Goal: Task Accomplishment & Management: Manage account settings

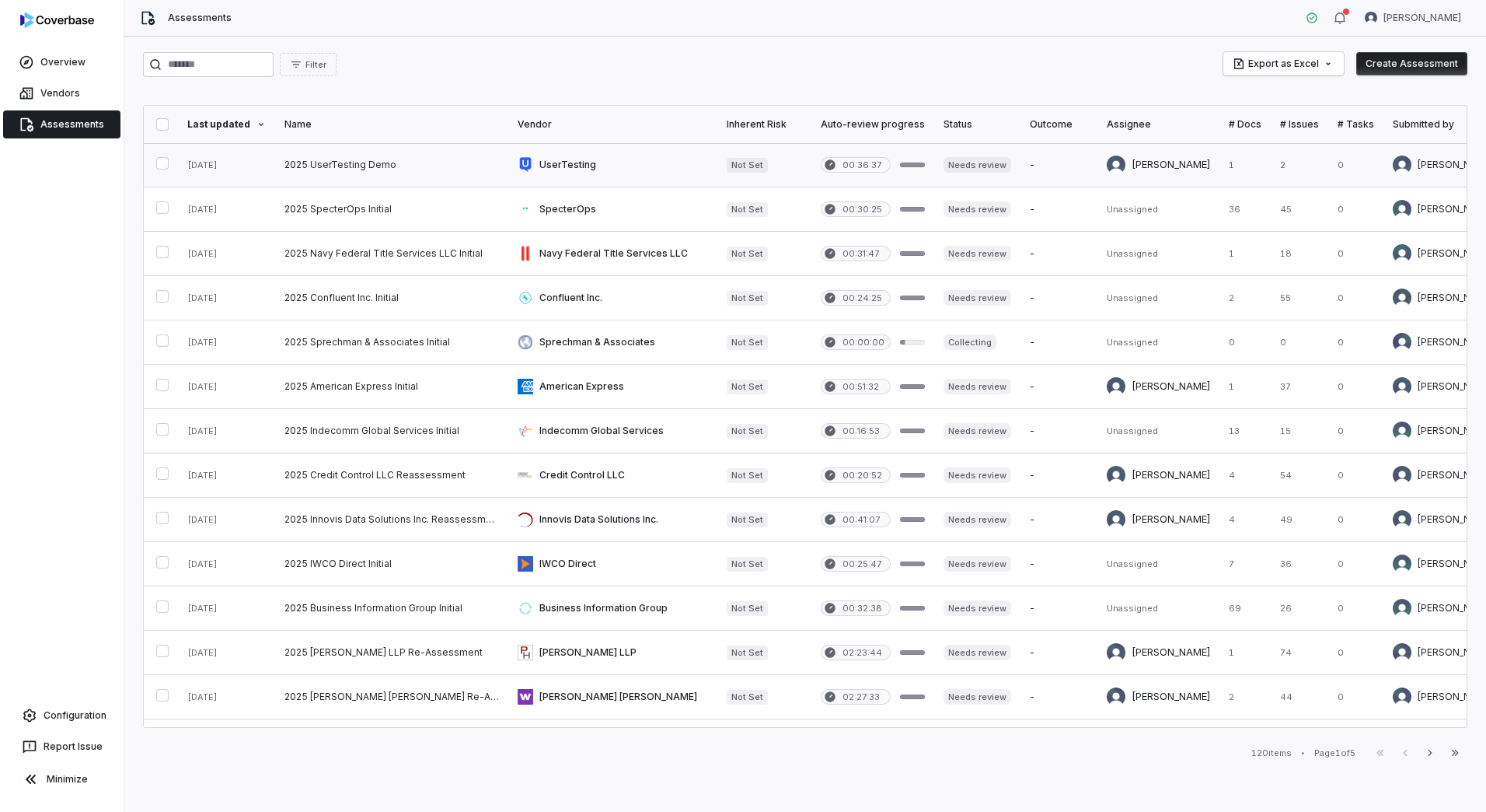
click at [551, 161] on link at bounding box center [613, 164] width 209 height 43
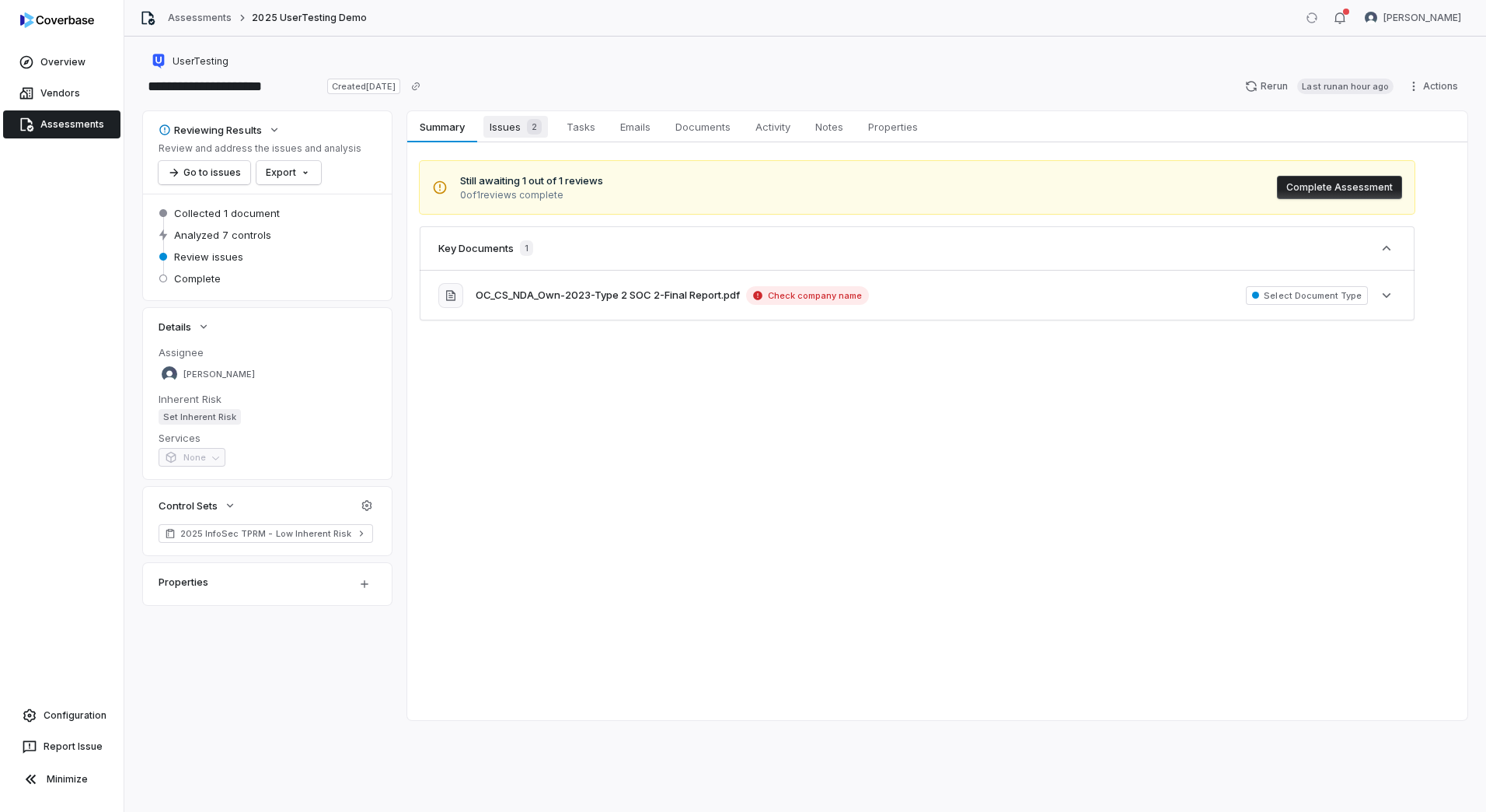
click at [514, 134] on span "Issues 2" at bounding box center [515, 127] width 64 height 22
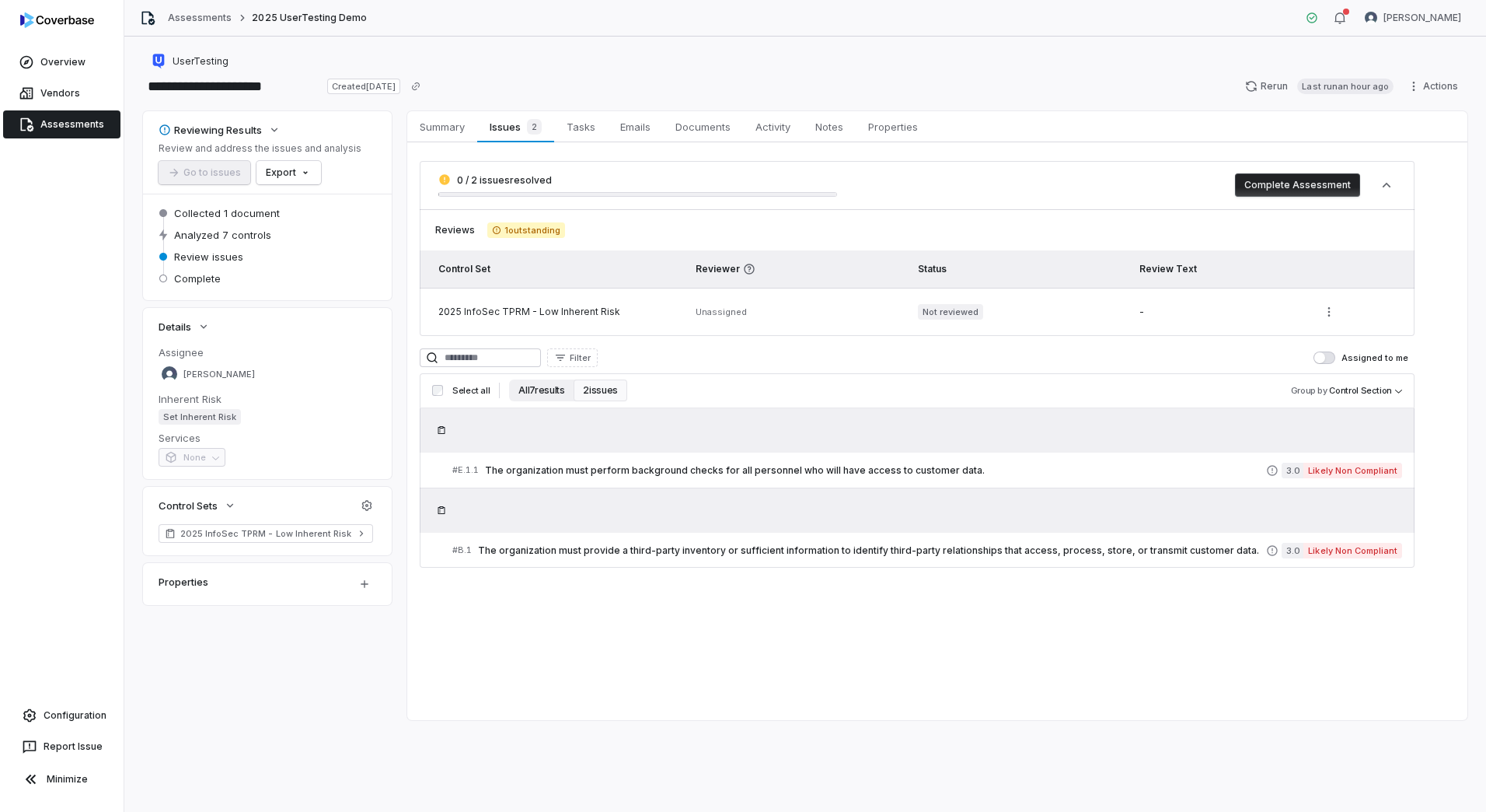
click at [535, 391] on button "All 7 results" at bounding box center [542, 389] width 64 height 22
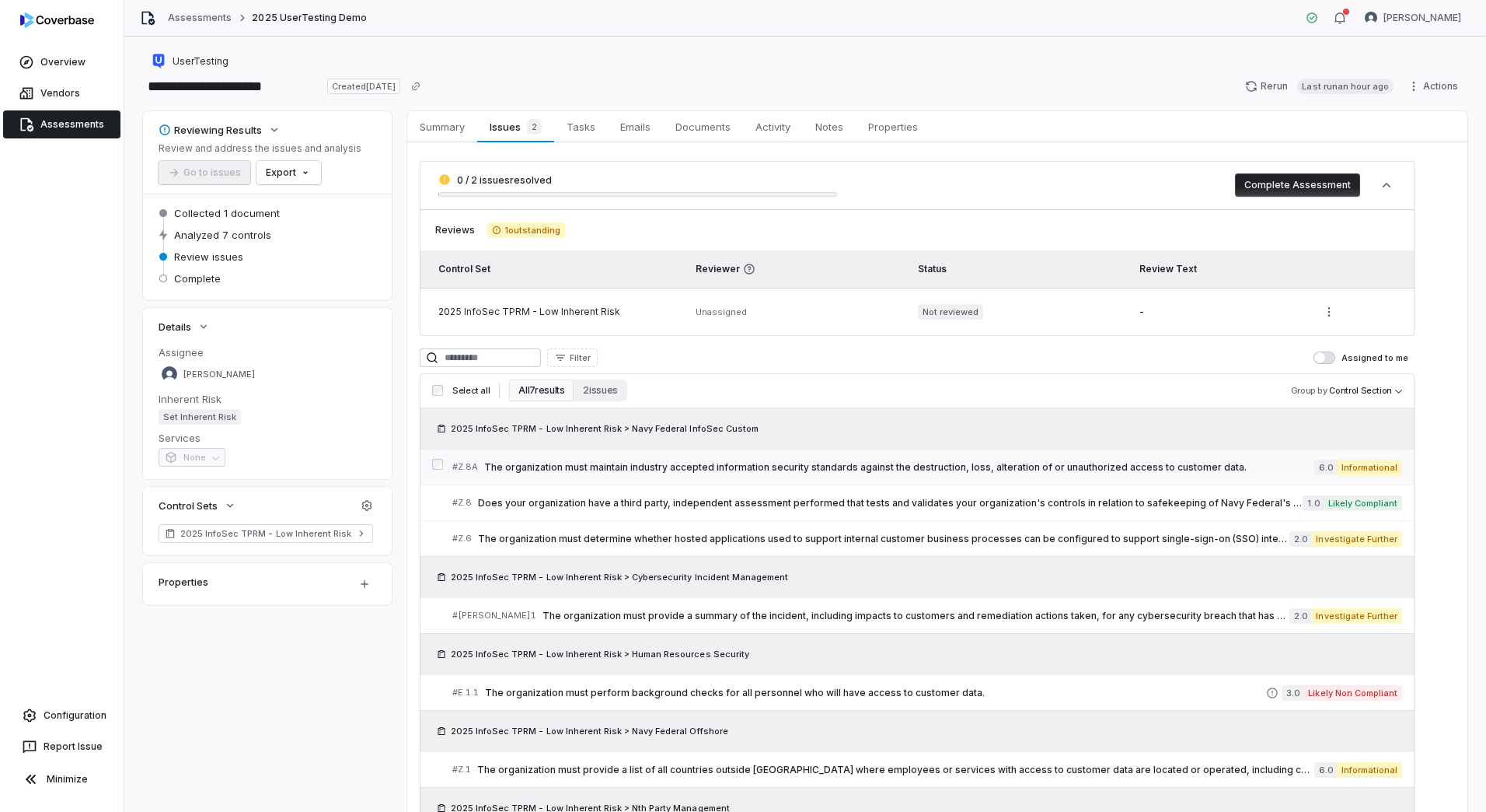
click at [711, 466] on span "The organization must maintain industry accepted information security standards…" at bounding box center [899, 467] width 830 height 12
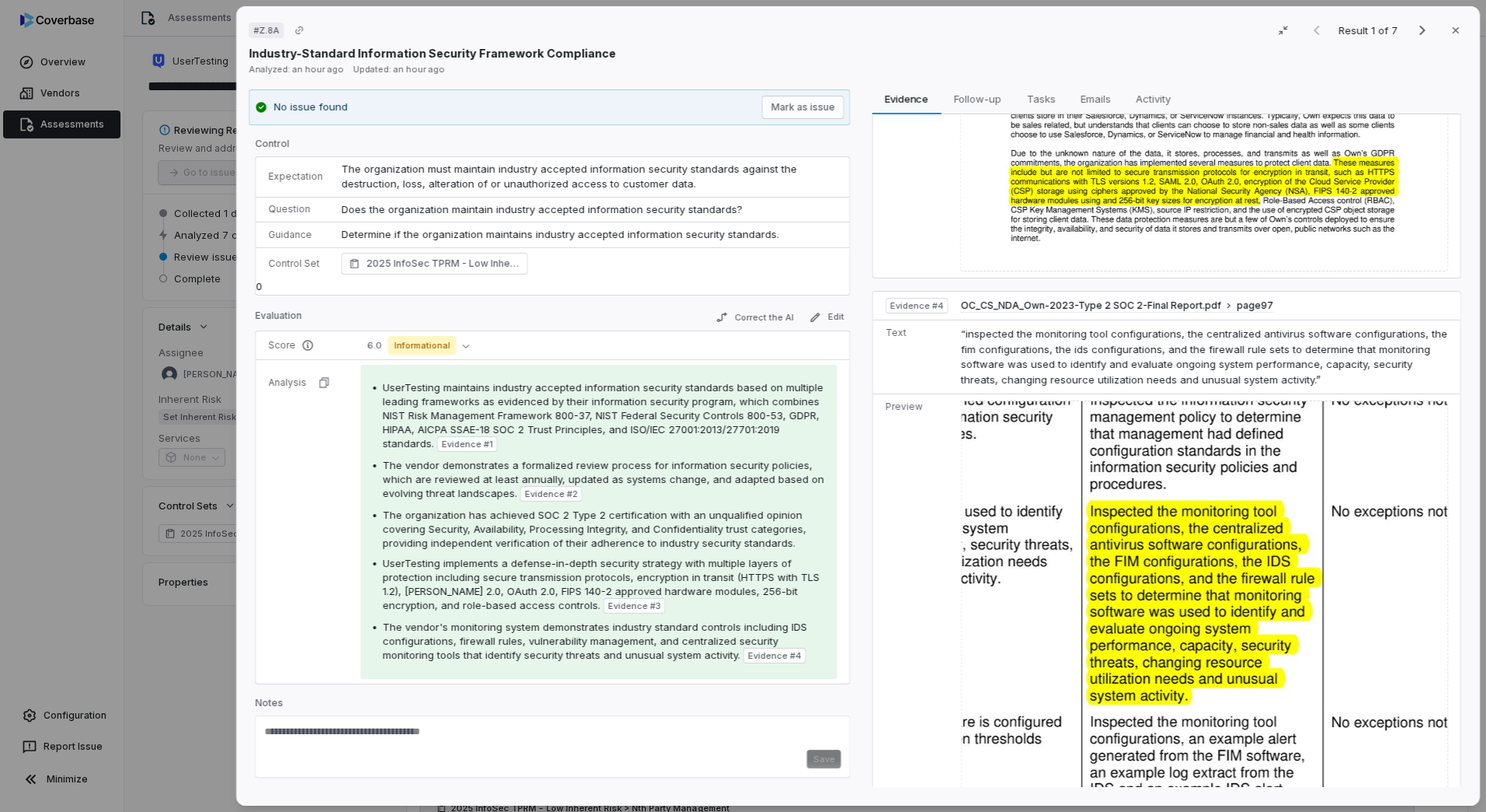
scroll to position [814, 0]
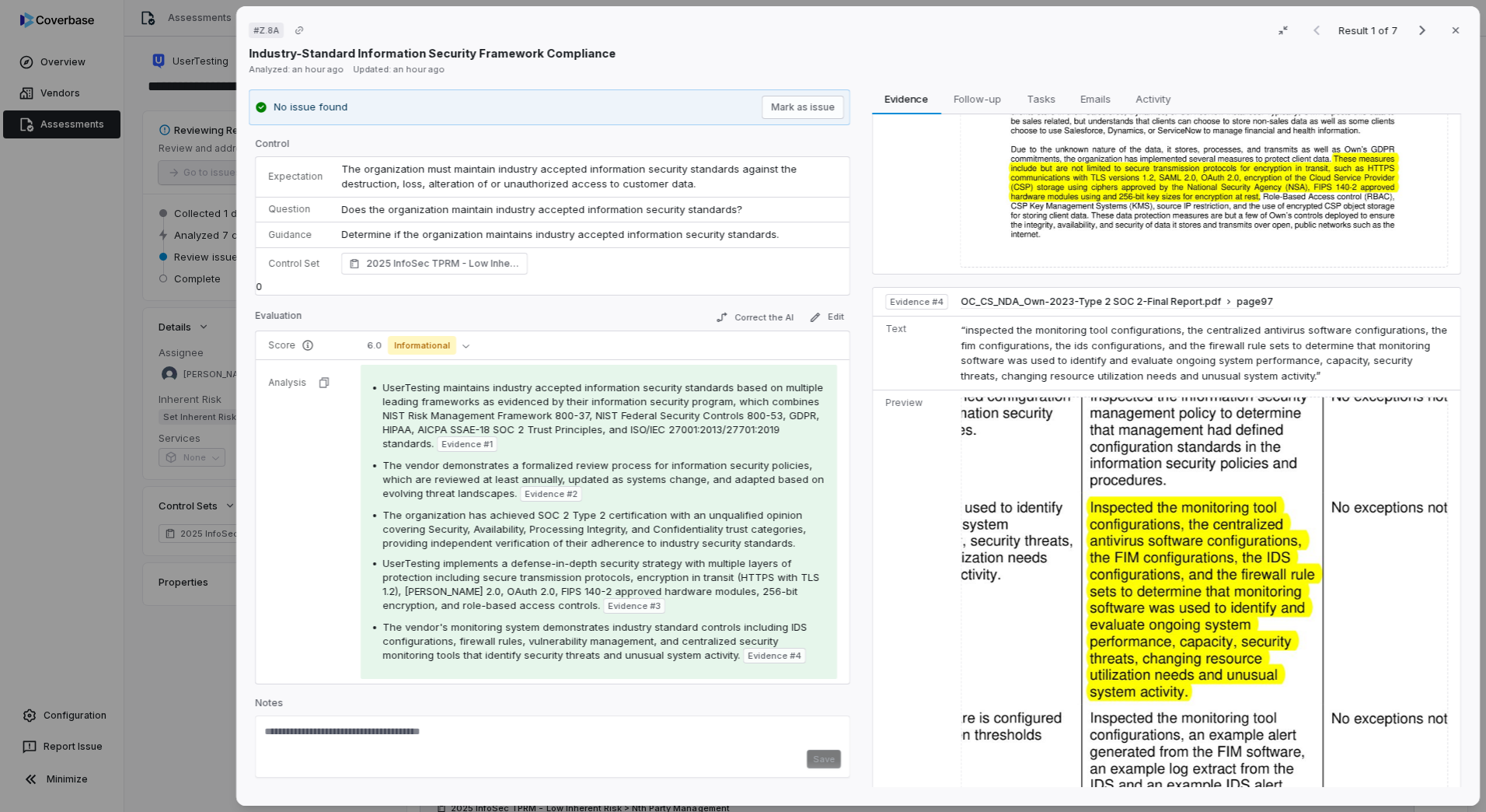
click at [342, 171] on span "The organization must maintain industry accepted information security standards…" at bounding box center [570, 177] width 458 height 28
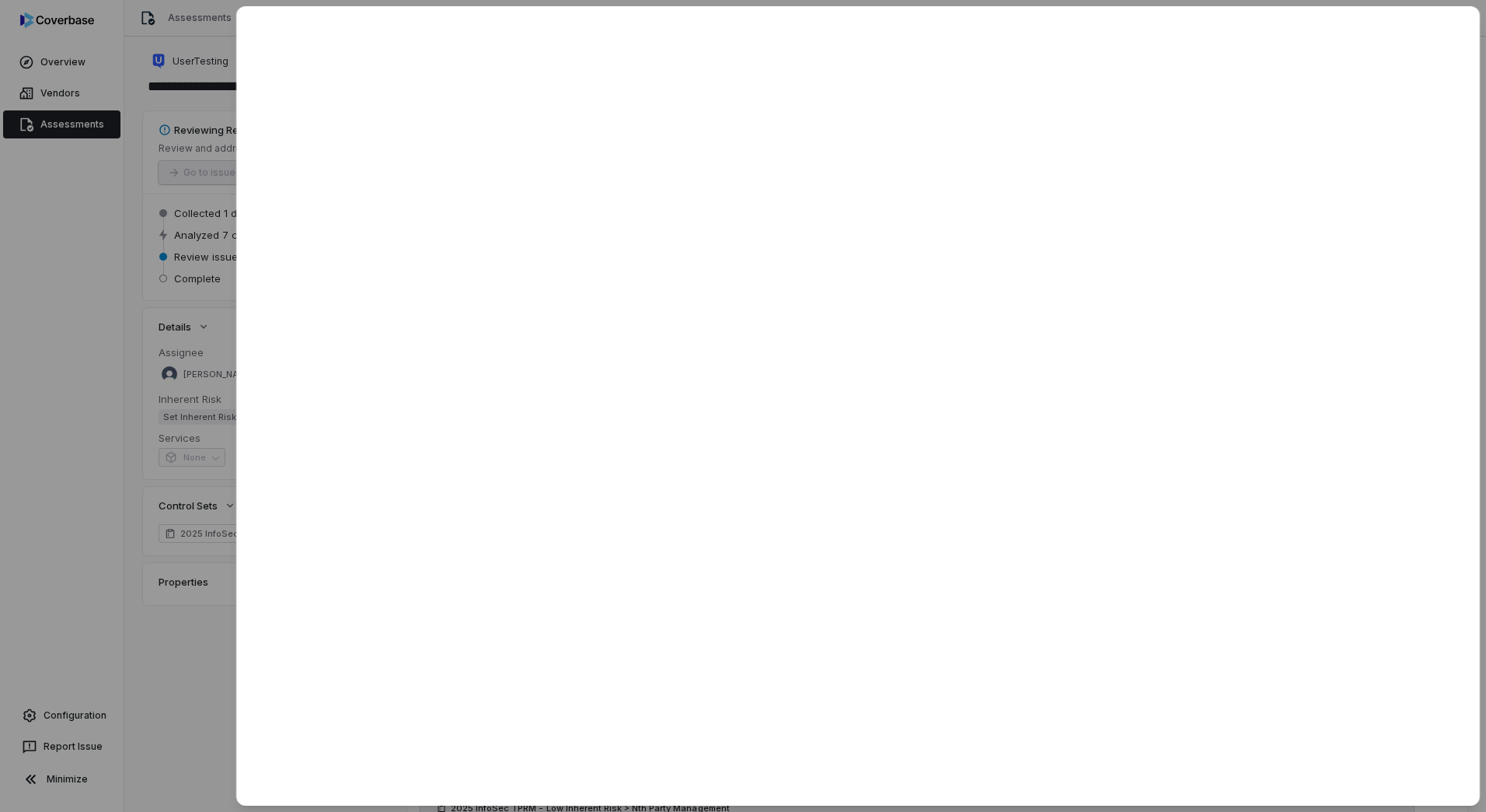
click at [210, 649] on div at bounding box center [743, 406] width 1486 height 812
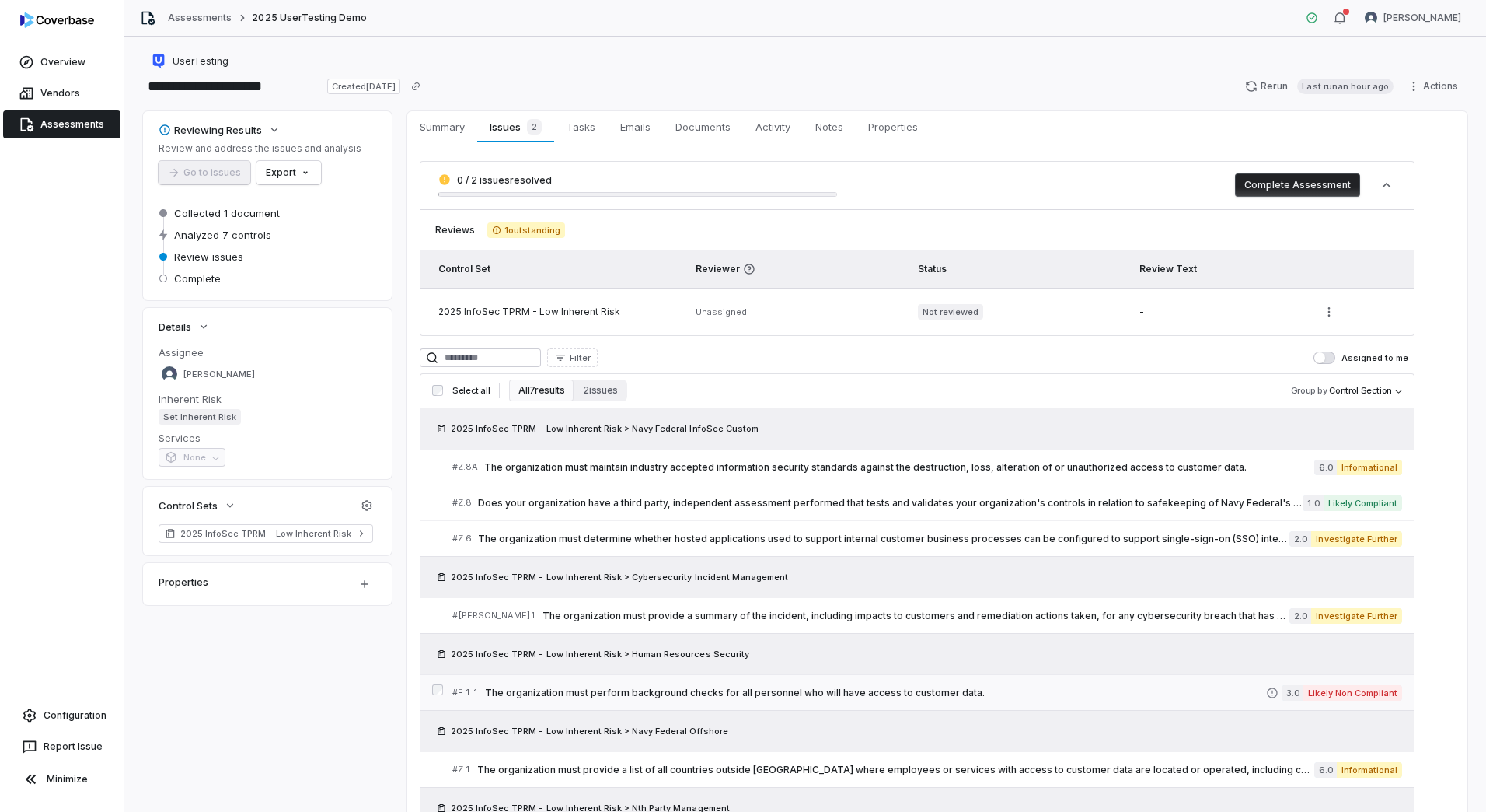
click at [803, 699] on div "# E.1.1 The organization must perform background checks for all personnel who w…" at bounding box center [859, 692] width 814 height 16
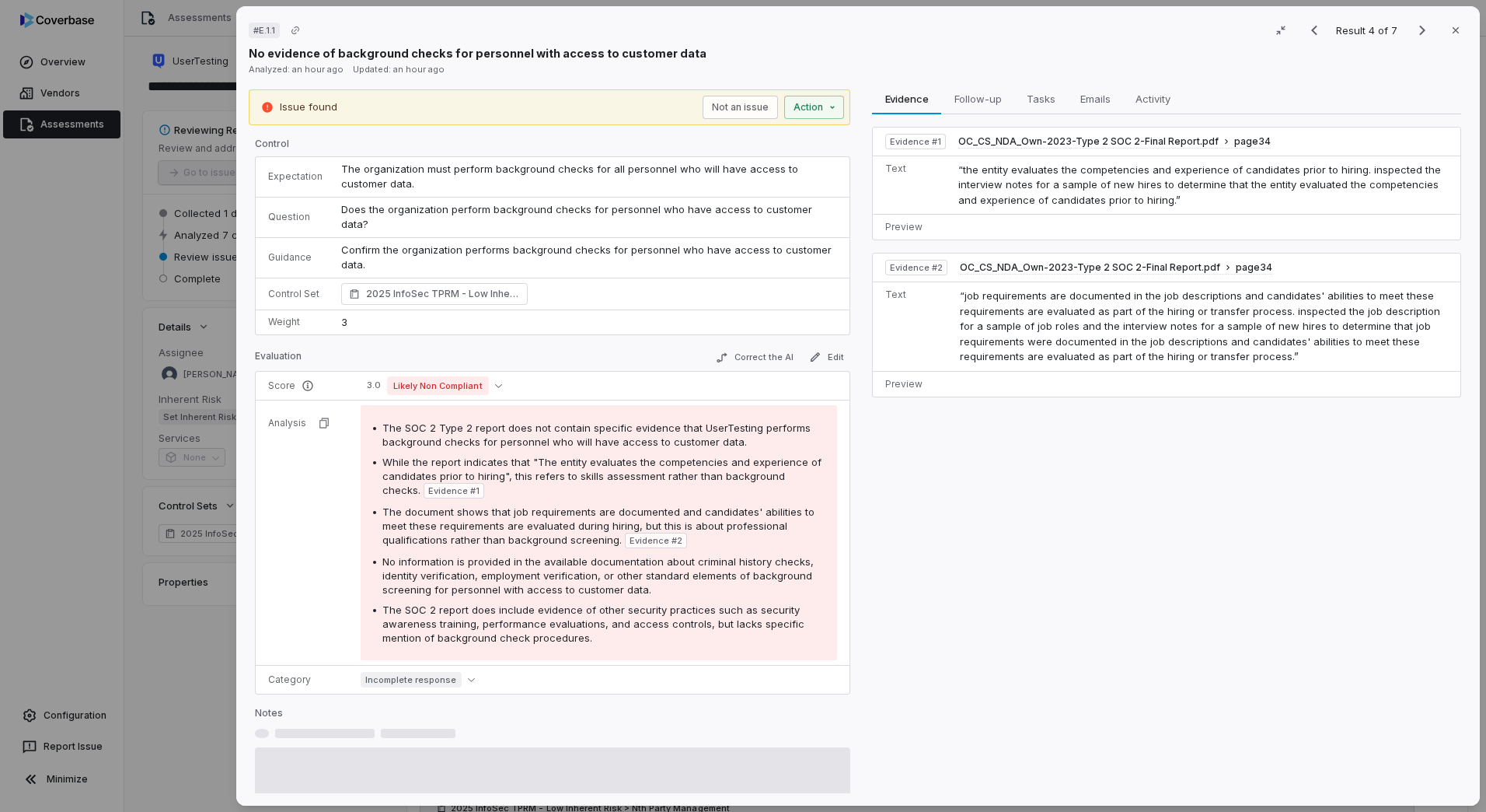
click at [188, 693] on div "# E.1.1 Result 4 of 7 Close No evidence of background checks for personnel with…" at bounding box center [743, 406] width 1486 height 812
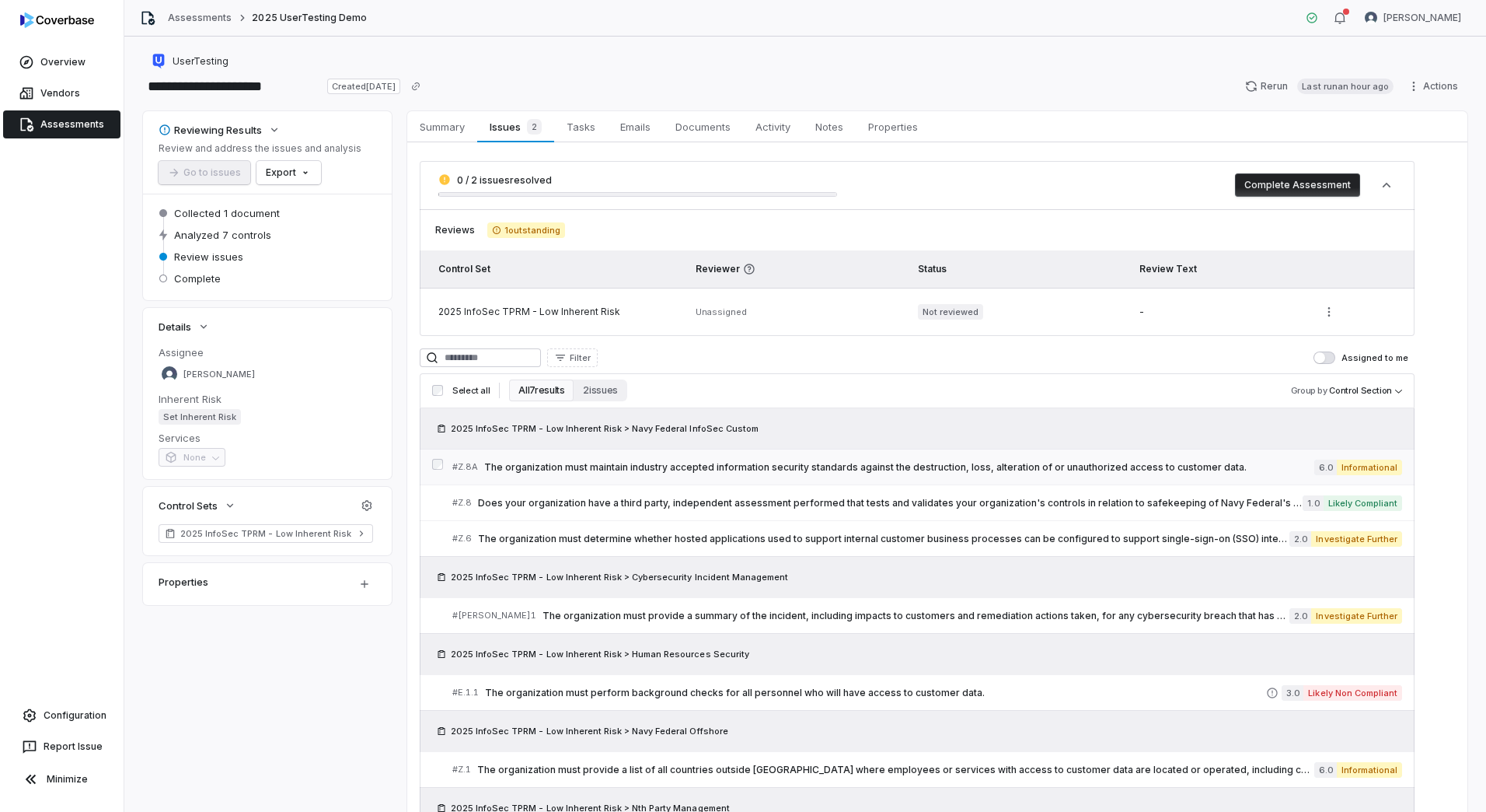
click at [640, 458] on link "# Z.8A The organization must maintain industry accepted information security st…" at bounding box center [927, 466] width 950 height 35
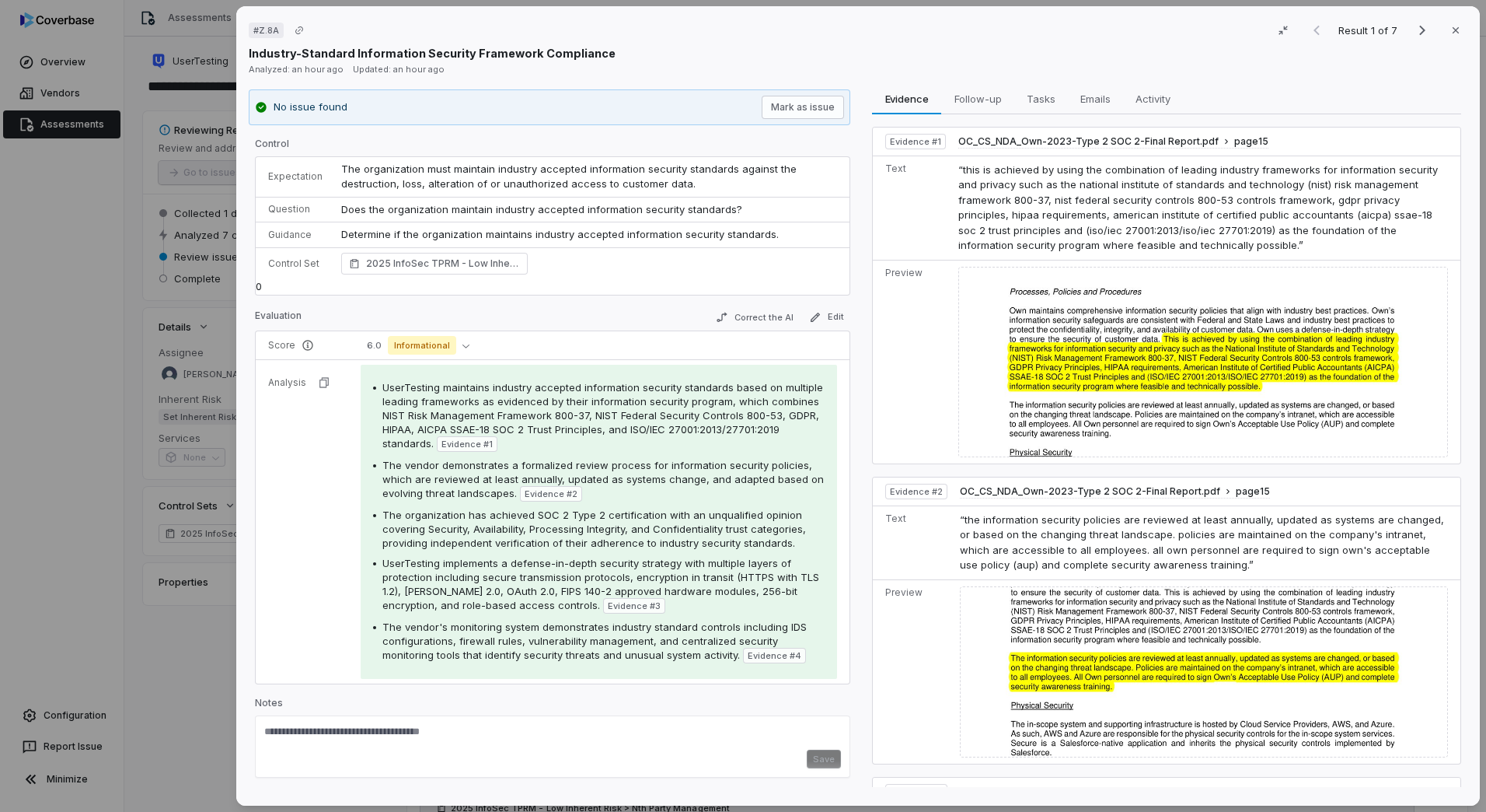
click at [155, 597] on div "# Z.8A Result 1 of 7 Close Industry-Standard Information Security Framework Com…" at bounding box center [743, 406] width 1486 height 812
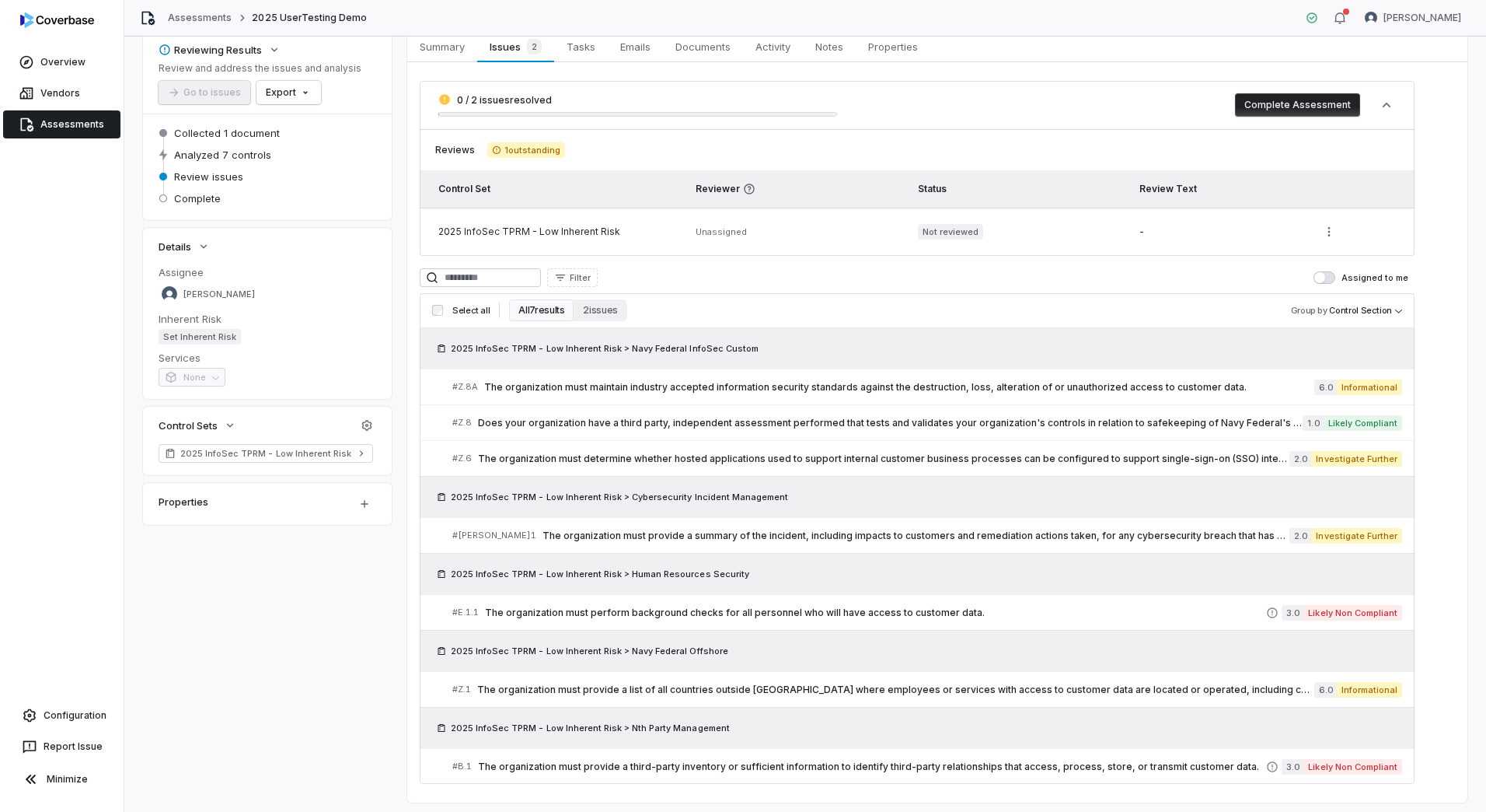
scroll to position [120, 0]
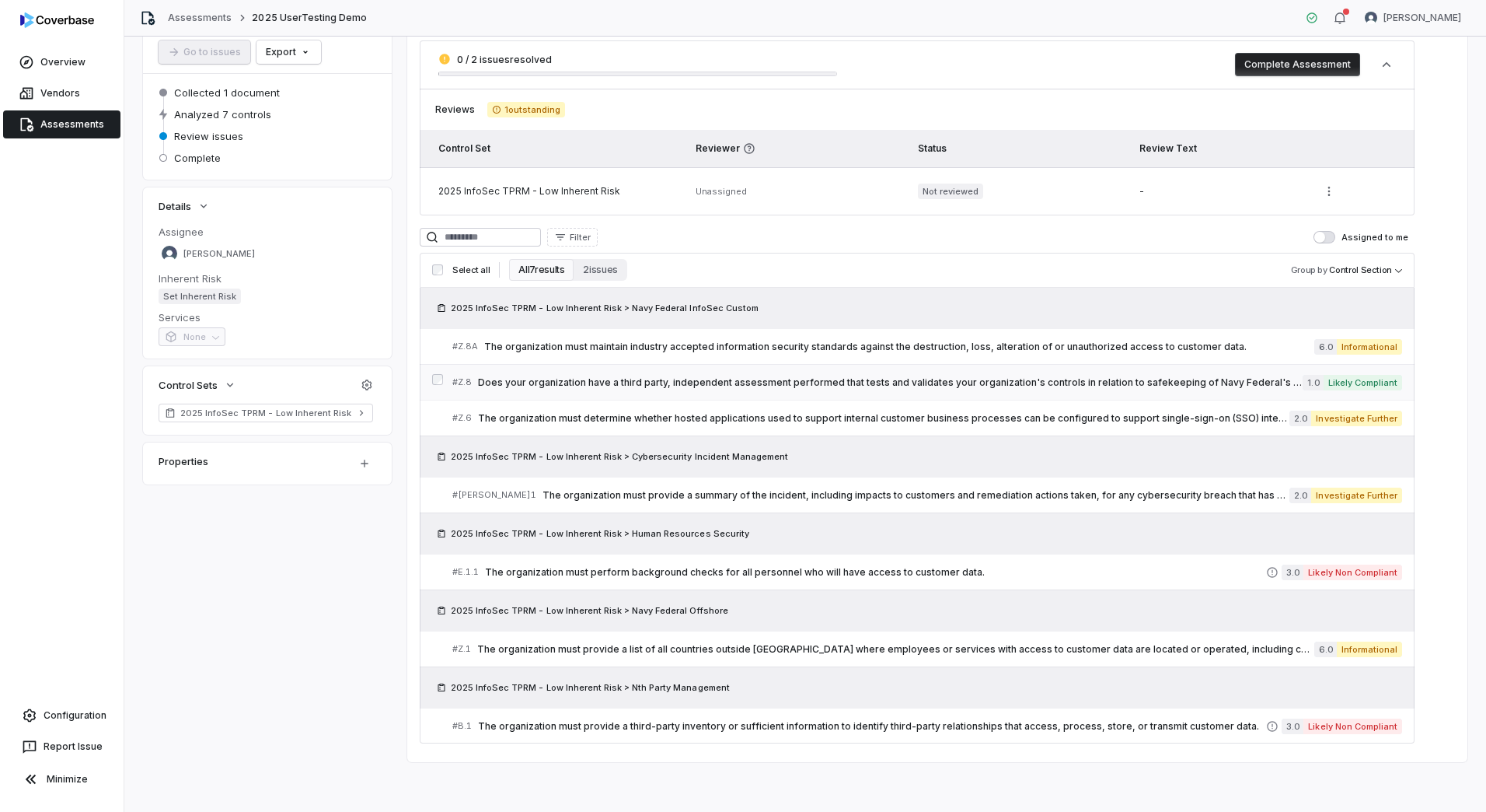
click at [712, 378] on span "Does your organization have a third party, independent assessment performed tha…" at bounding box center [890, 382] width 824 height 12
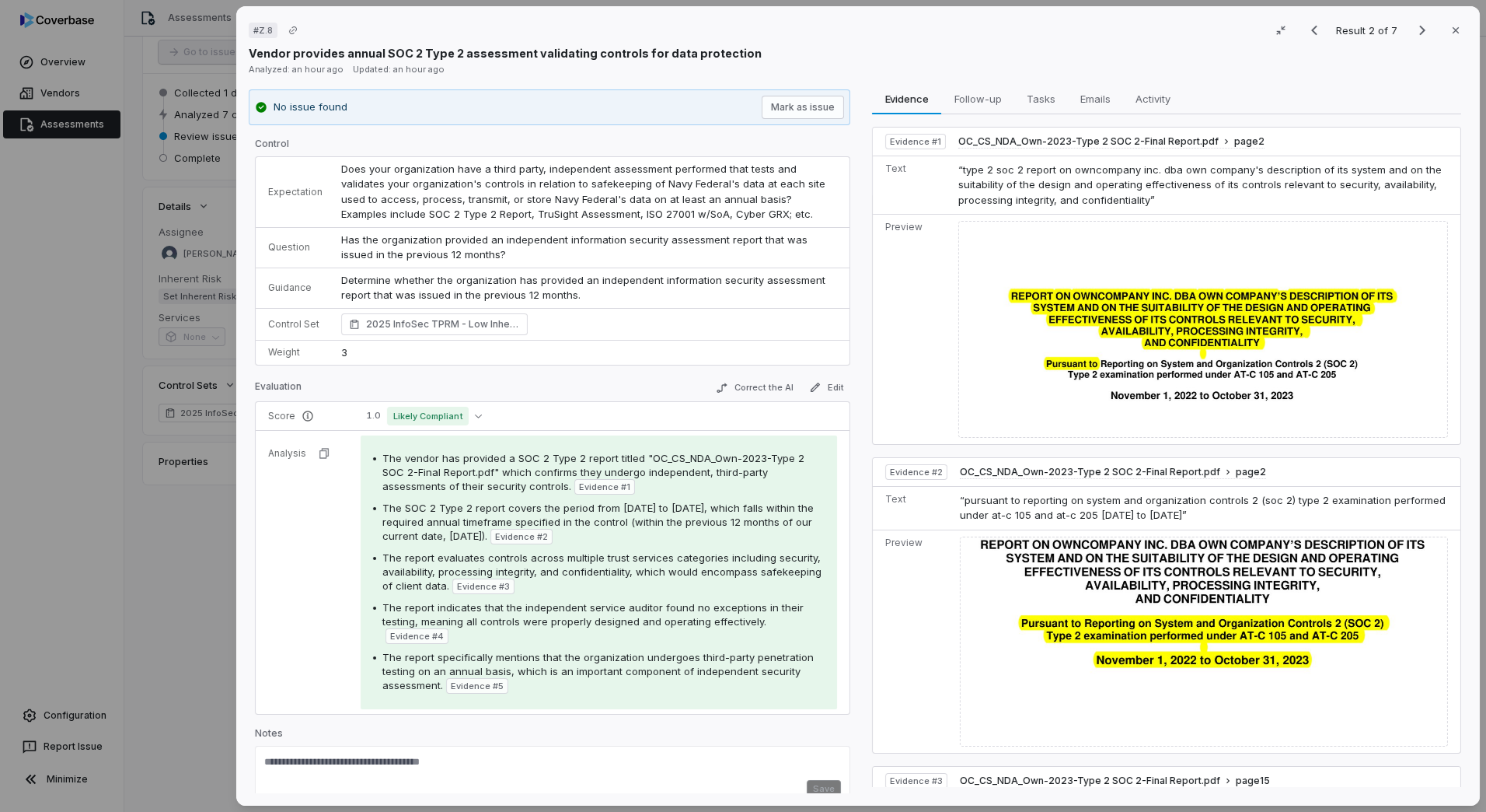
click at [152, 593] on div "# Z.8 Result 2 of 7 Close Vendor provides annual SOC 2 Type 2 assessment valida…" at bounding box center [743, 406] width 1486 height 812
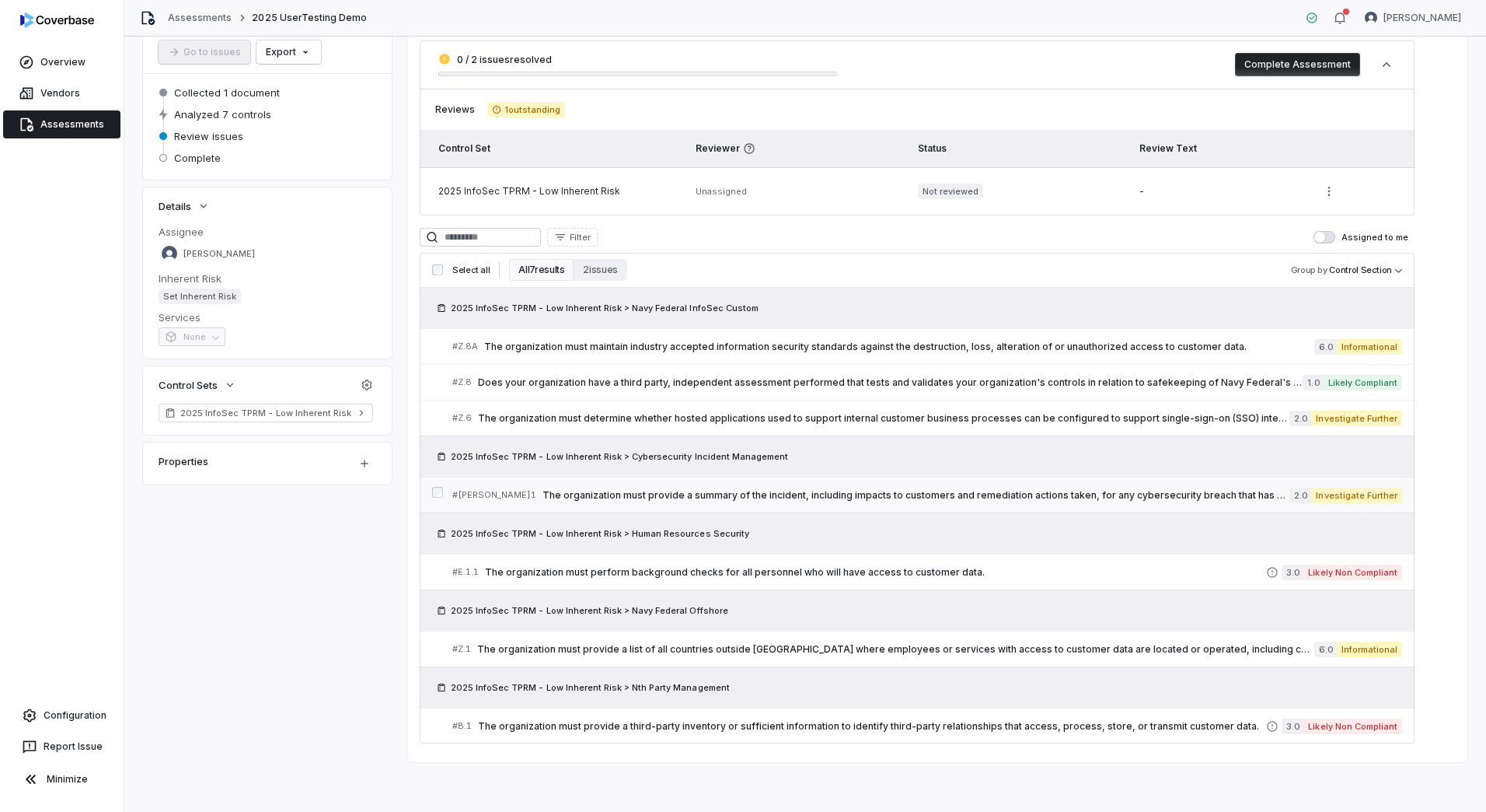
click at [1097, 498] on span "The organization must provide a summary of the incident, including impacts to c…" at bounding box center [916, 494] width 747 height 12
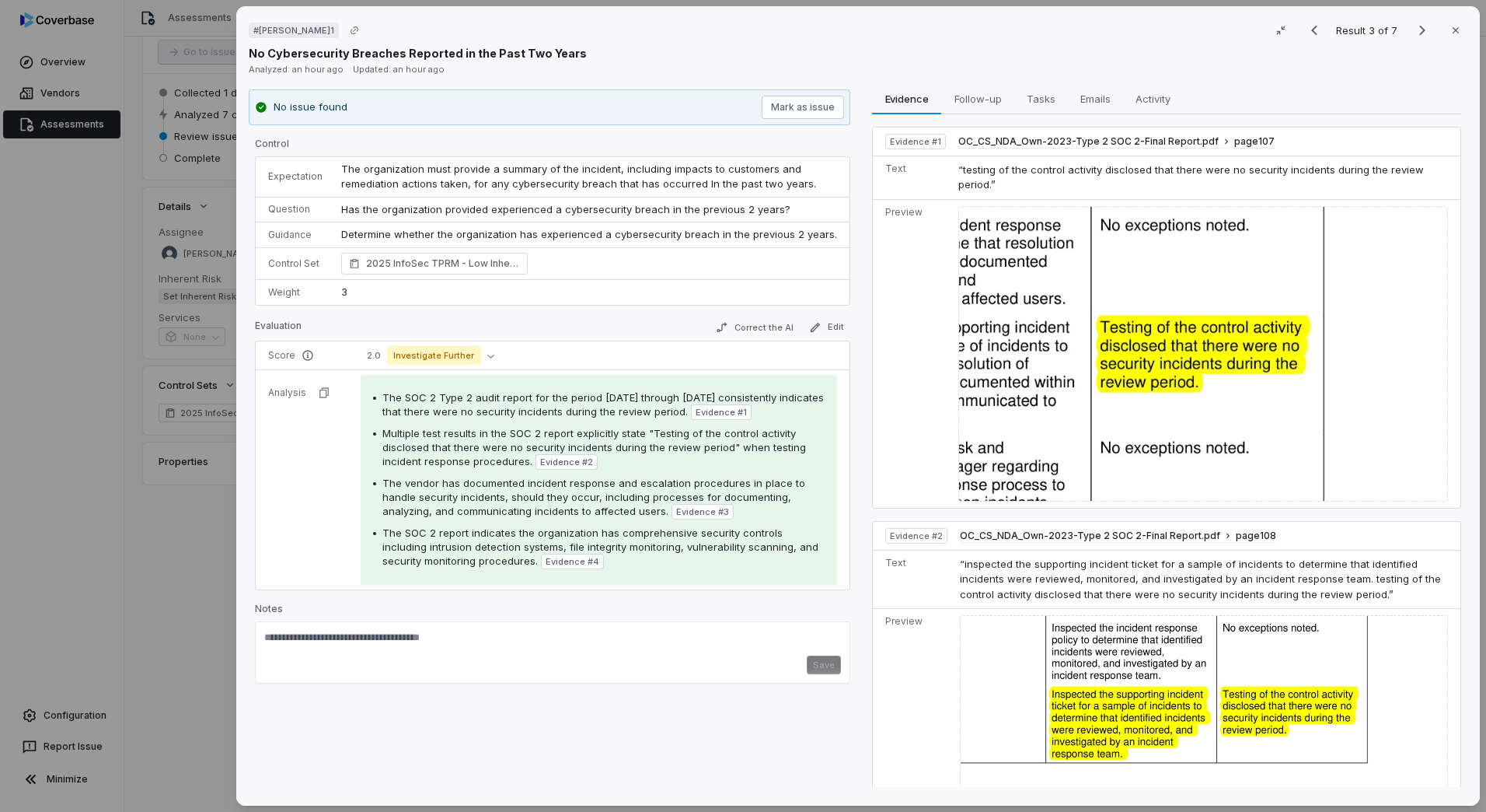
click at [188, 518] on div "# [PERSON_NAME]1 Result 3 of 7 Close No Cybersecurity Breaches Reported in the …" at bounding box center [743, 406] width 1486 height 812
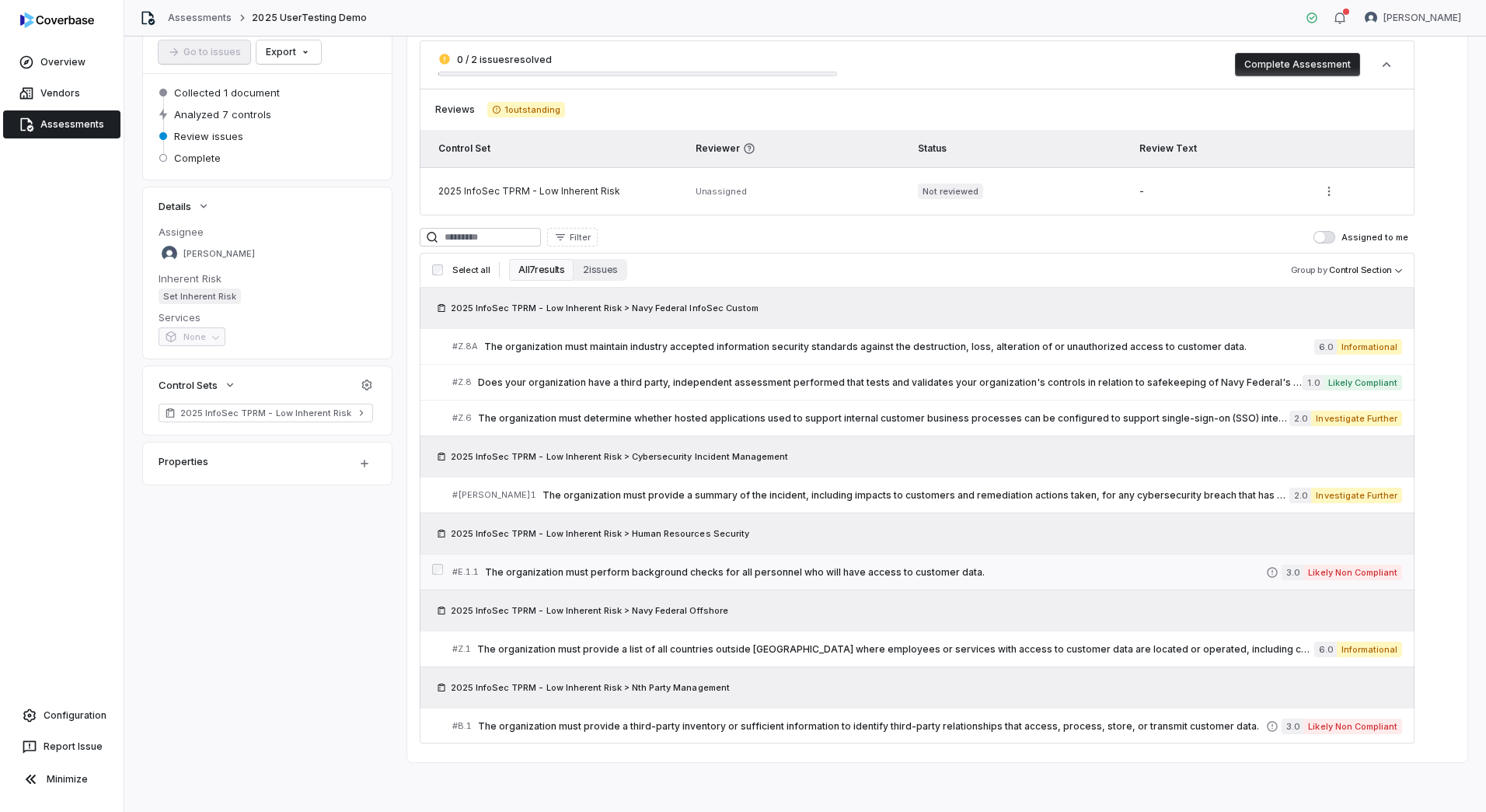
click at [1057, 579] on div "# E.1.1 The organization must perform background checks for all personnel who w…" at bounding box center [859, 571] width 814 height 16
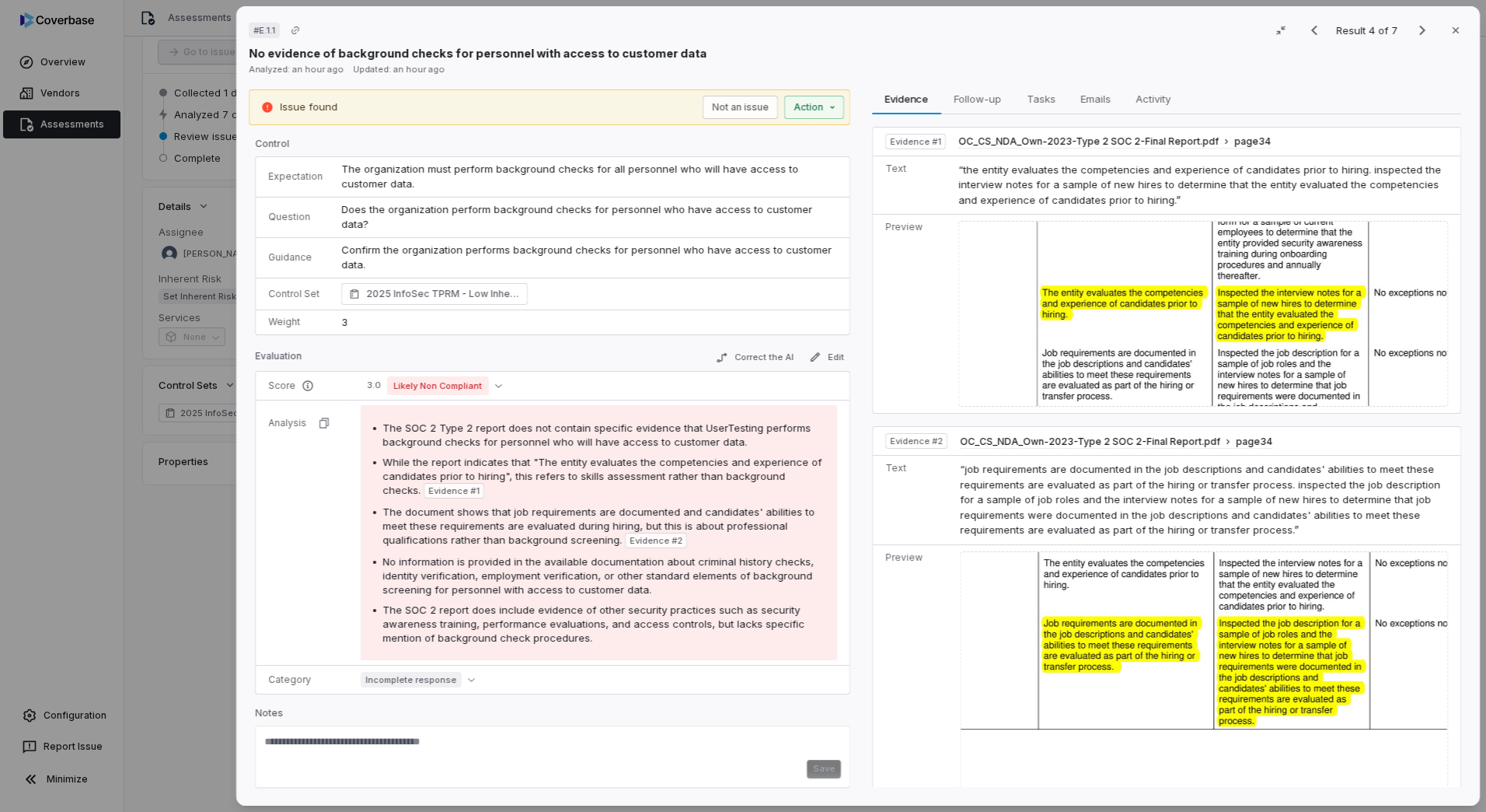
click at [173, 589] on div "# E.1.1 Result 4 of 7 Close No evidence of background checks for personnel with…" at bounding box center [743, 406] width 1486 height 812
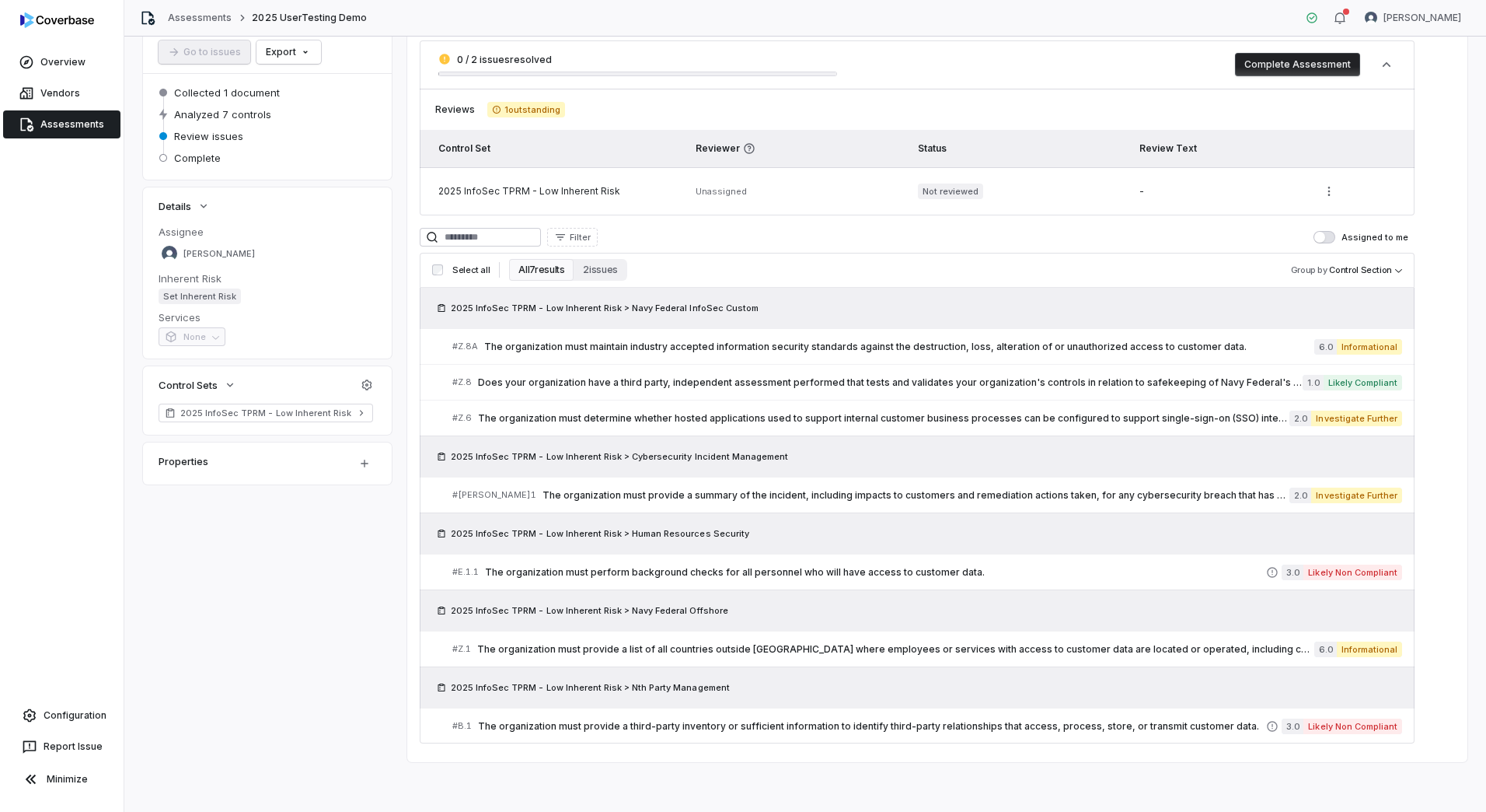
click at [50, 124] on span "Assessments" at bounding box center [72, 124] width 63 height 12
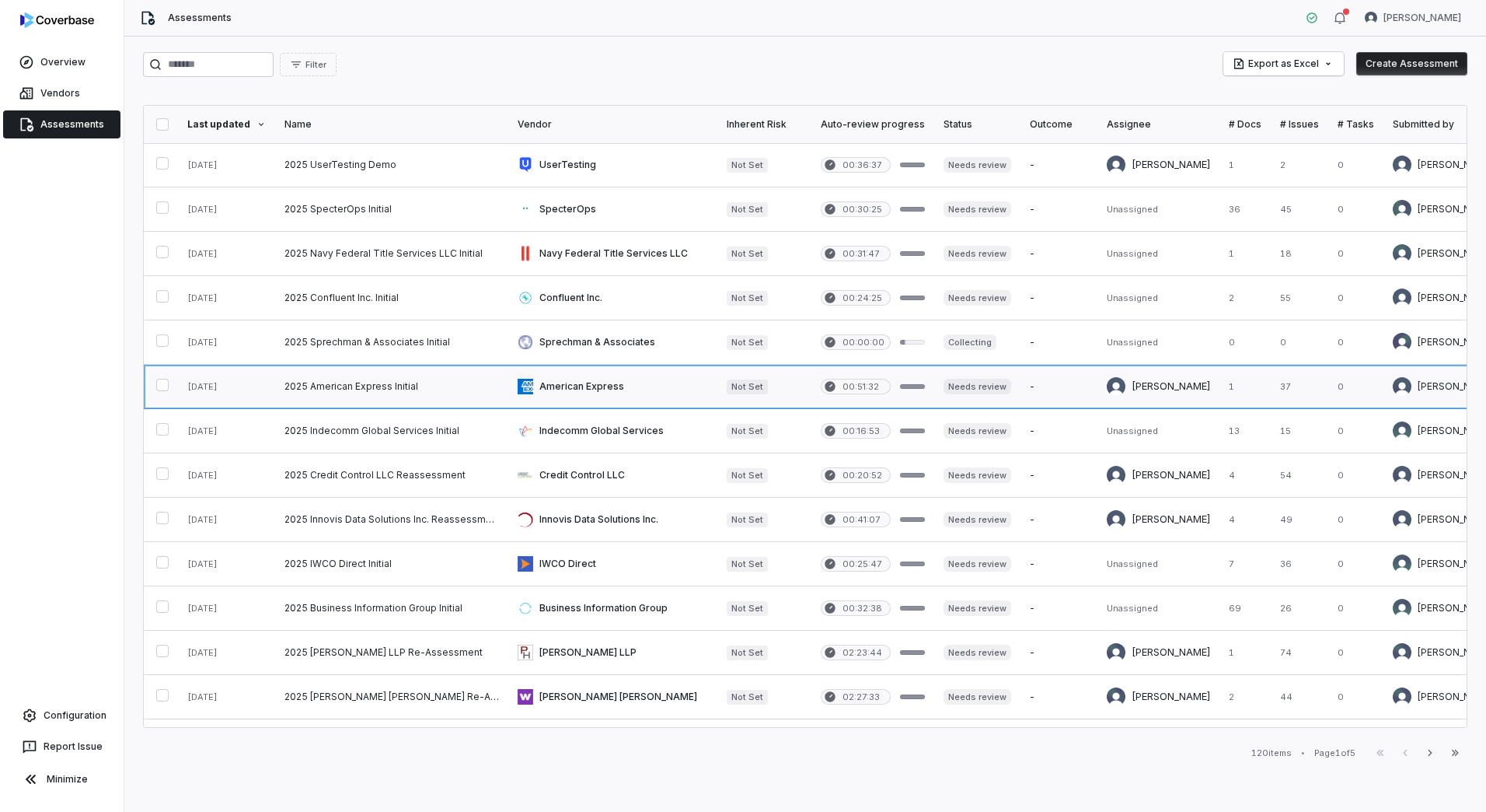
click at [582, 383] on link at bounding box center [613, 387] width 209 height 43
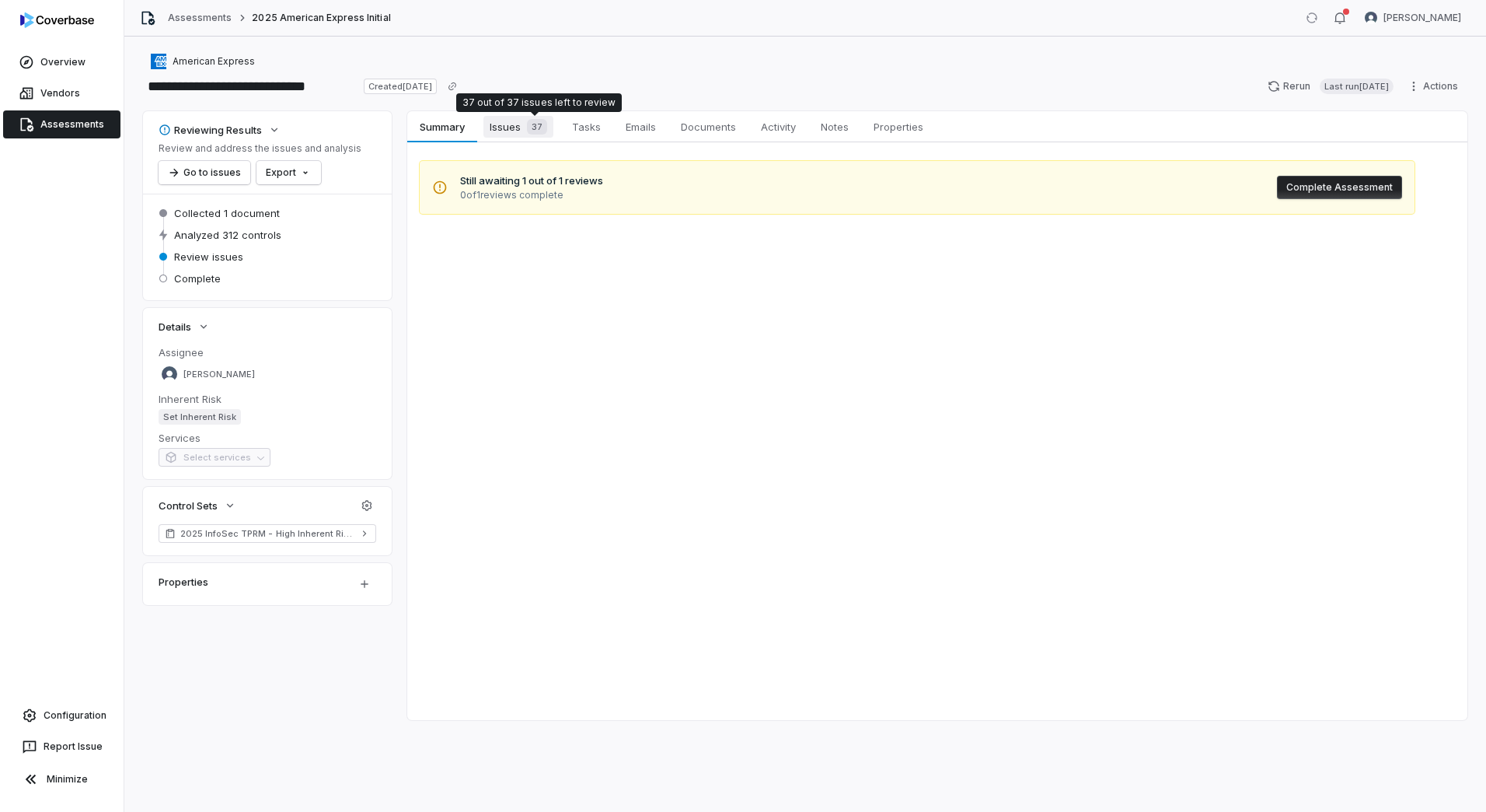
click at [531, 121] on span "37" at bounding box center [537, 127] width 20 height 15
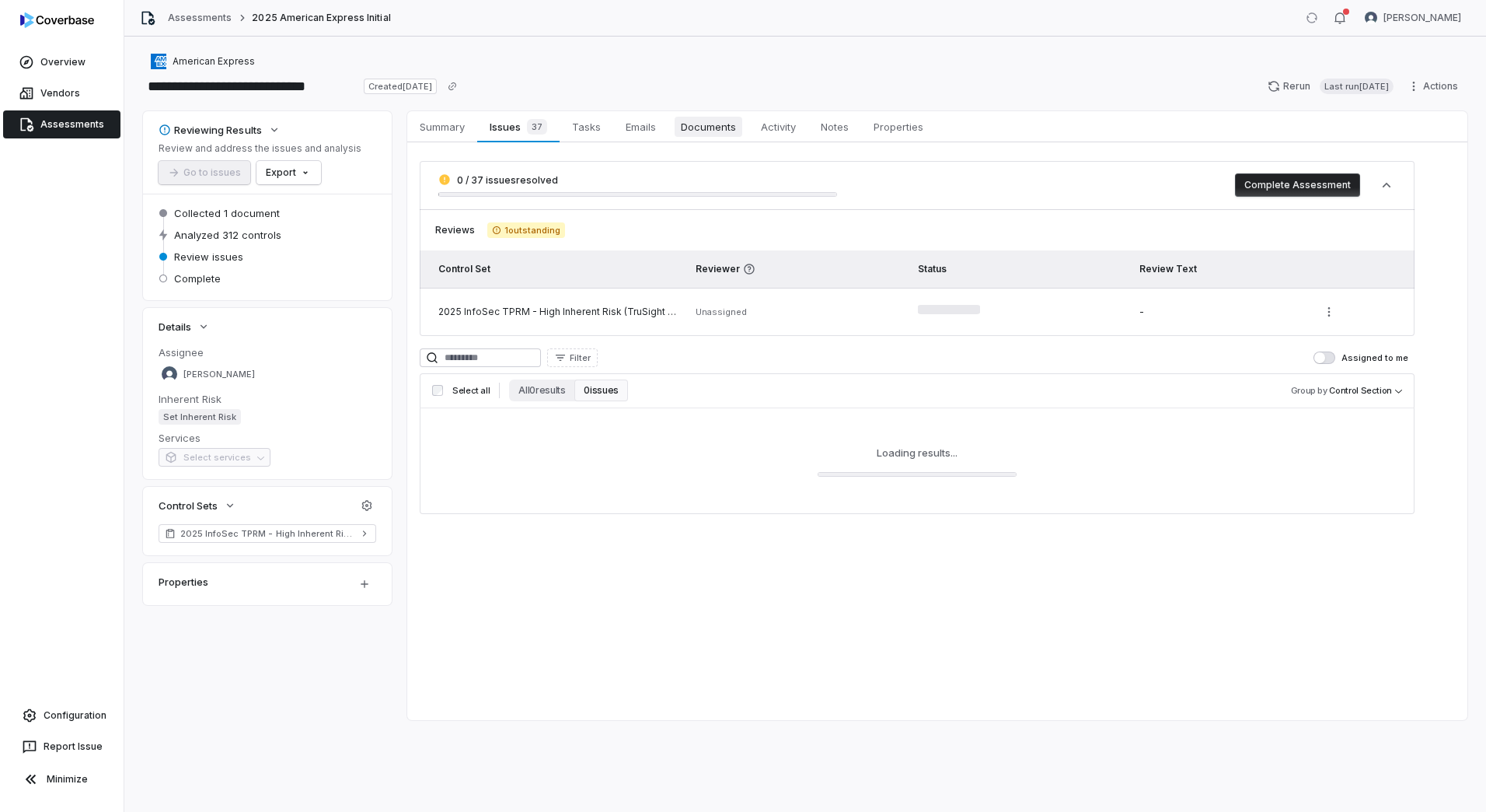
click at [724, 117] on span "Documents" at bounding box center [709, 126] width 68 height 20
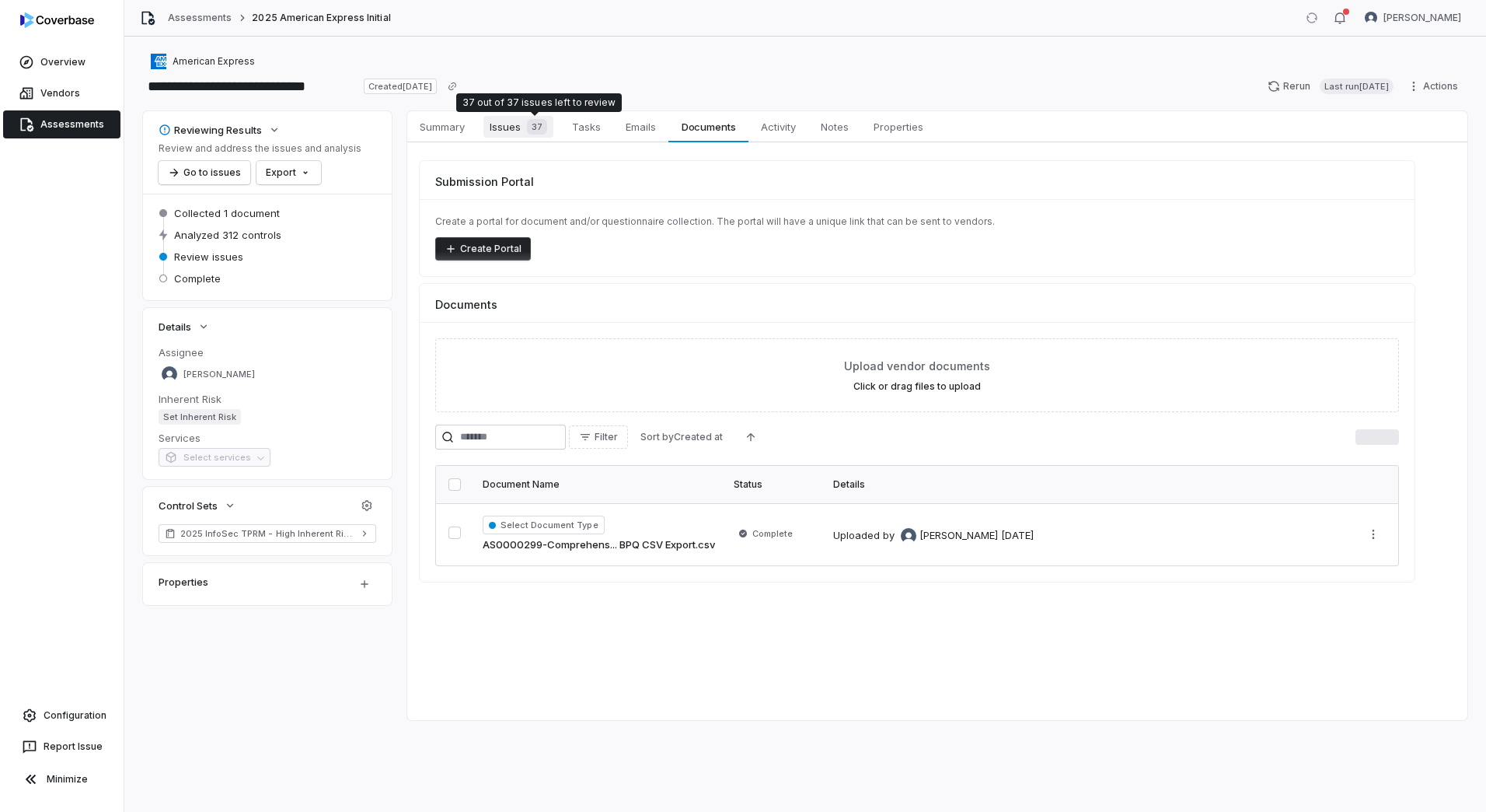
click at [527, 130] on span "37" at bounding box center [537, 127] width 20 height 15
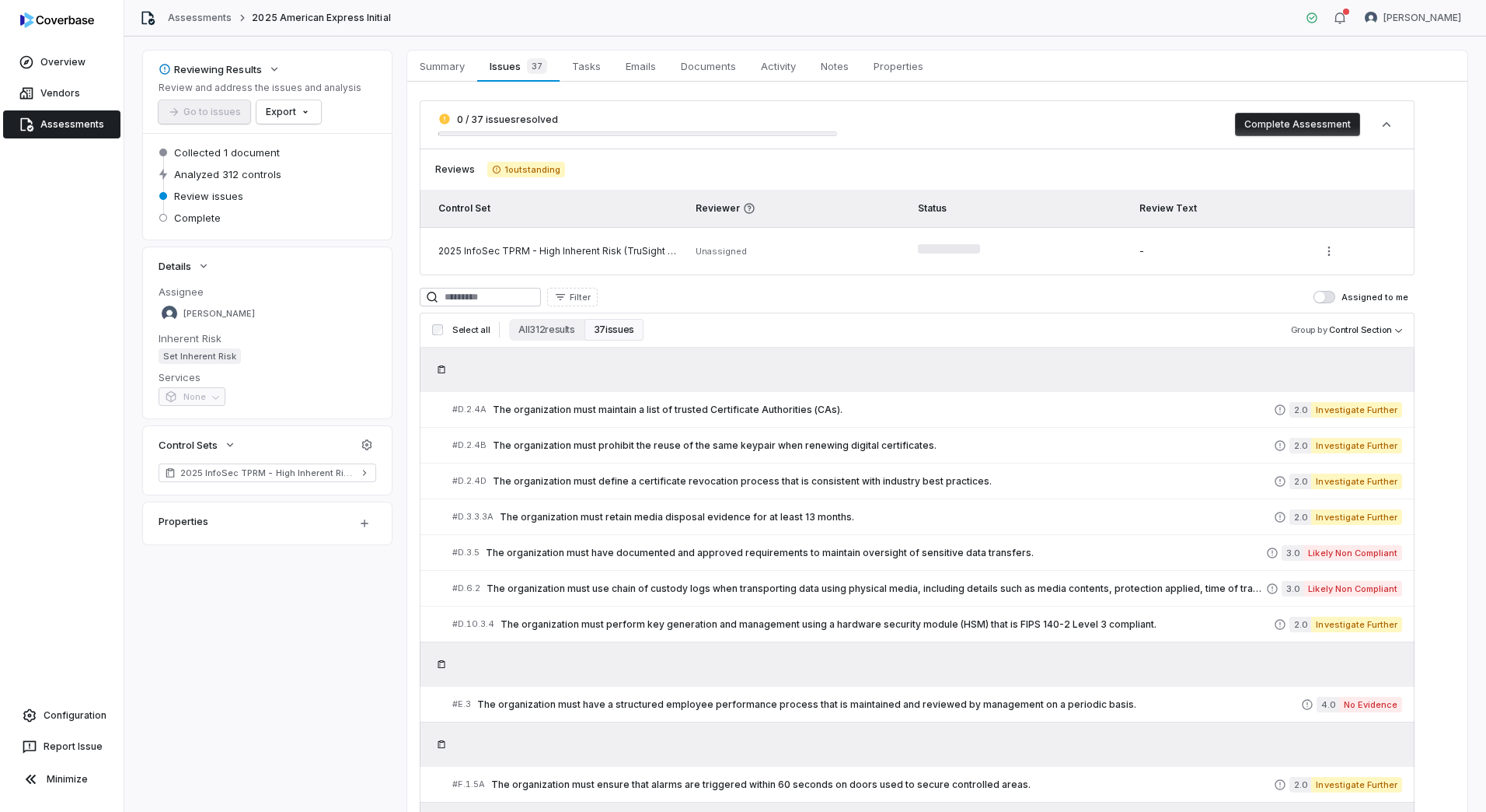
scroll to position [78, 0]
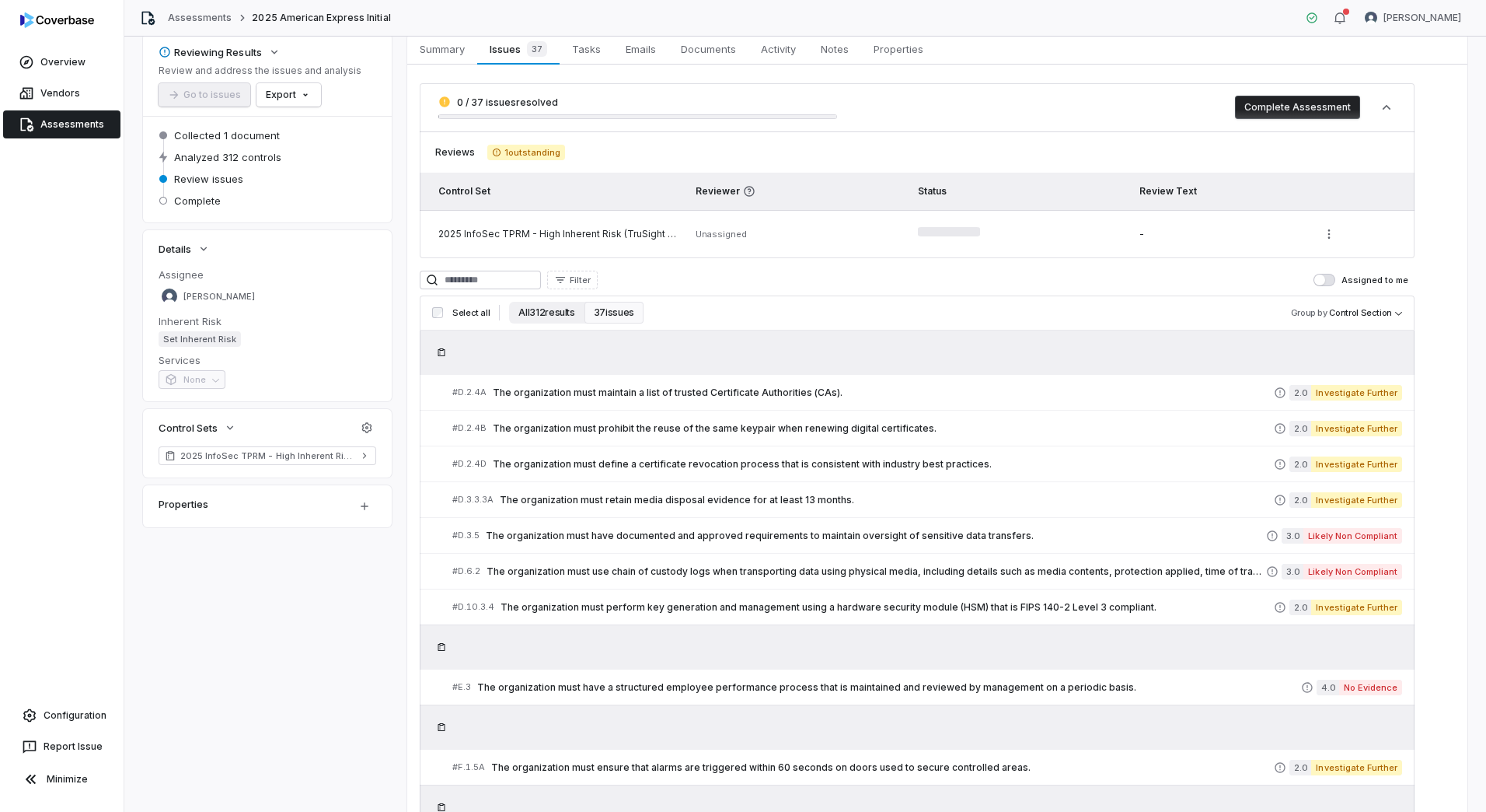
click at [529, 311] on button "All 312 results" at bounding box center [546, 312] width 75 height 22
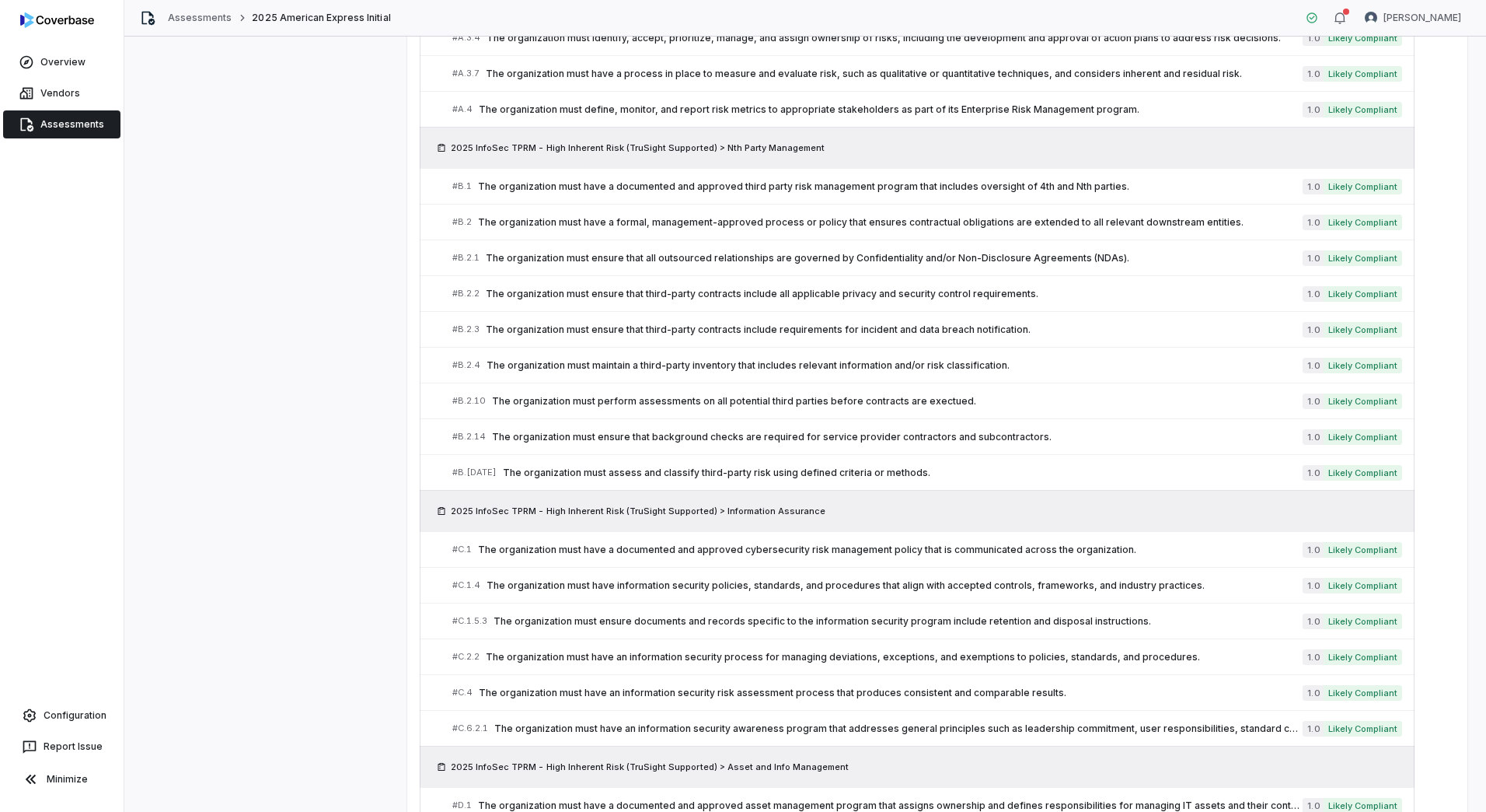
scroll to position [0, 0]
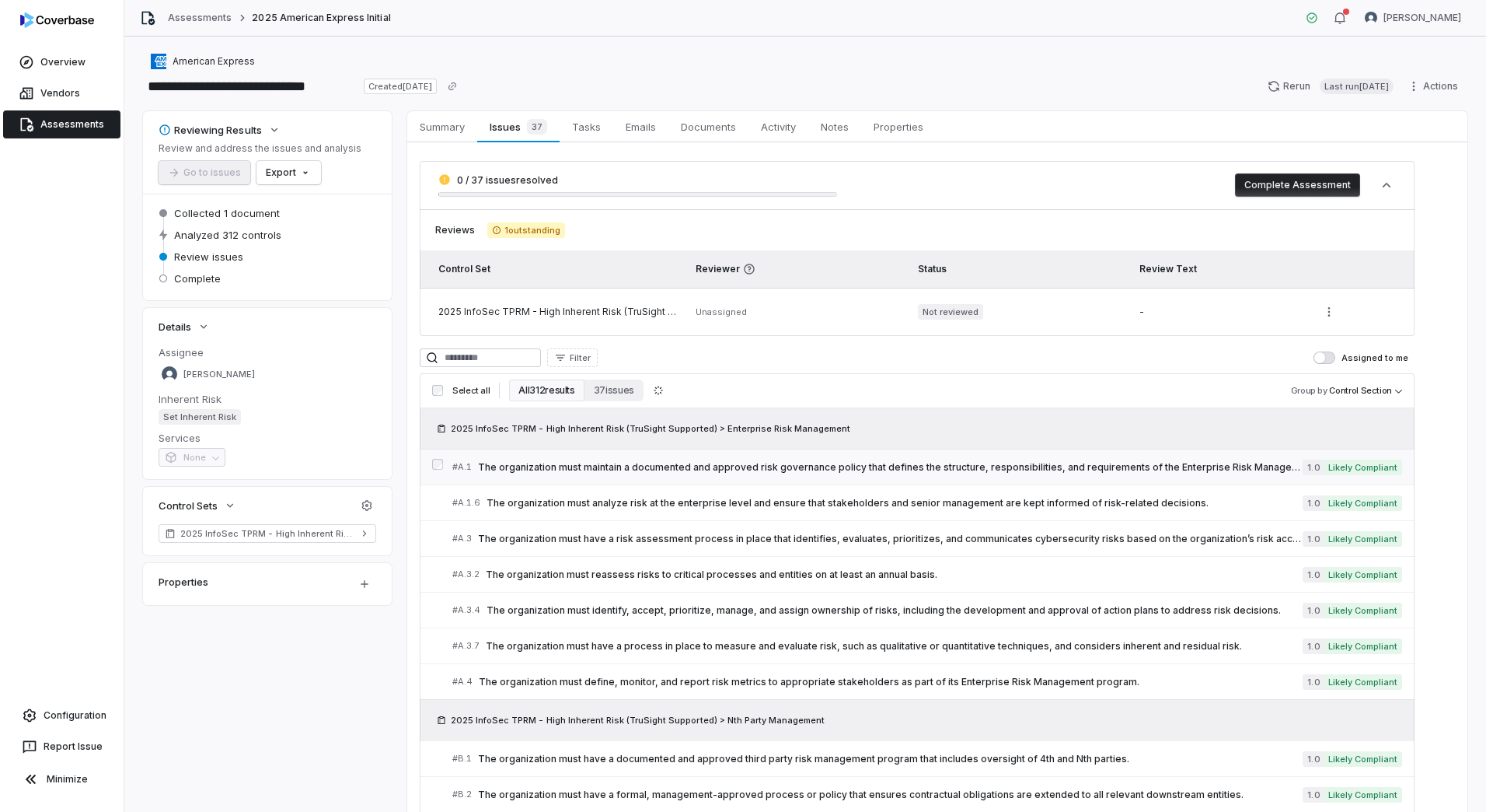
click at [667, 468] on span "The organization must maintain a documented and approved risk governance policy…" at bounding box center [890, 467] width 824 height 12
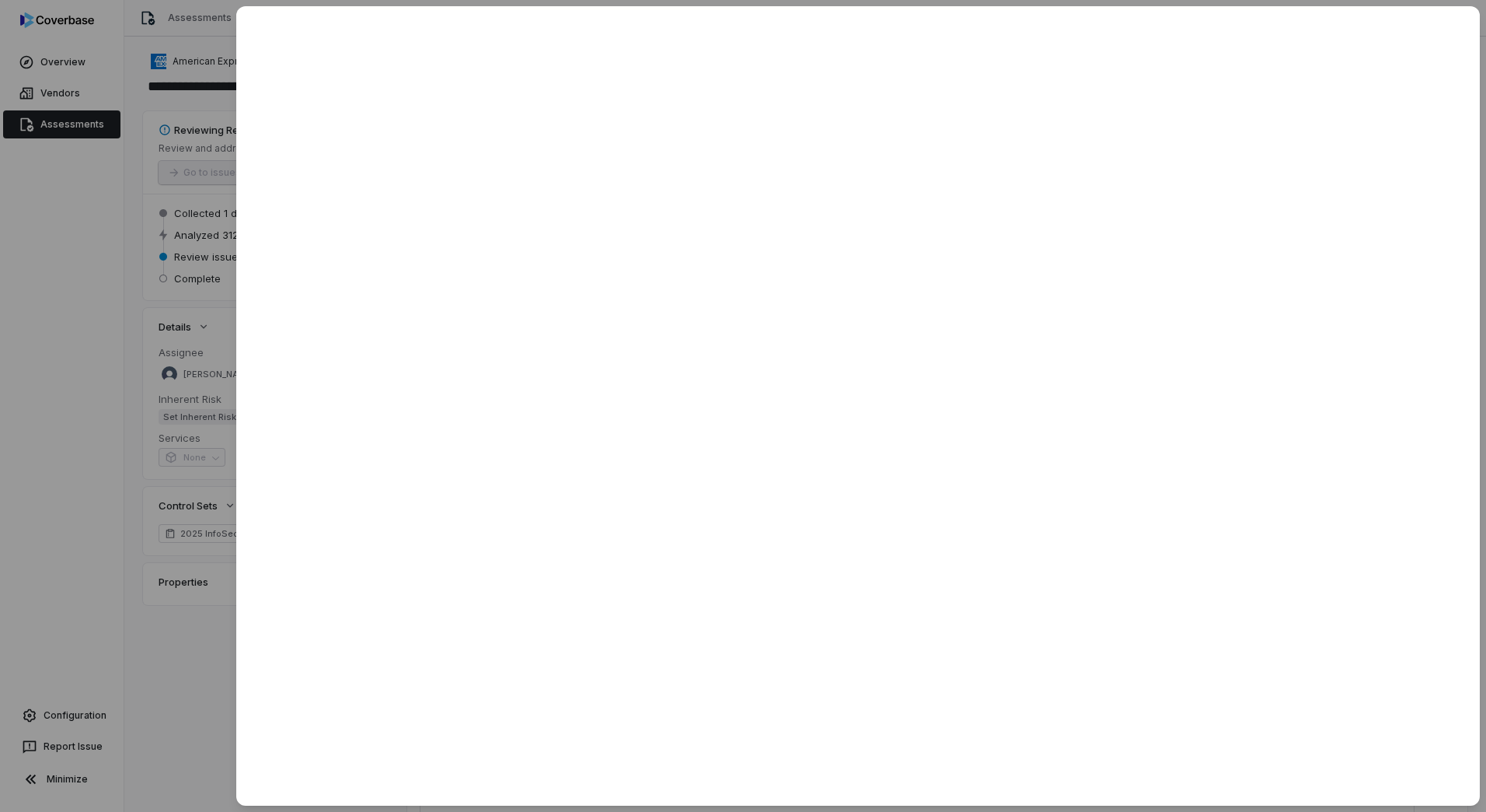
click at [216, 632] on div at bounding box center [743, 406] width 1486 height 812
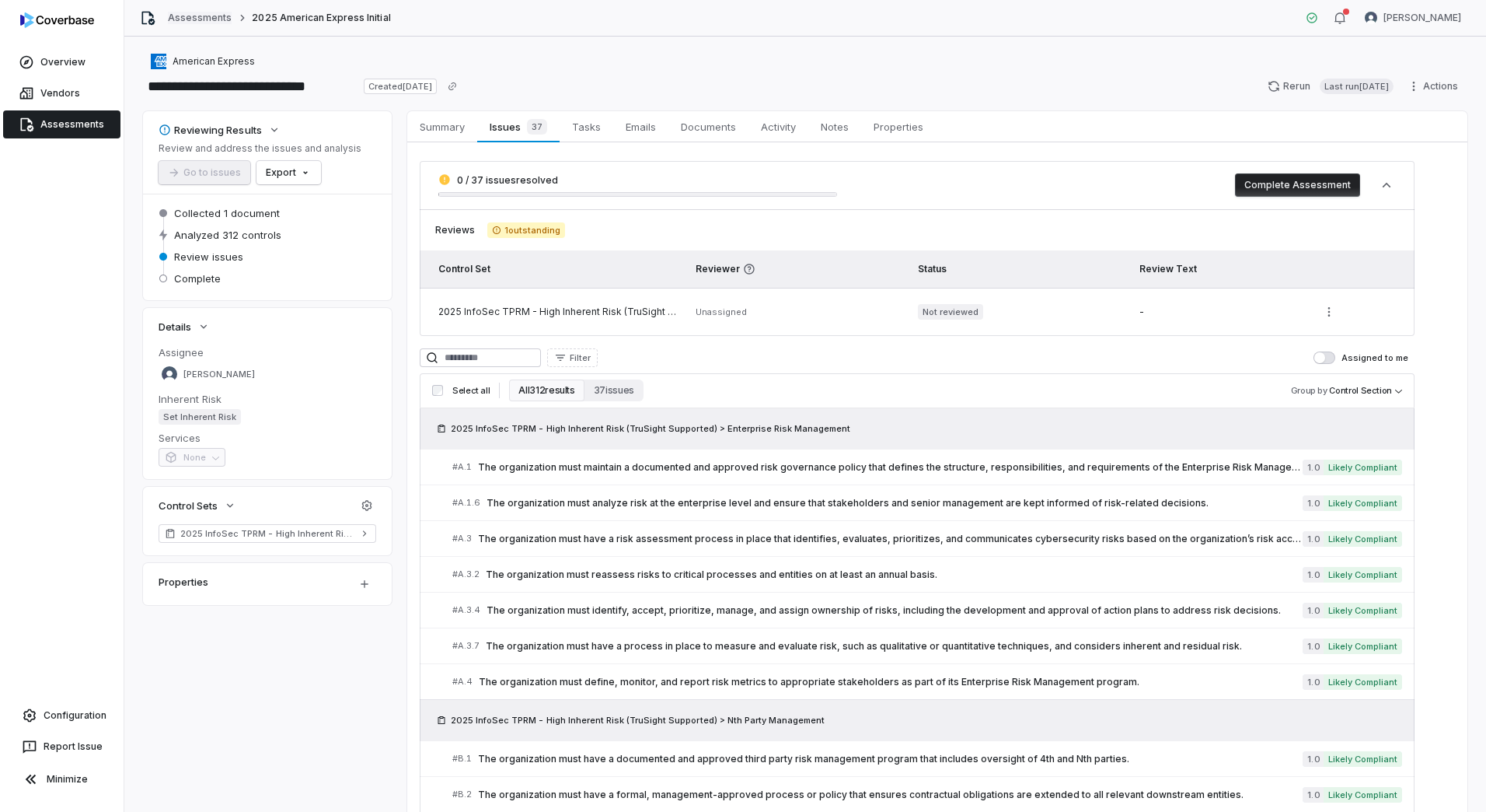
click at [190, 17] on link "Assessments" at bounding box center [199, 17] width 63 height 12
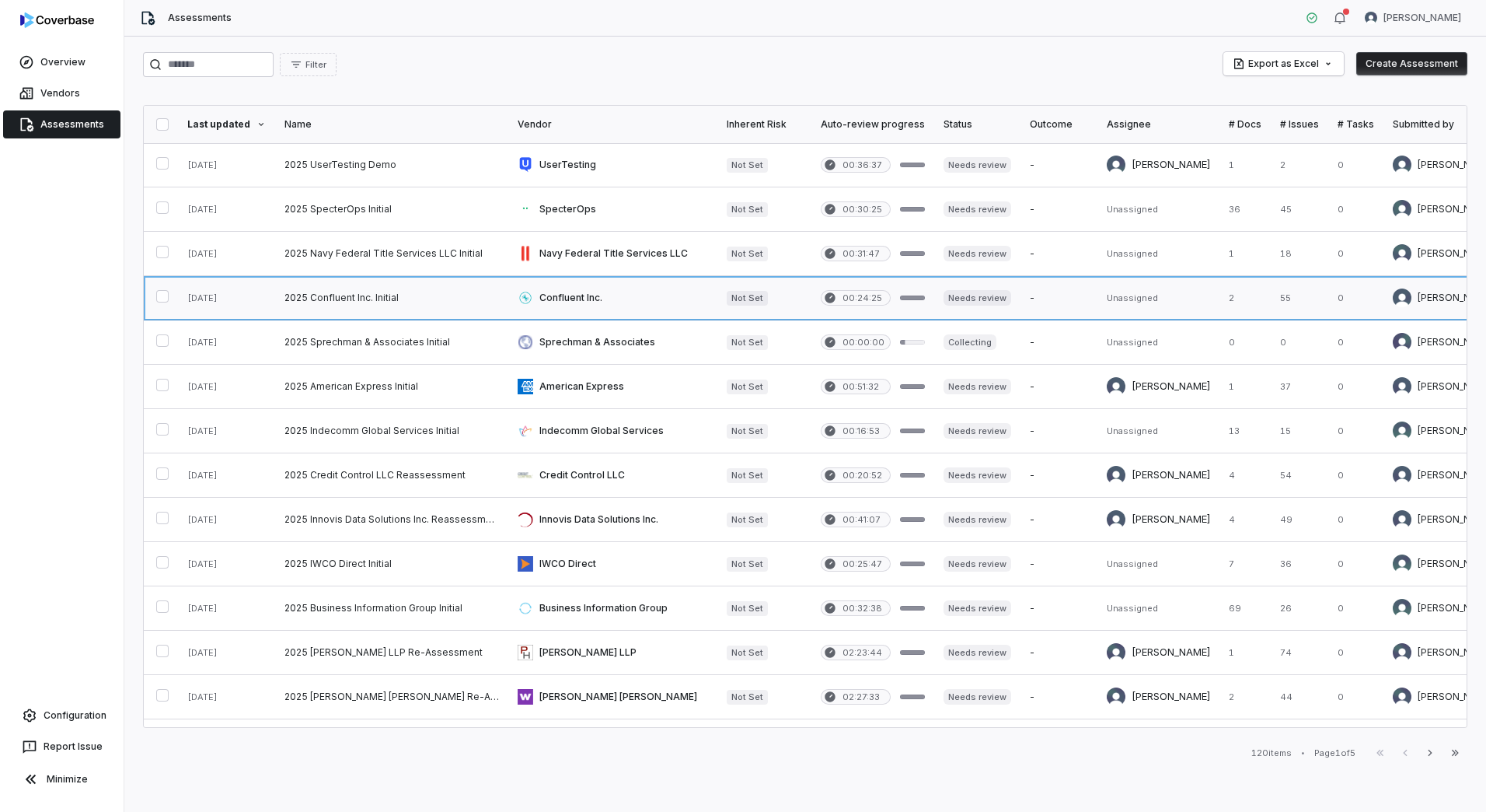
click at [564, 295] on link at bounding box center [613, 298] width 209 height 43
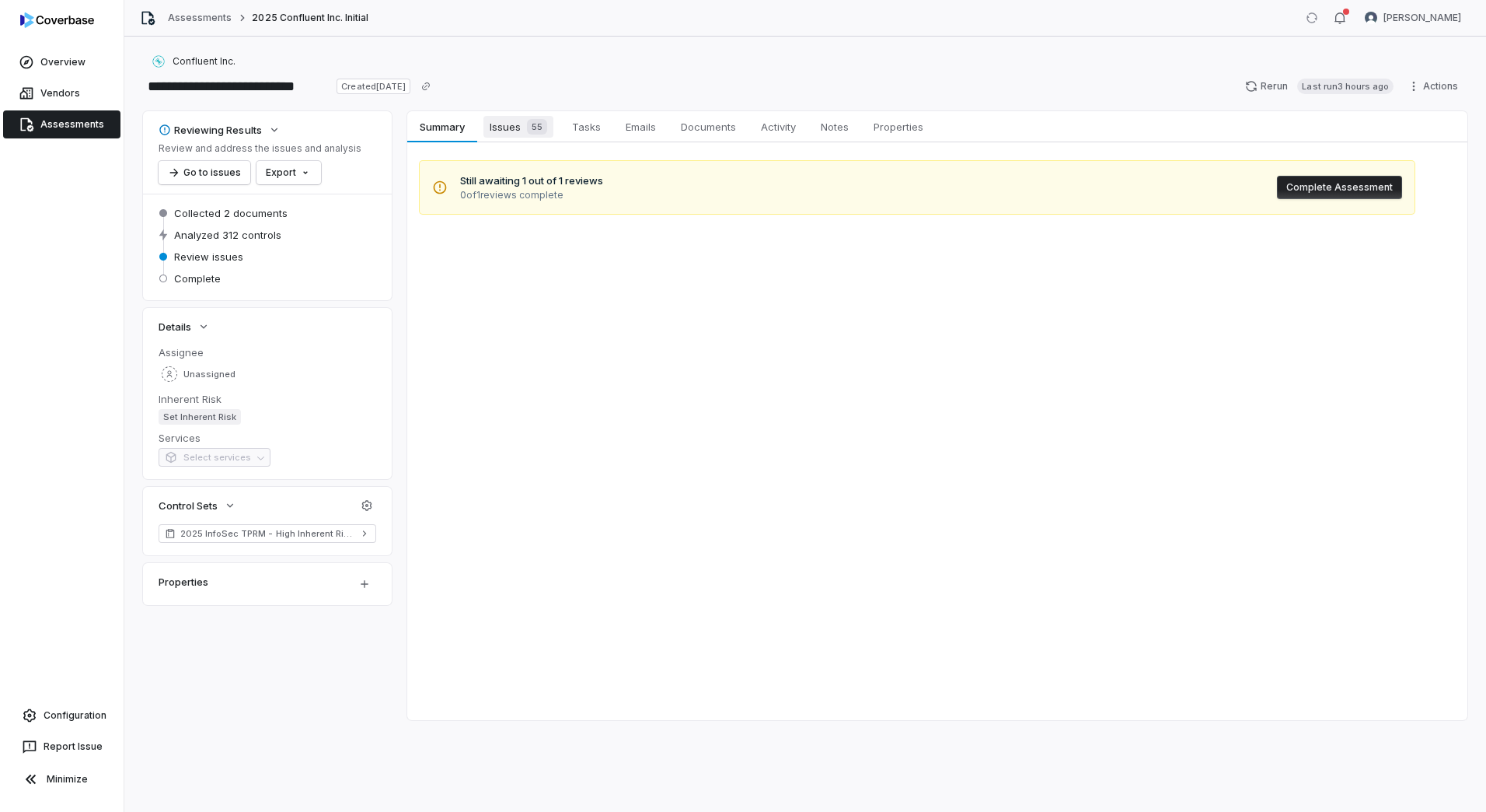
click at [512, 130] on span "Issues 55" at bounding box center [518, 127] width 70 height 22
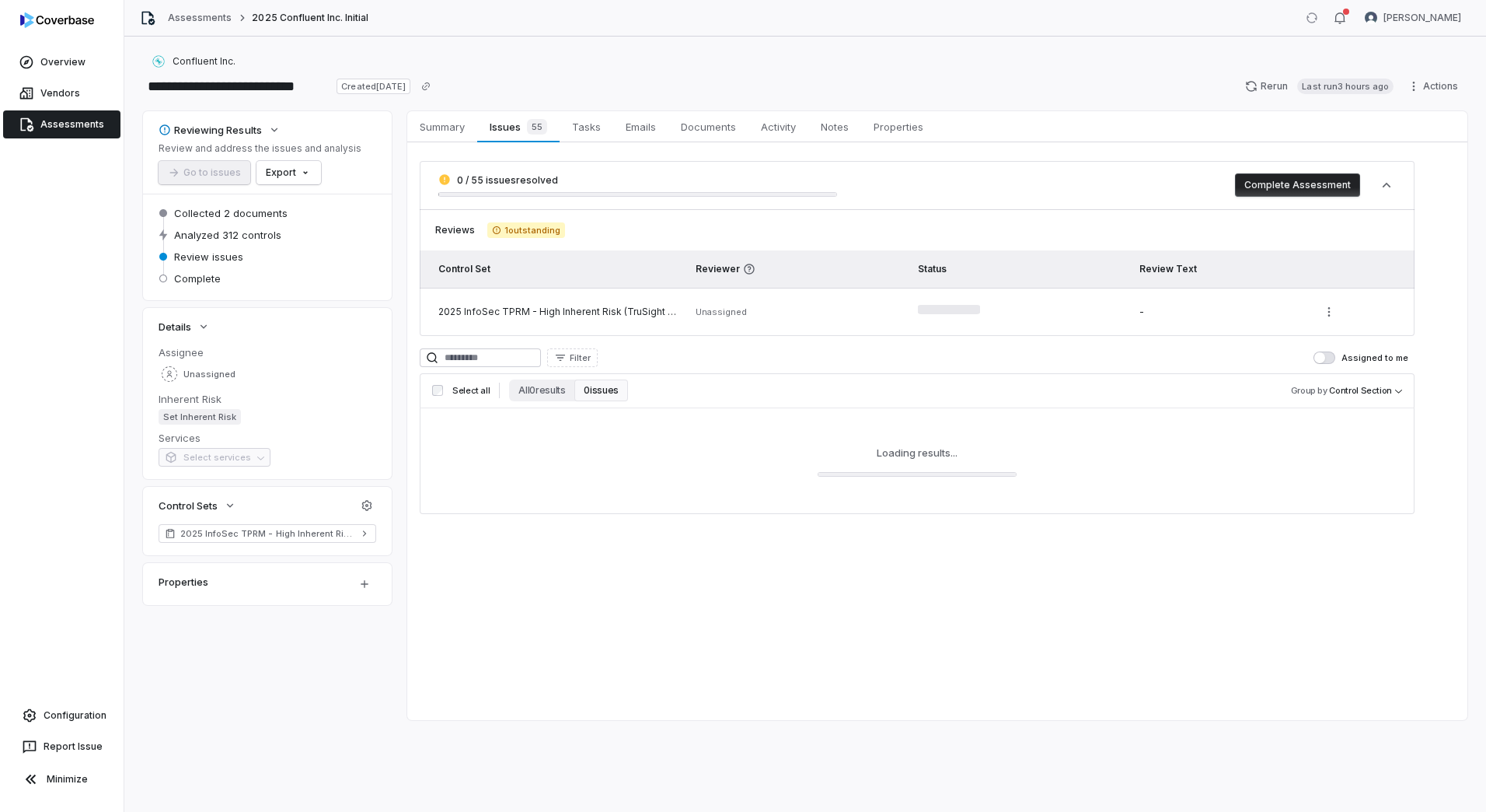
click at [77, 124] on span "Assessments" at bounding box center [72, 124] width 63 height 12
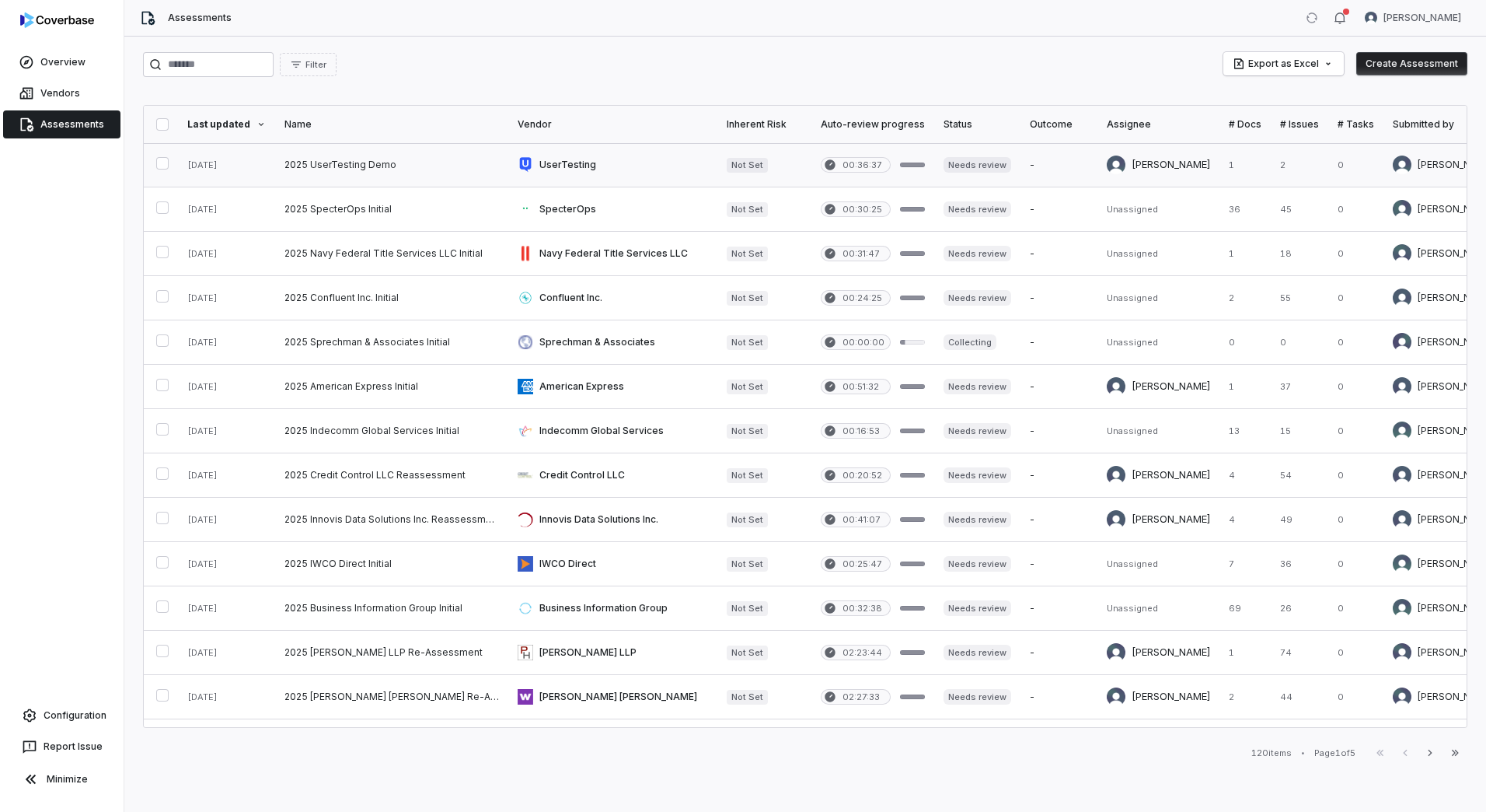
click at [403, 166] on link at bounding box center [391, 164] width 233 height 43
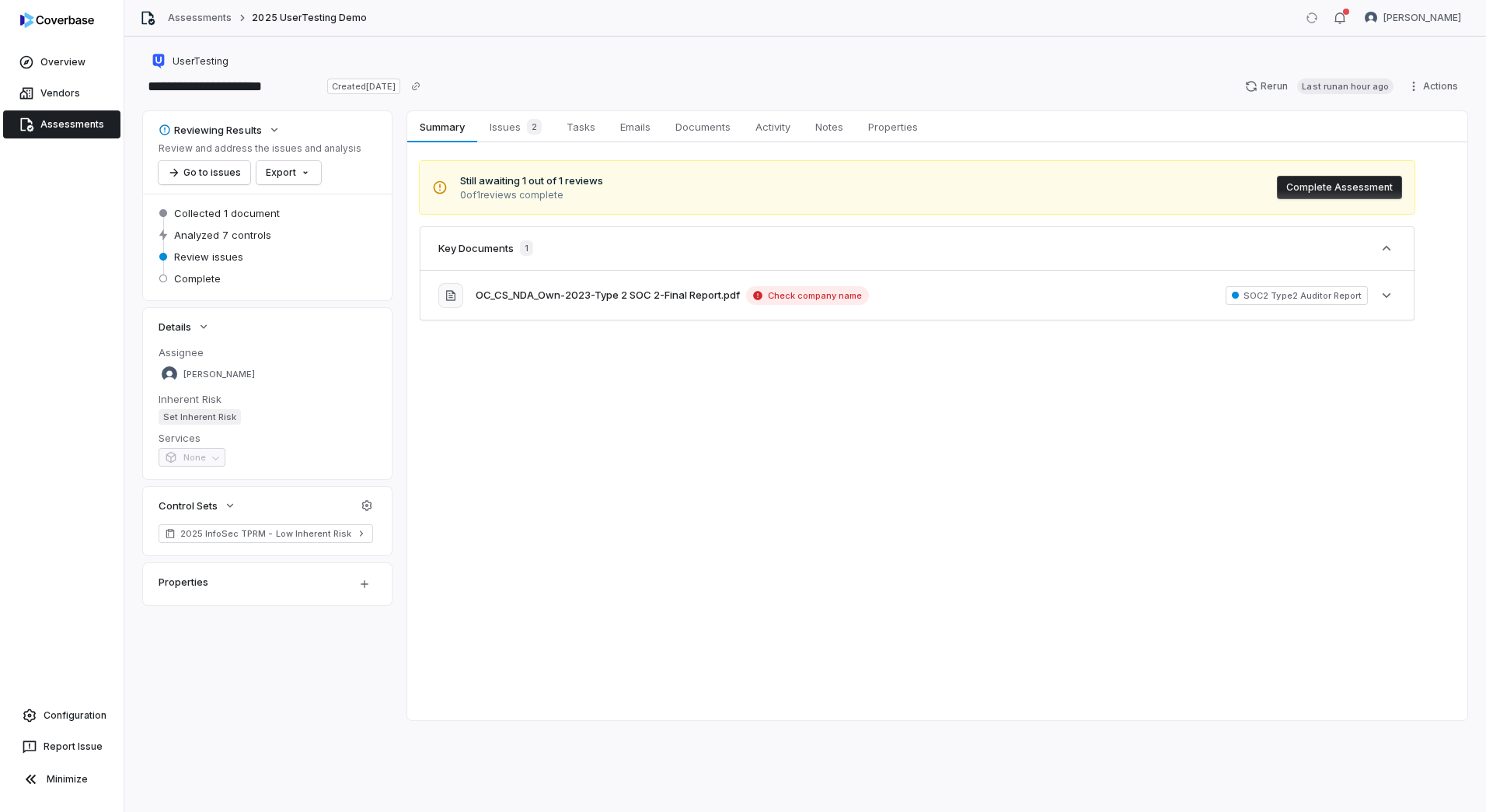
click at [77, 123] on span "Assessments" at bounding box center [72, 124] width 63 height 12
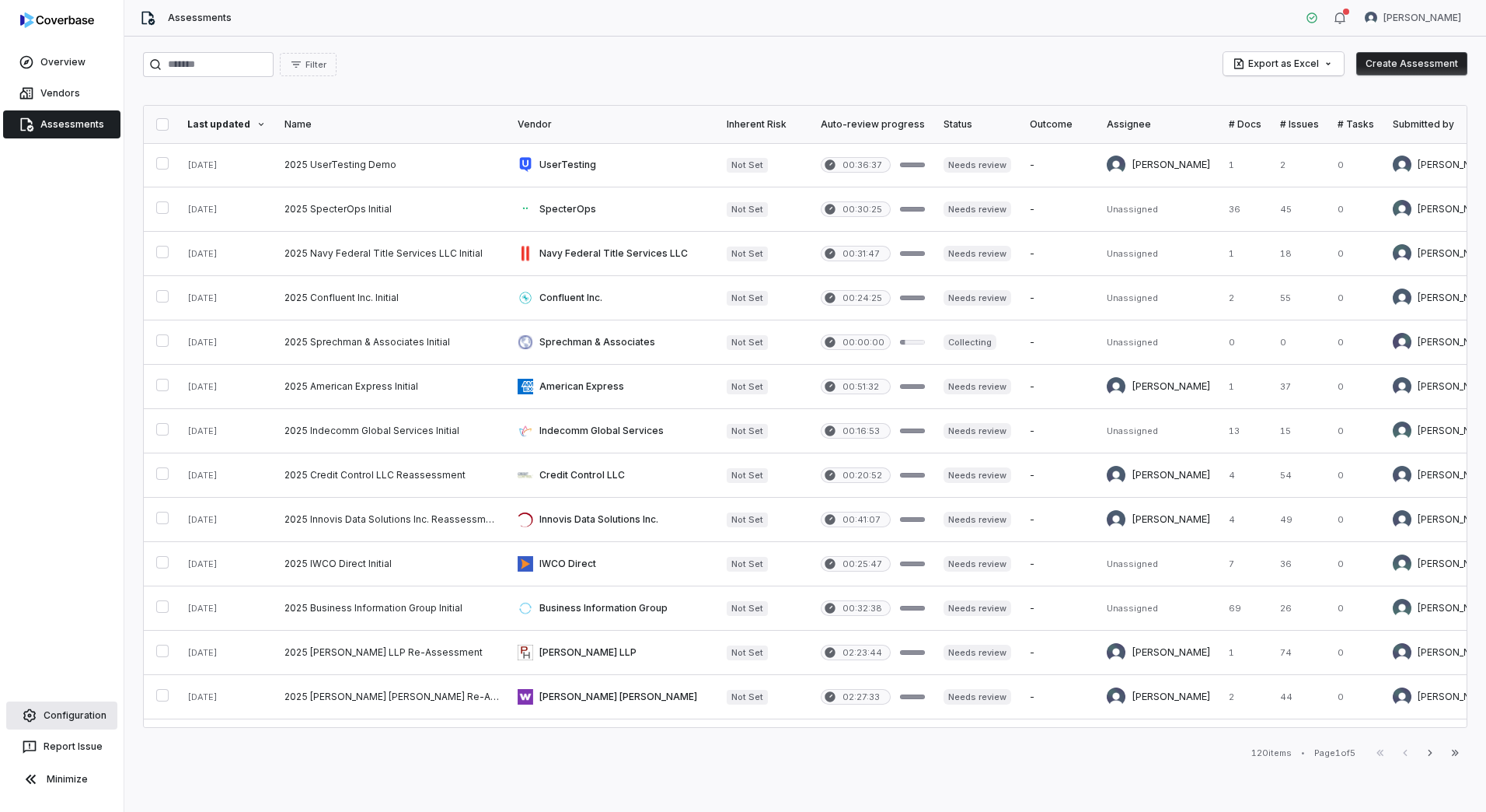
click at [63, 716] on span "Configuration" at bounding box center [75, 715] width 63 height 12
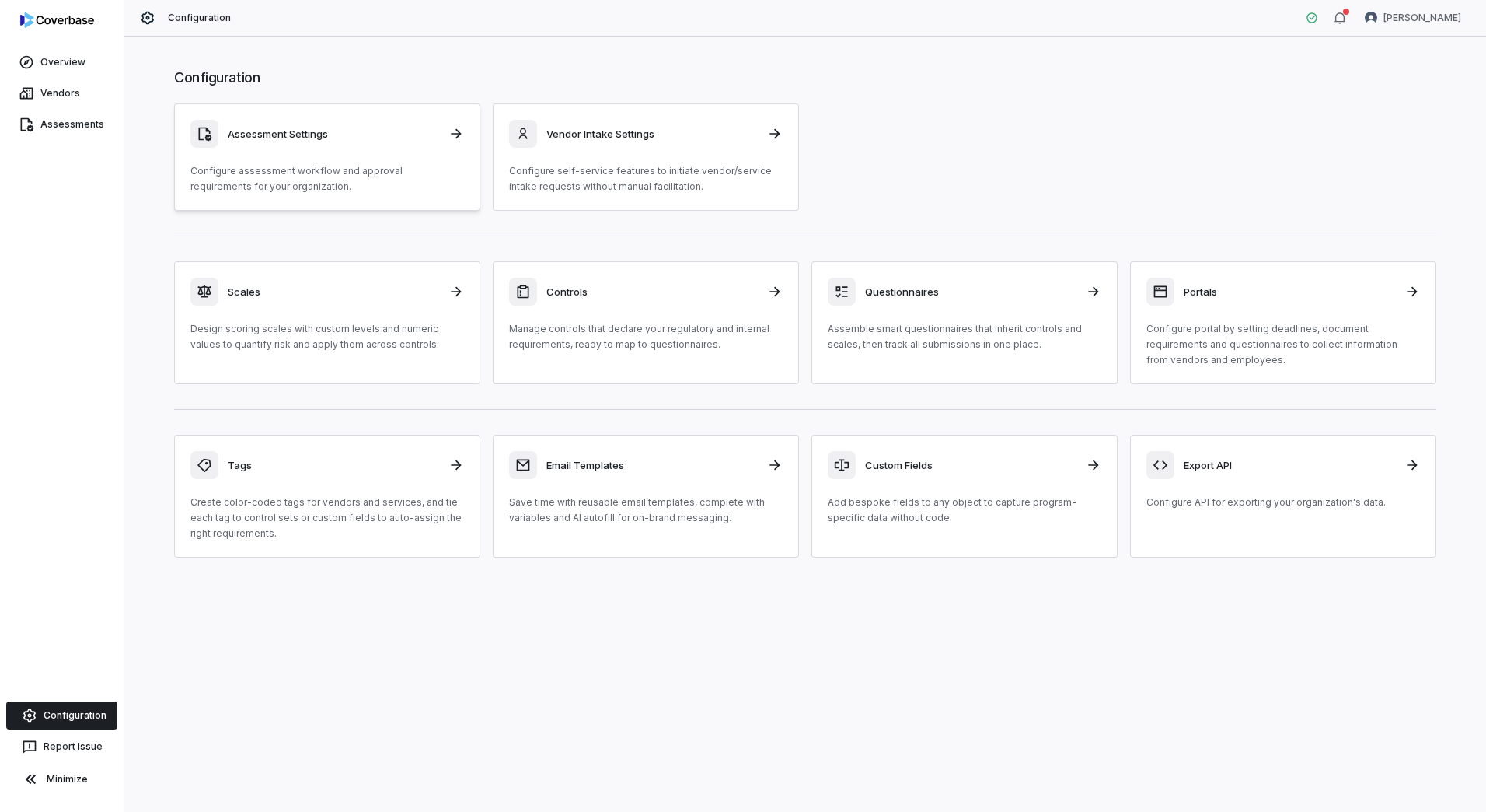
click at [330, 160] on div "Assessment Settings Configure assessment workflow and approval requirements for…" at bounding box center [326, 157] width 273 height 75
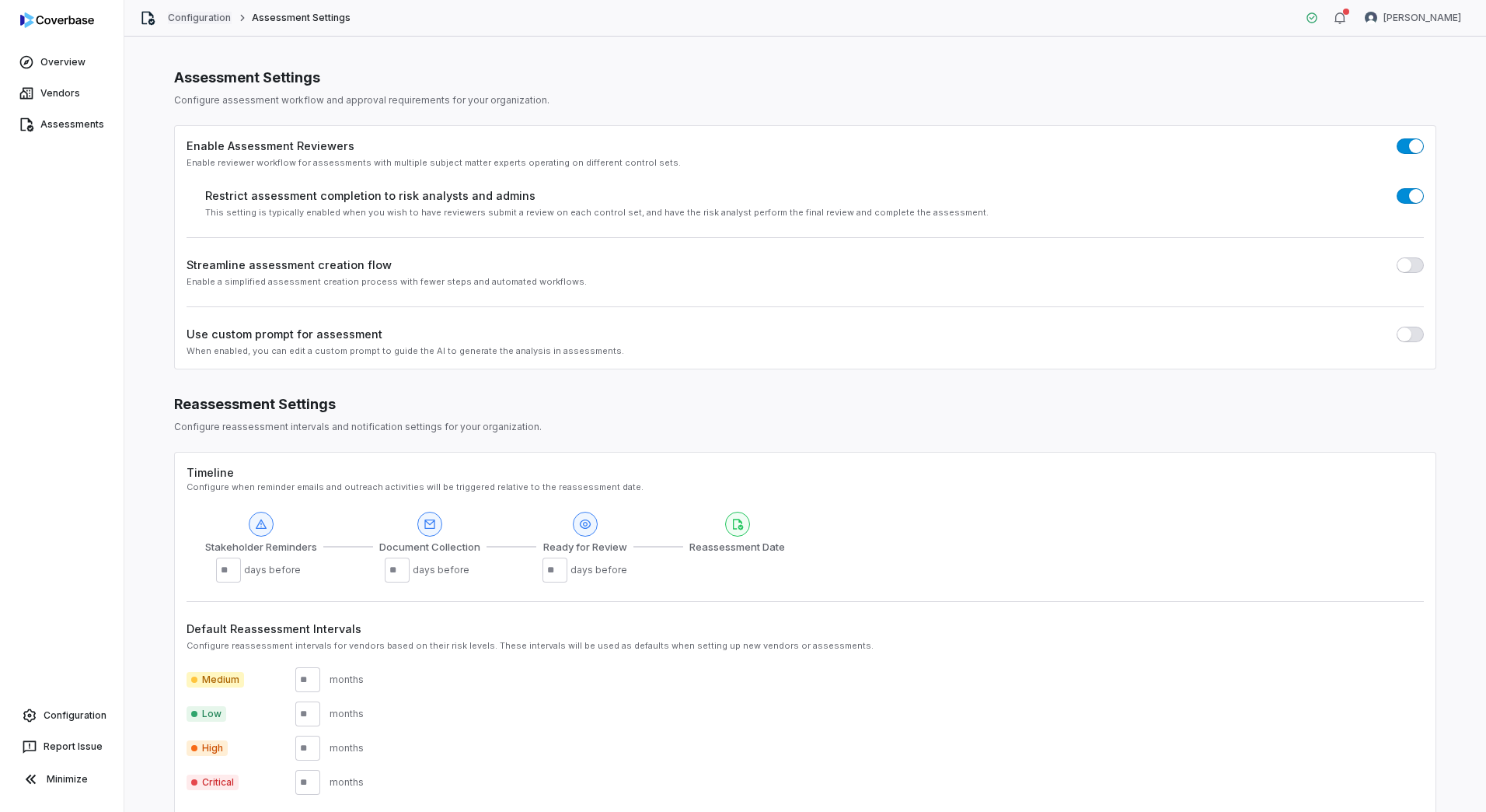
click at [206, 22] on link "Configuration" at bounding box center [199, 17] width 63 height 12
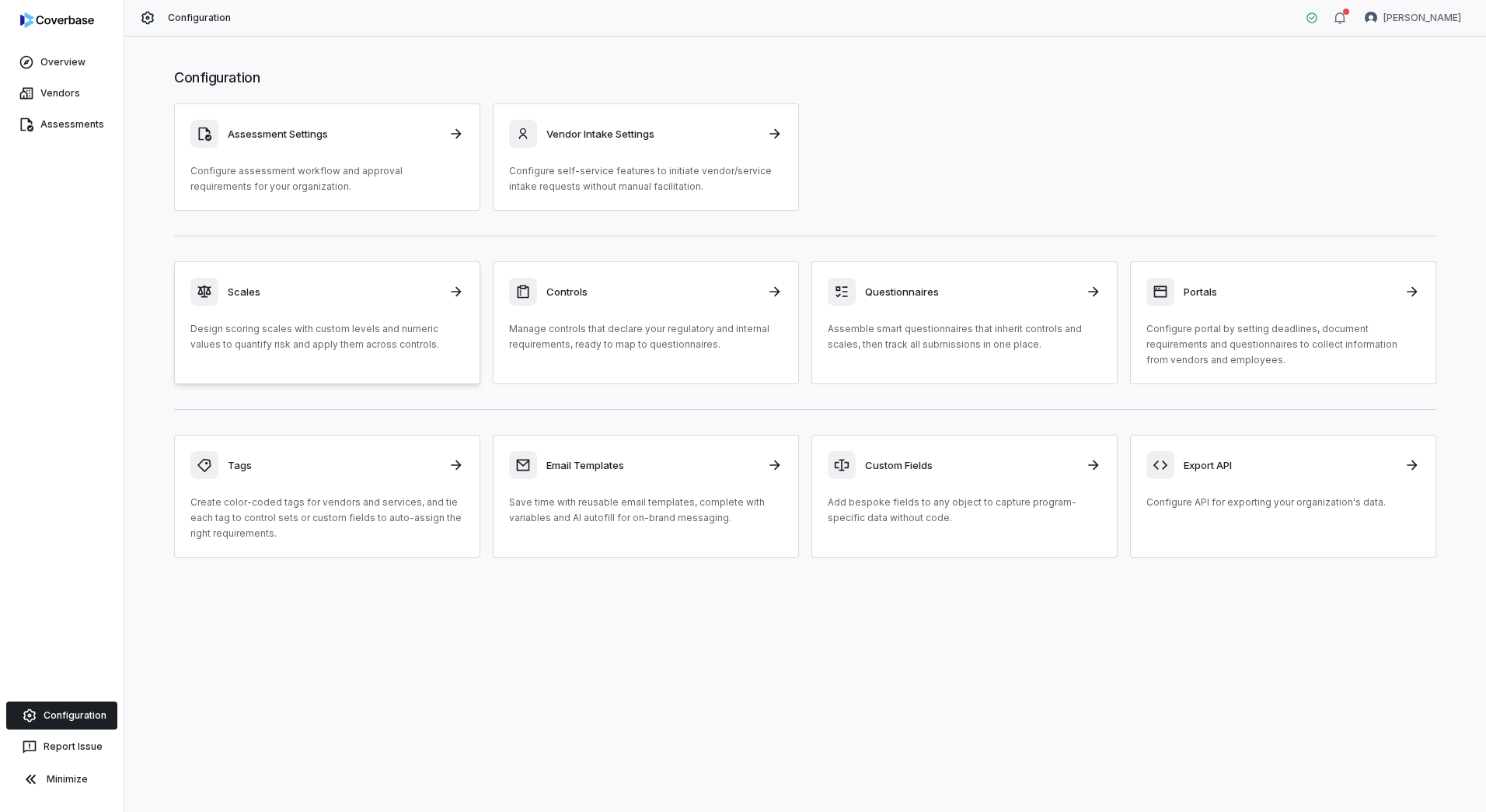
click at [434, 327] on p "Design scoring scales with custom levels and numeric values to quantify risk an…" at bounding box center [326, 337] width 273 height 31
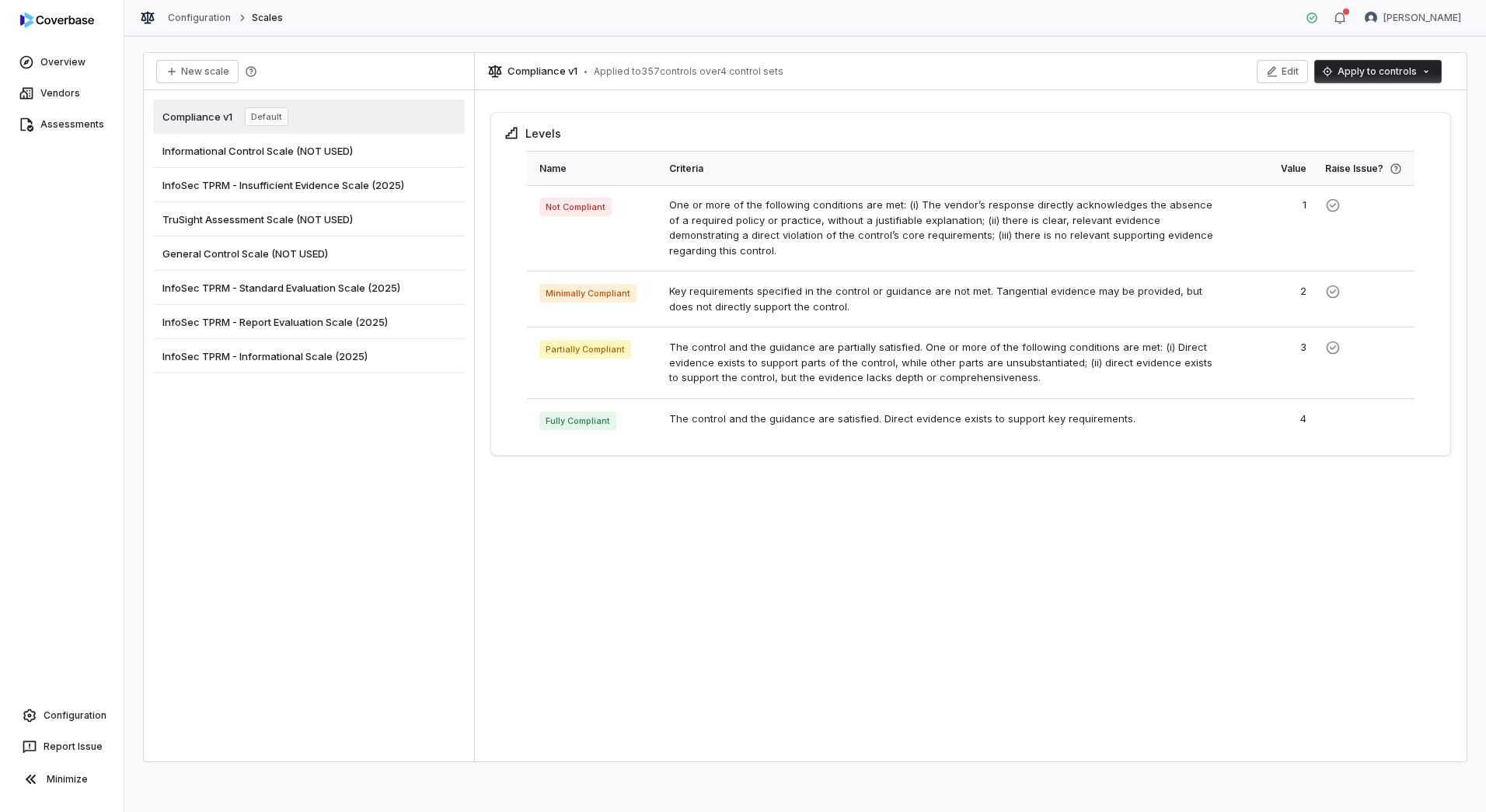
click at [271, 188] on span "InfoSec TPRM - Insufficient Evidence Scale (2025)" at bounding box center [284, 184] width 242 height 14
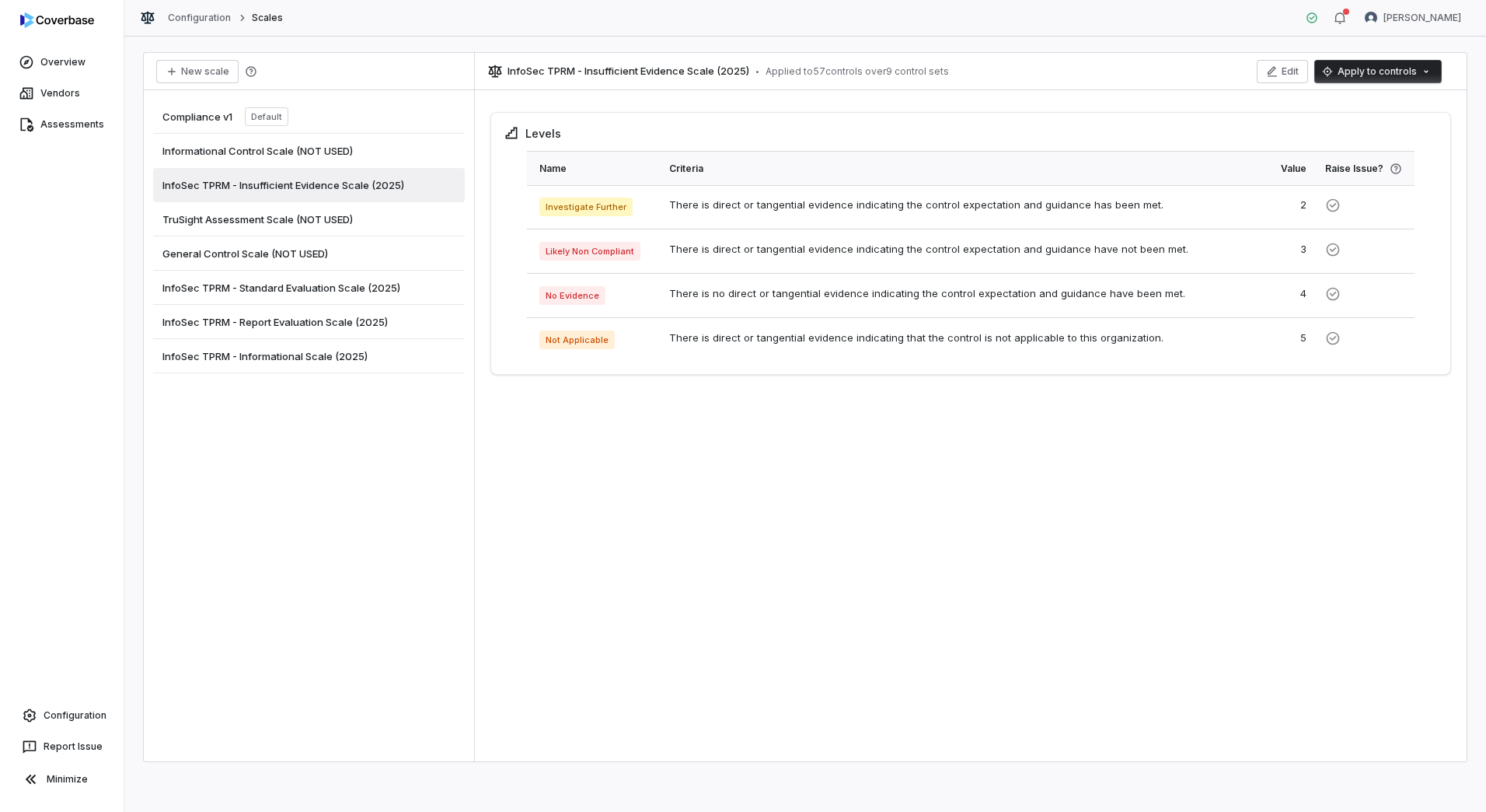
click at [296, 286] on span "InfoSec TPRM - Standard Evaluation Scale (2025)" at bounding box center [282, 287] width 238 height 14
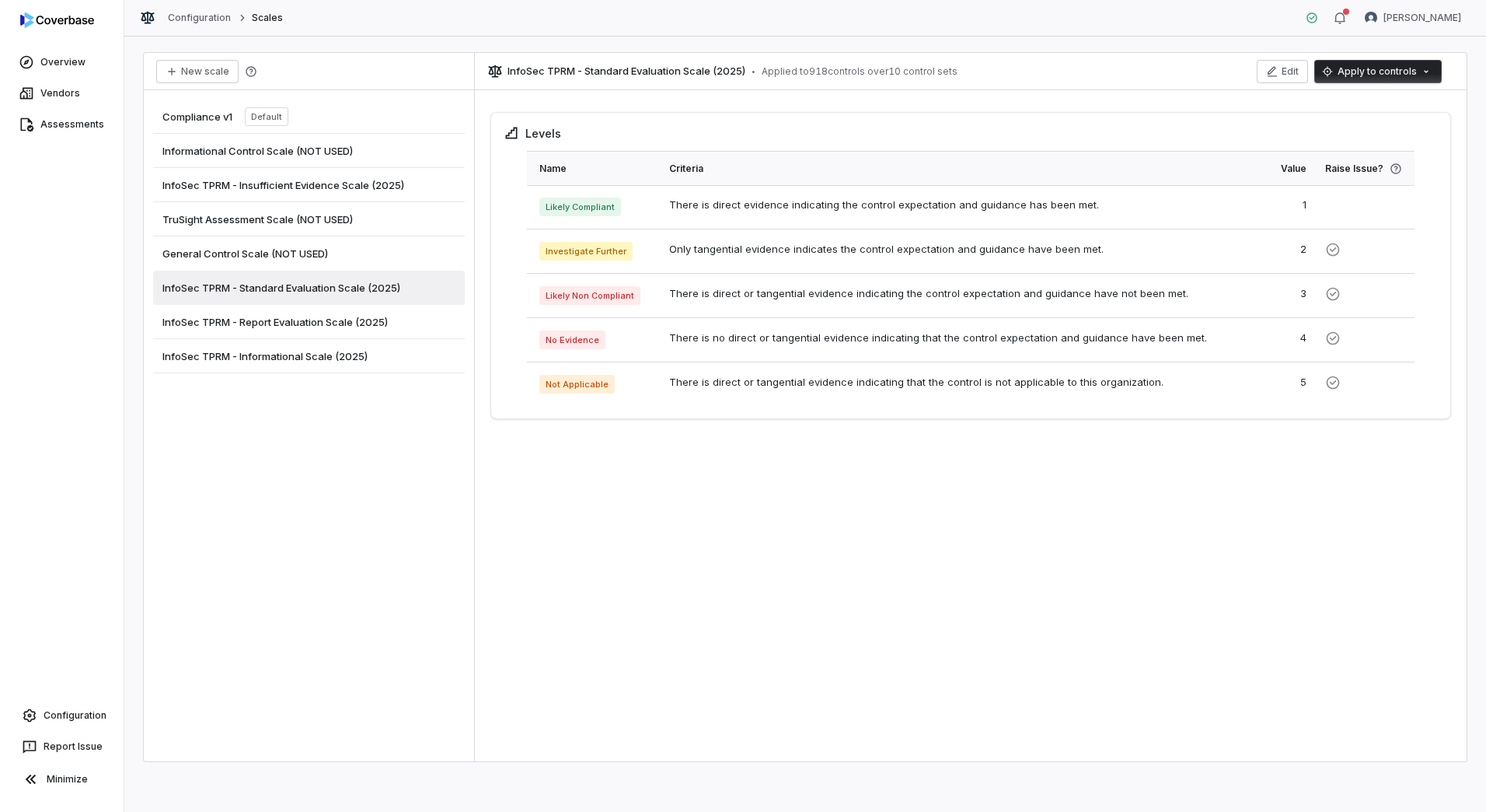
click at [278, 321] on span "InfoSec TPRM - Report Evaluation Scale (2025)" at bounding box center [275, 321] width 225 height 14
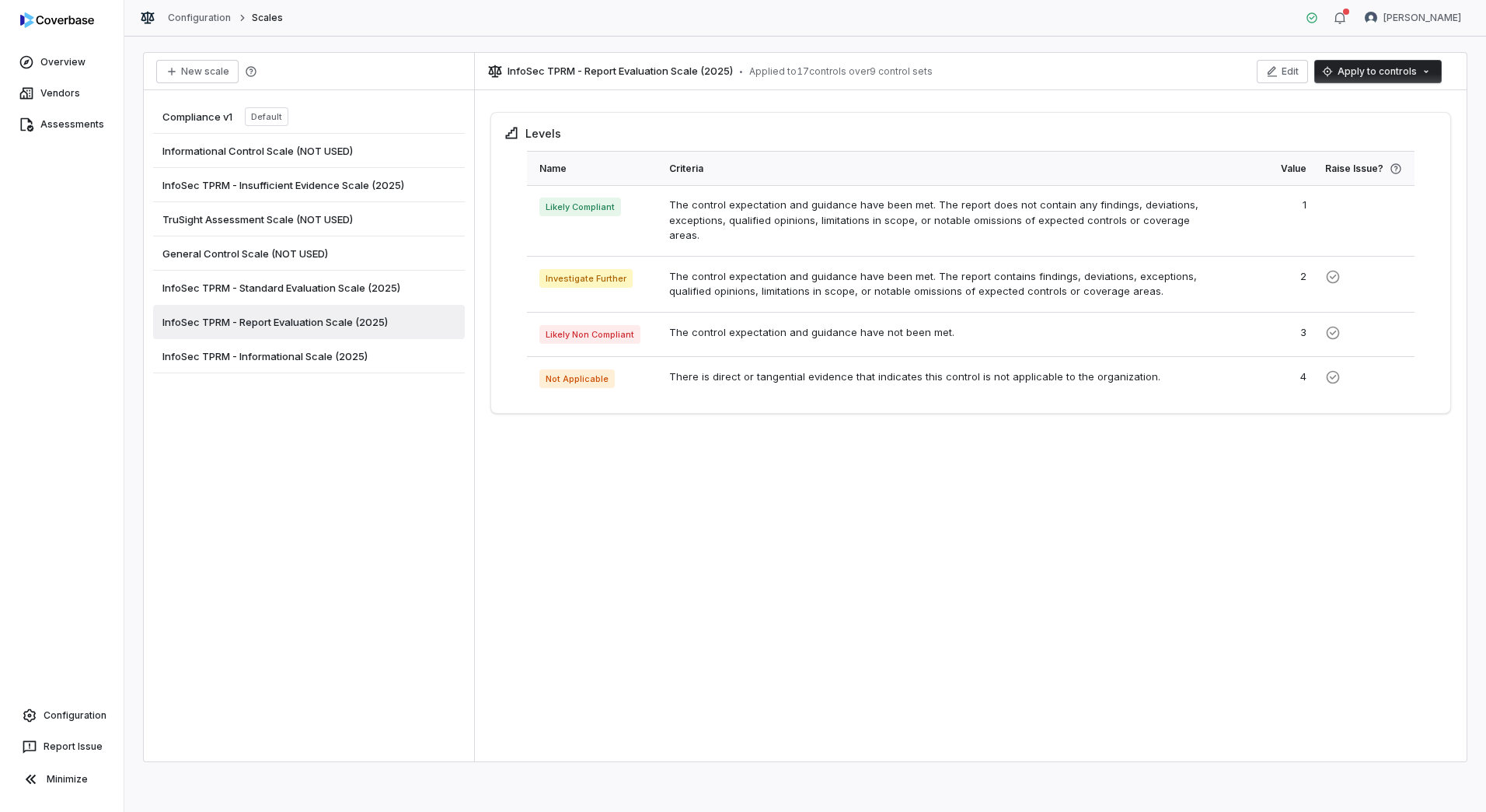
click at [302, 356] on span "InfoSec TPRM - Informational Scale (2025)" at bounding box center [265, 355] width 205 height 14
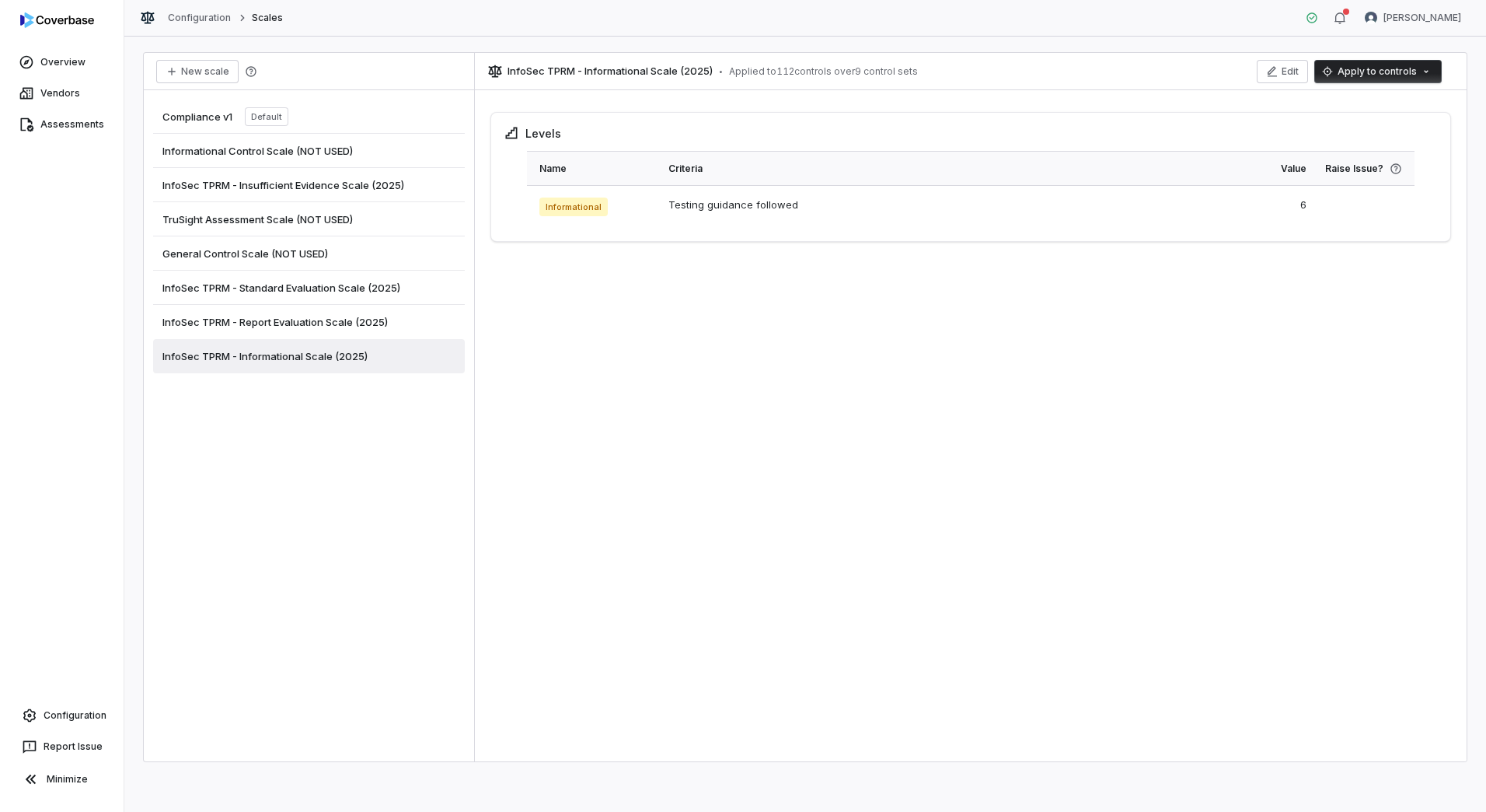
click at [285, 321] on span "InfoSec TPRM - Report Evaluation Scale (2025)" at bounding box center [275, 321] width 225 height 14
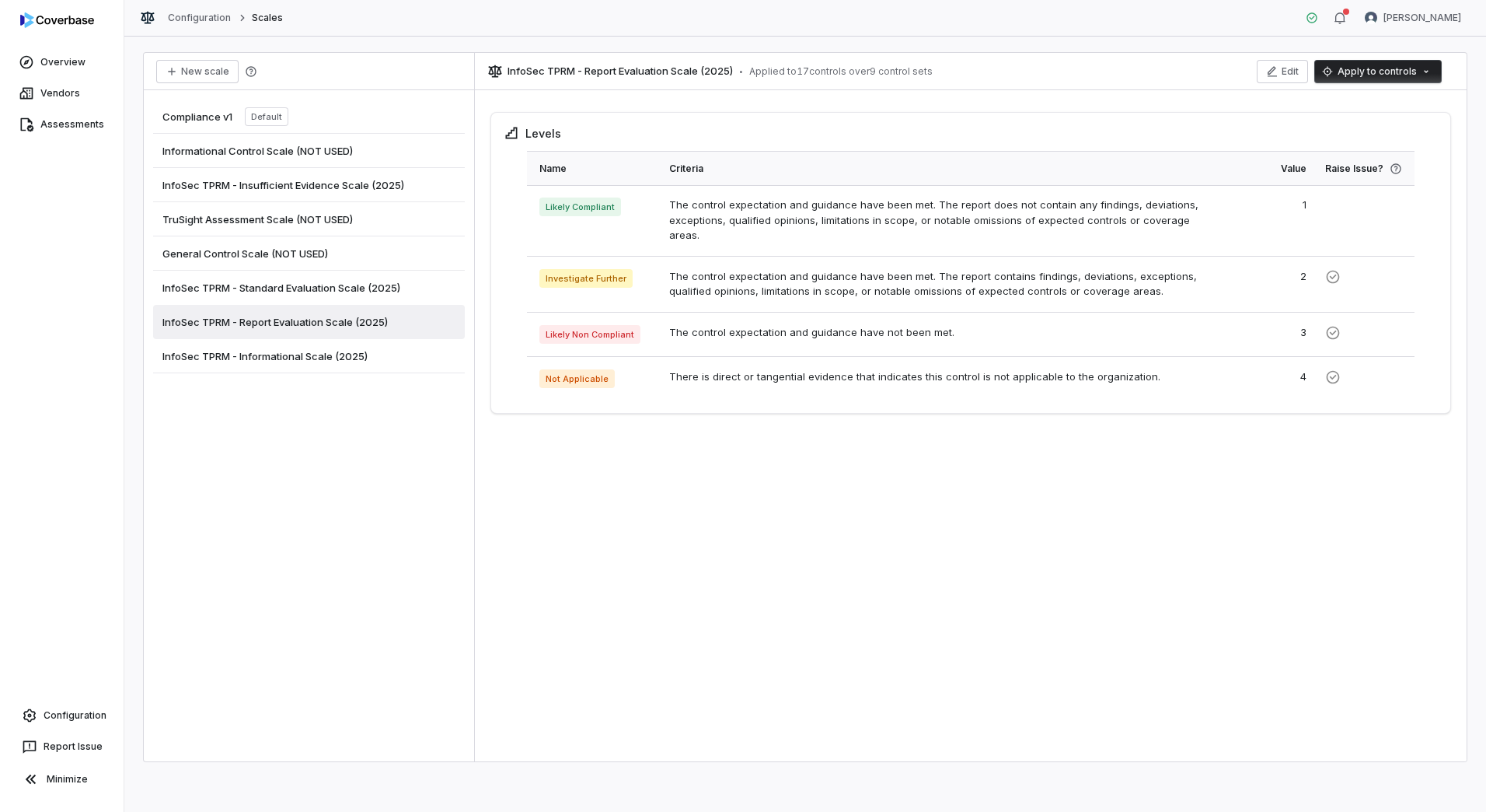
click at [271, 281] on span "InfoSec TPRM - Standard Evaluation Scale (2025)" at bounding box center [282, 287] width 238 height 14
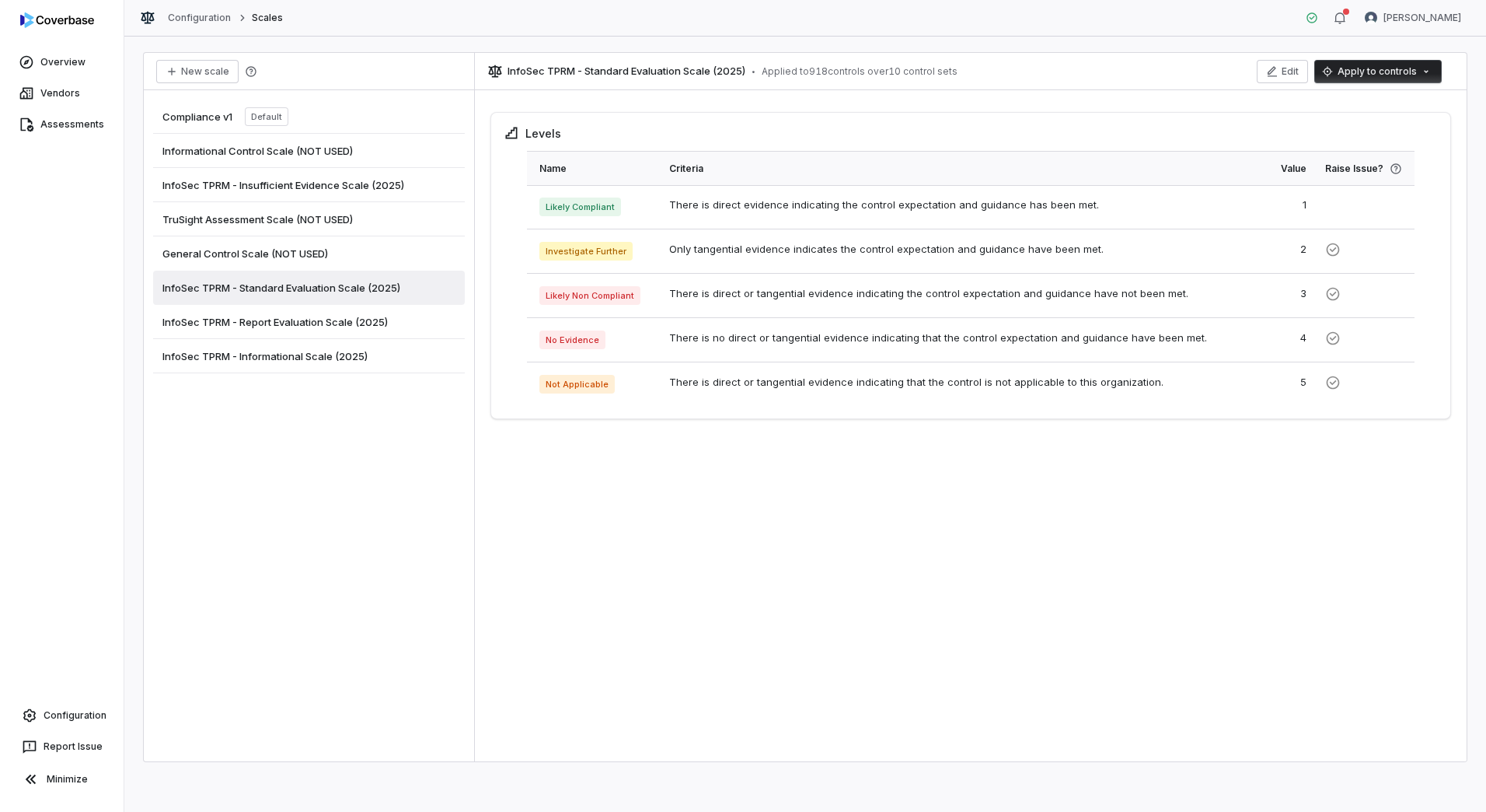
click at [300, 184] on span "InfoSec TPRM - Insufficient Evidence Scale (2025)" at bounding box center [284, 184] width 242 height 14
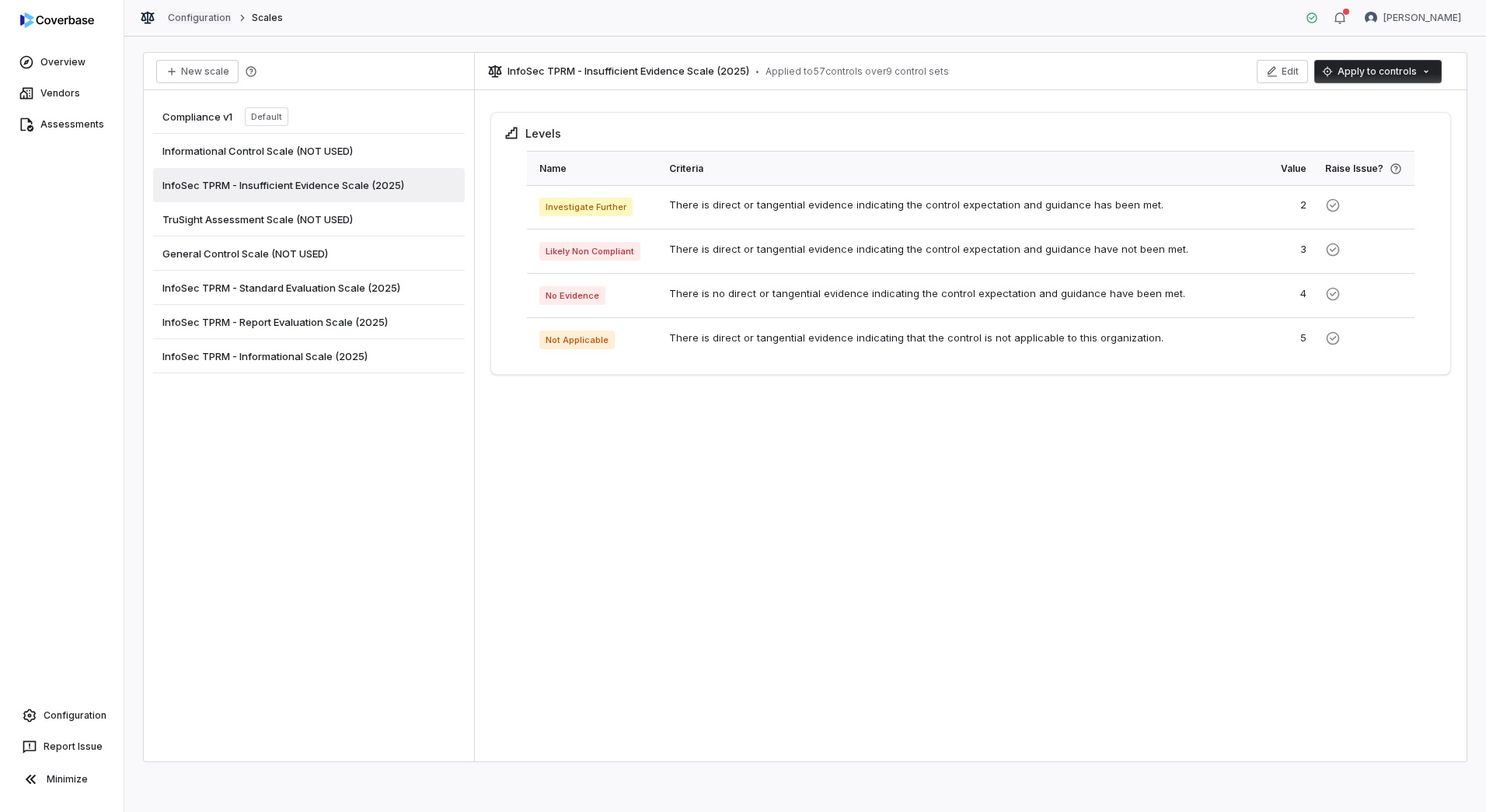
click at [221, 17] on link "Configuration" at bounding box center [199, 17] width 63 height 12
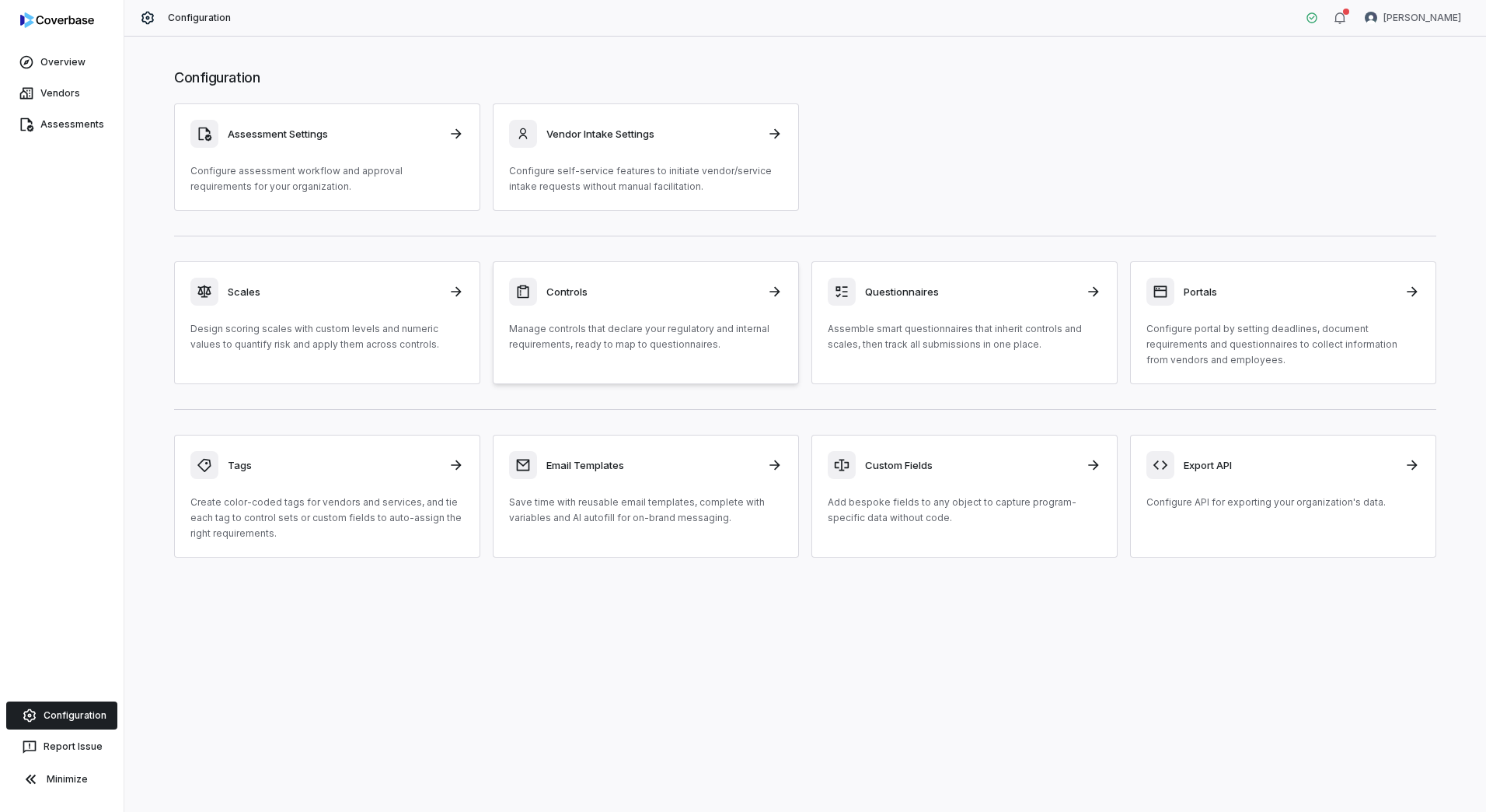
click at [610, 294] on h3 "Controls" at bounding box center [652, 291] width 212 height 14
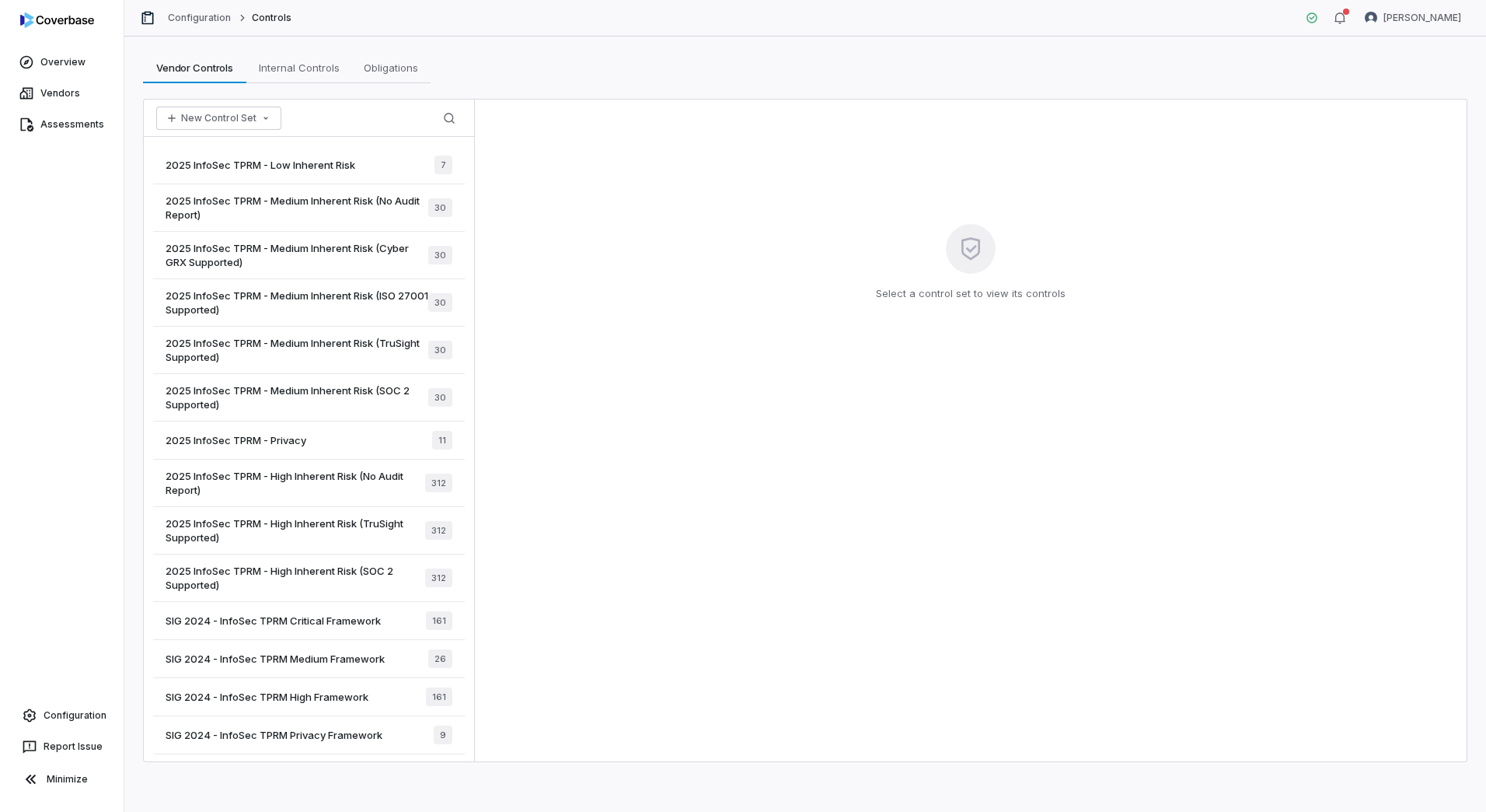
click at [299, 175] on div "2025 InfoSec TPRM - Low Inherent Risk 7" at bounding box center [309, 165] width 312 height 38
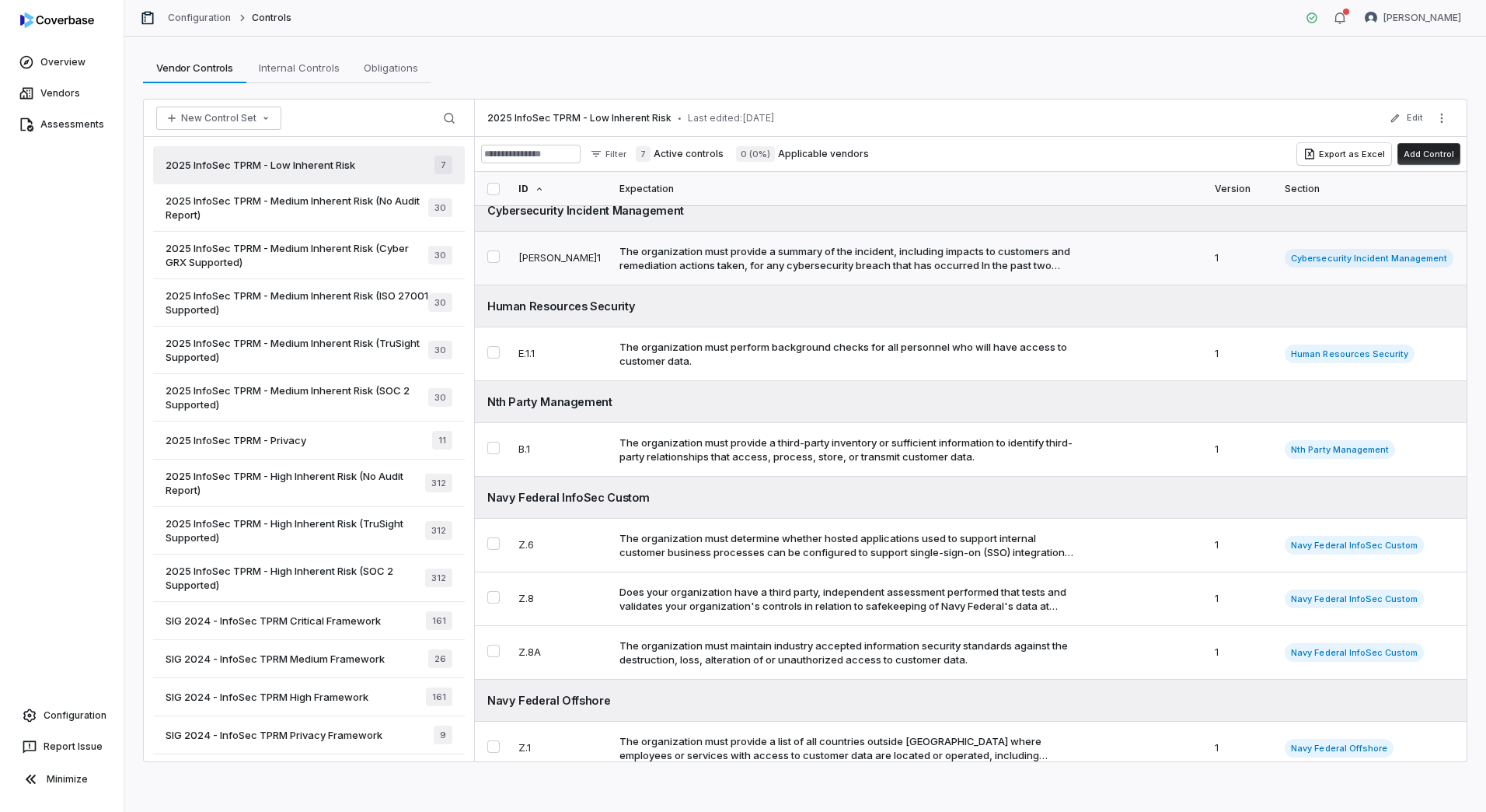
scroll to position [28, 0]
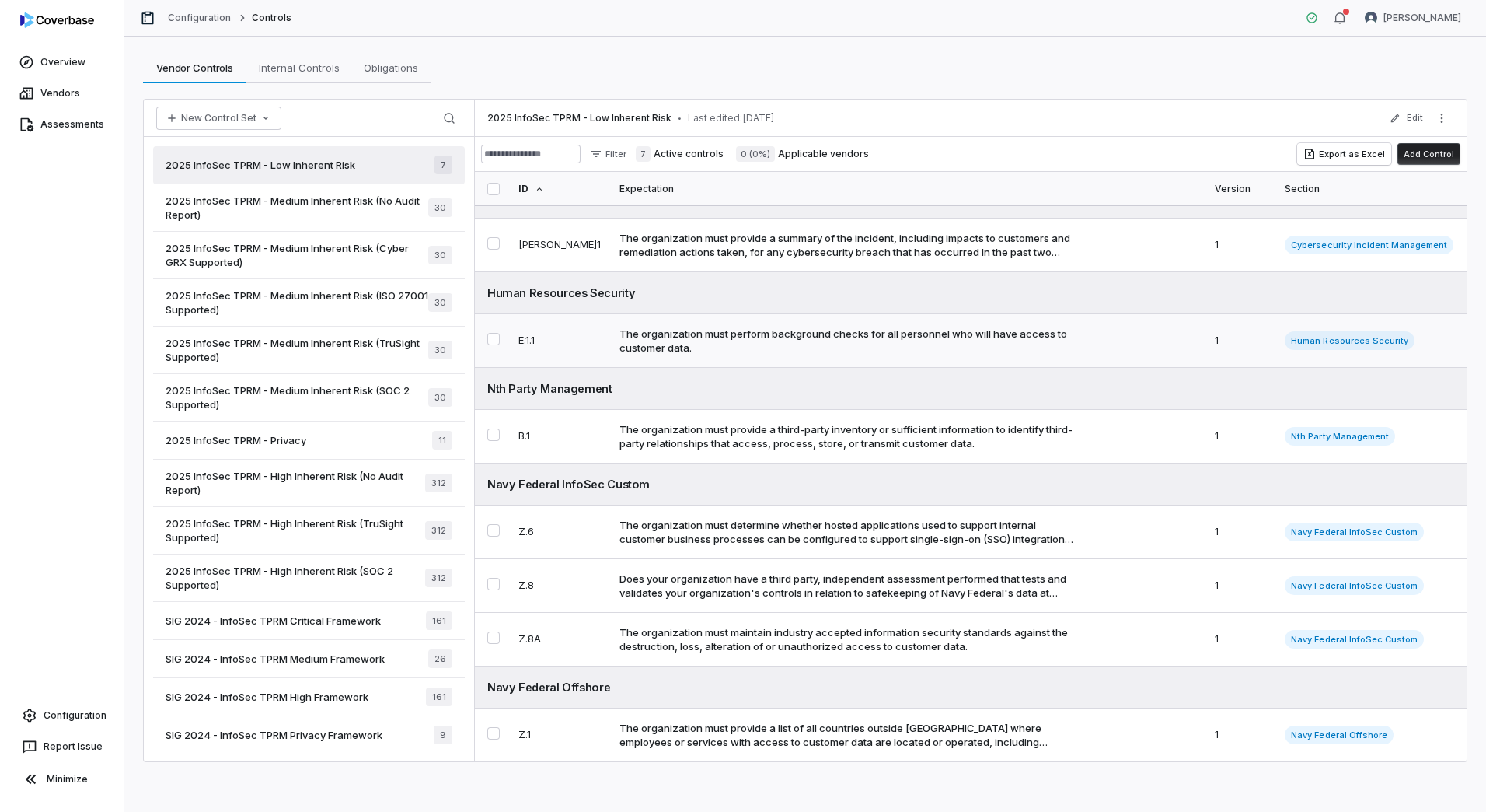
click at [803, 346] on div "The organization must perform background checks for all personnel who will have…" at bounding box center [846, 340] width 455 height 28
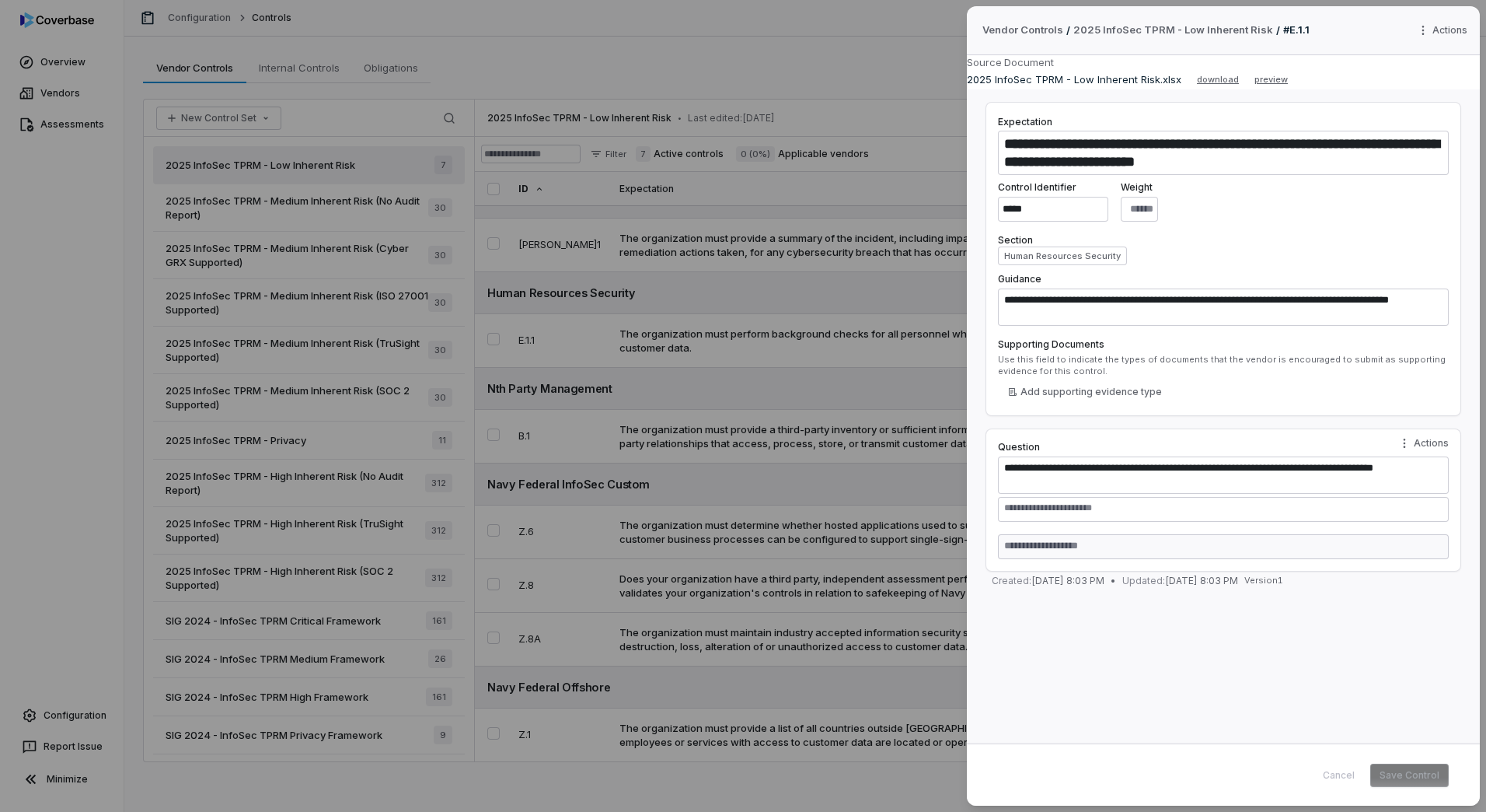
click at [1080, 359] on div "Use this field to indicate the types of documents that the vendor is encouraged…" at bounding box center [1223, 365] width 451 height 24
click at [768, 339] on div "**********" at bounding box center [743, 406] width 1486 height 812
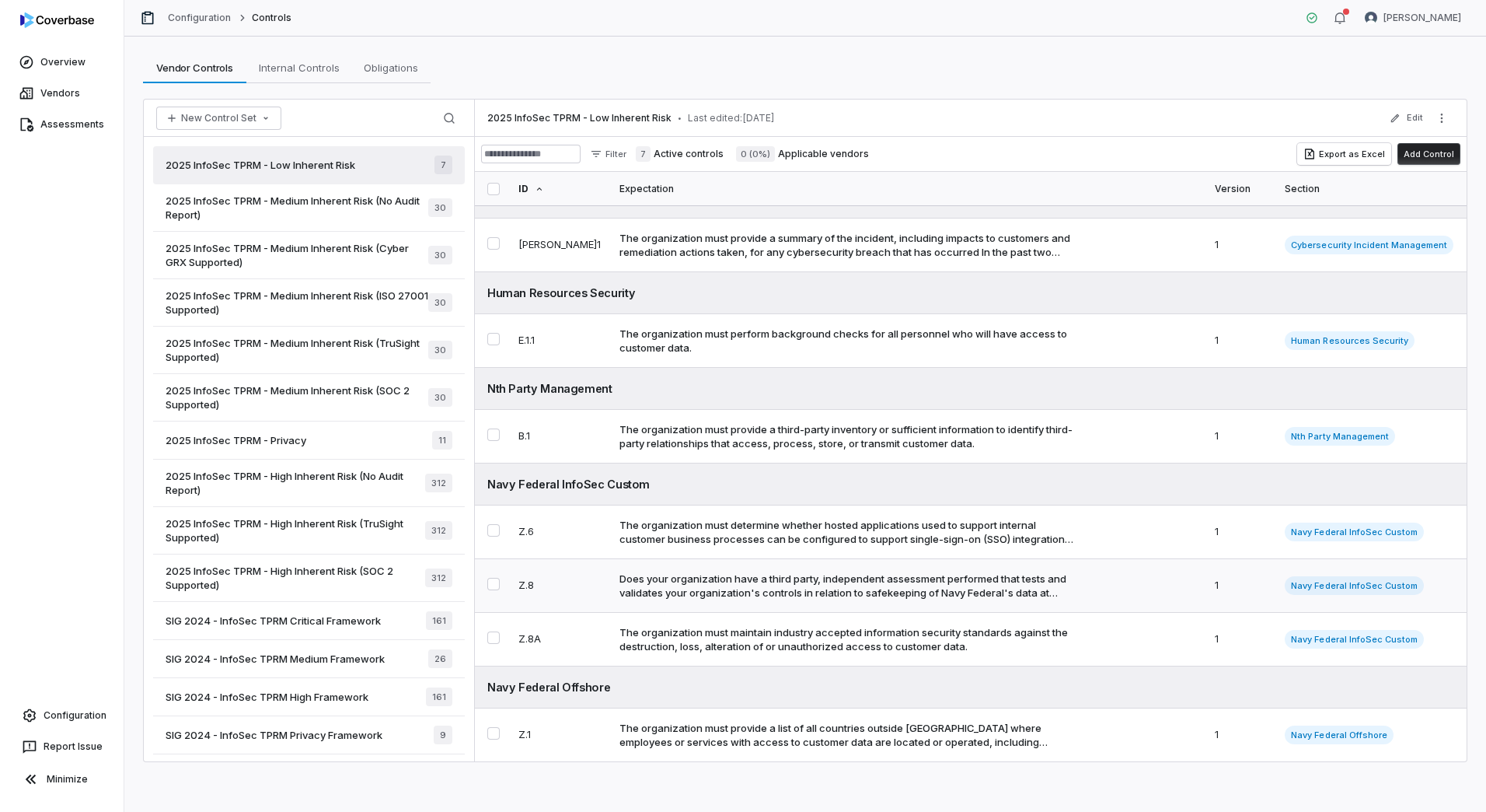
click at [819, 580] on div "Does your organization have a third party, independent assessment performed tha…" at bounding box center [846, 585] width 455 height 28
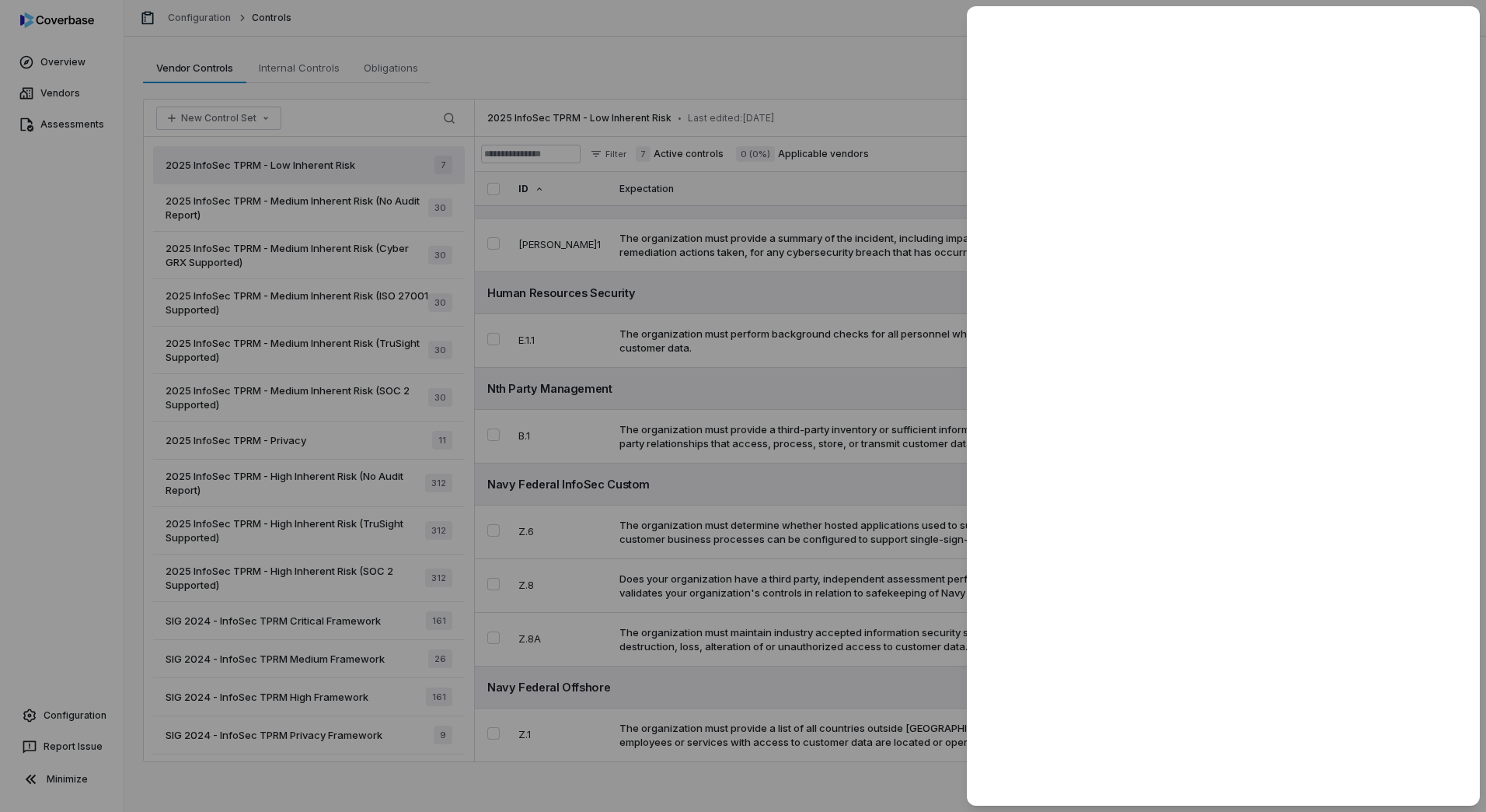
click at [647, 648] on div at bounding box center [743, 406] width 1486 height 812
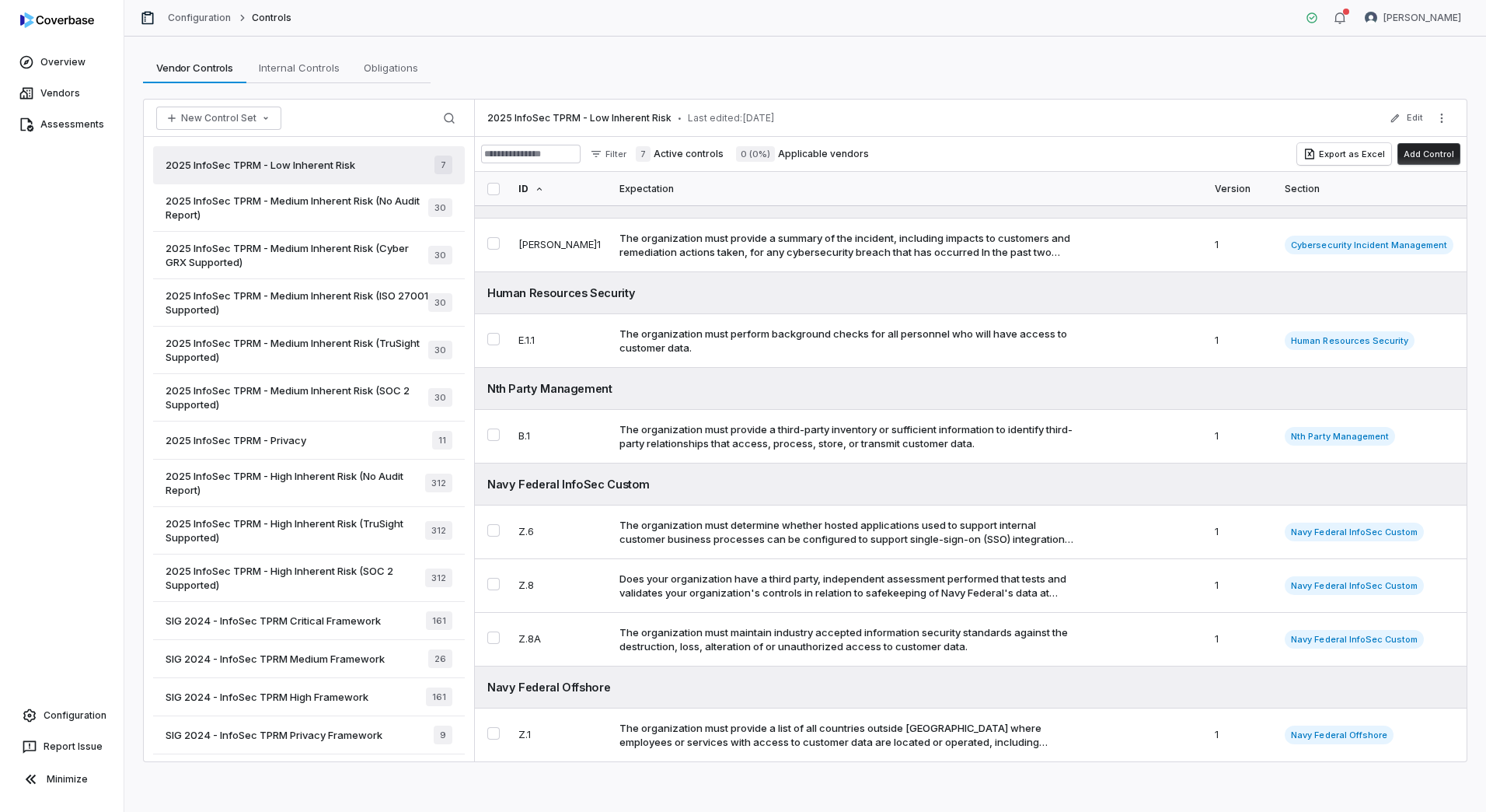
click at [300, 473] on span "2025 InfoSec TPRM - High Inherent Risk (No Audit Report)" at bounding box center [295, 483] width 260 height 28
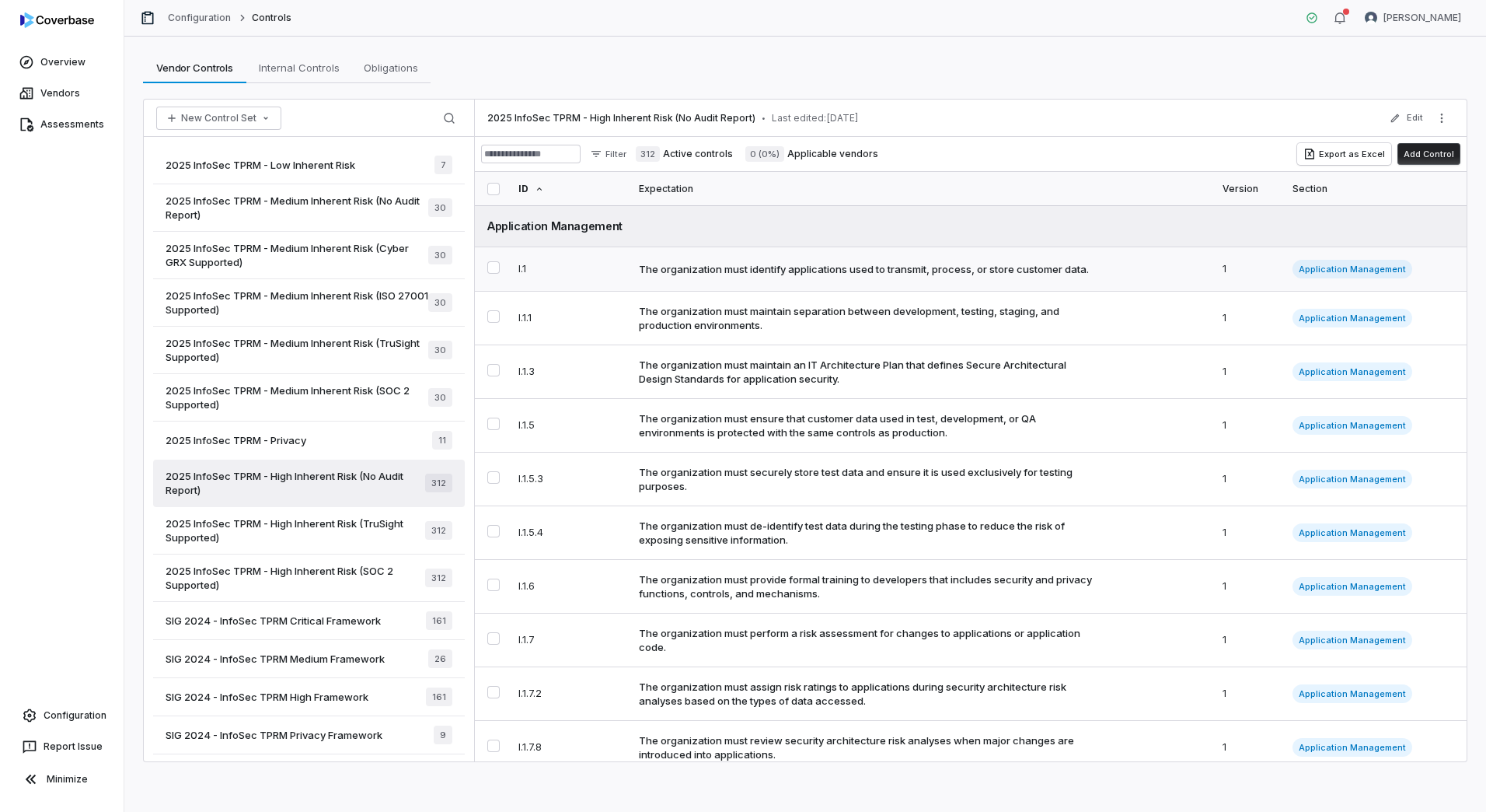
click at [768, 268] on div "The organization must identify applications used to transmit, process, or store…" at bounding box center [864, 268] width 450 height 14
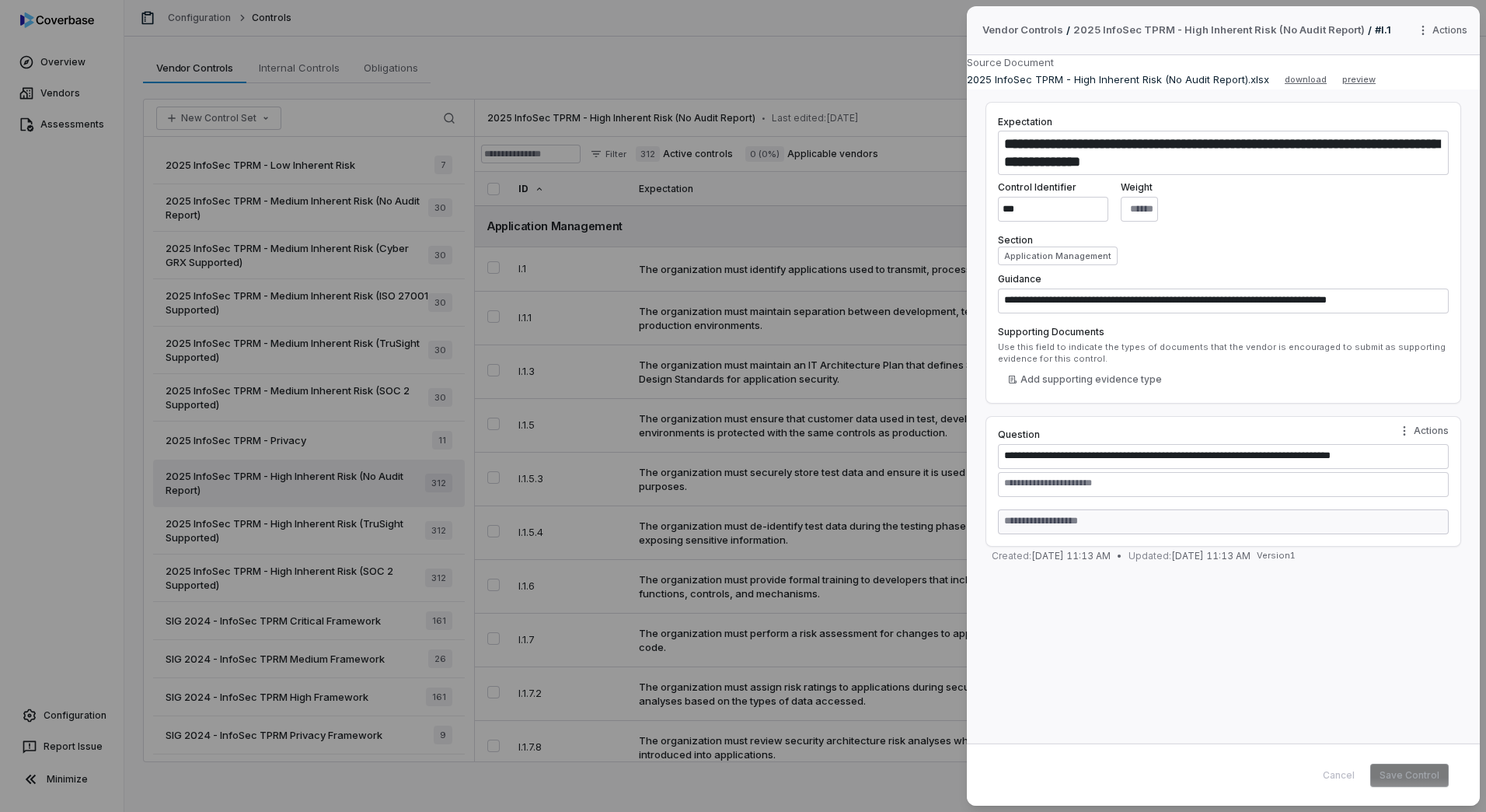
click at [746, 506] on div "**********" at bounding box center [743, 406] width 1486 height 812
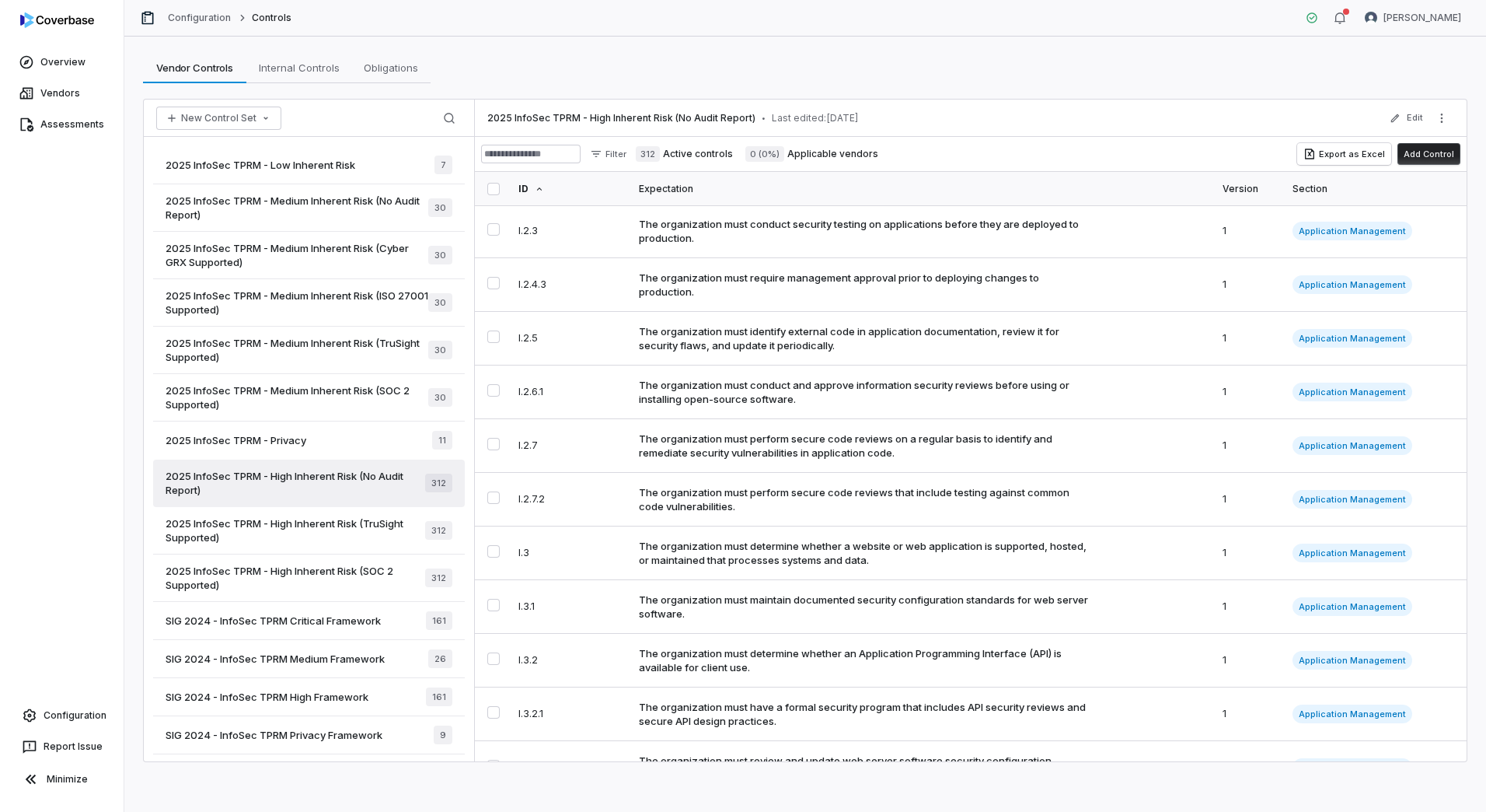
scroll to position [1477, 0]
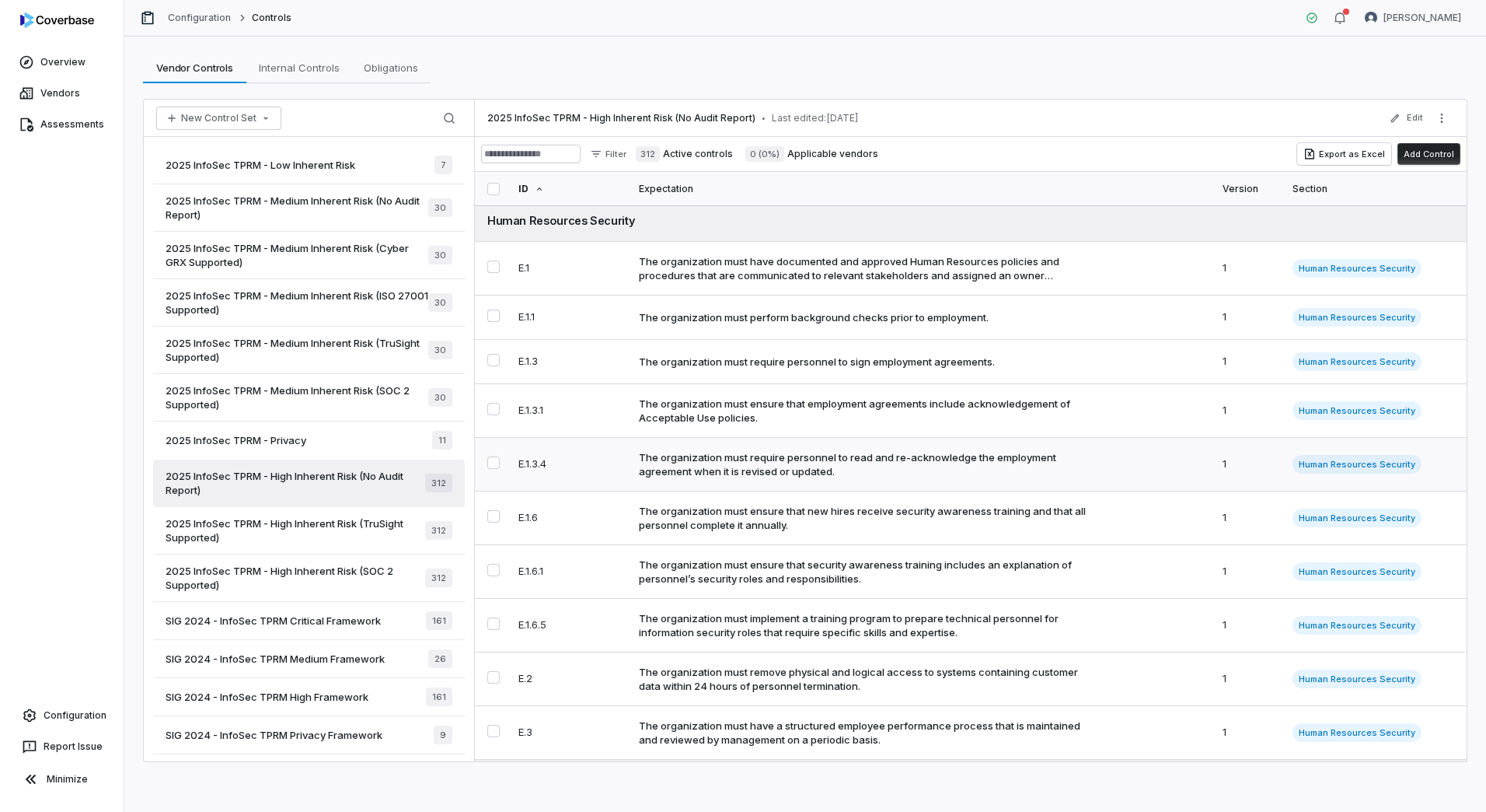
click at [877, 478] on div "The organization must require personnel to read and re-acknowledge the employme…" at bounding box center [866, 464] width 455 height 28
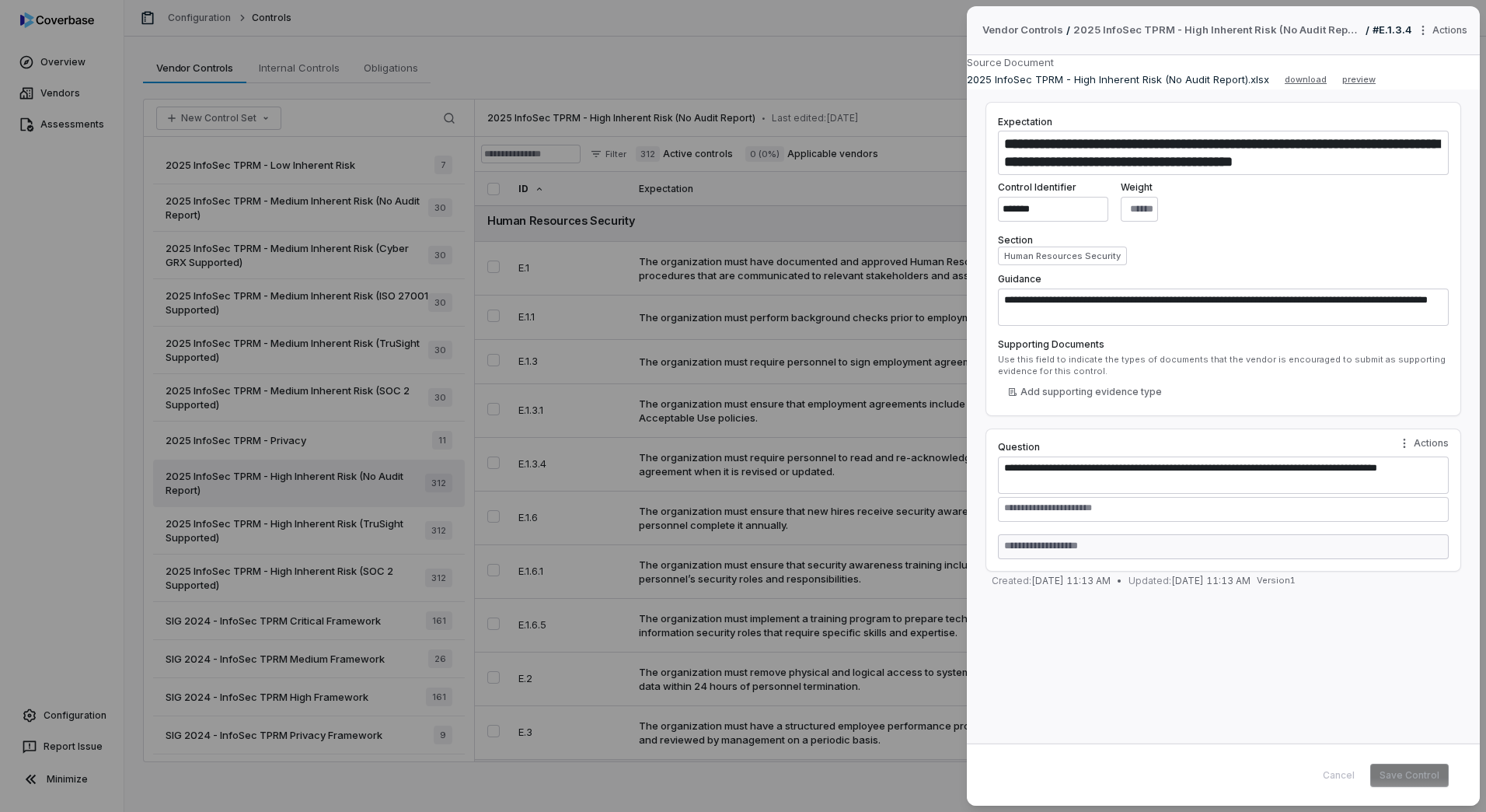
click at [806, 562] on div "**********" at bounding box center [743, 406] width 1486 height 812
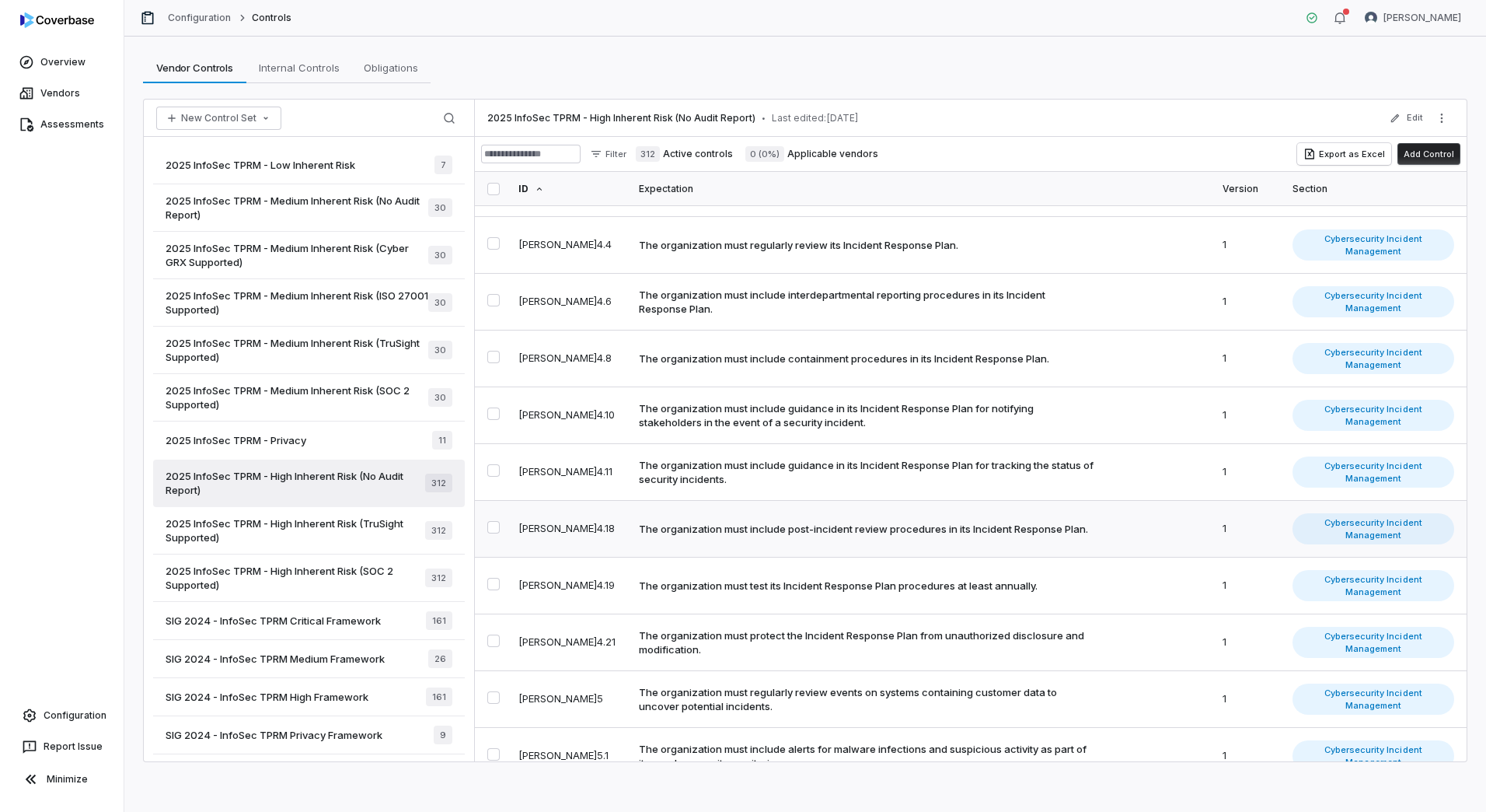
scroll to position [2877, 0]
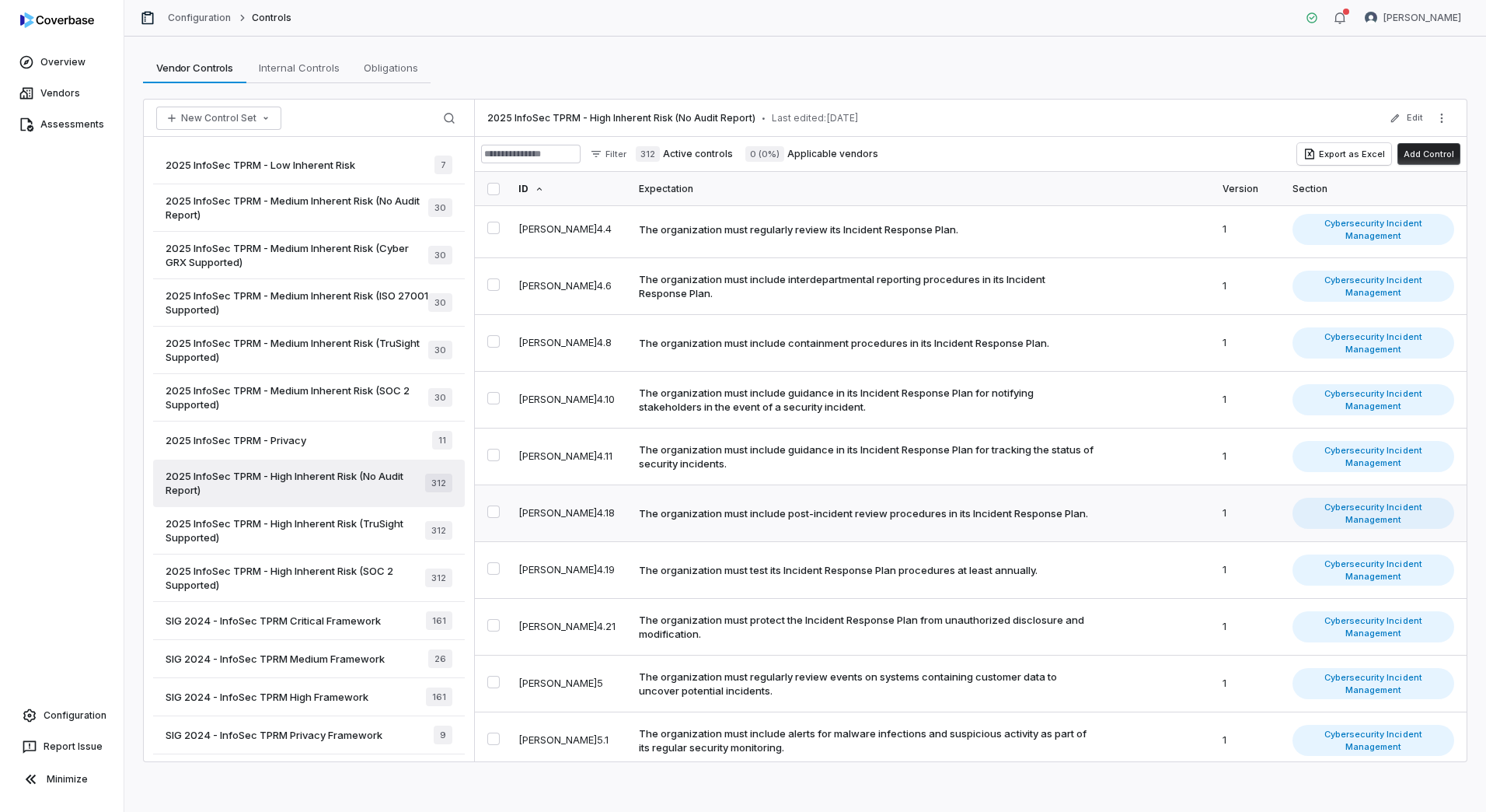
click at [845, 497] on td "The organization must include post-incident review procedures in its Incident R…" at bounding box center [922, 513] width 584 height 57
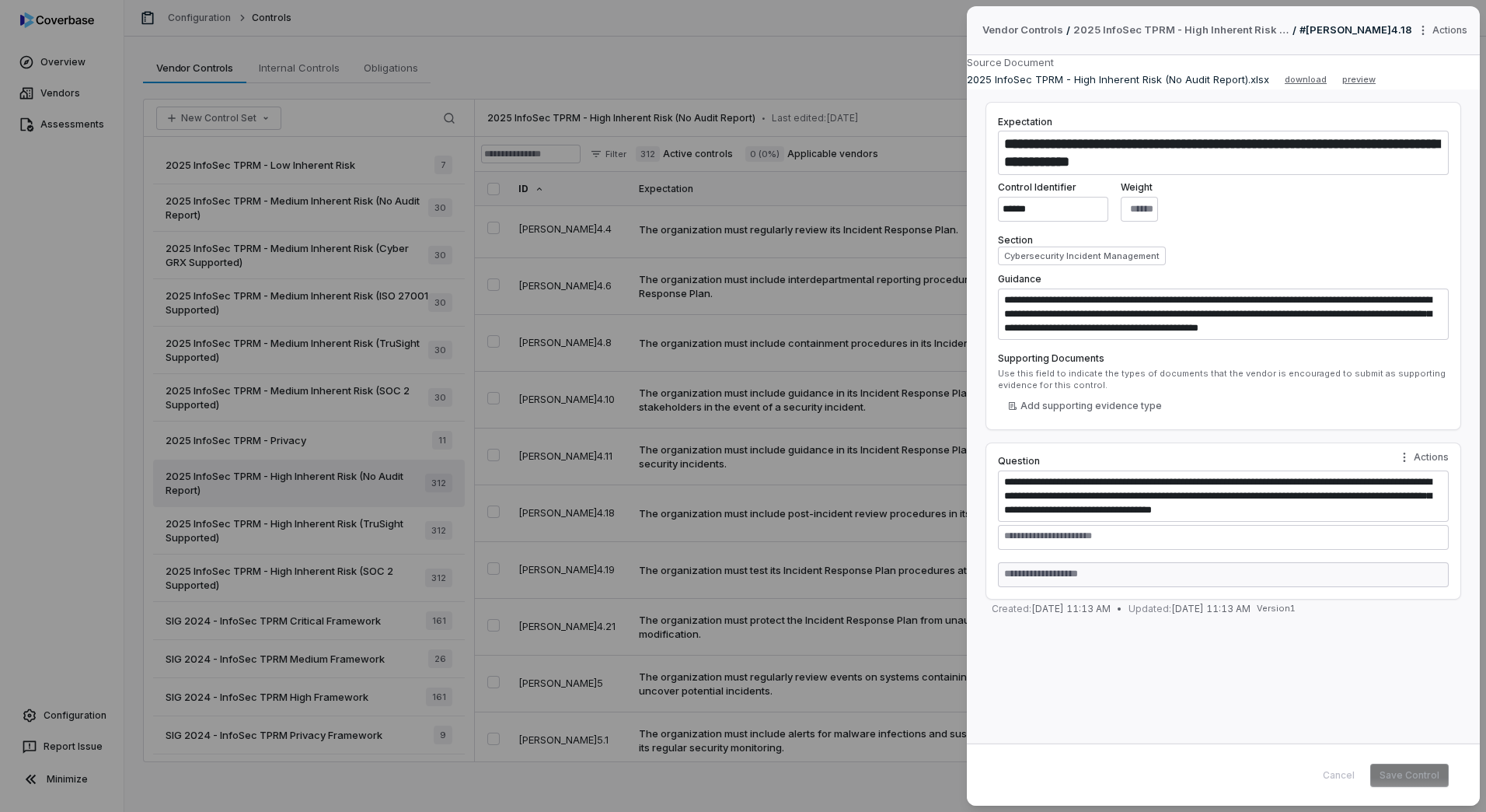
scroll to position [14, 0]
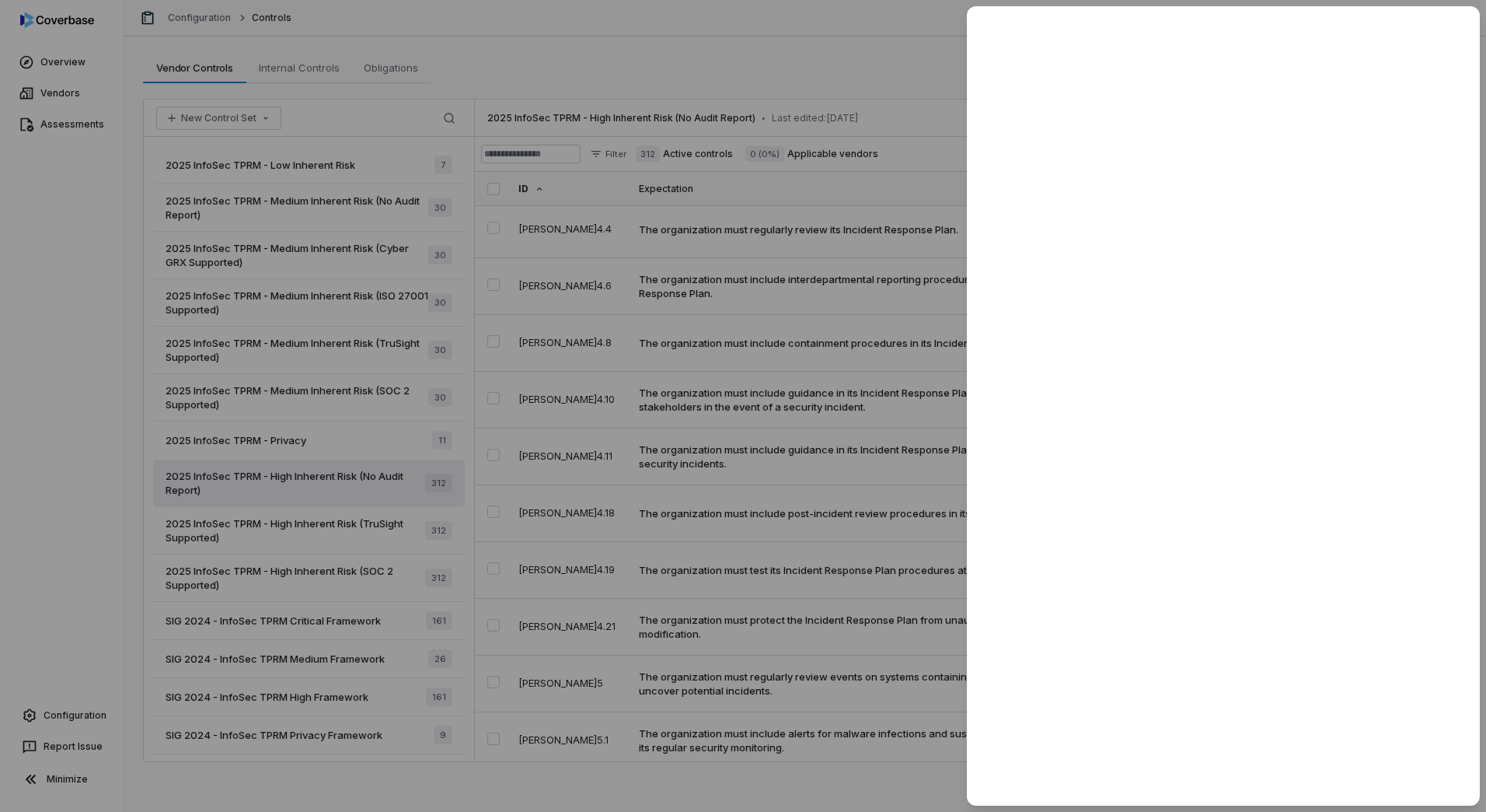
click at [788, 475] on div at bounding box center [743, 406] width 1486 height 812
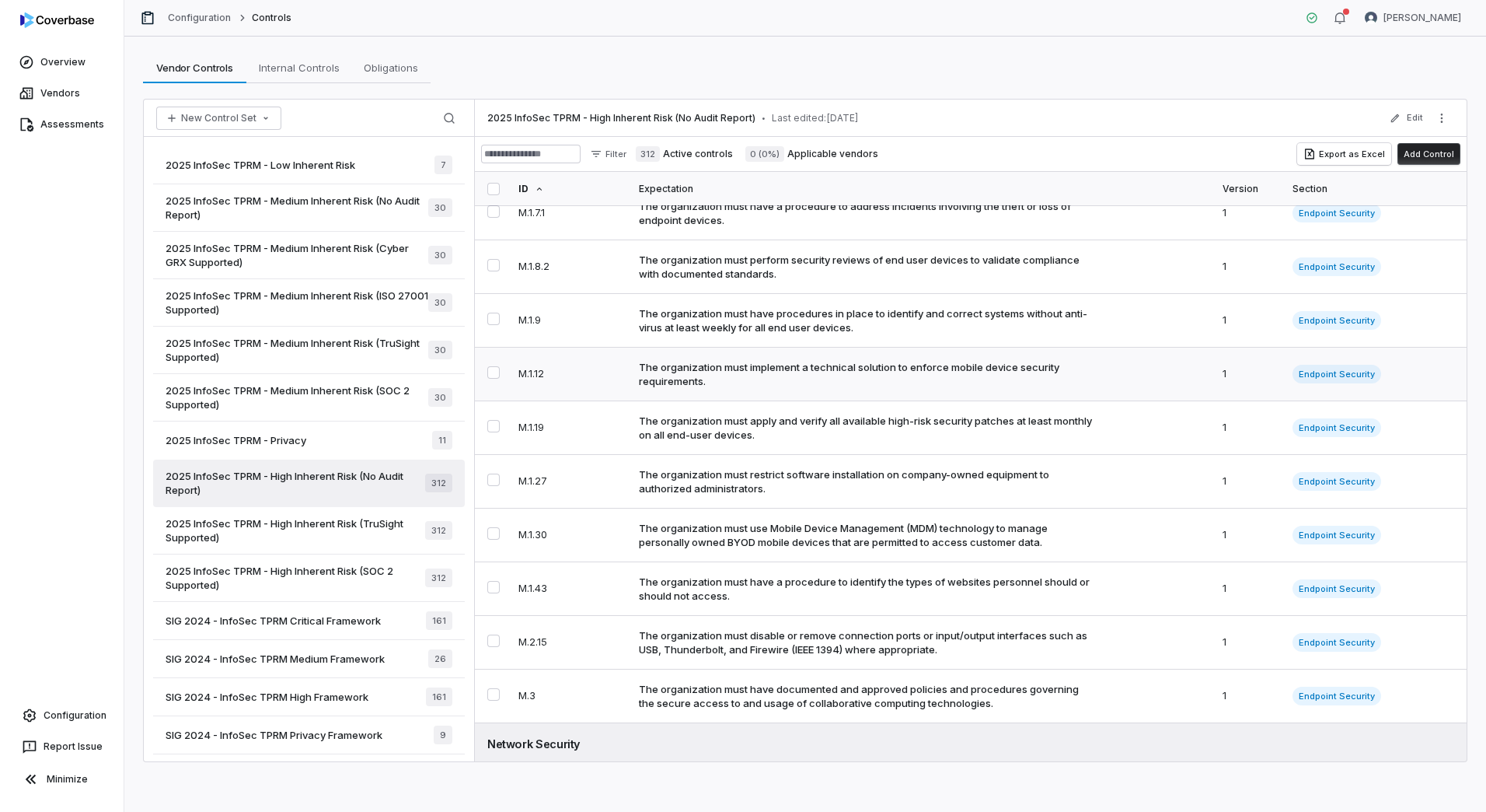
scroll to position [4353, 0]
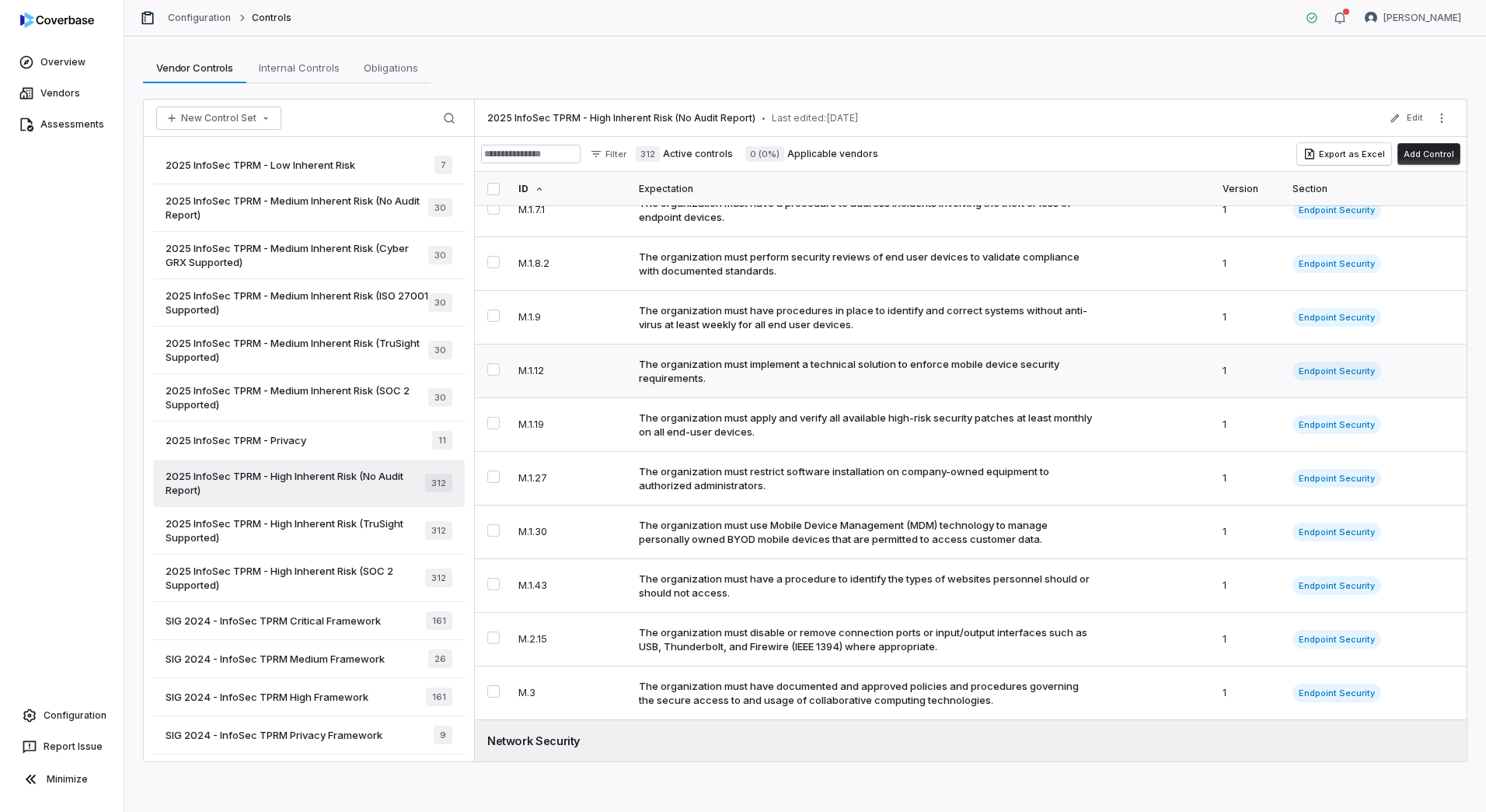
click at [785, 559] on td "The organization must have a procedure to identify the types of websites person…" at bounding box center [922, 585] width 584 height 54
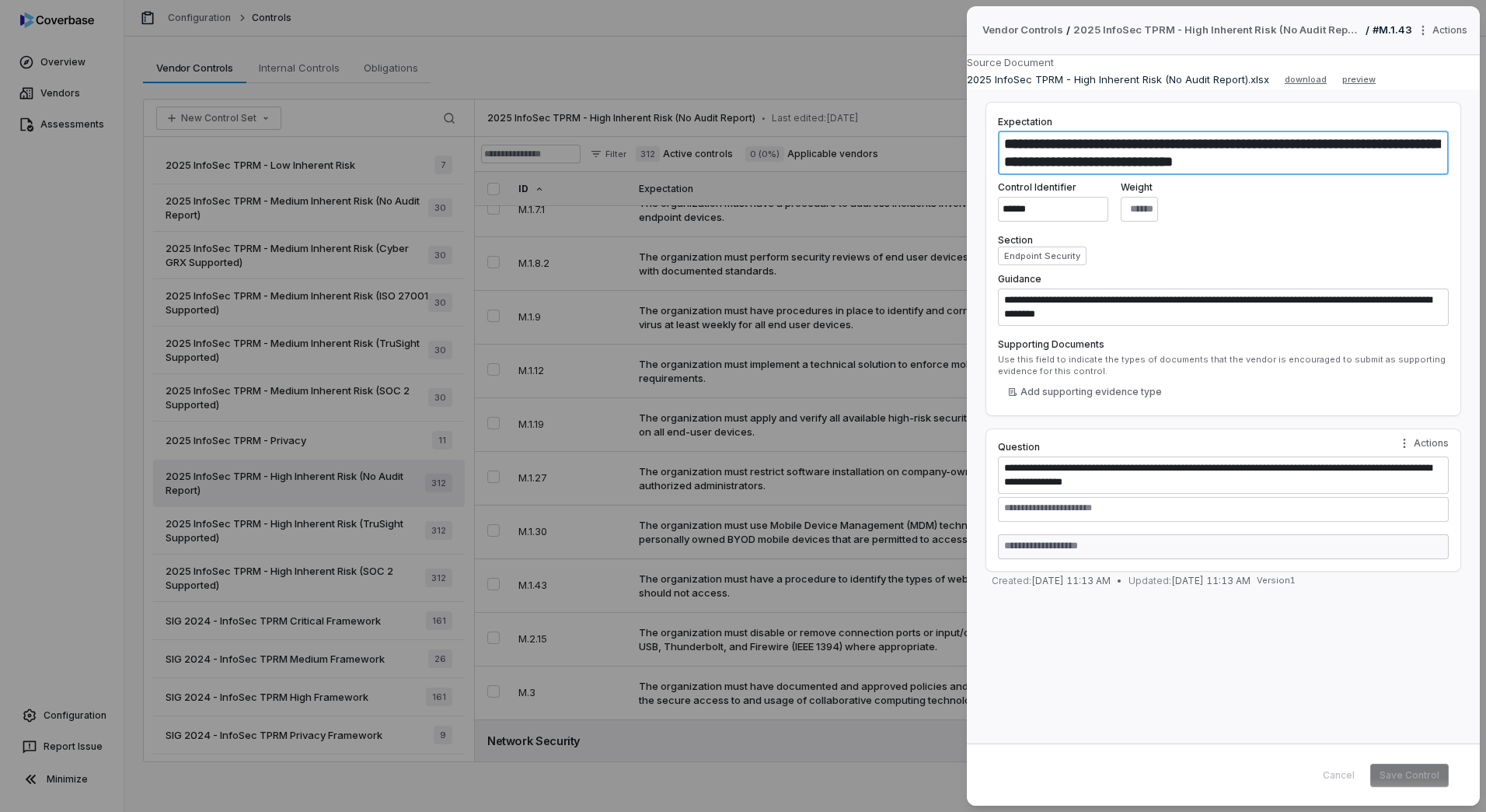
drag, startPoint x: 1014, startPoint y: 143, endPoint x: 1430, endPoint y: 165, distance: 416.6
click at [1430, 165] on textarea "**********" at bounding box center [1223, 152] width 451 height 44
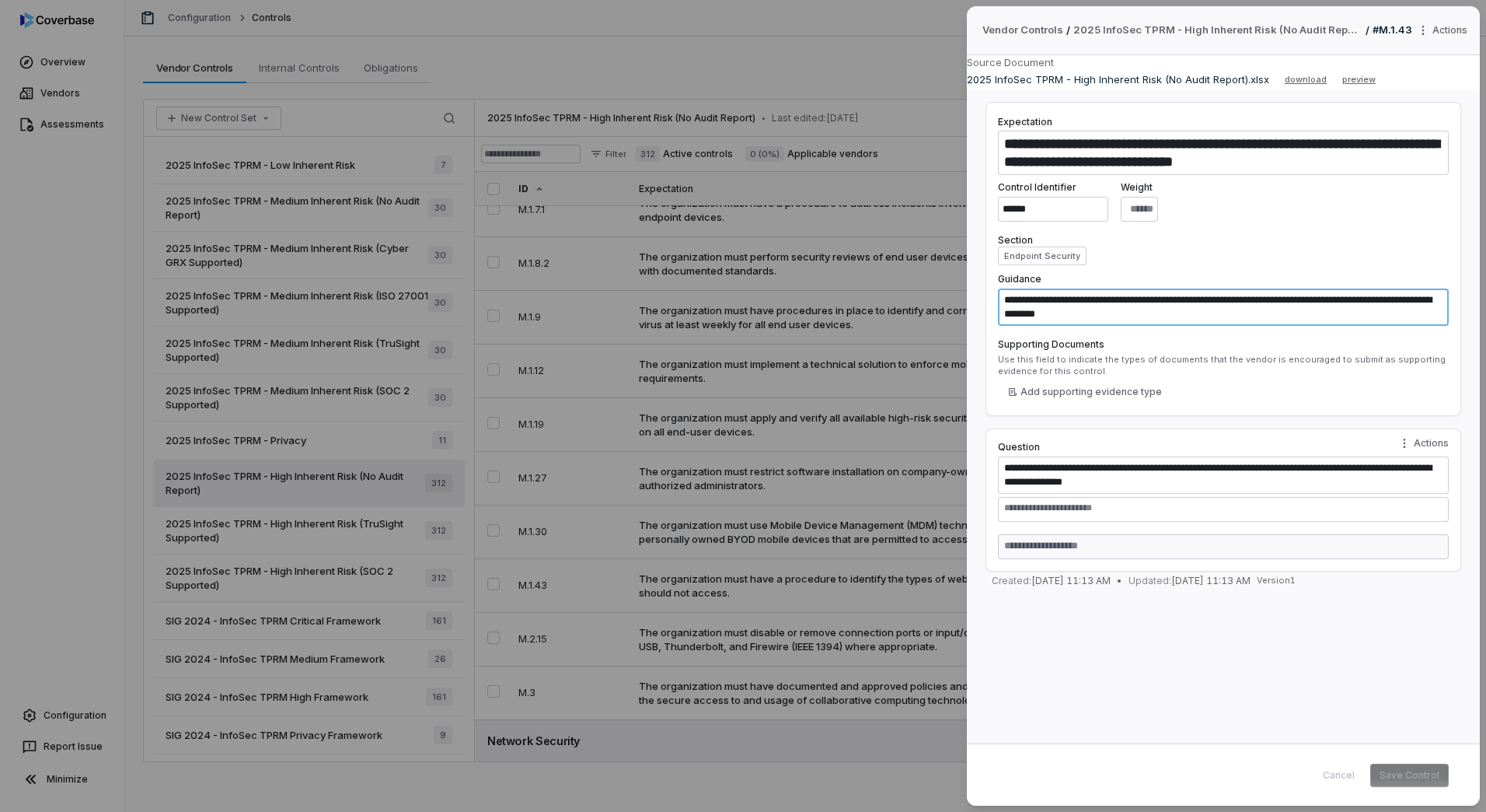
drag, startPoint x: 1007, startPoint y: 300, endPoint x: 1321, endPoint y: 318, distance: 314.5
click at [1321, 318] on textarea "**********" at bounding box center [1223, 306] width 451 height 37
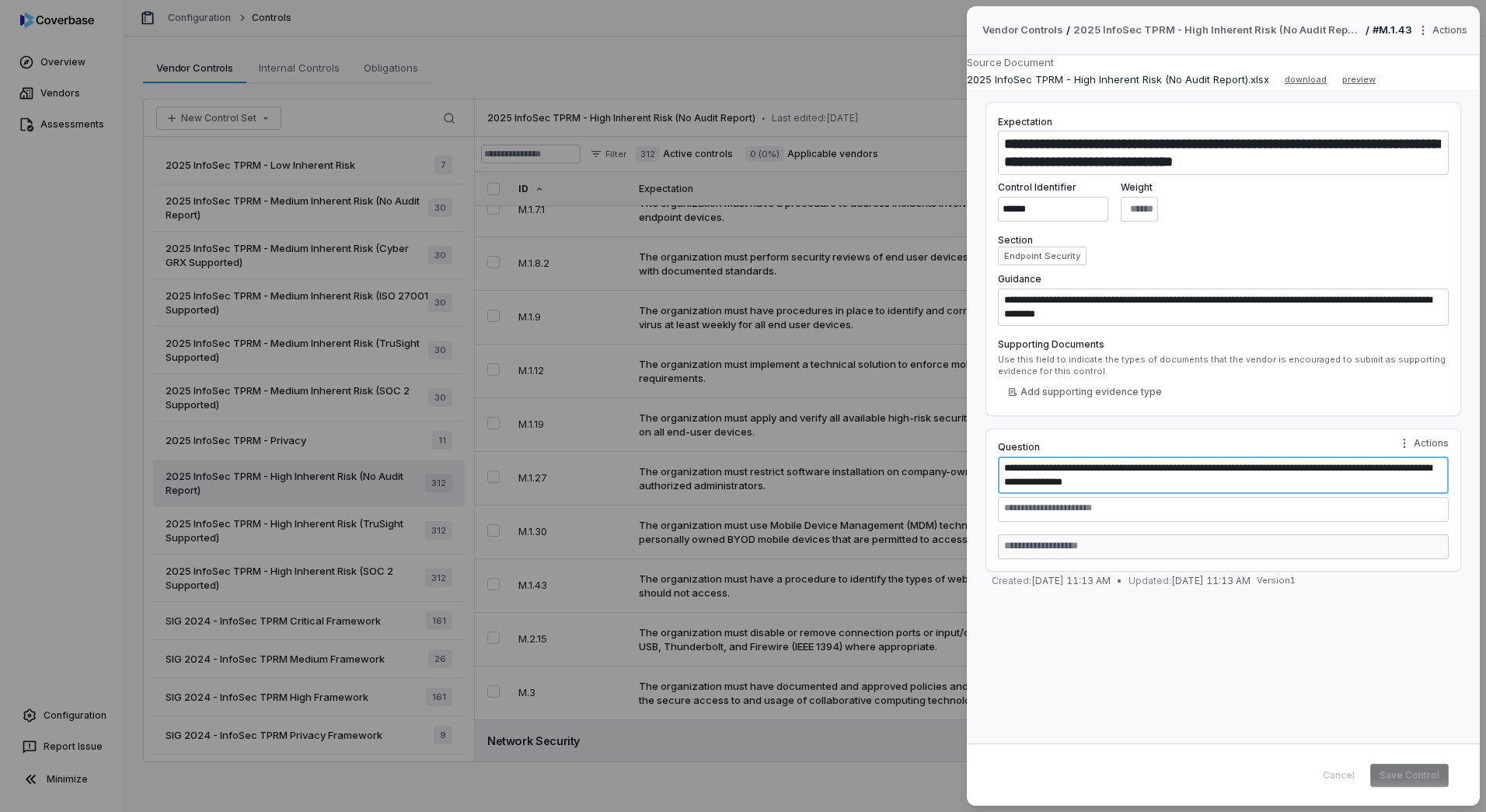
drag, startPoint x: 1002, startPoint y: 471, endPoint x: 1253, endPoint y: 476, distance: 251.0
click at [1253, 476] on textarea "**********" at bounding box center [1223, 475] width 451 height 37
click at [684, 461] on div "**********" at bounding box center [743, 406] width 1486 height 812
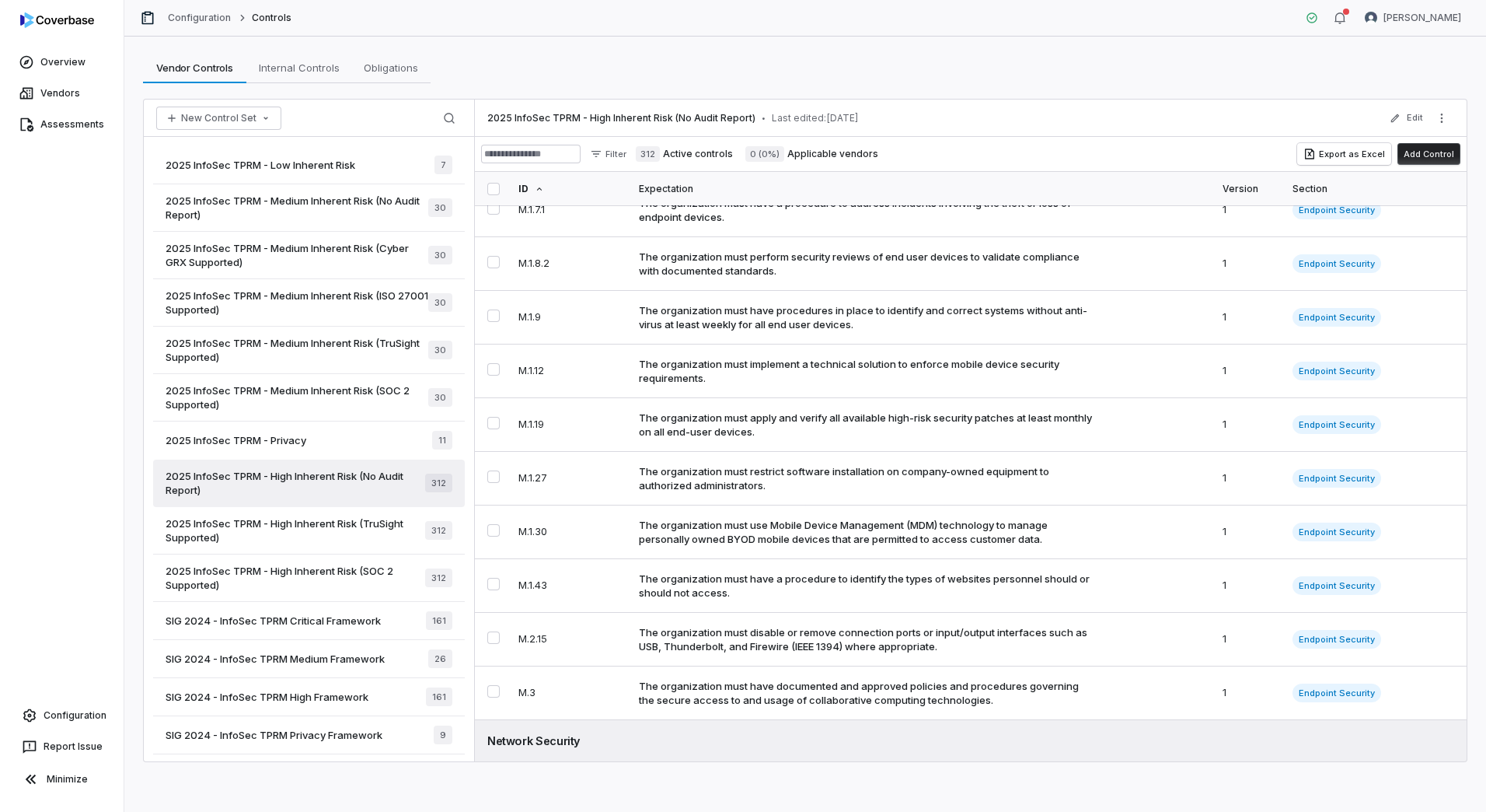
click at [339, 535] on span "2025 InfoSec TPRM - High Inherent Risk (TruSight Supported)" at bounding box center [295, 530] width 260 height 28
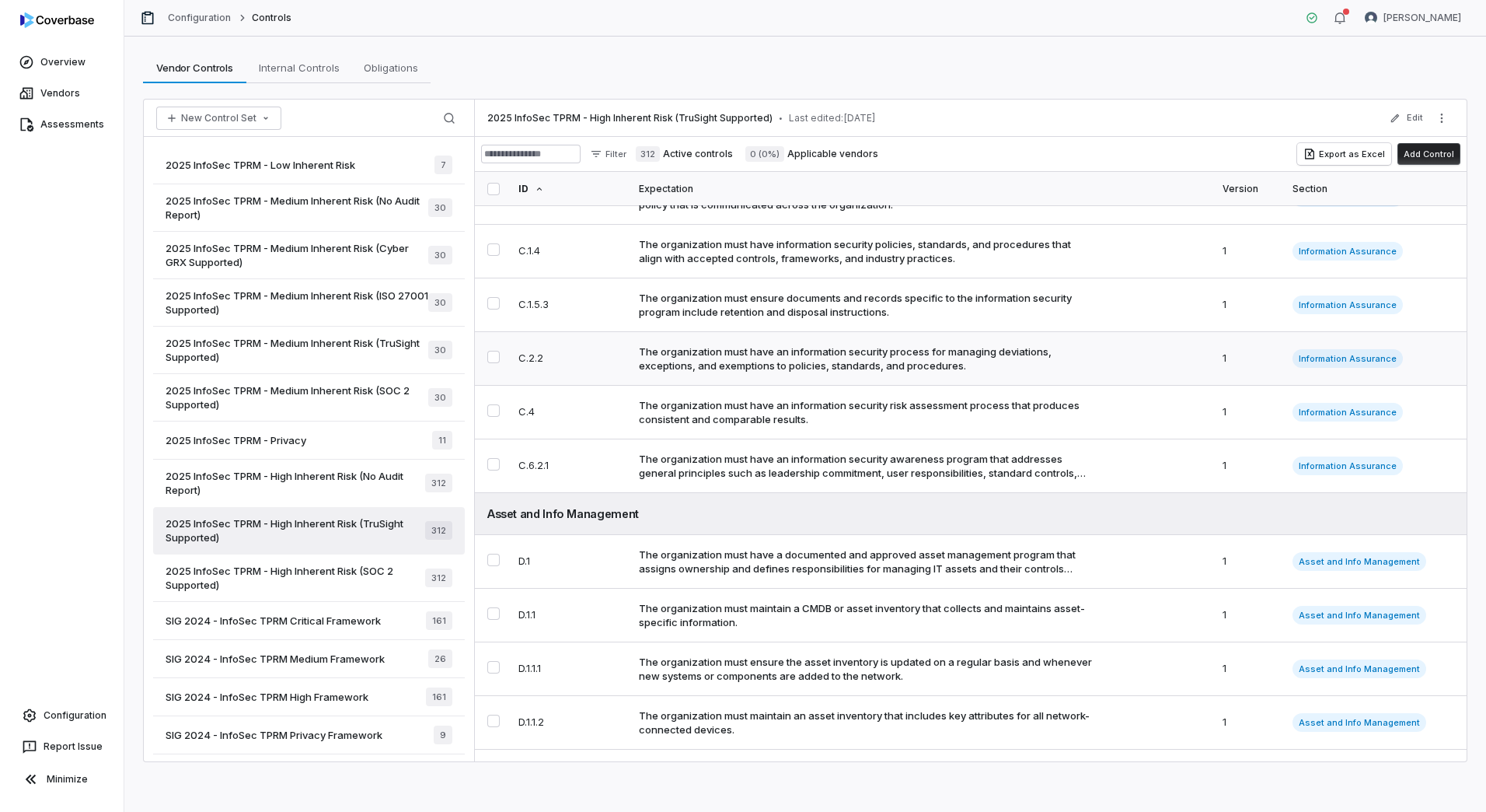
click at [823, 372] on div "The organization must have an information security process for managing deviati…" at bounding box center [866, 358] width 455 height 28
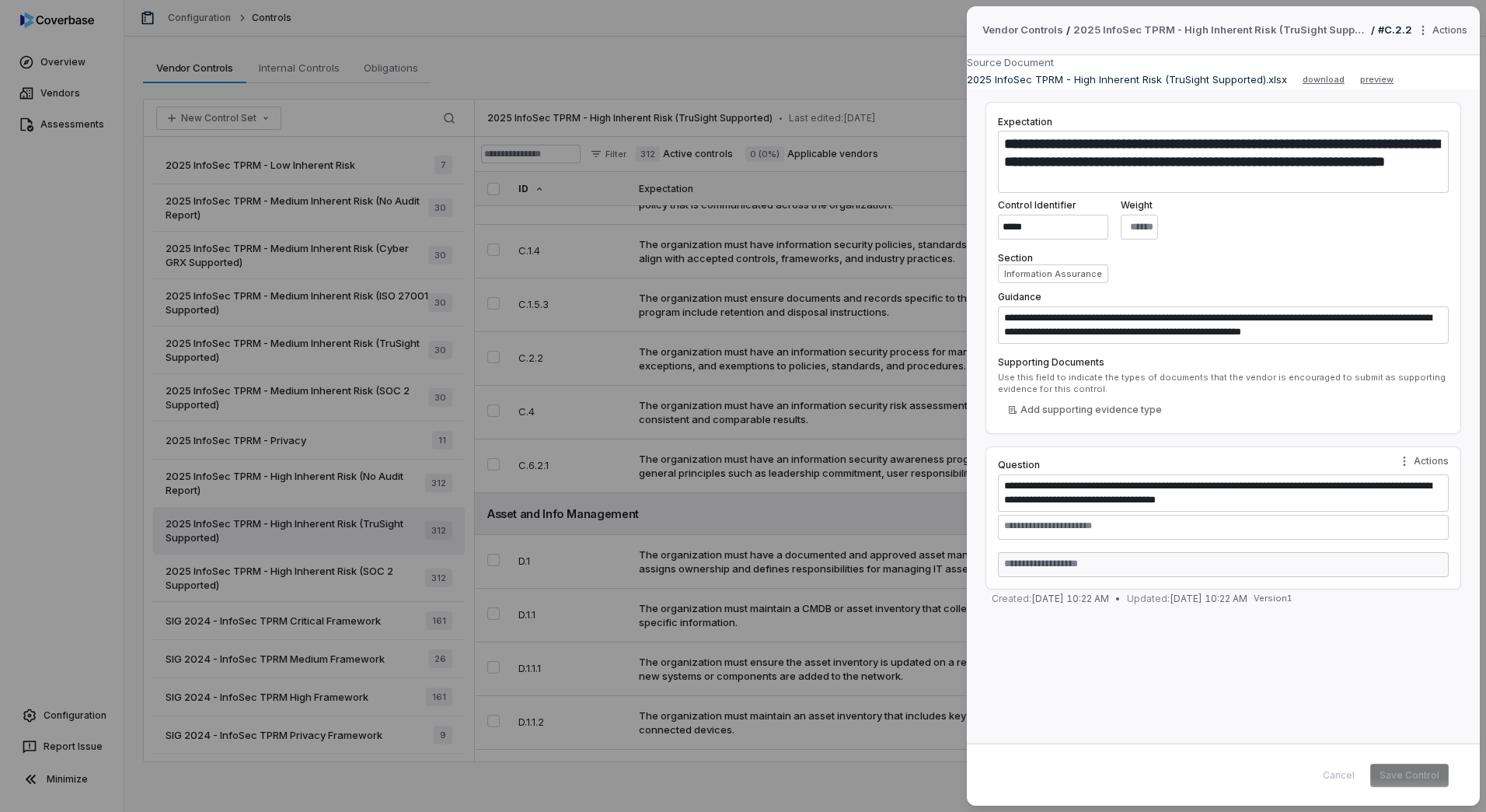
click at [334, 569] on div "**********" at bounding box center [743, 406] width 1486 height 812
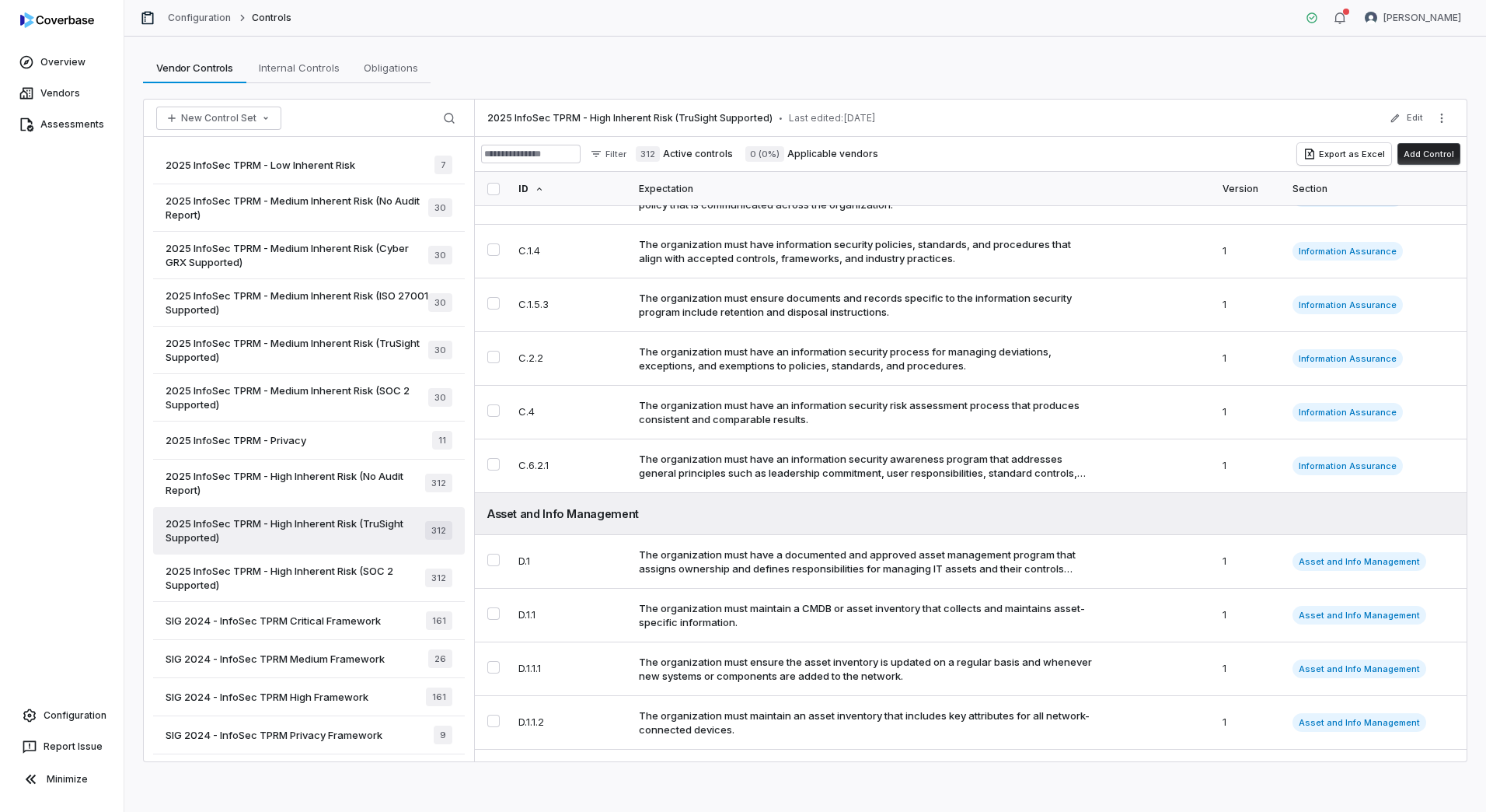
click at [334, 569] on span "2025 InfoSec TPRM - High Inherent Risk (SOC 2 Supported)" at bounding box center [295, 578] width 260 height 28
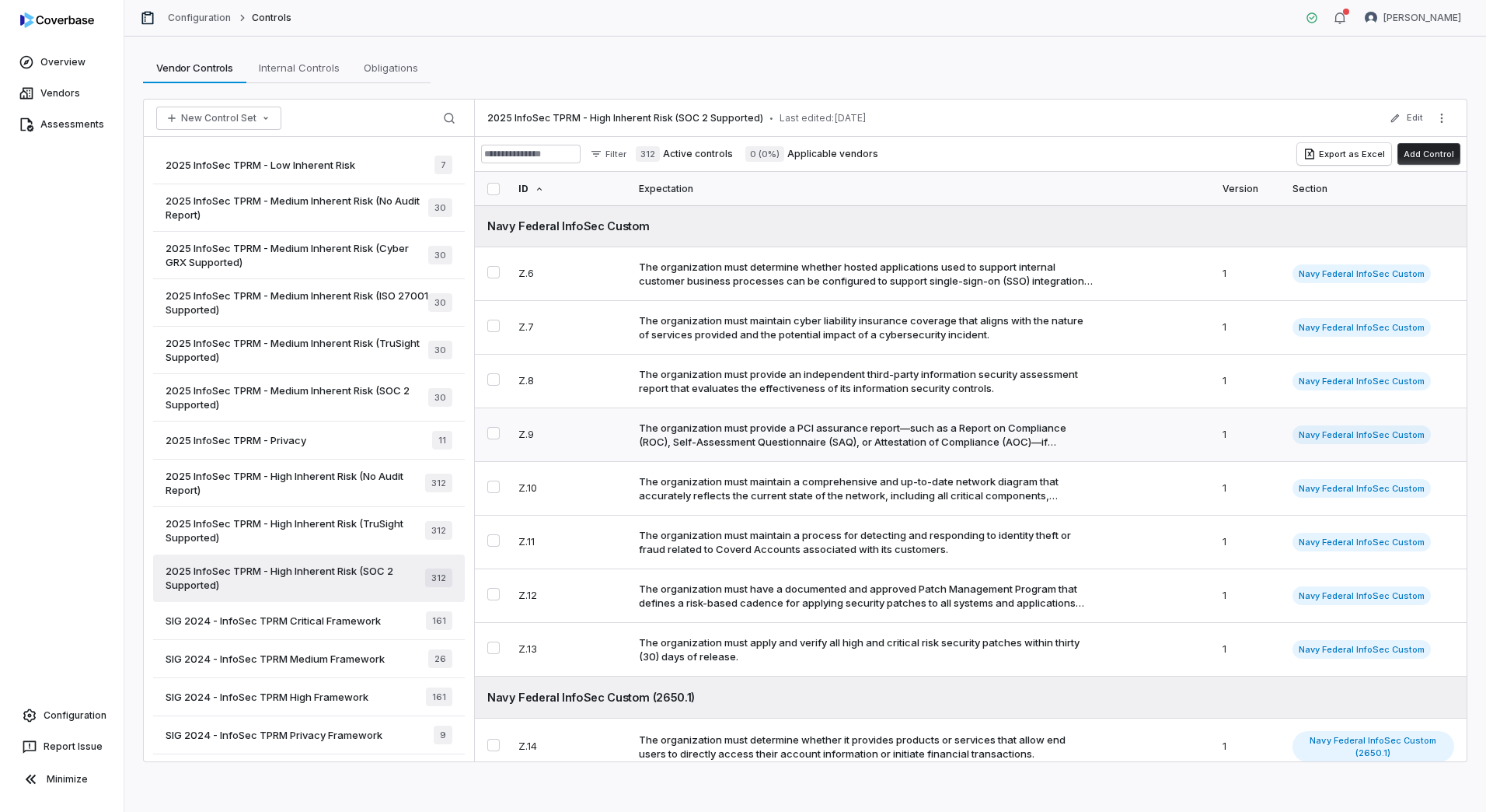
click at [939, 438] on div "The organization must provide a PCI assurance report—such as a Report on Compli…" at bounding box center [866, 435] width 455 height 28
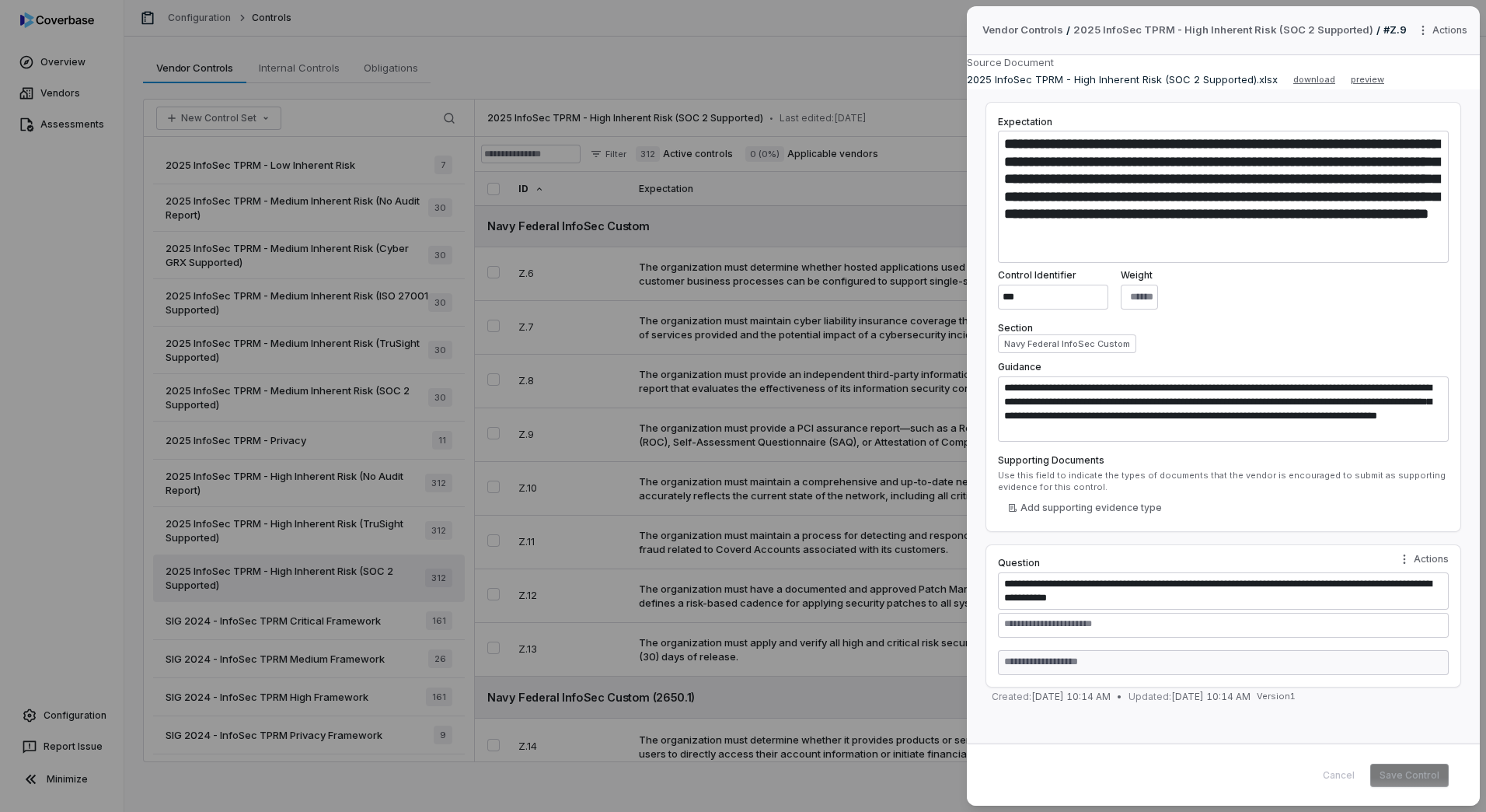
click at [873, 434] on div "**********" at bounding box center [743, 406] width 1486 height 812
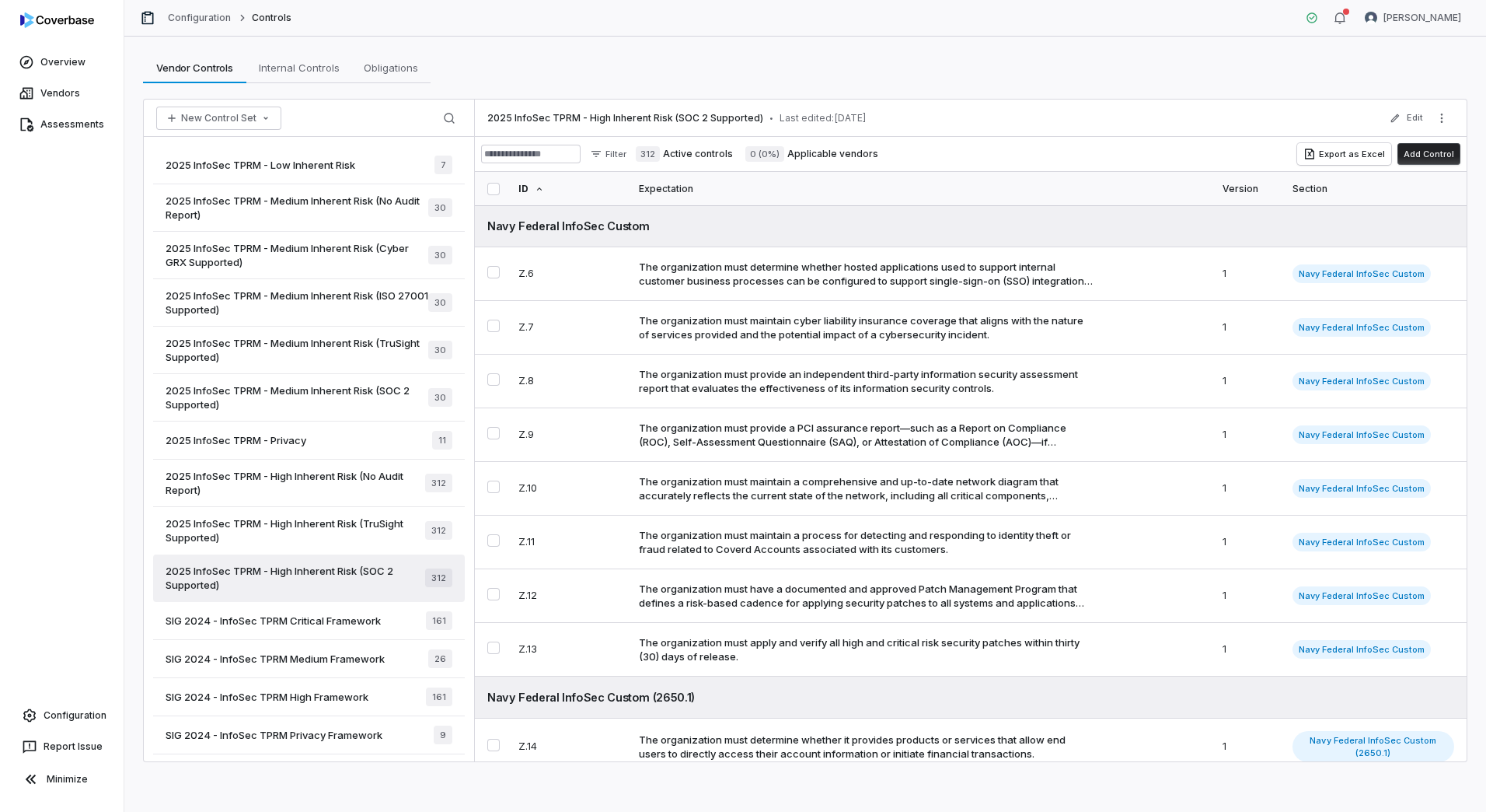
click at [346, 304] on span "2025 InfoSec TPRM - Medium Inherent Risk (ISO 27001 Supported)" at bounding box center [297, 302] width 263 height 28
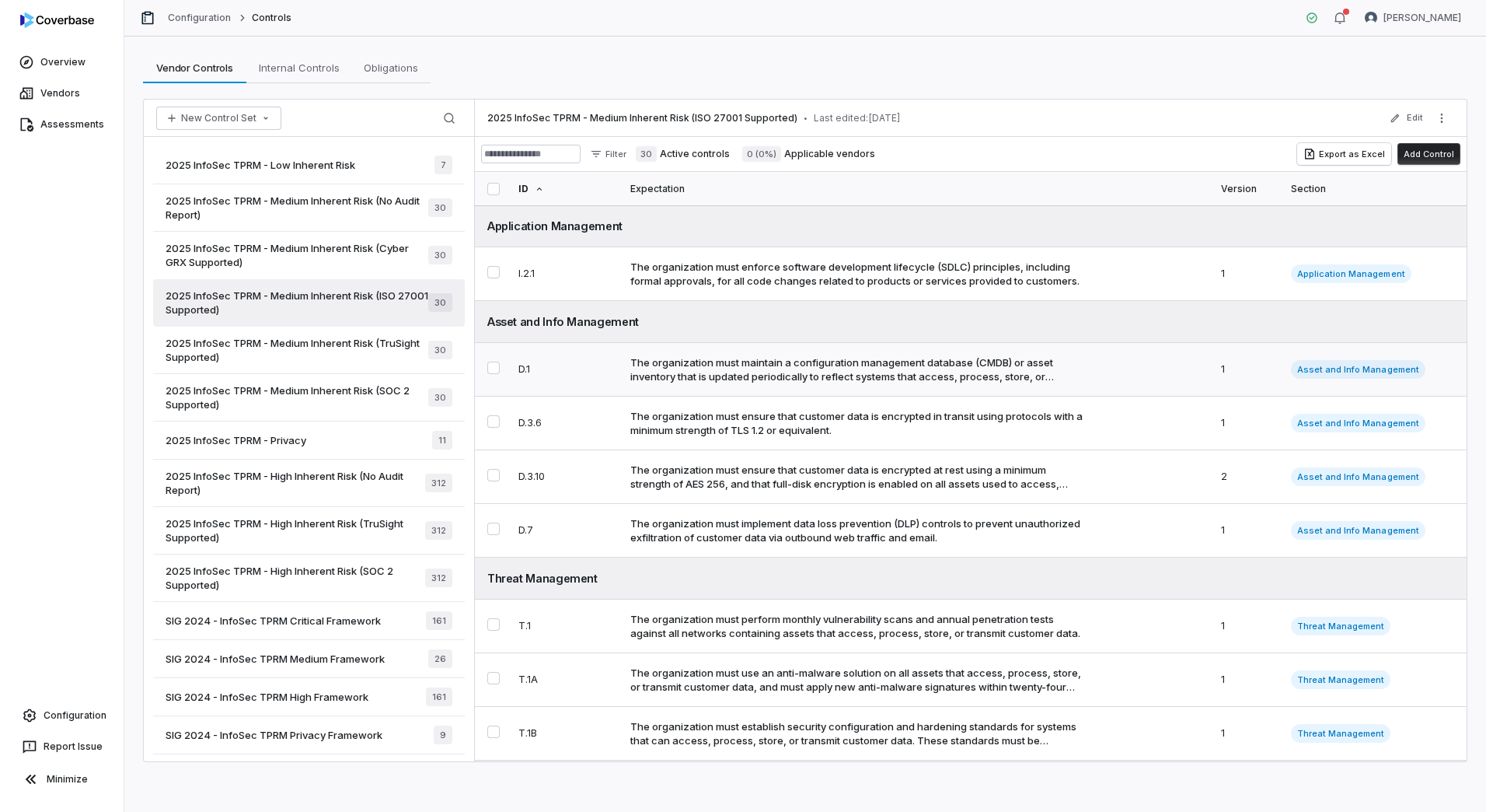
click at [804, 370] on div "The organization must maintain a configuration management database (CMDB) or as…" at bounding box center [857, 370] width 455 height 28
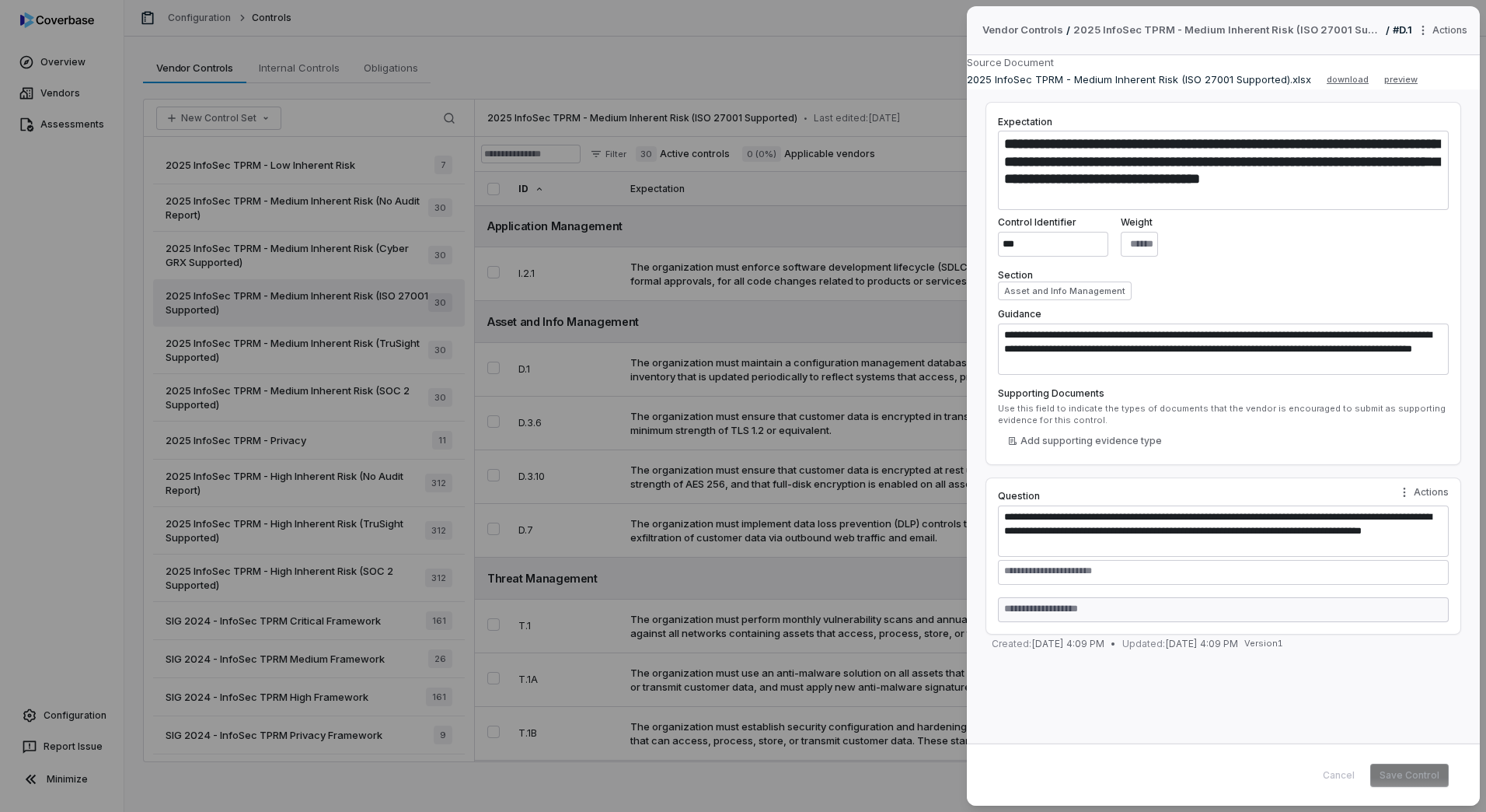
click at [750, 455] on div "**********" at bounding box center [743, 406] width 1486 height 812
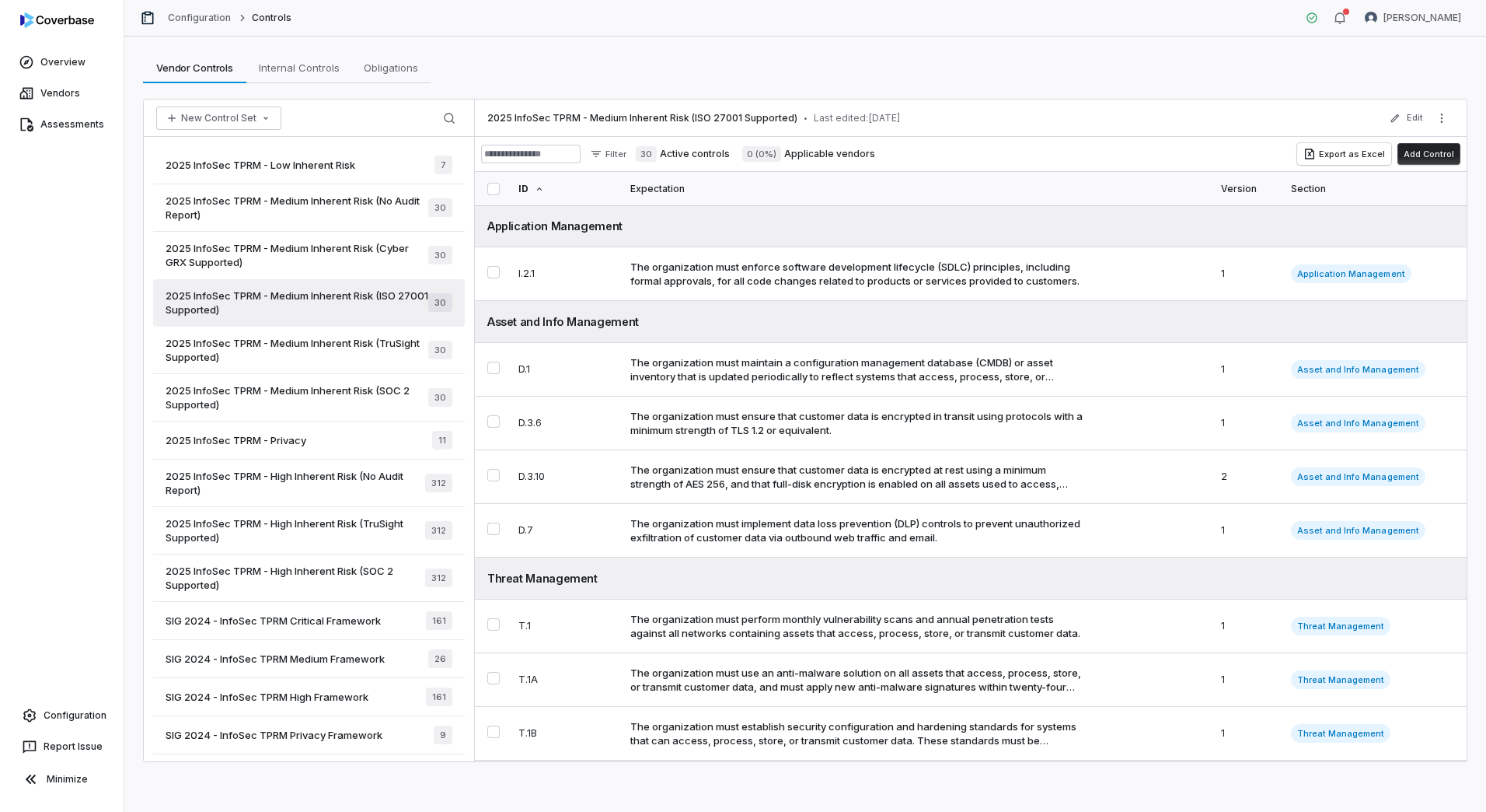
scroll to position [2, 0]
click at [308, 565] on span "2025 InfoSec TPRM - High Inherent Risk (SOC 2 Supported)" at bounding box center [295, 576] width 260 height 28
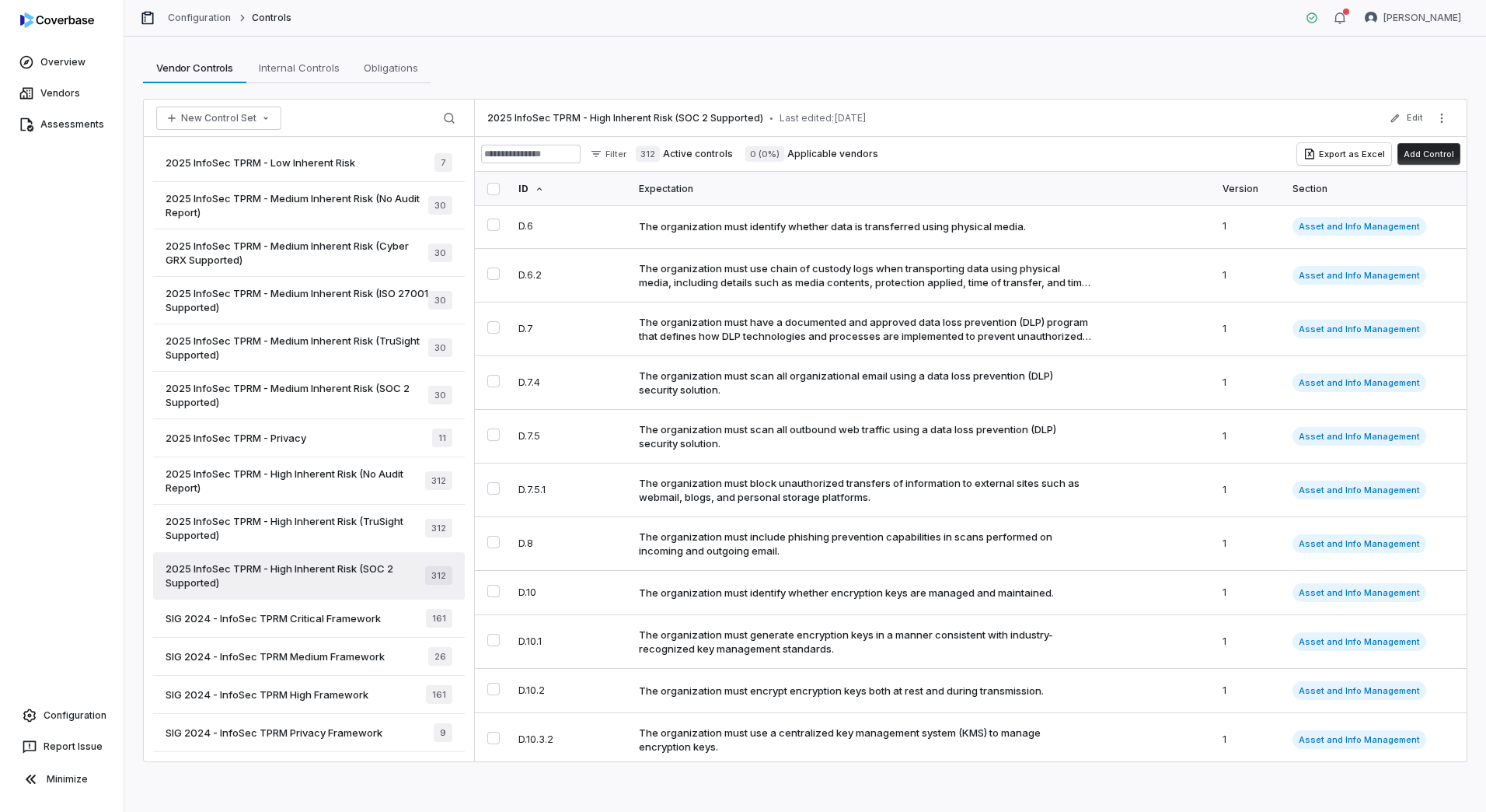
scroll to position [4431, 0]
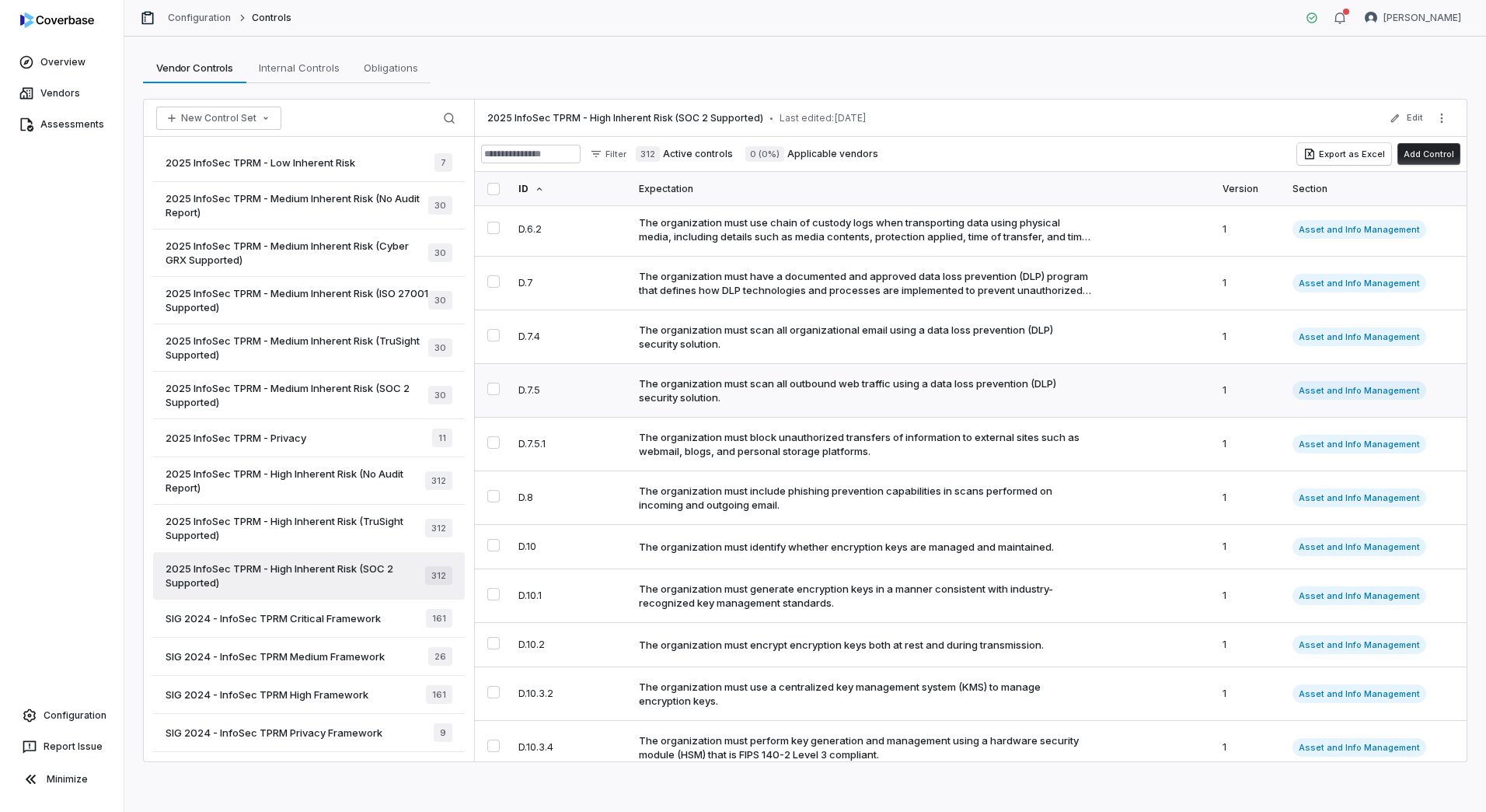
click at [912, 401] on div "The organization must scan all outbound web traffic using a data loss preventio…" at bounding box center [866, 390] width 455 height 28
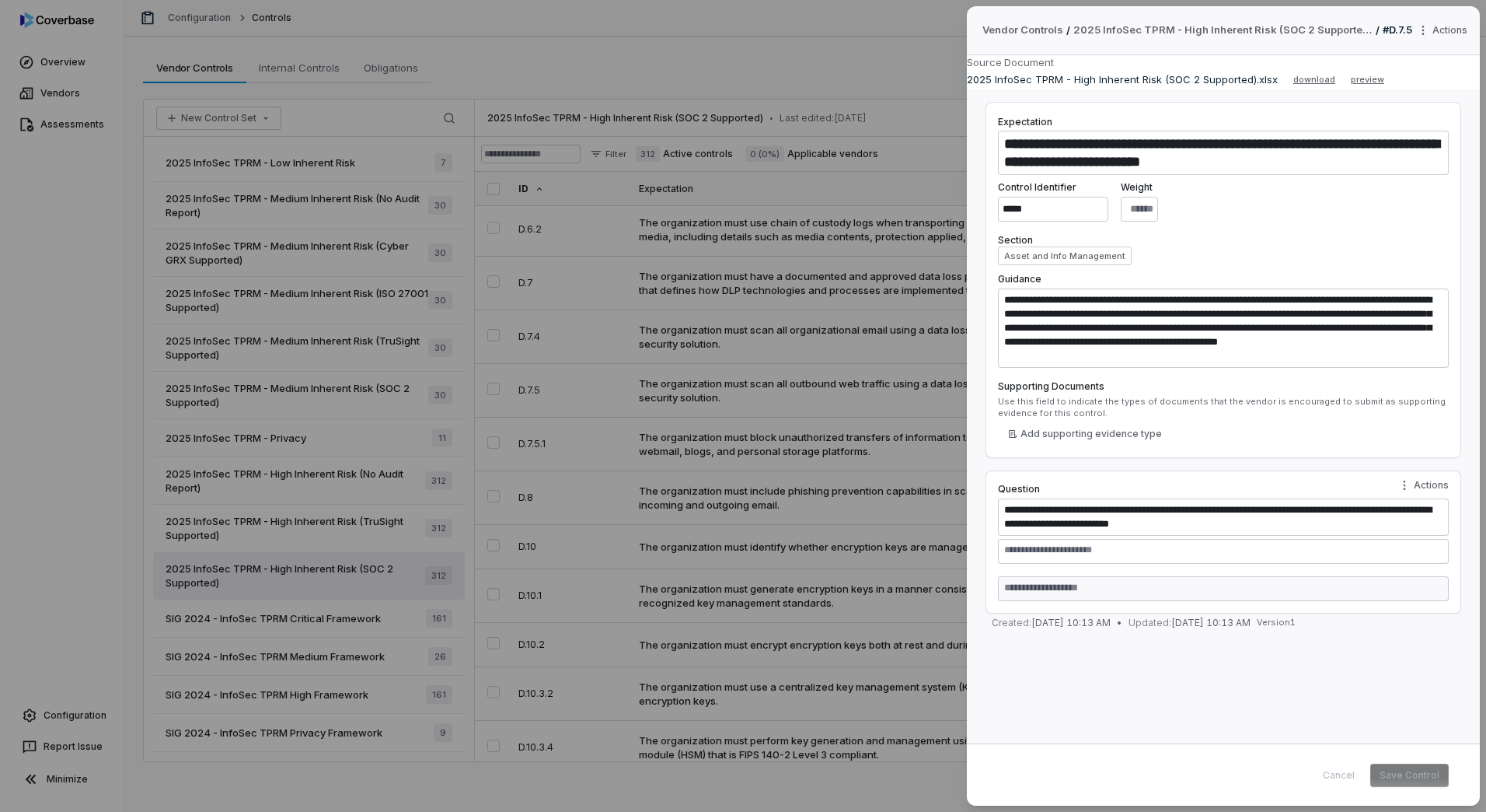
click at [304, 523] on div "**********" at bounding box center [743, 406] width 1486 height 812
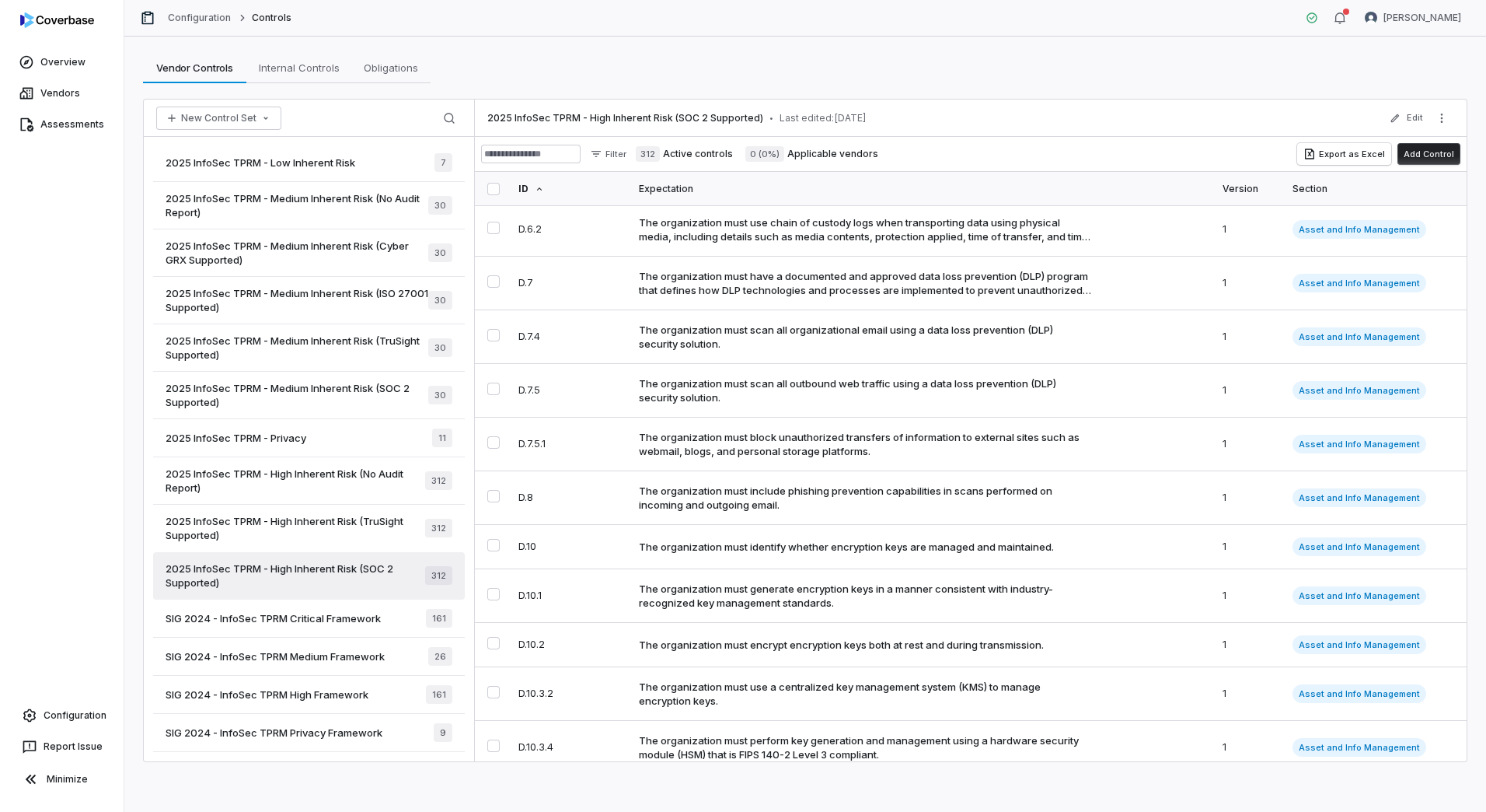
click at [326, 481] on span "2025 InfoSec TPRM - High Inherent Risk (No Audit Report)" at bounding box center [295, 480] width 260 height 28
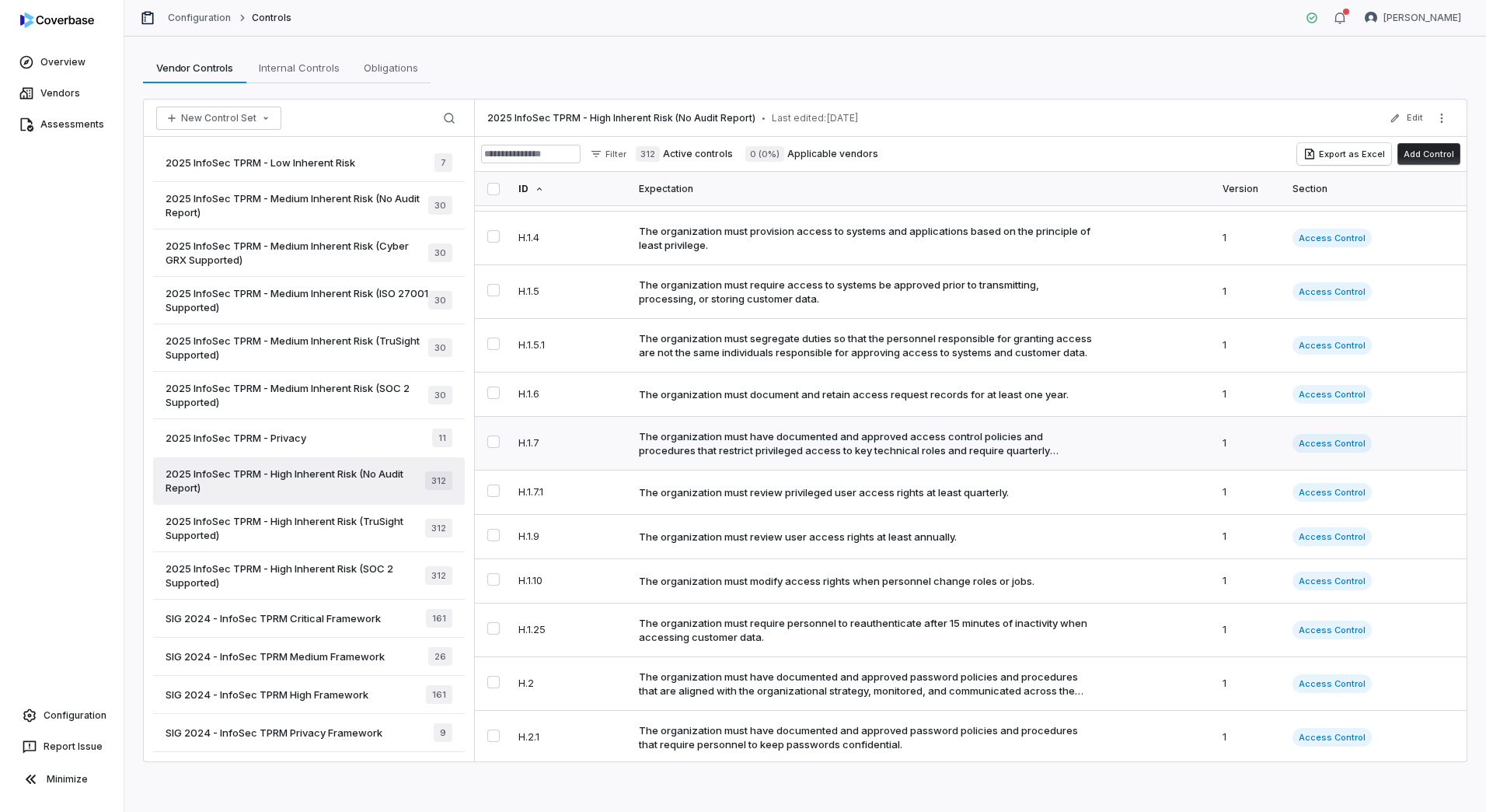
scroll to position [12516, 0]
click at [826, 427] on div "The organization must have documented and approved access control policies and …" at bounding box center [866, 441] width 455 height 28
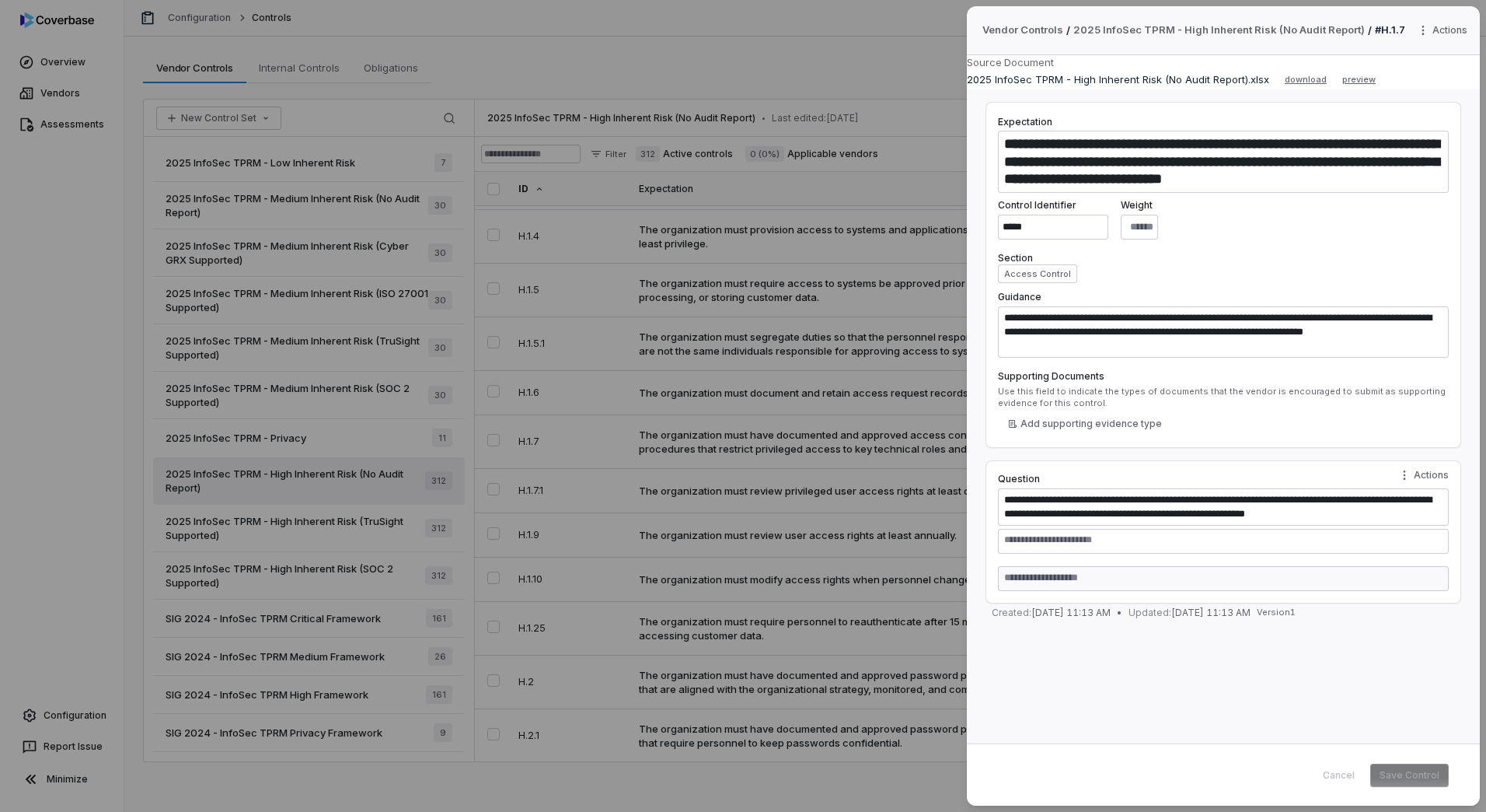
click at [869, 468] on div "**********" at bounding box center [743, 406] width 1486 height 812
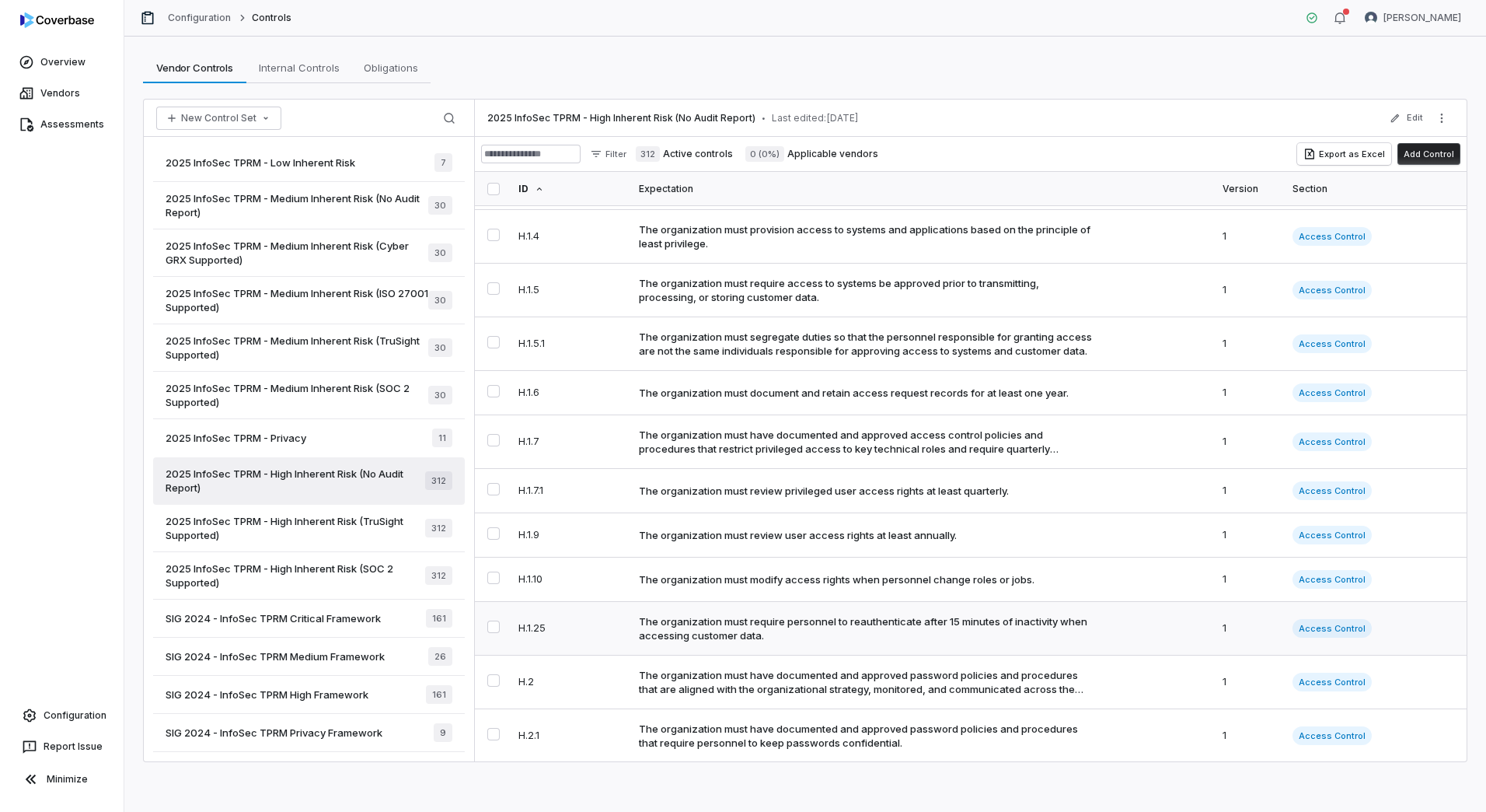
click at [821, 614] on div "The organization must require personnel to reauthenticate after 15 minutes of i…" at bounding box center [866, 629] width 455 height 28
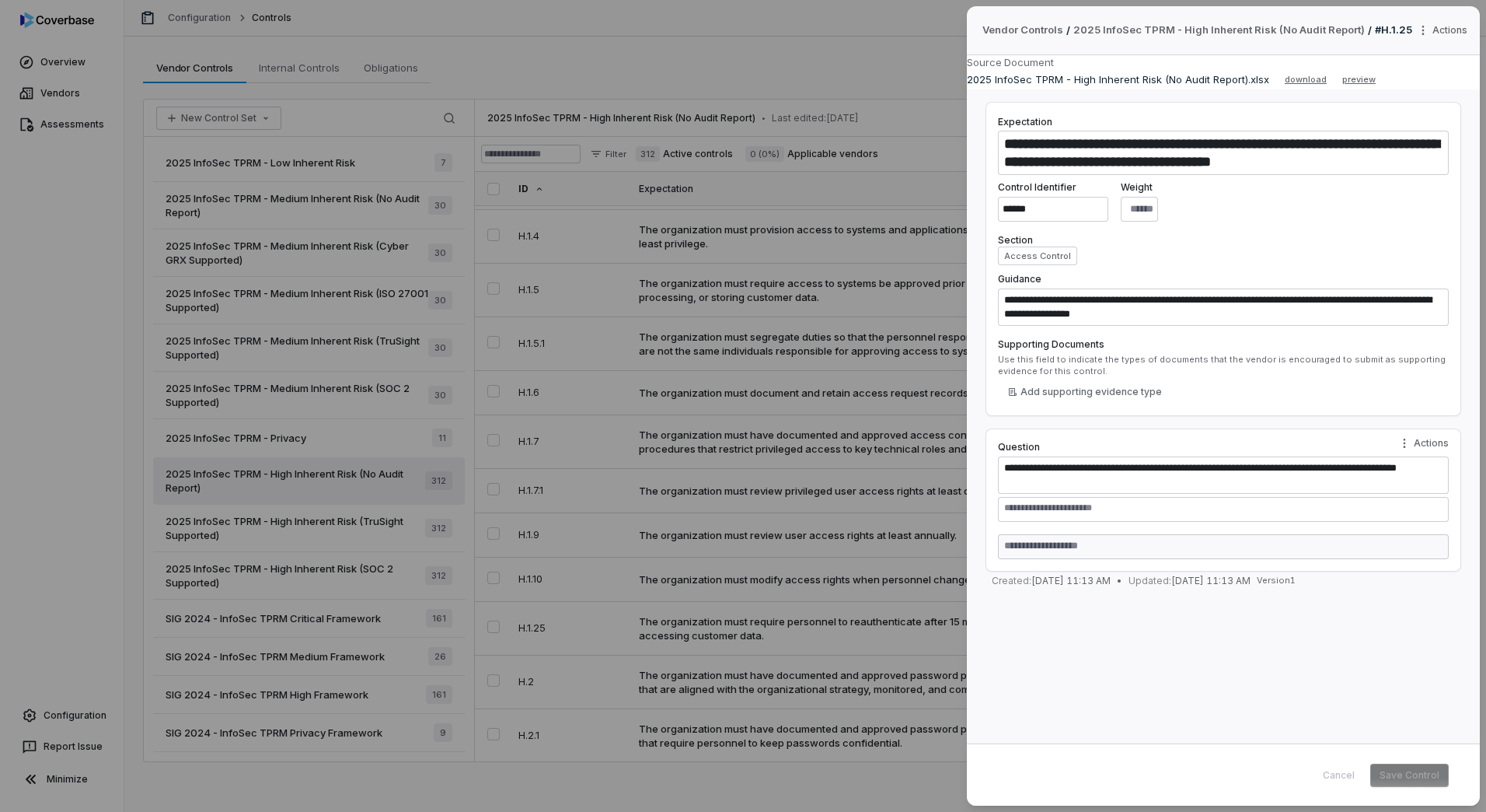
click at [768, 72] on div "**********" at bounding box center [743, 406] width 1486 height 812
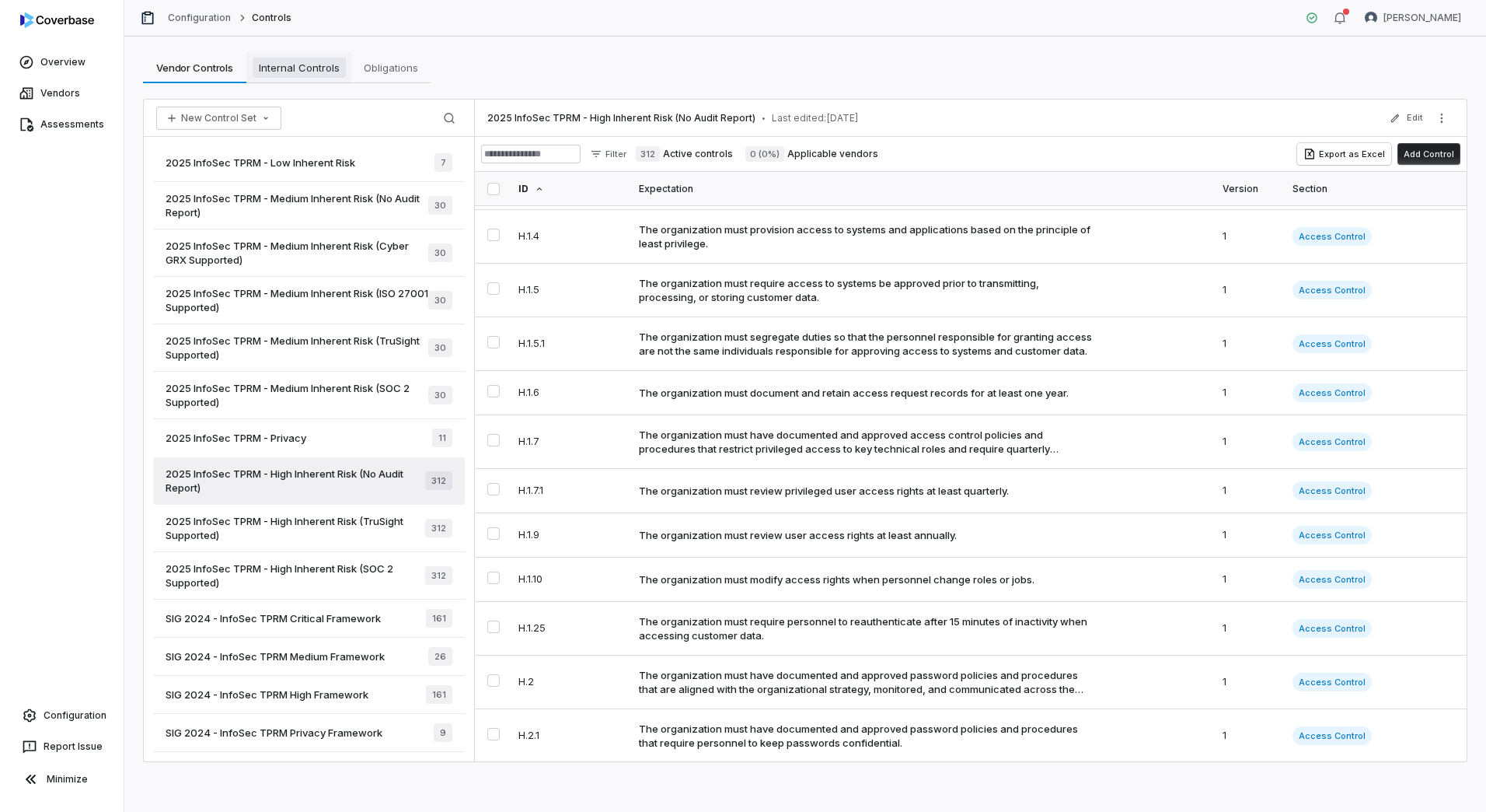
click at [301, 71] on span "Internal Controls" at bounding box center [299, 67] width 94 height 20
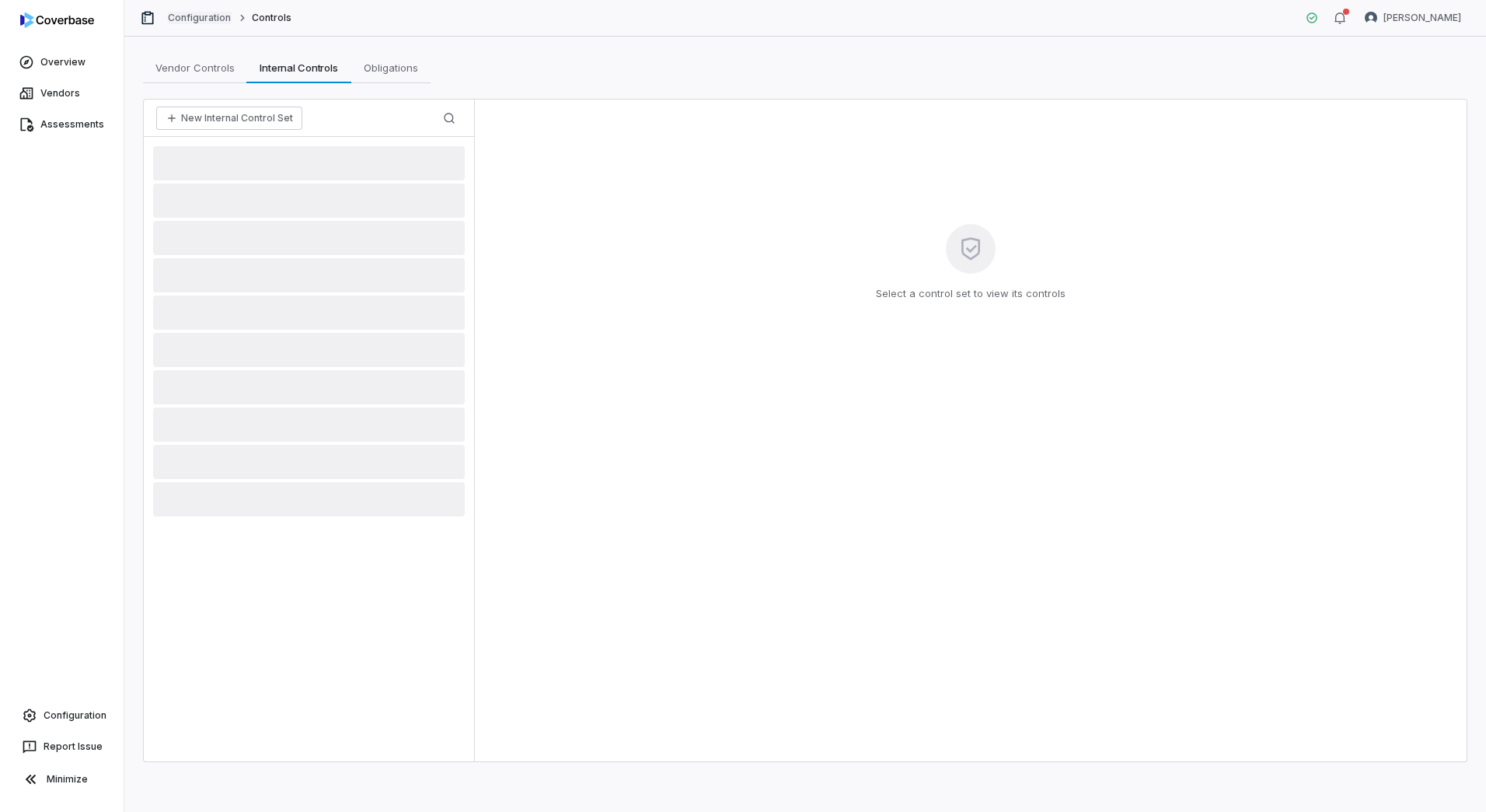
click at [211, 15] on link "Configuration" at bounding box center [199, 17] width 63 height 12
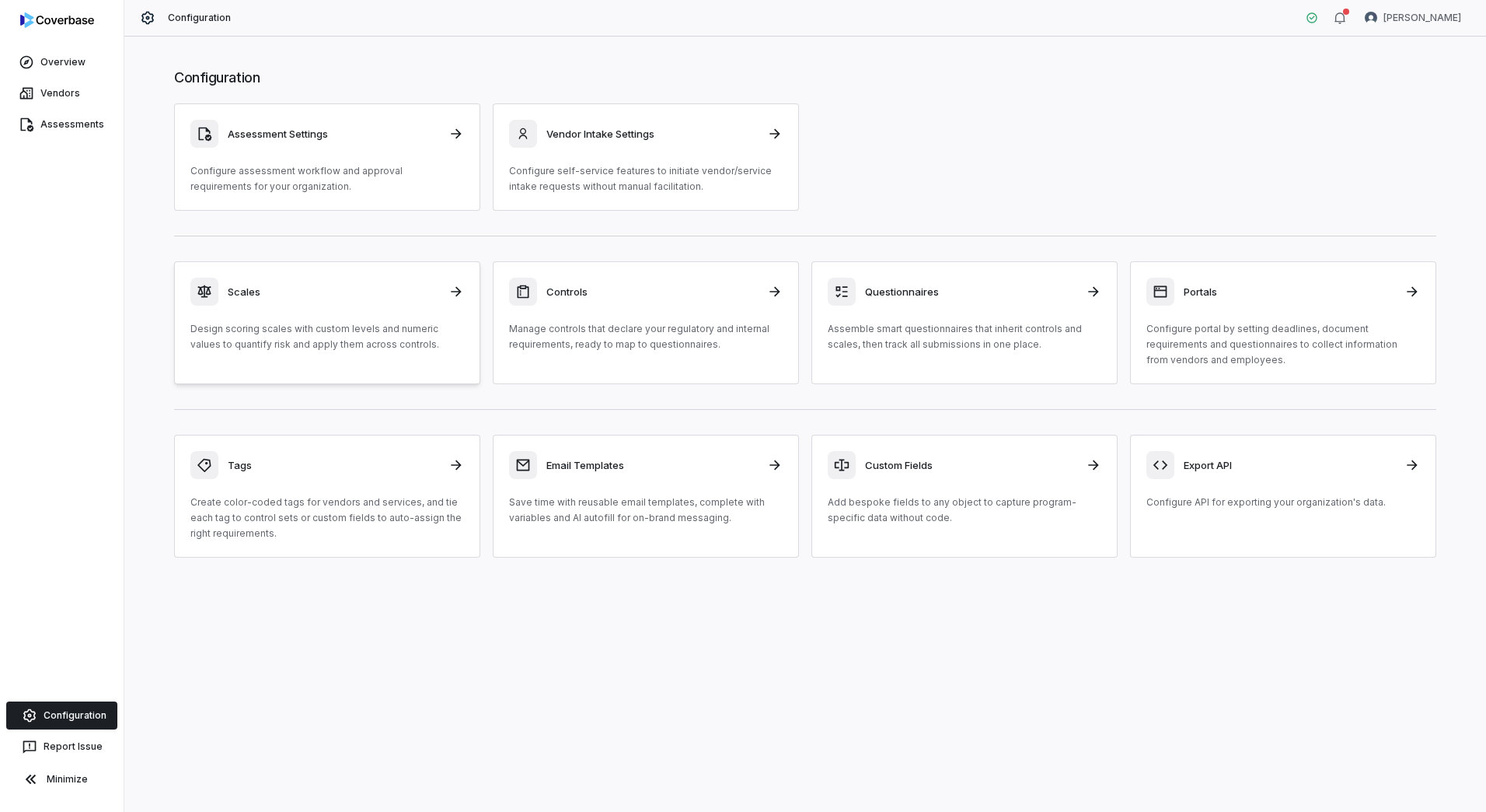
click at [414, 323] on p "Design scoring scales with custom levels and numeric values to quantify risk an…" at bounding box center [326, 337] width 273 height 31
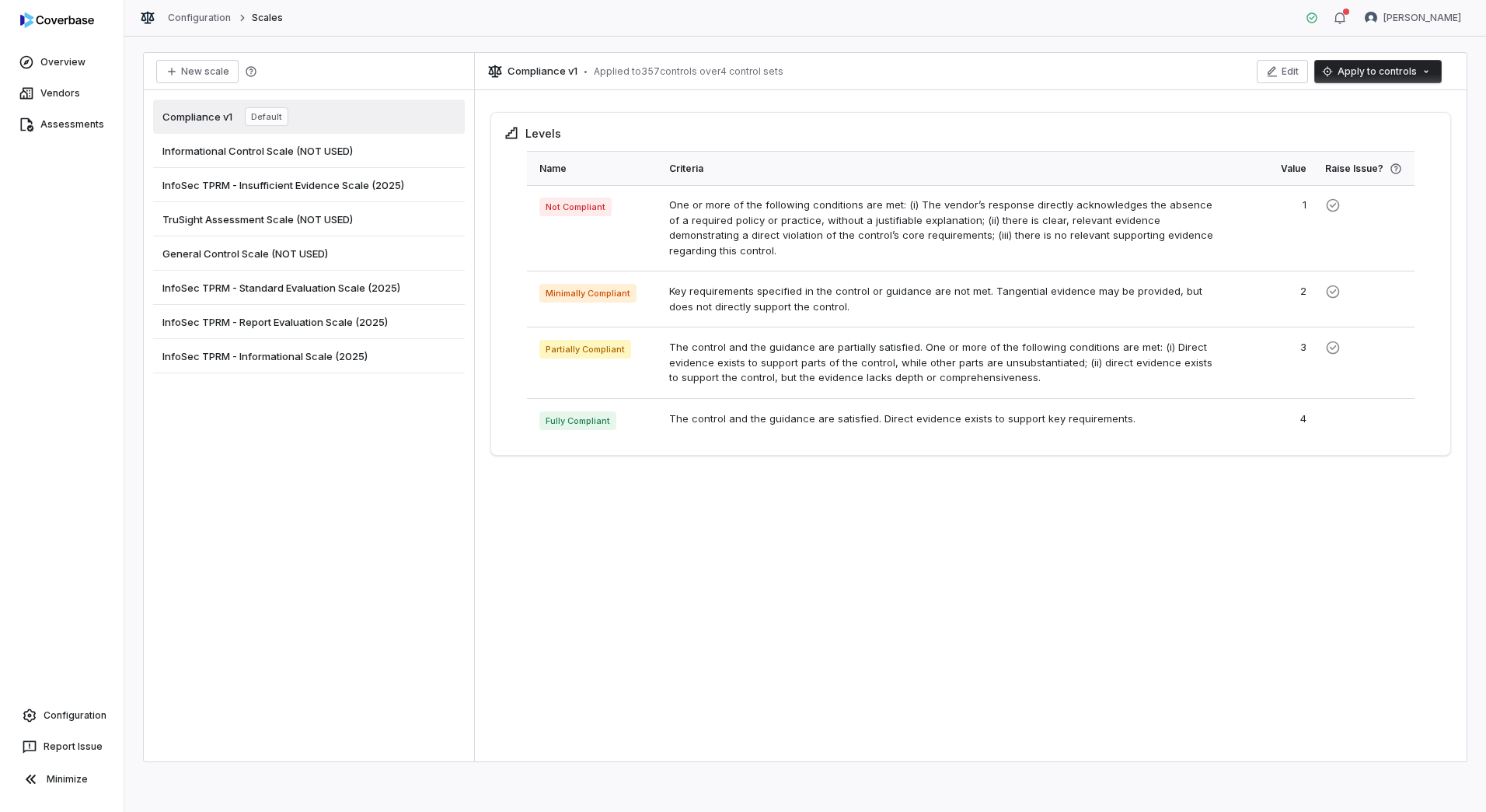
click at [337, 181] on span "InfoSec TPRM - Insufficient Evidence Scale (2025)" at bounding box center [284, 184] width 242 height 14
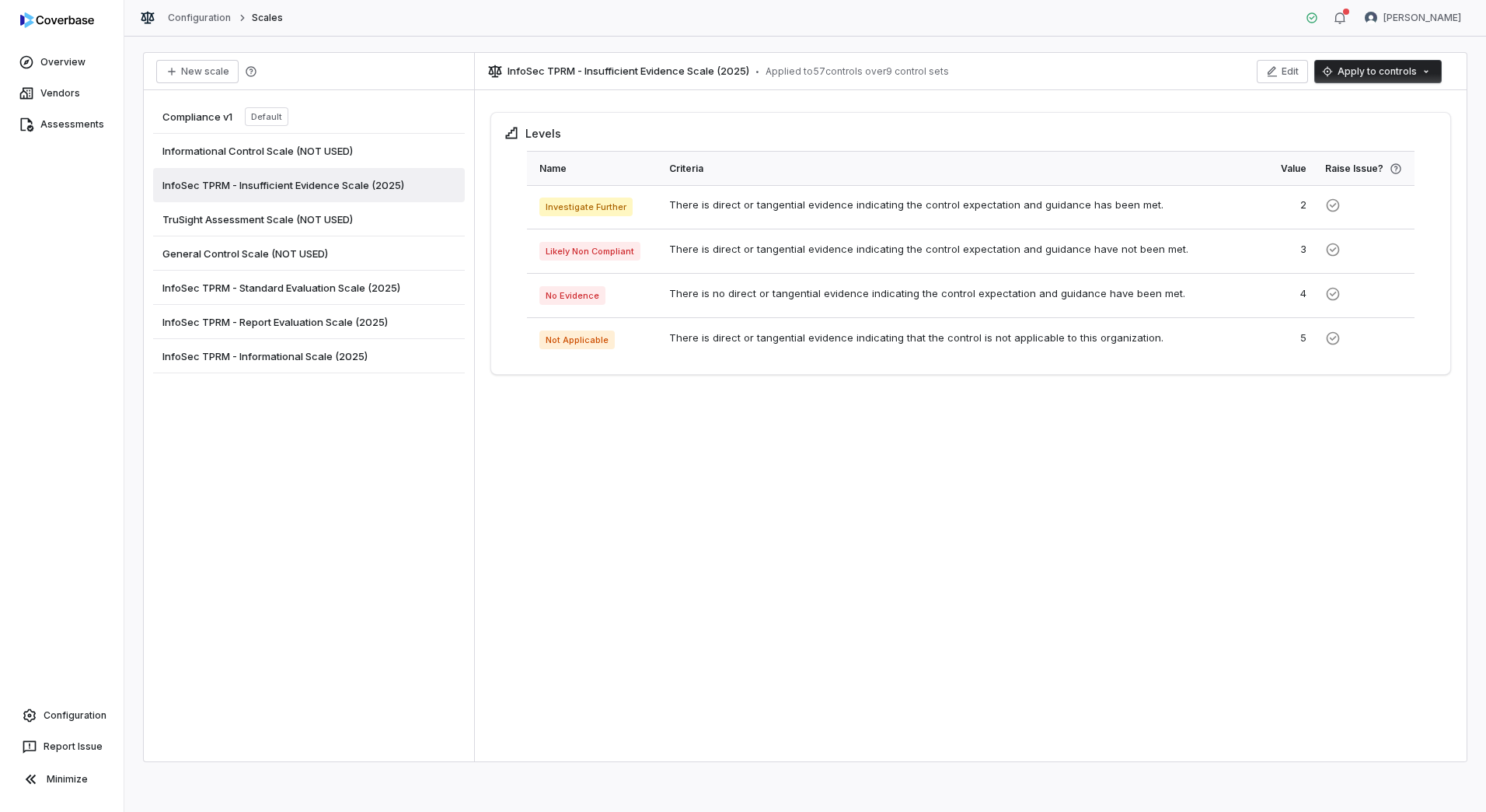
click at [357, 297] on div "InfoSec TPRM - Standard Evaluation Scale (2025)" at bounding box center [309, 287] width 312 height 34
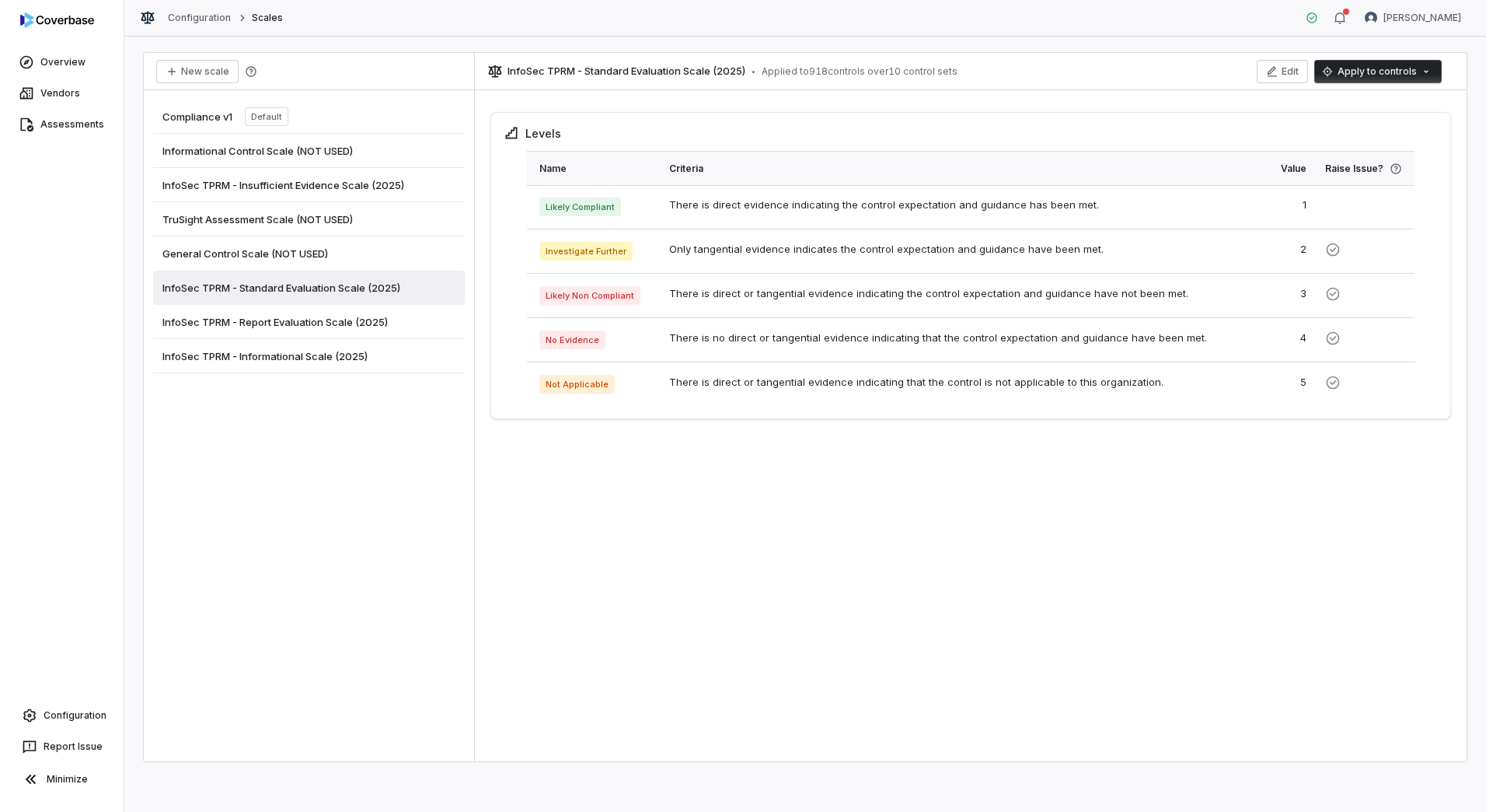
click at [348, 326] on span "InfoSec TPRM - Report Evaluation Scale (2025)" at bounding box center [275, 321] width 225 height 14
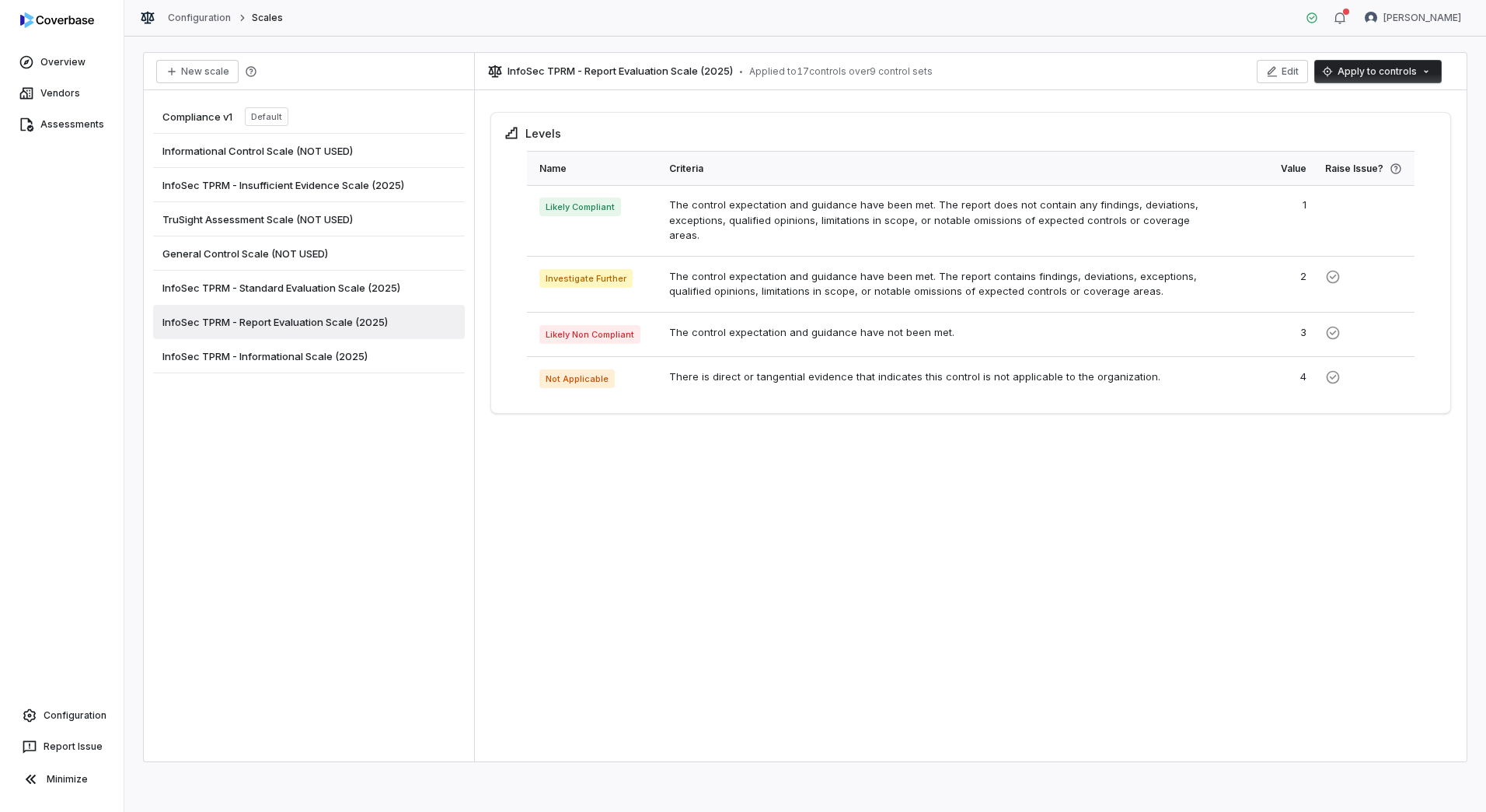
click at [325, 297] on div "InfoSec TPRM - Standard Evaluation Scale (2025)" at bounding box center [309, 287] width 312 height 34
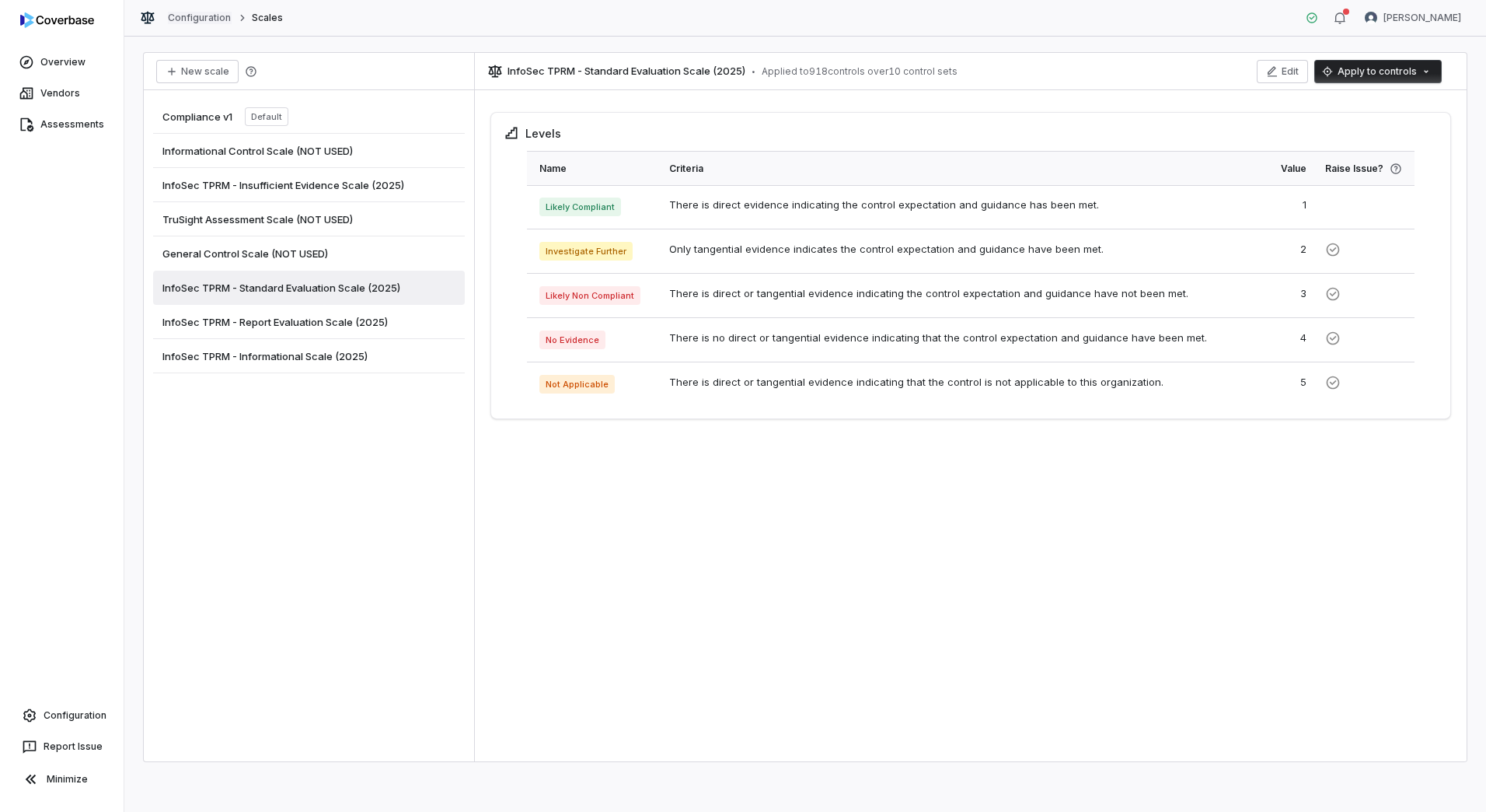
click at [202, 18] on link "Configuration" at bounding box center [199, 17] width 63 height 12
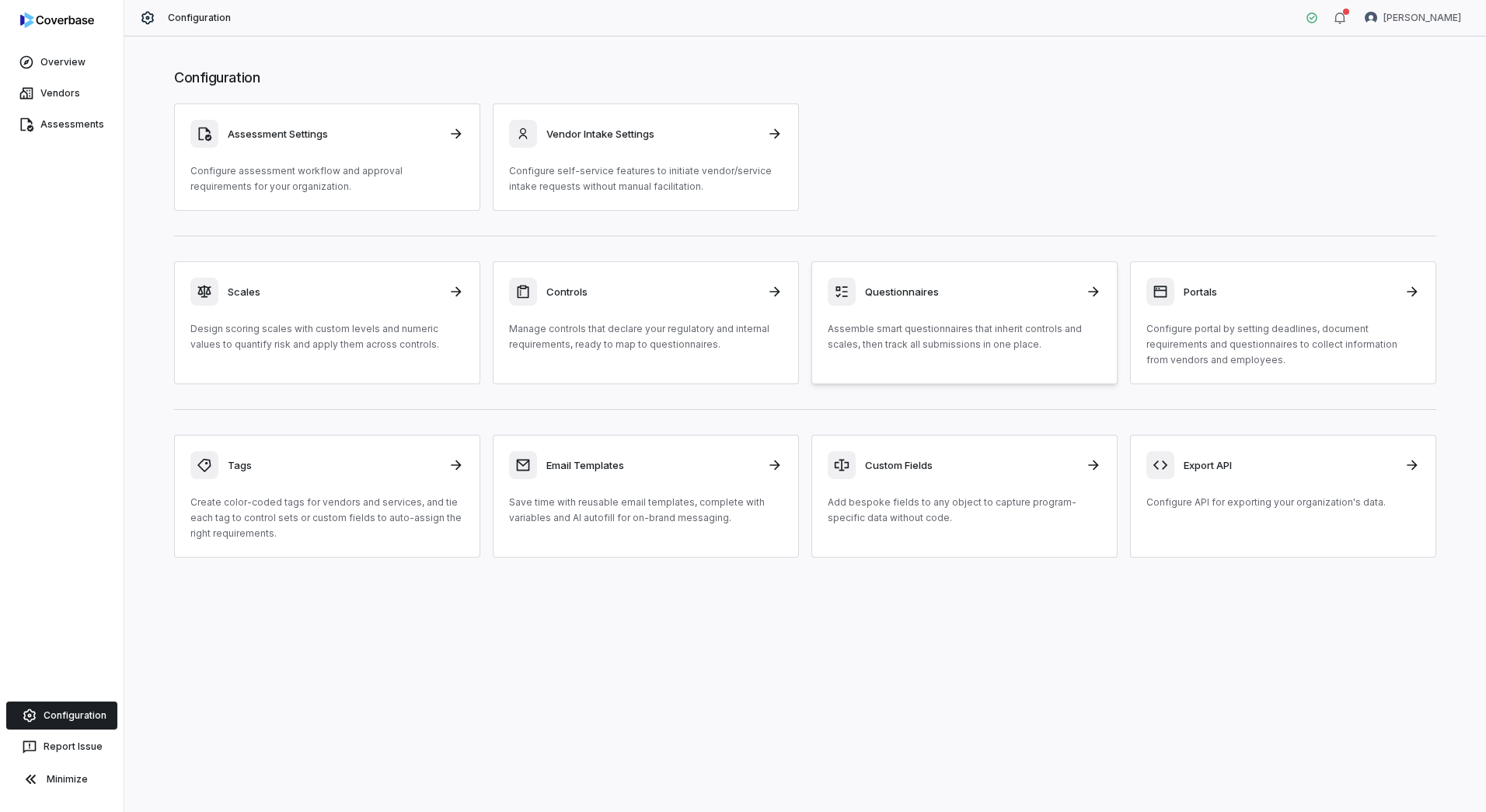
click at [956, 327] on p "Assemble smart questionnaires that inherit controls and scales, then track all …" at bounding box center [964, 337] width 273 height 31
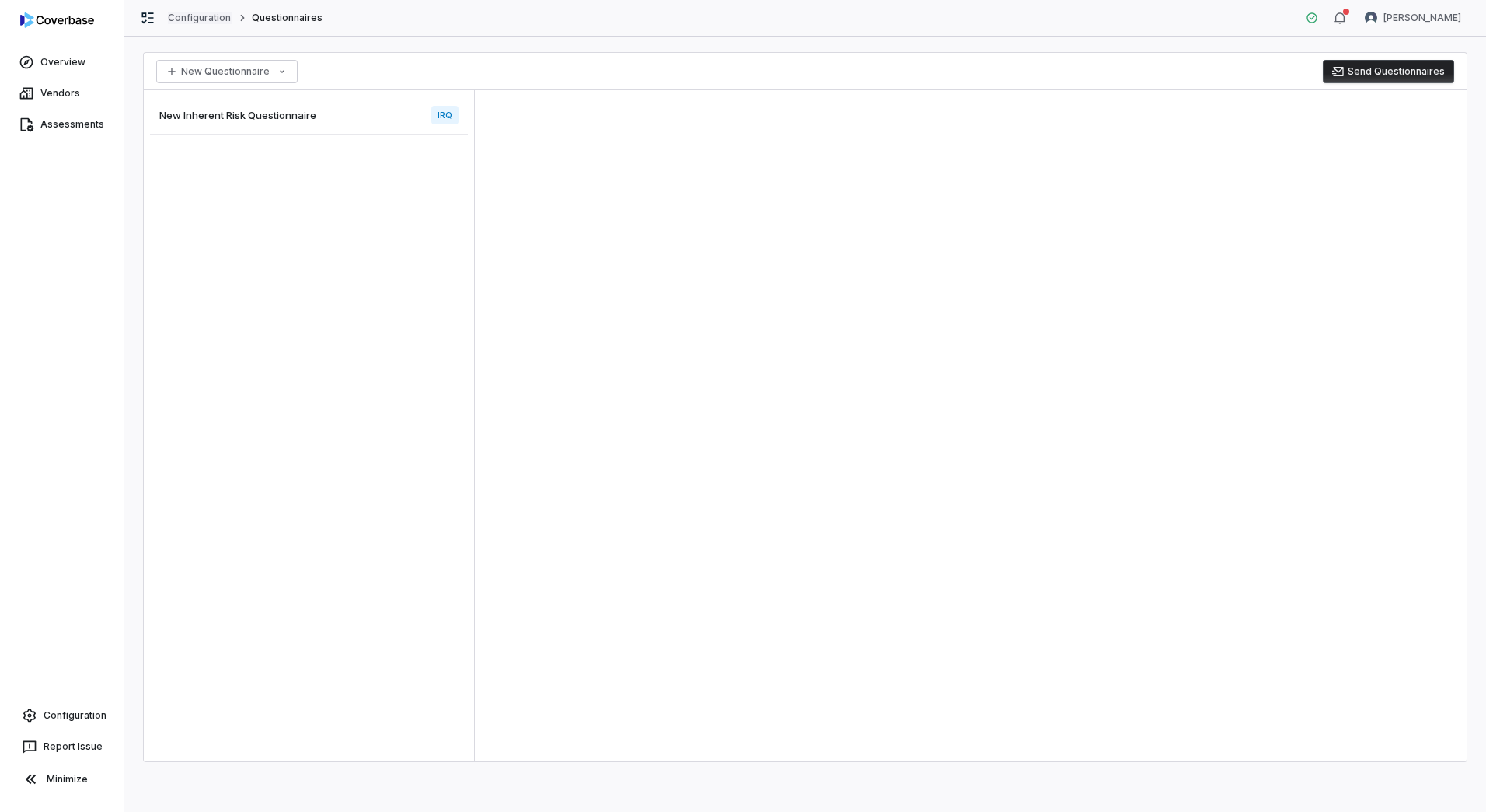
click at [212, 17] on link "Configuration" at bounding box center [199, 17] width 63 height 12
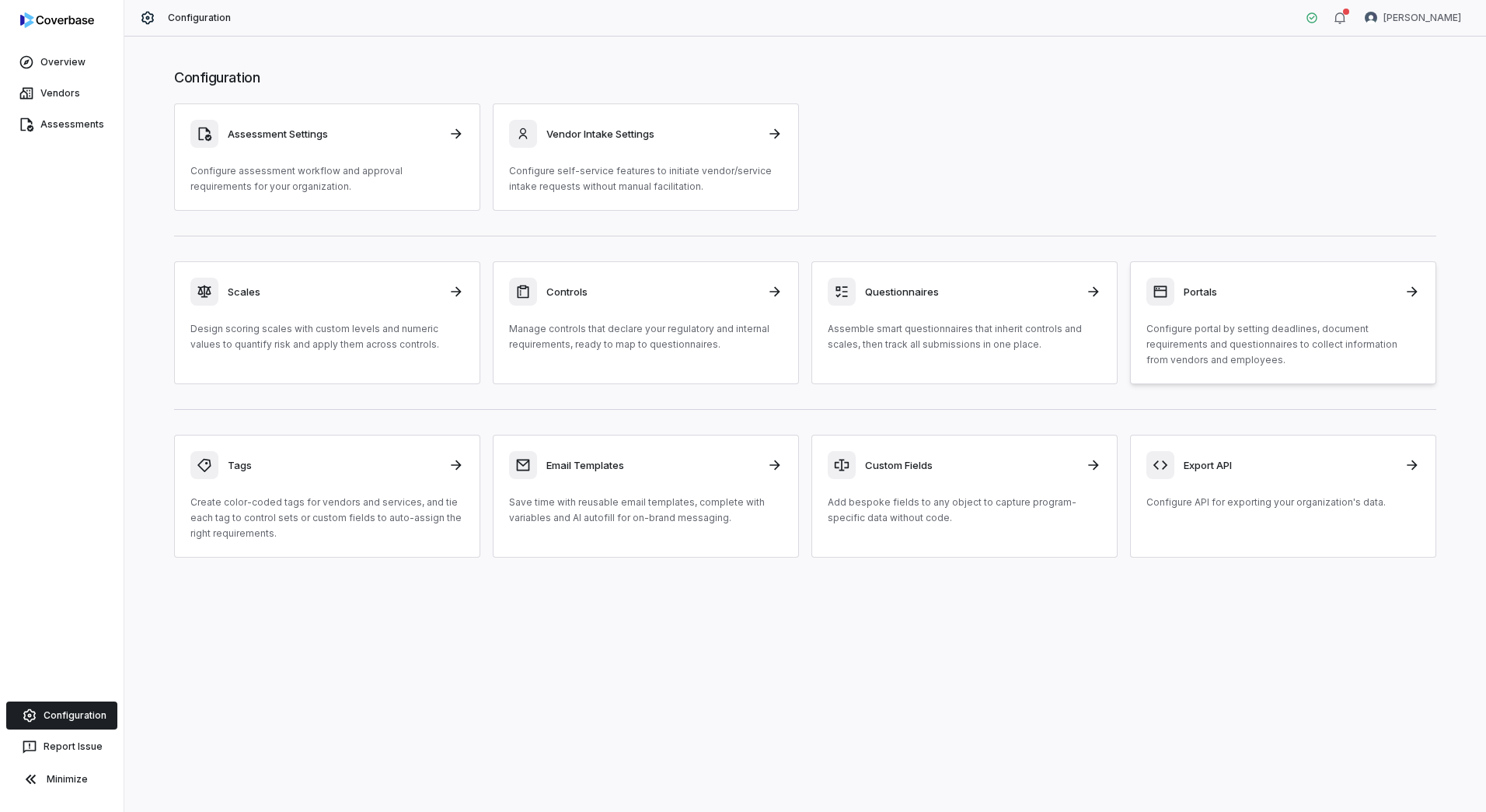
click at [1230, 327] on p "Configure portal by setting deadlines, document requirements and questionnaires…" at bounding box center [1283, 344] width 273 height 46
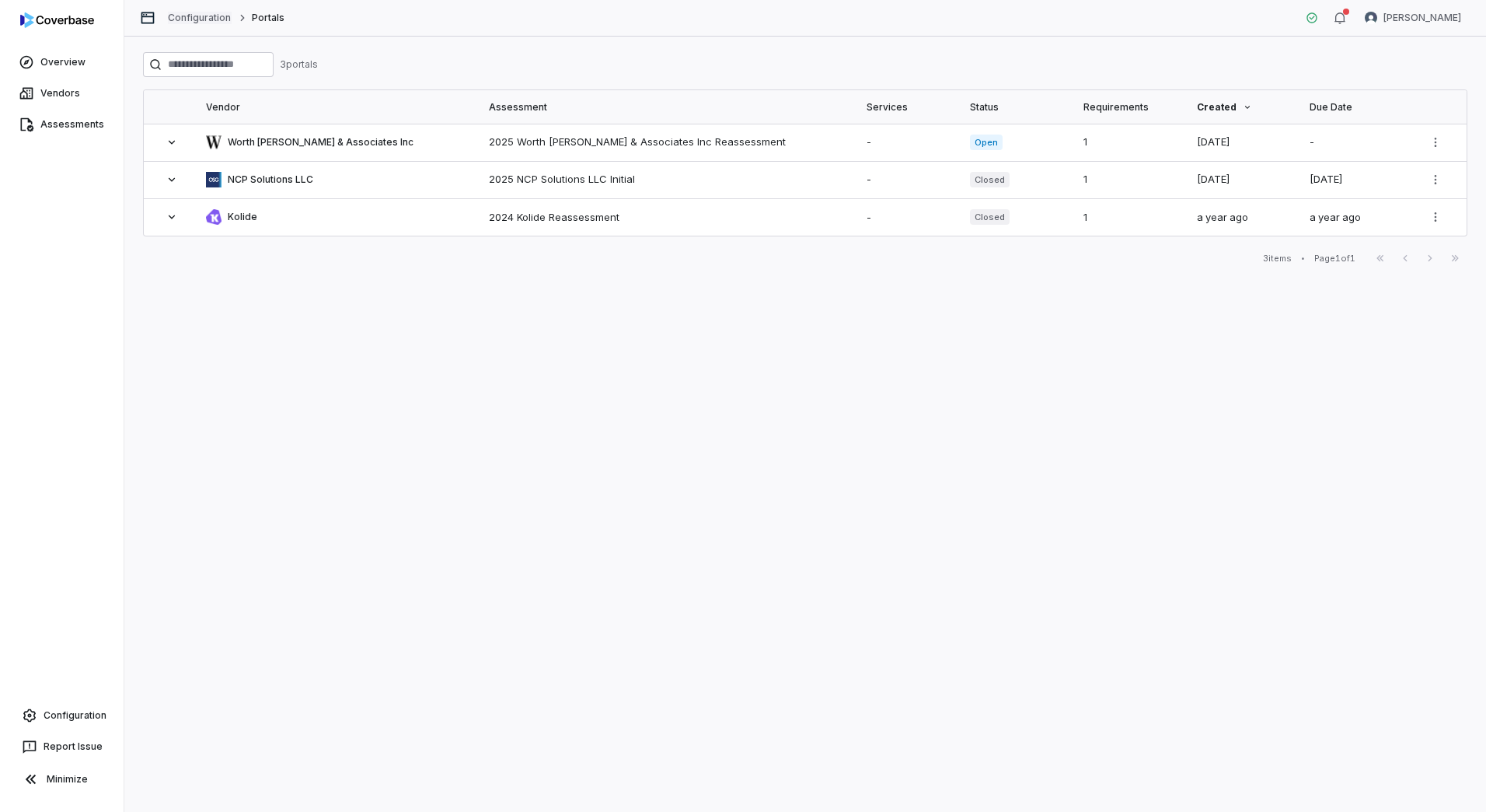
click at [187, 20] on link "Configuration" at bounding box center [199, 17] width 63 height 12
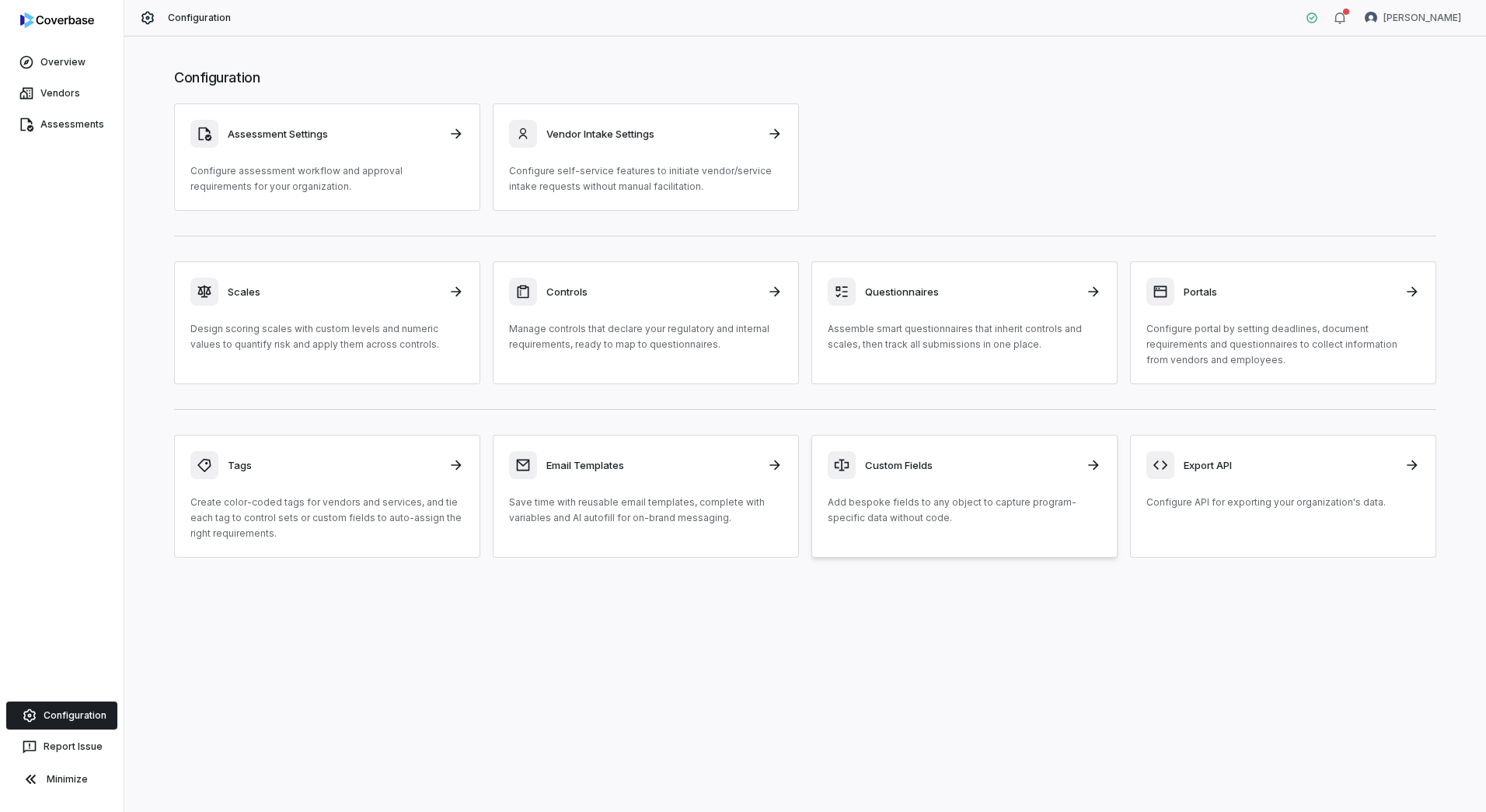
click at [868, 487] on div "Custom Fields Add bespoke fields to any object to capture program-specific data…" at bounding box center [964, 488] width 273 height 75
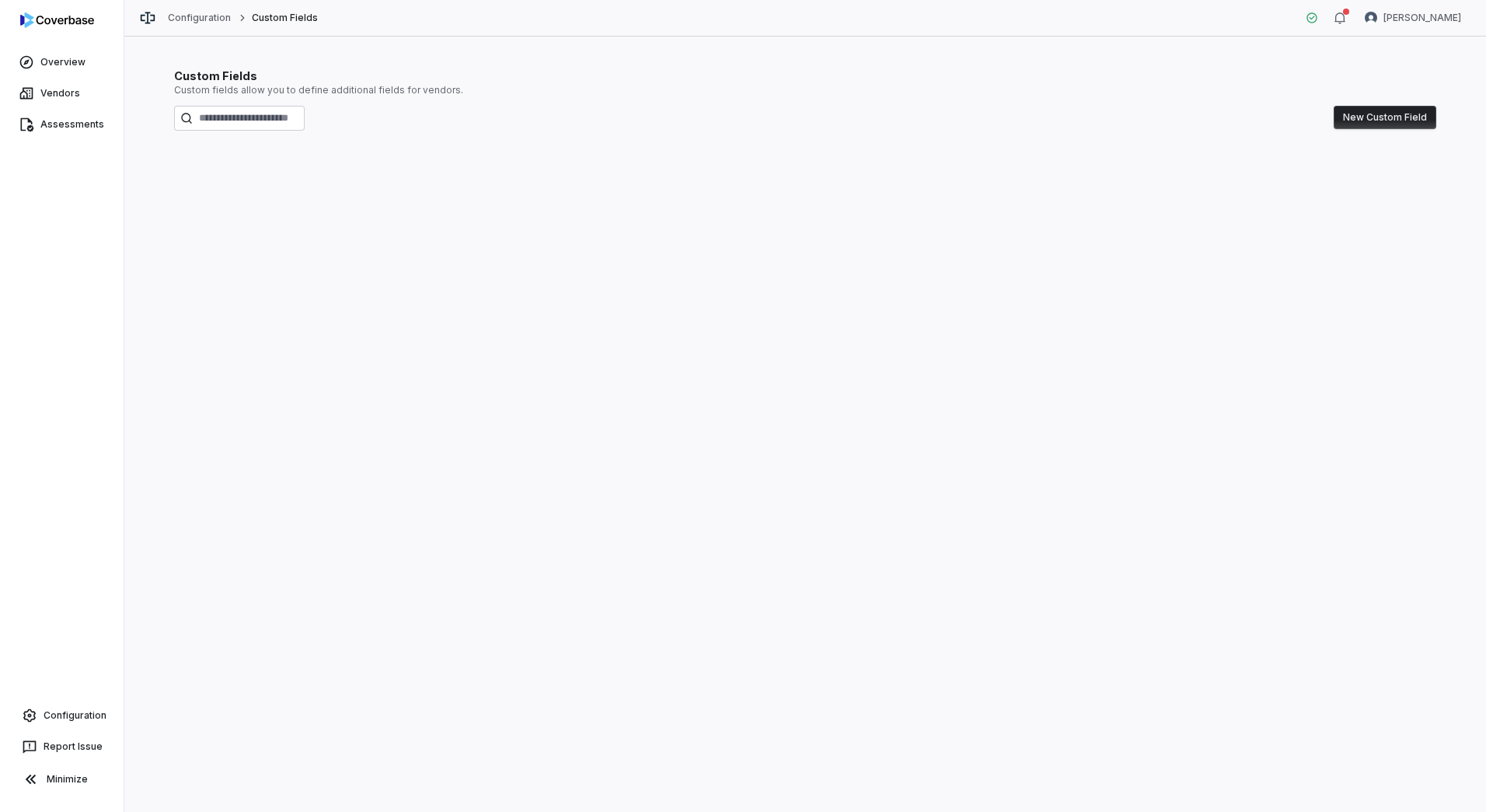
click at [194, 26] on div "Configuration Custom Fields [PERSON_NAME]" at bounding box center [805, 18] width 1362 height 37
click at [195, 20] on link "Configuration" at bounding box center [199, 17] width 63 height 12
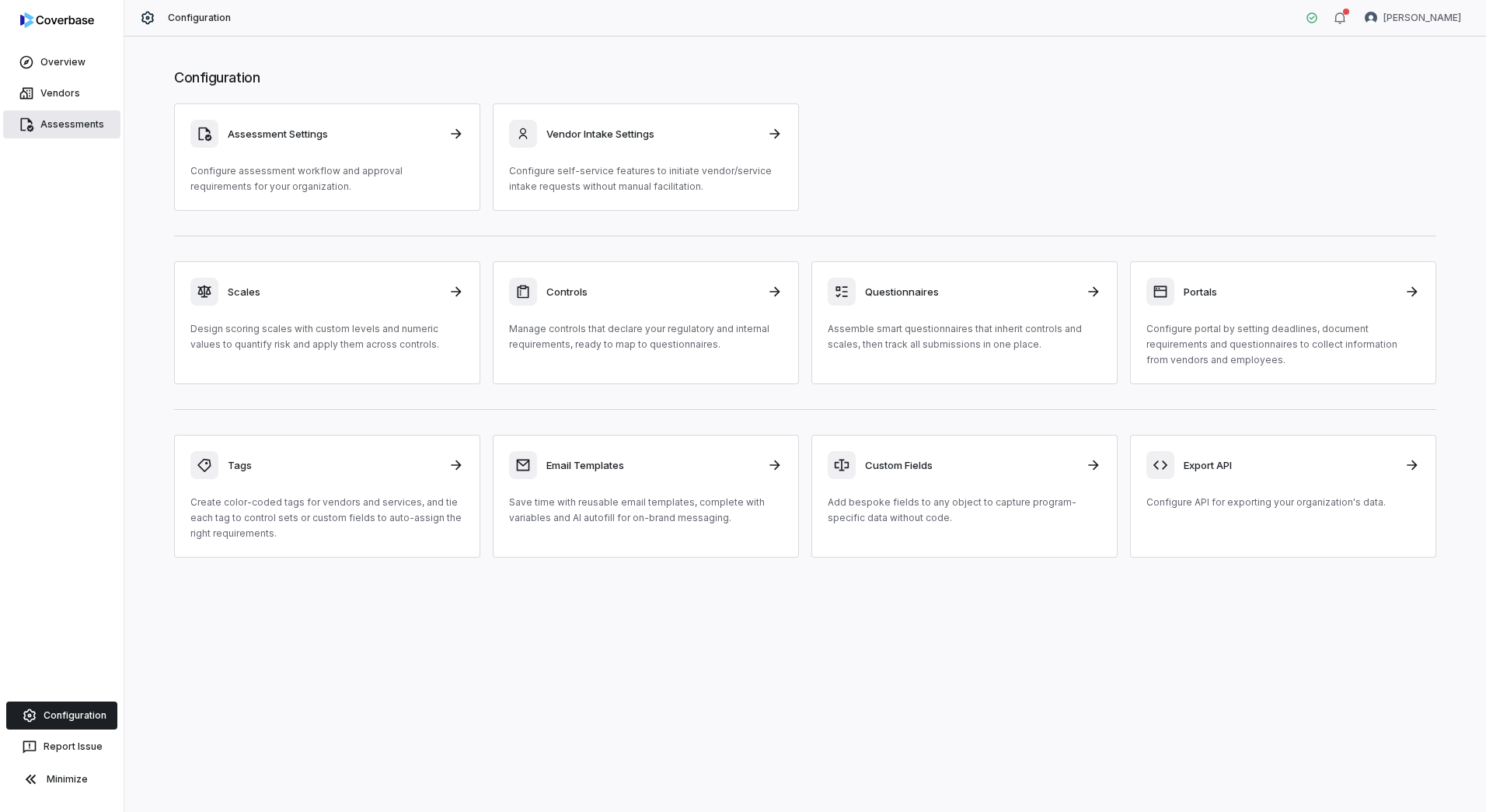
click at [72, 117] on link "Assessments" at bounding box center [61, 125] width 117 height 28
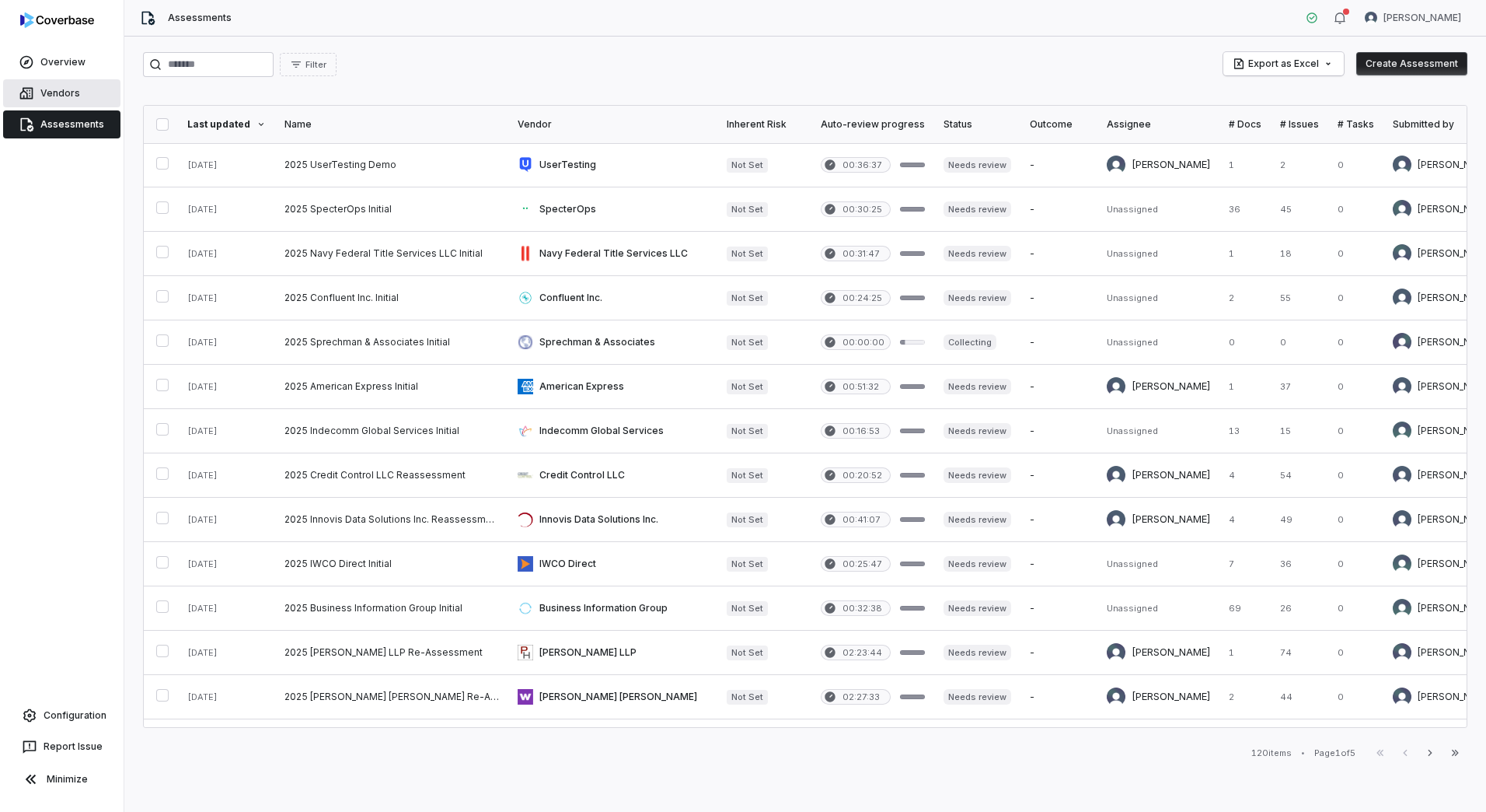
click at [62, 92] on span "Vendors" at bounding box center [60, 93] width 40 height 12
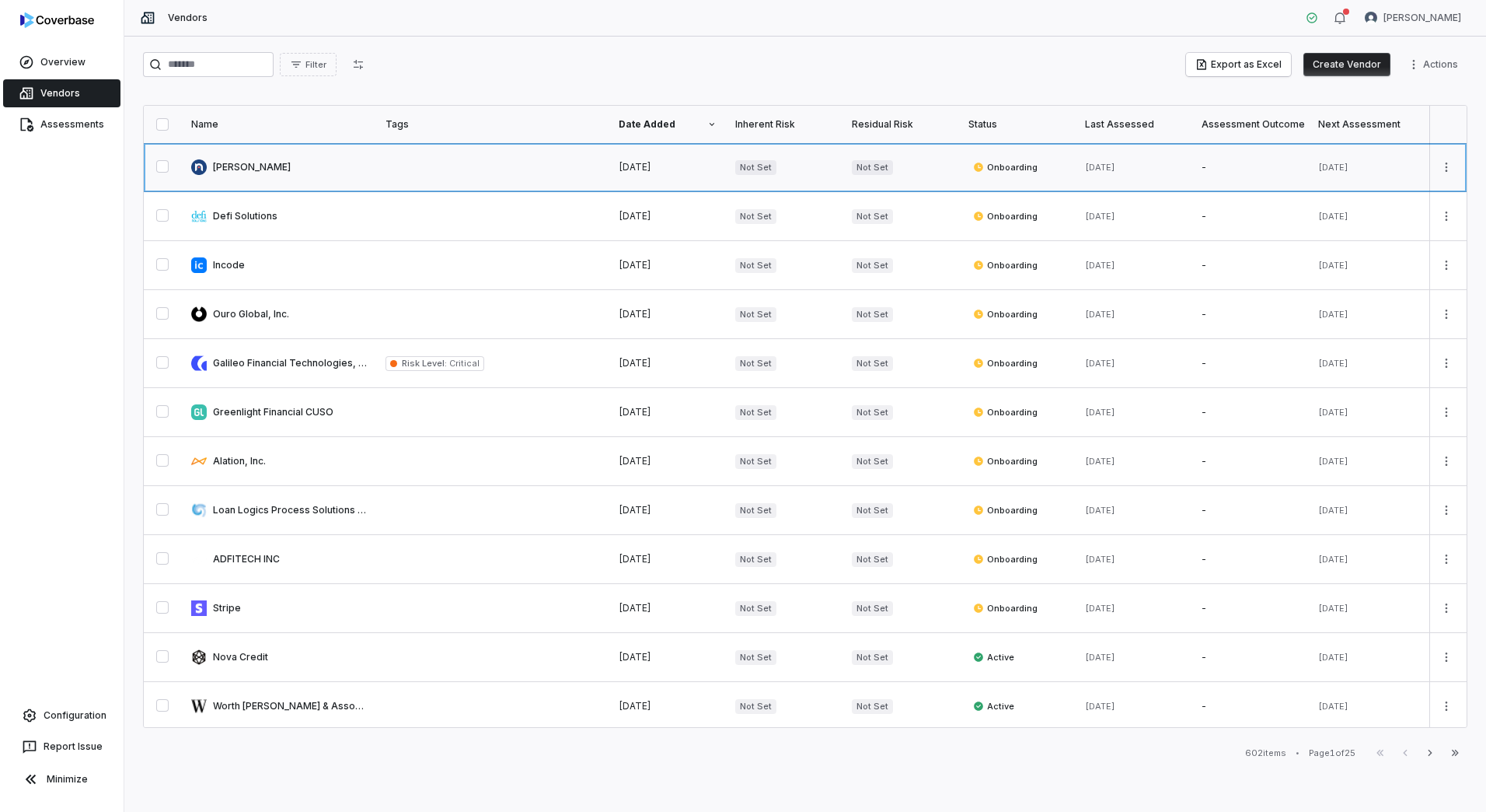
click at [364, 181] on link at bounding box center [279, 166] width 195 height 48
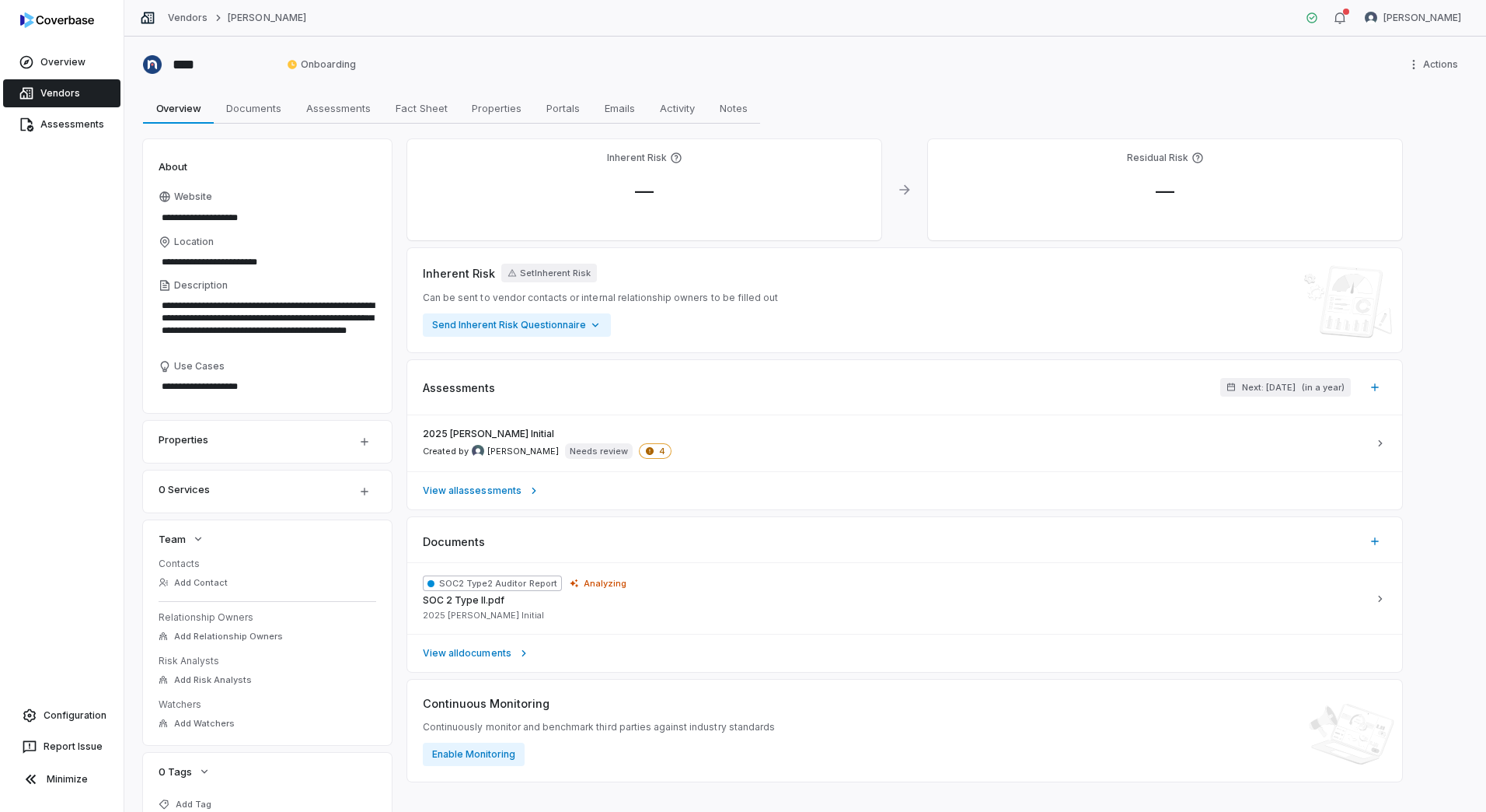
click at [47, 95] on span "Vendors" at bounding box center [60, 93] width 40 height 12
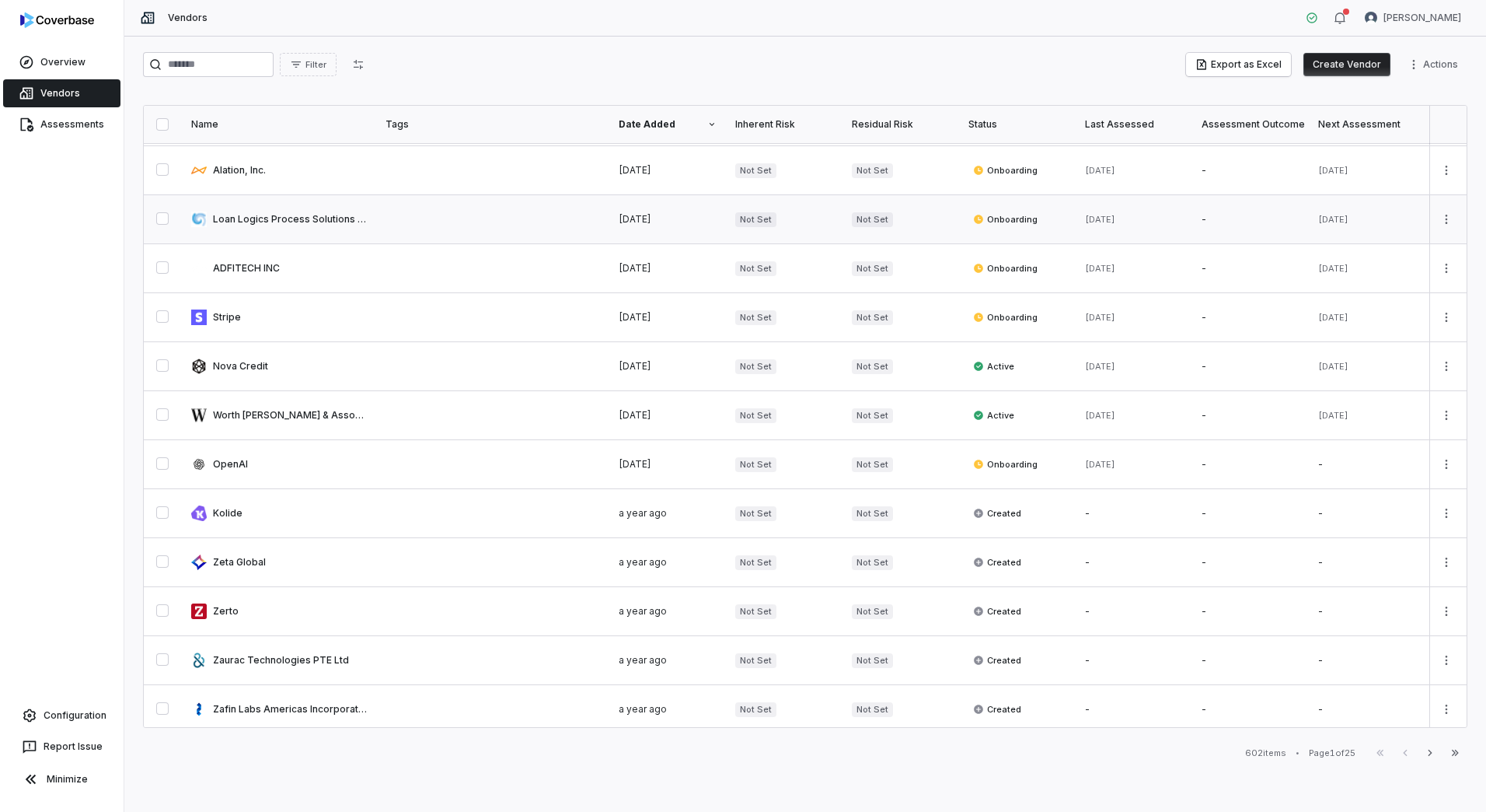
scroll to position [648, 0]
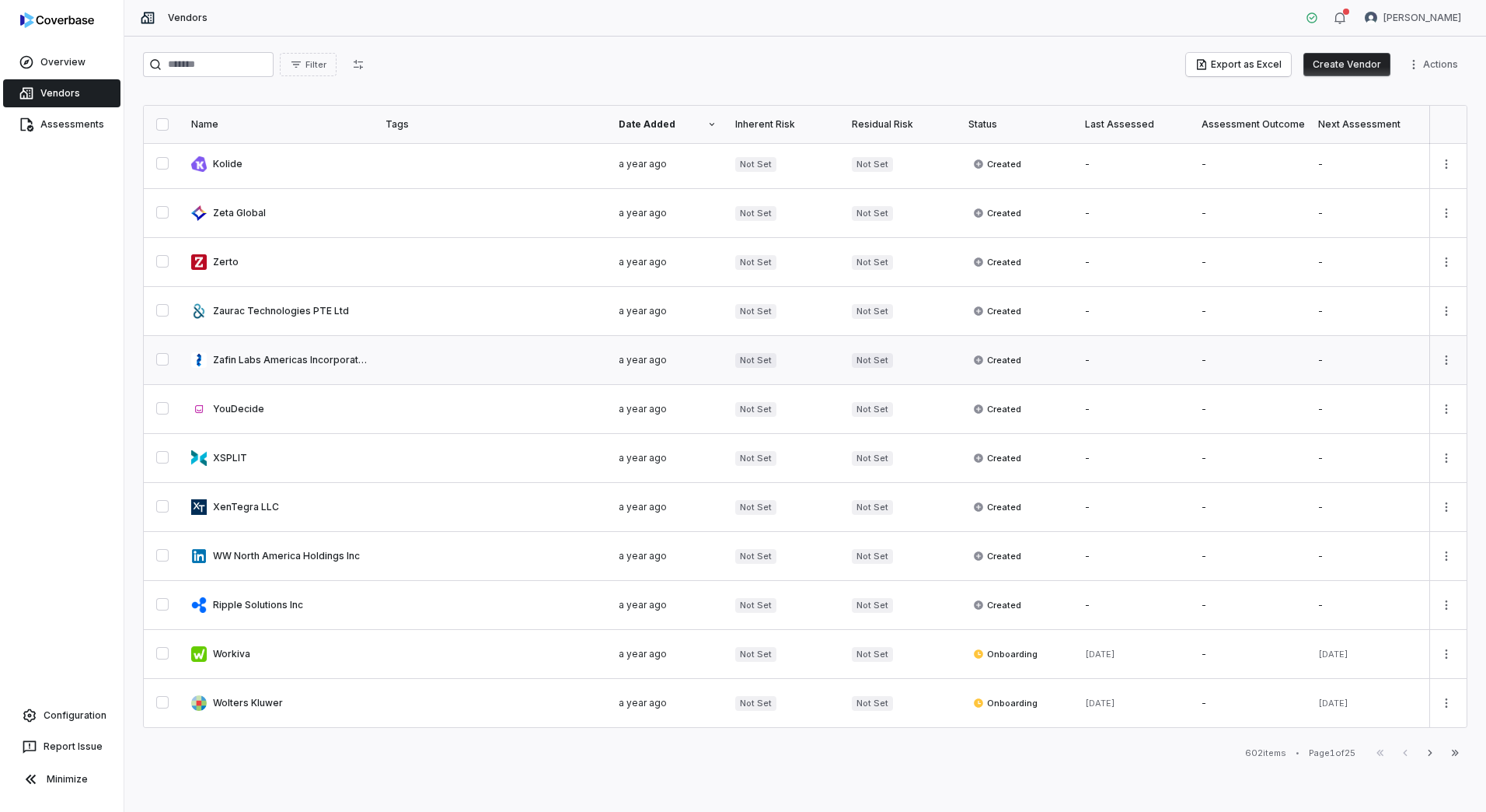
click at [409, 353] on link at bounding box center [492, 359] width 233 height 48
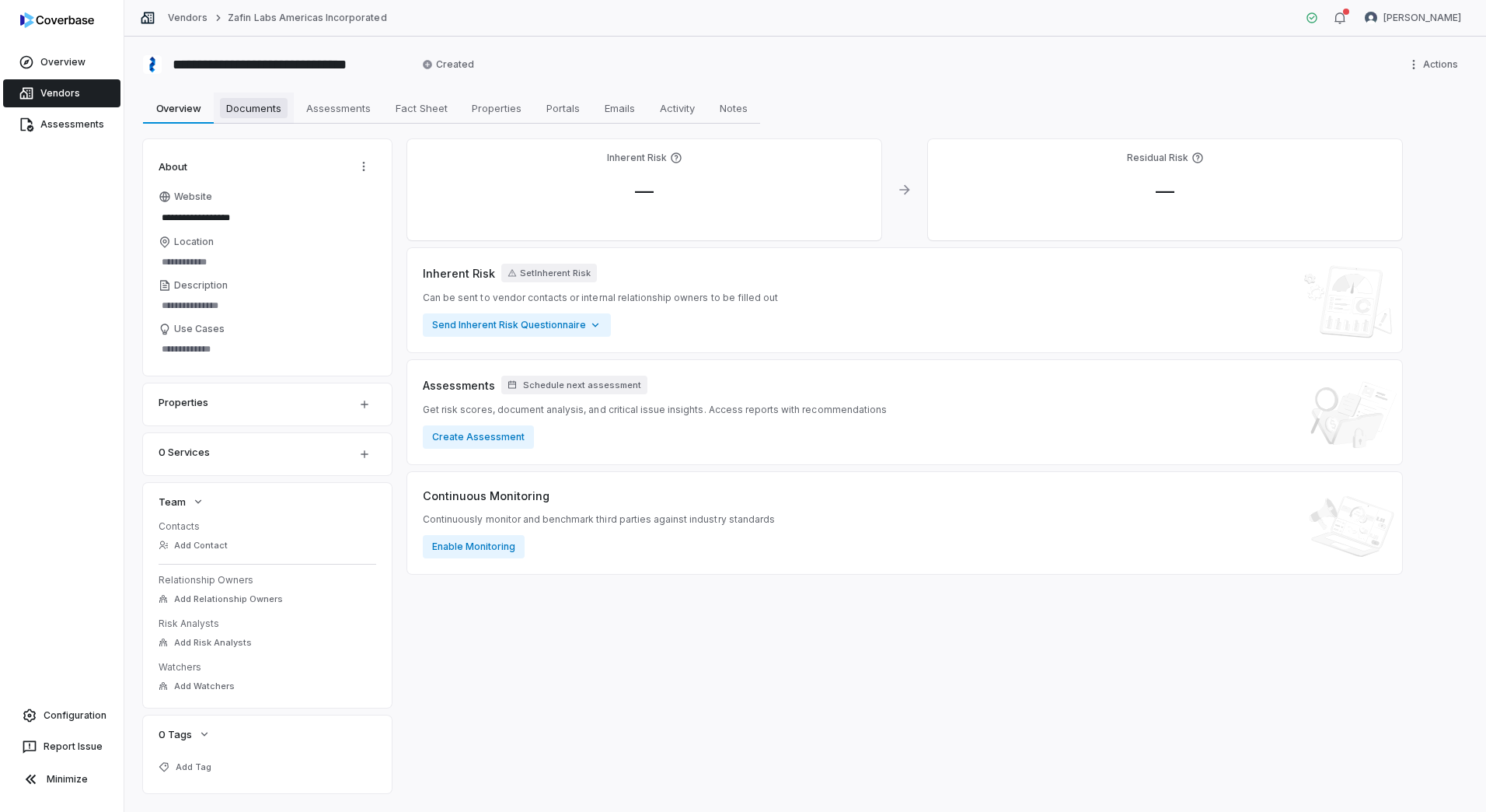
click at [280, 110] on span "Documents" at bounding box center [254, 108] width 68 height 20
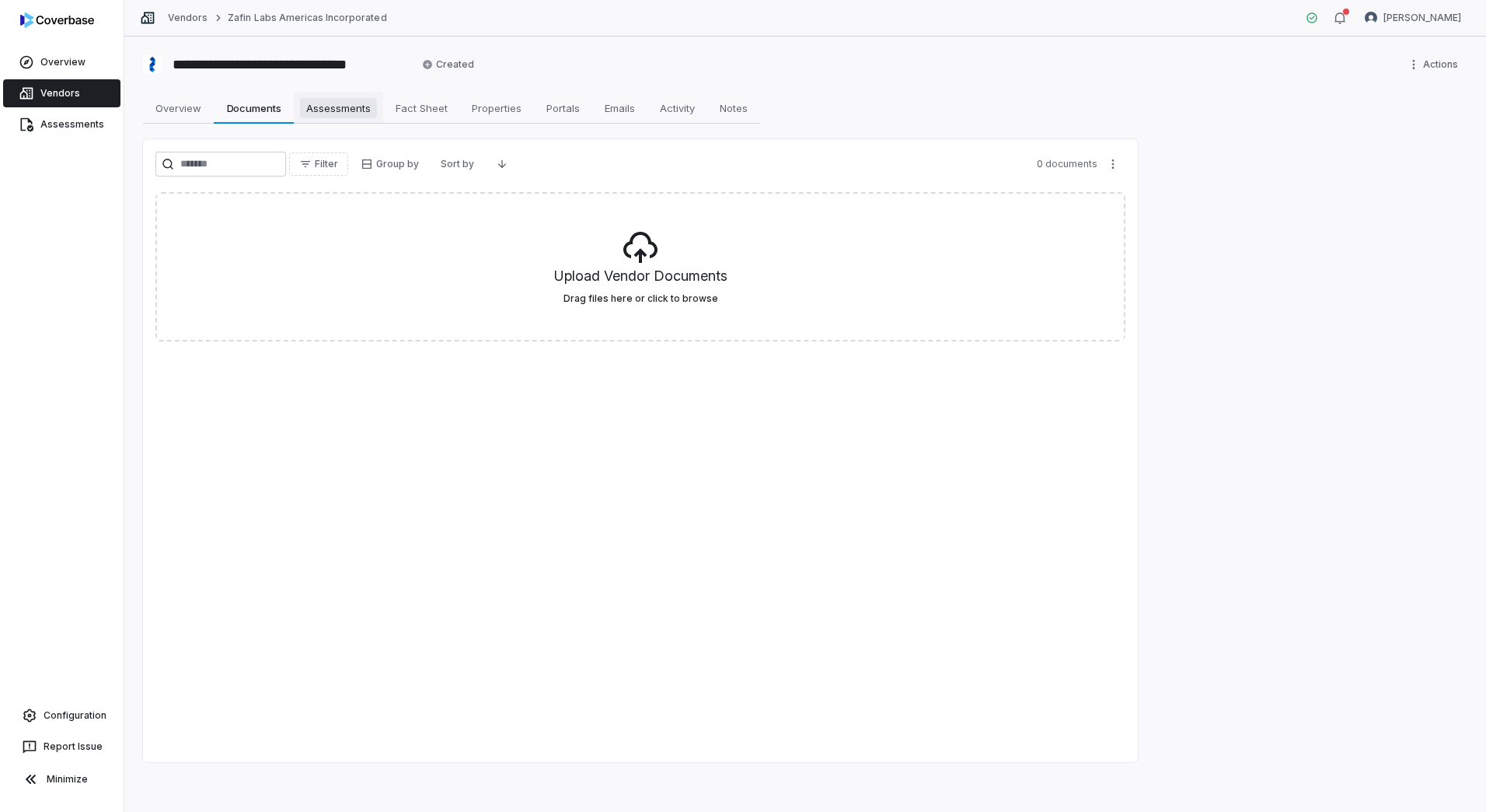
click at [326, 112] on span "Assessments" at bounding box center [337, 108] width 77 height 20
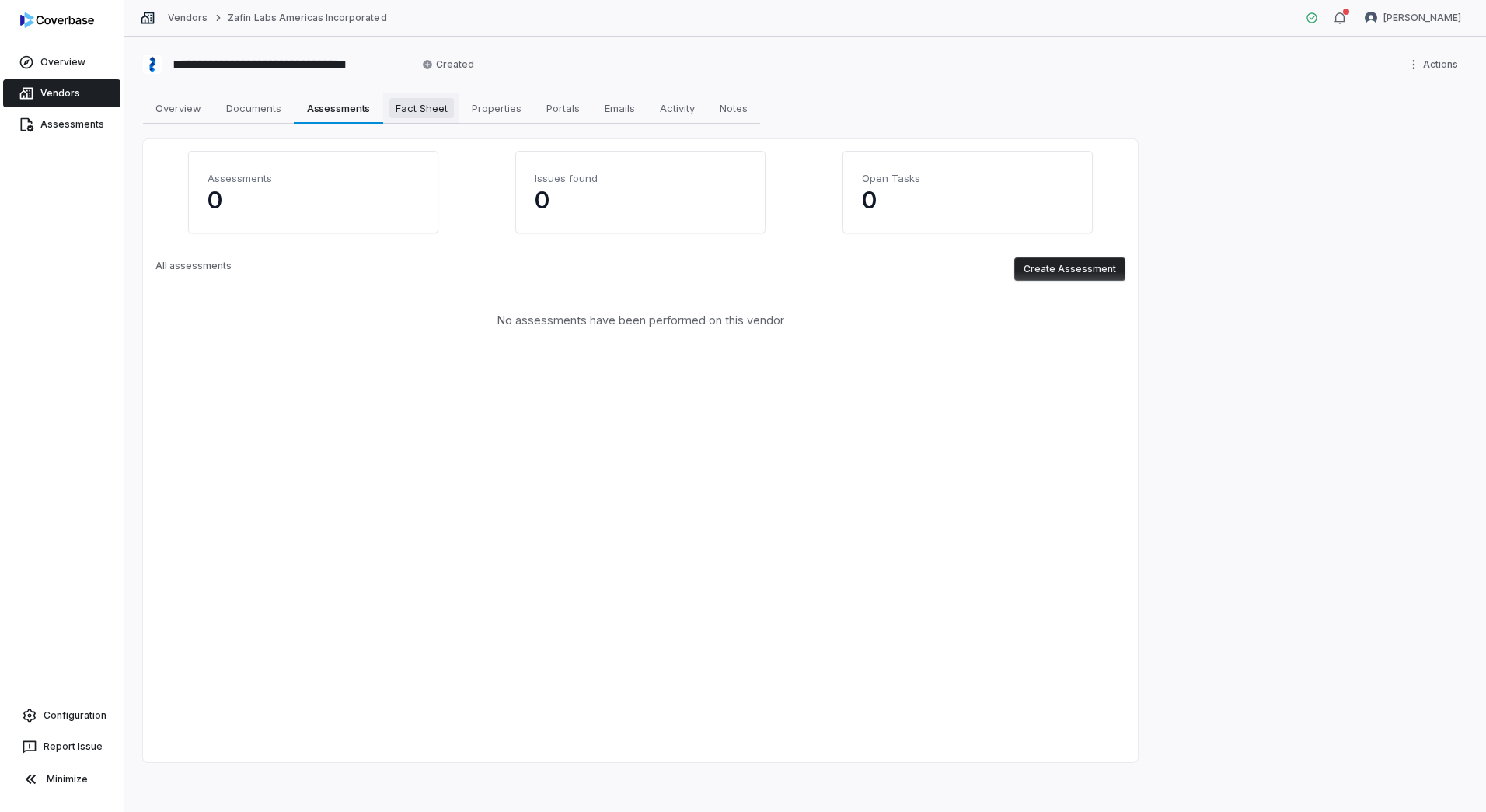
click at [402, 115] on span "Fact Sheet" at bounding box center [422, 108] width 64 height 20
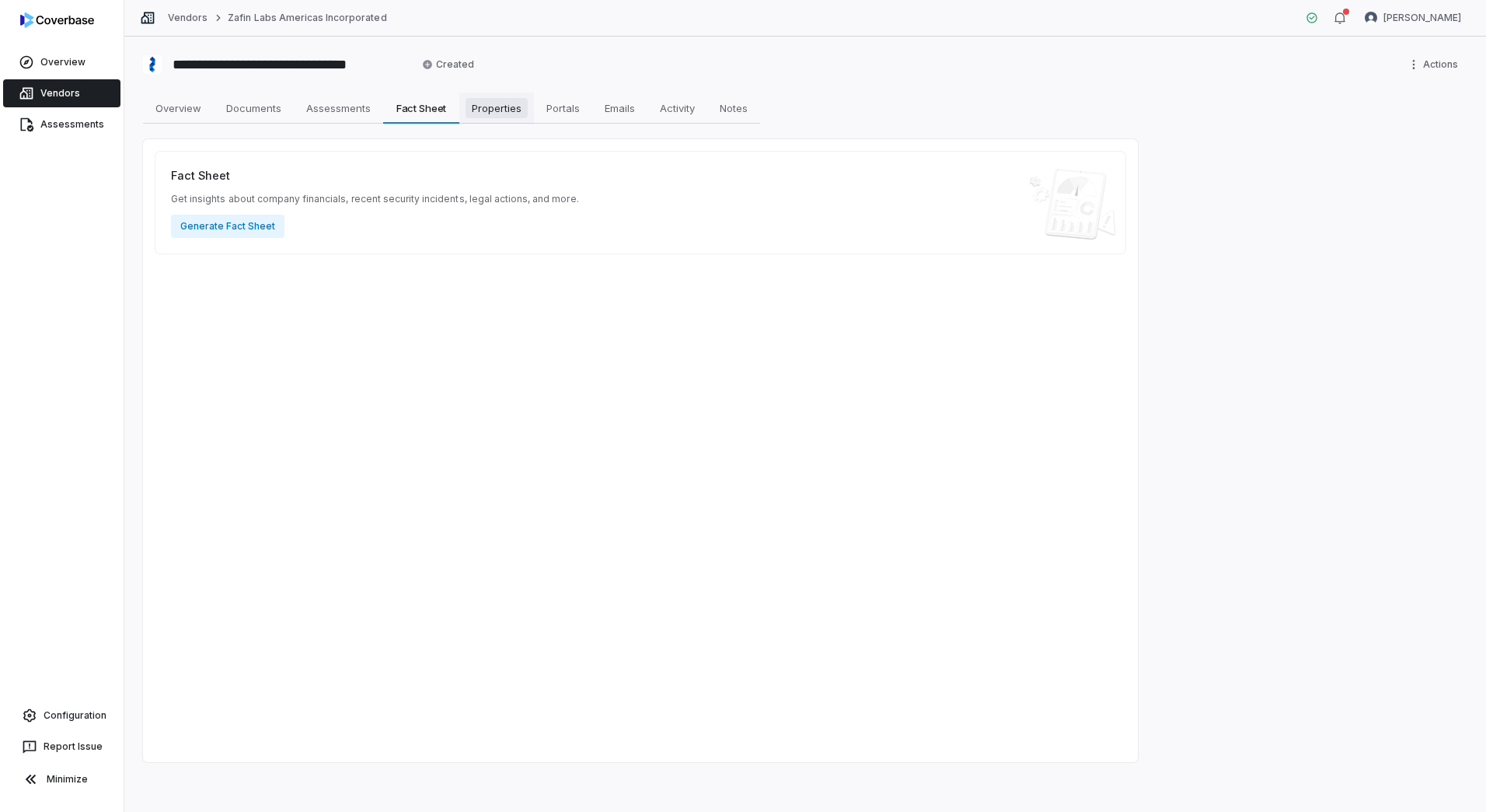
click at [502, 109] on span "Properties" at bounding box center [497, 108] width 62 height 20
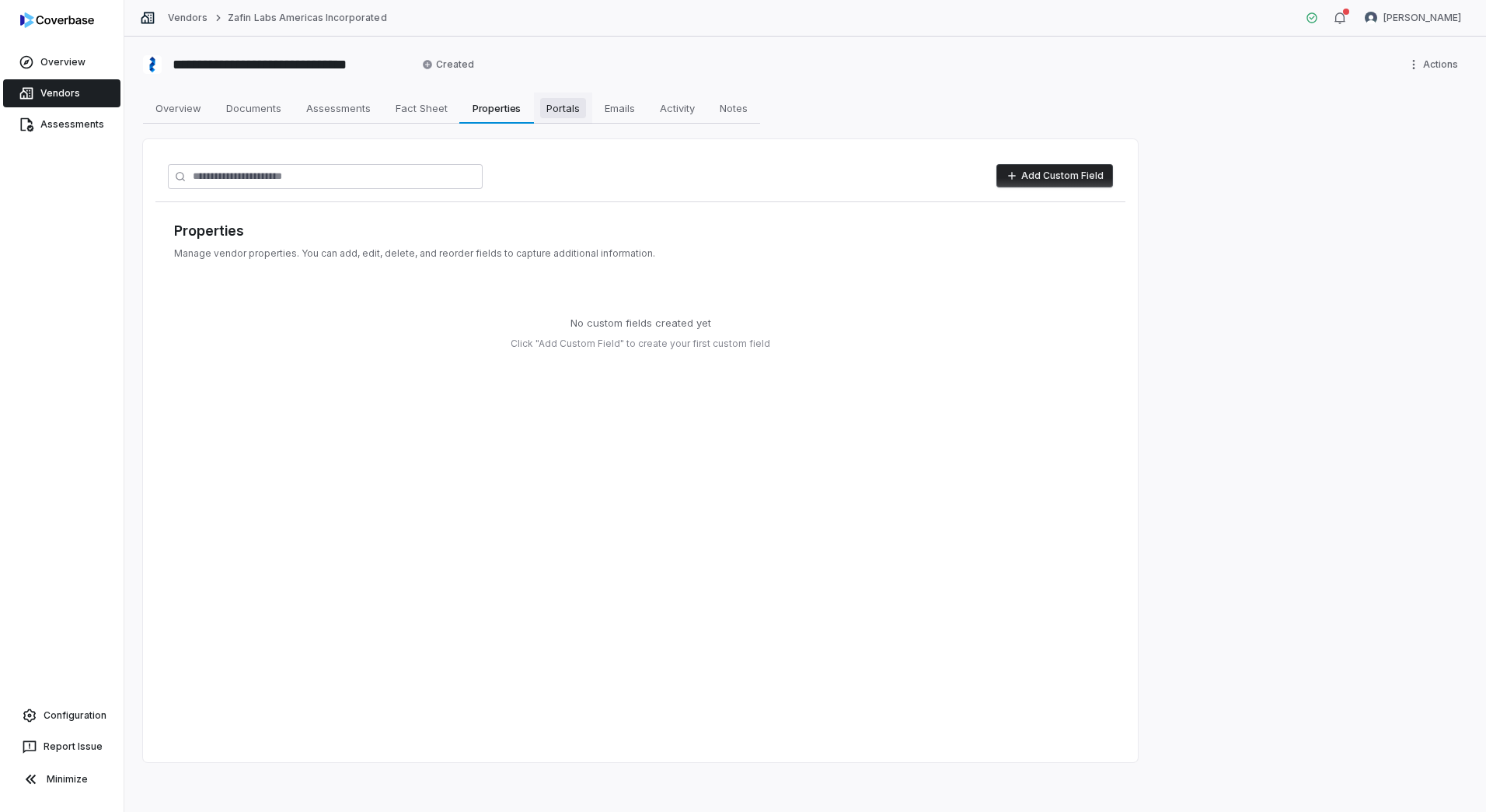
click at [579, 103] on span "Portals" at bounding box center [563, 108] width 46 height 20
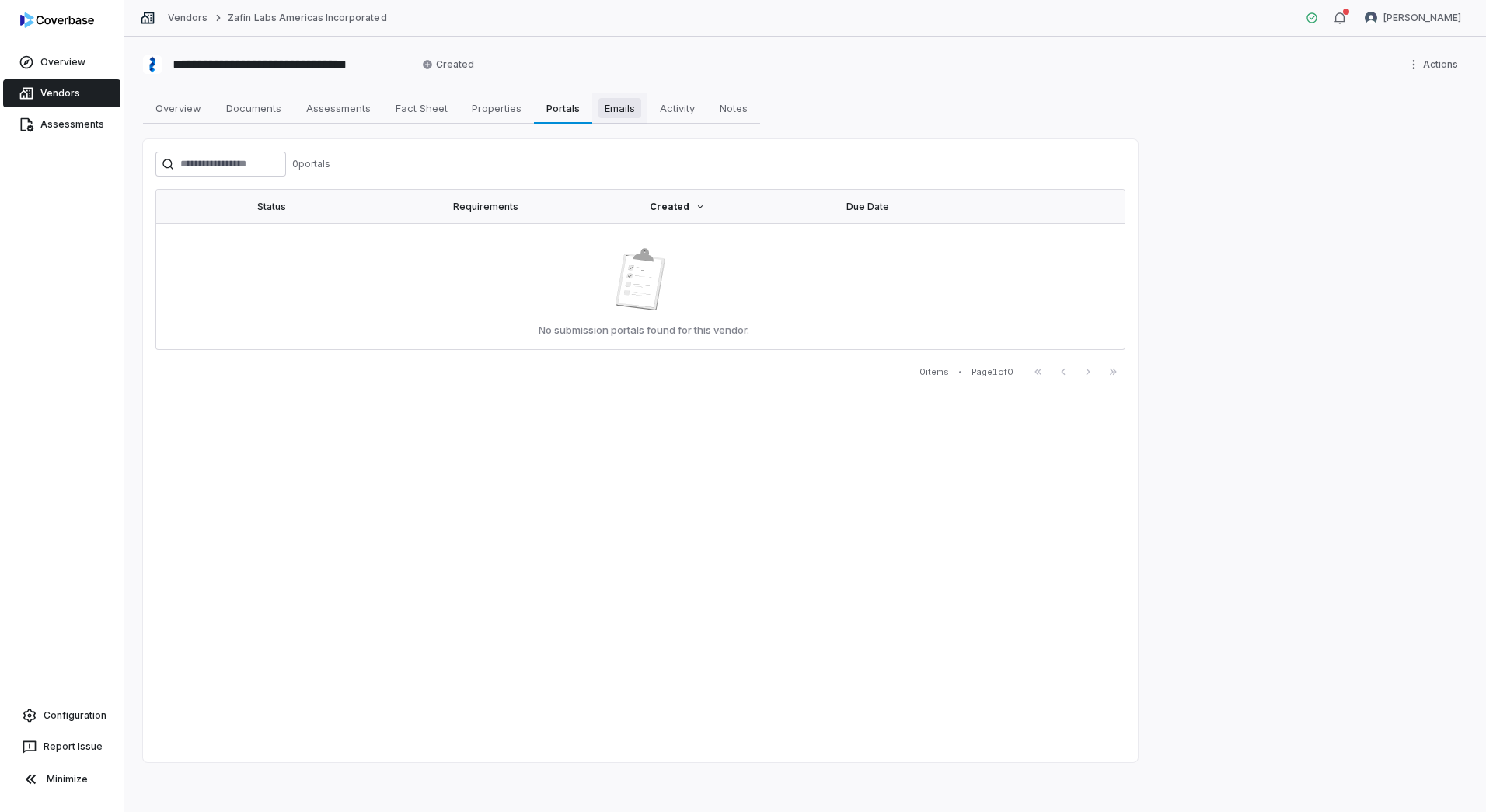
click at [635, 112] on span "Emails" at bounding box center [619, 108] width 43 height 20
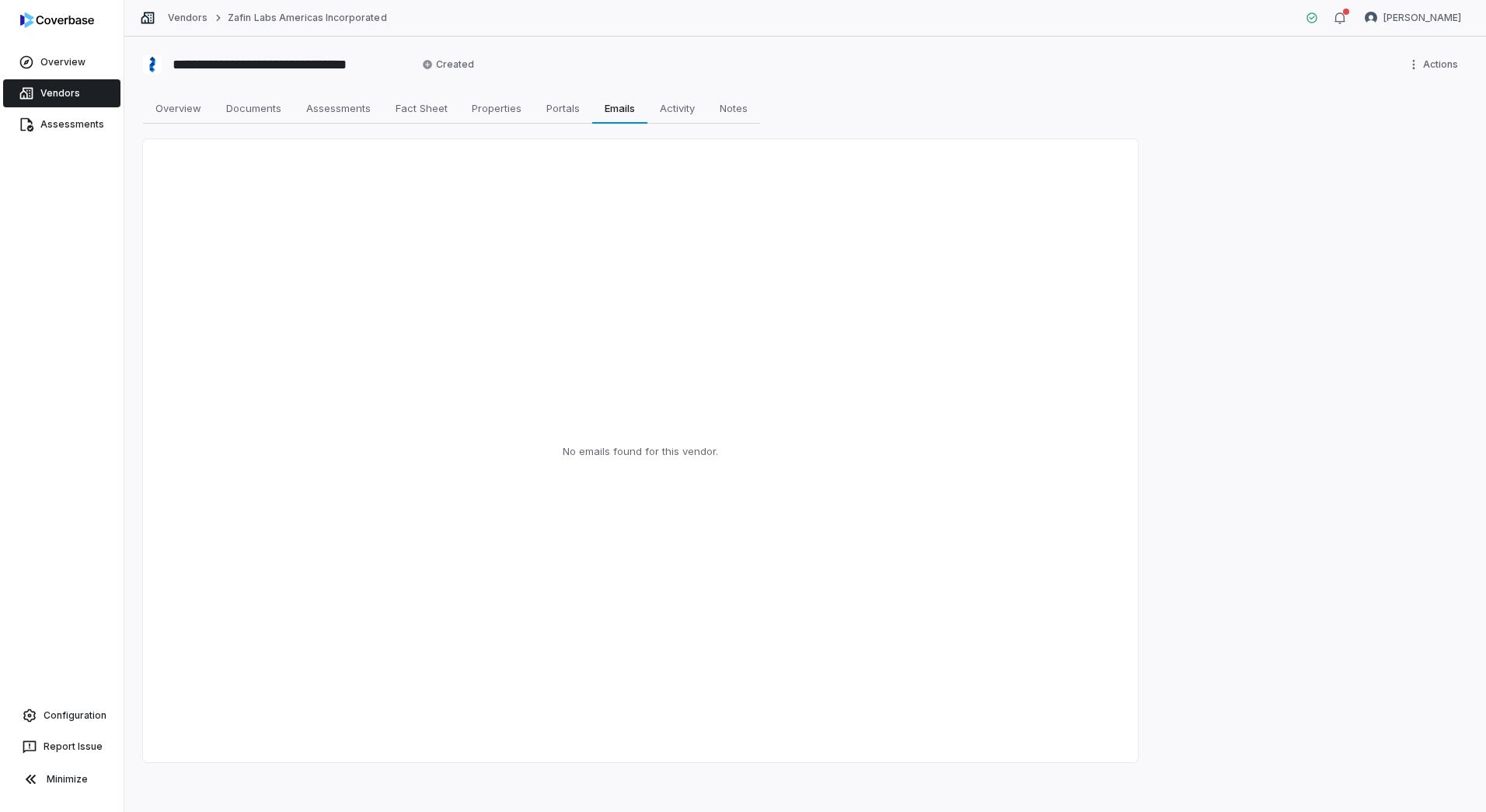
click at [43, 82] on link "Vendors" at bounding box center [61, 94] width 117 height 28
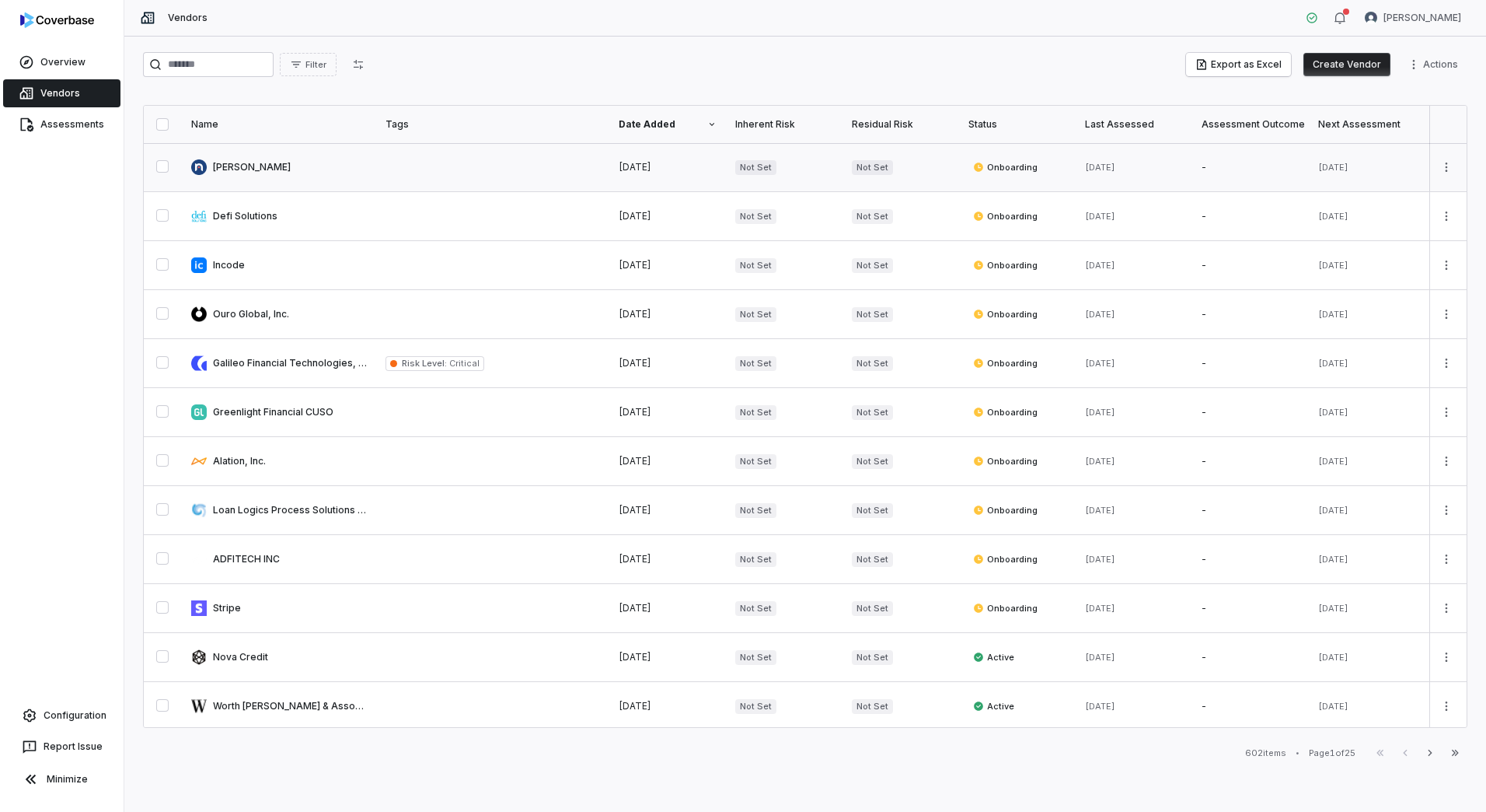
click at [260, 180] on link at bounding box center [279, 166] width 195 height 48
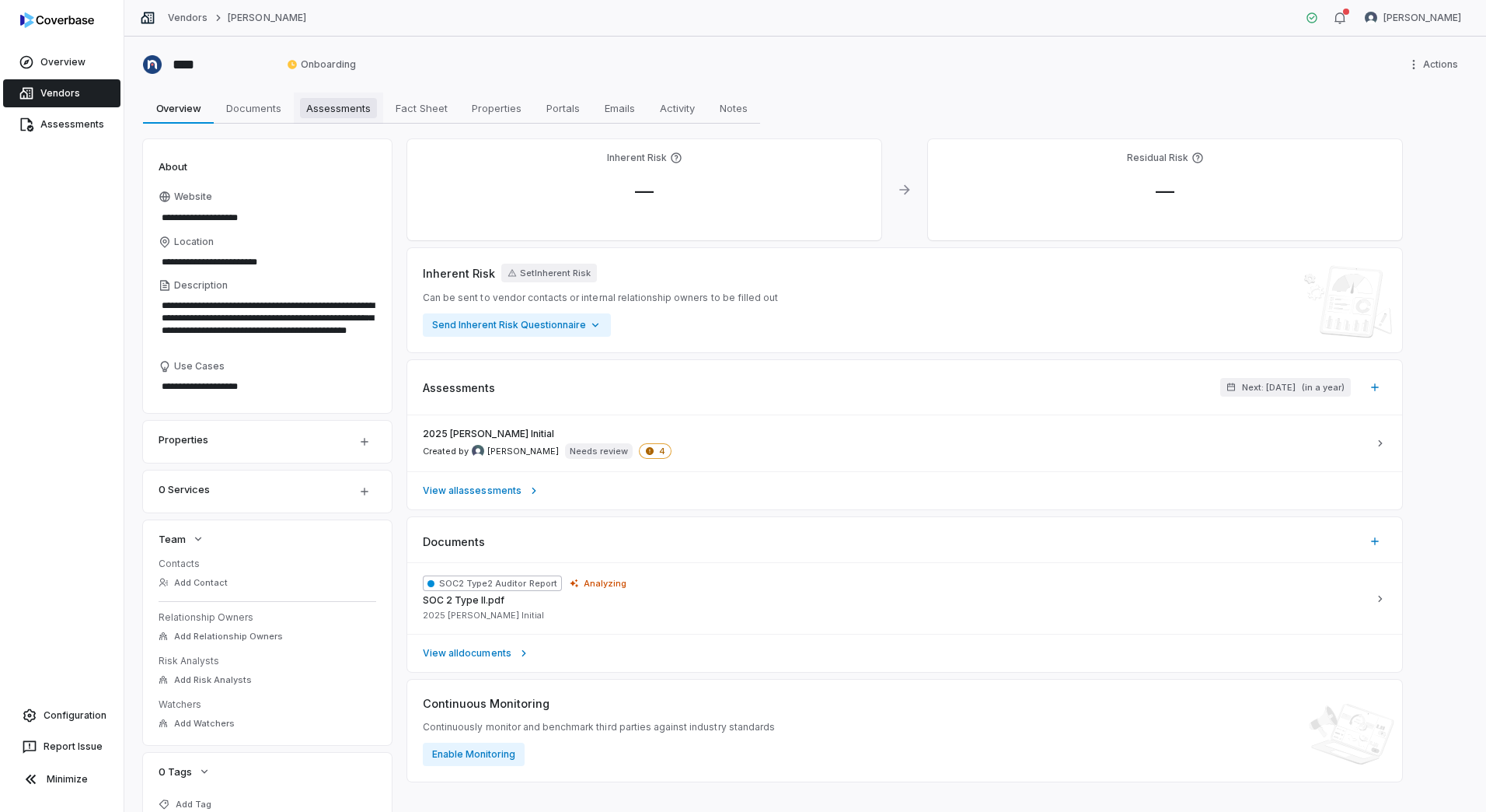
click at [335, 107] on span "Assessments" at bounding box center [337, 108] width 77 height 20
type textarea "*"
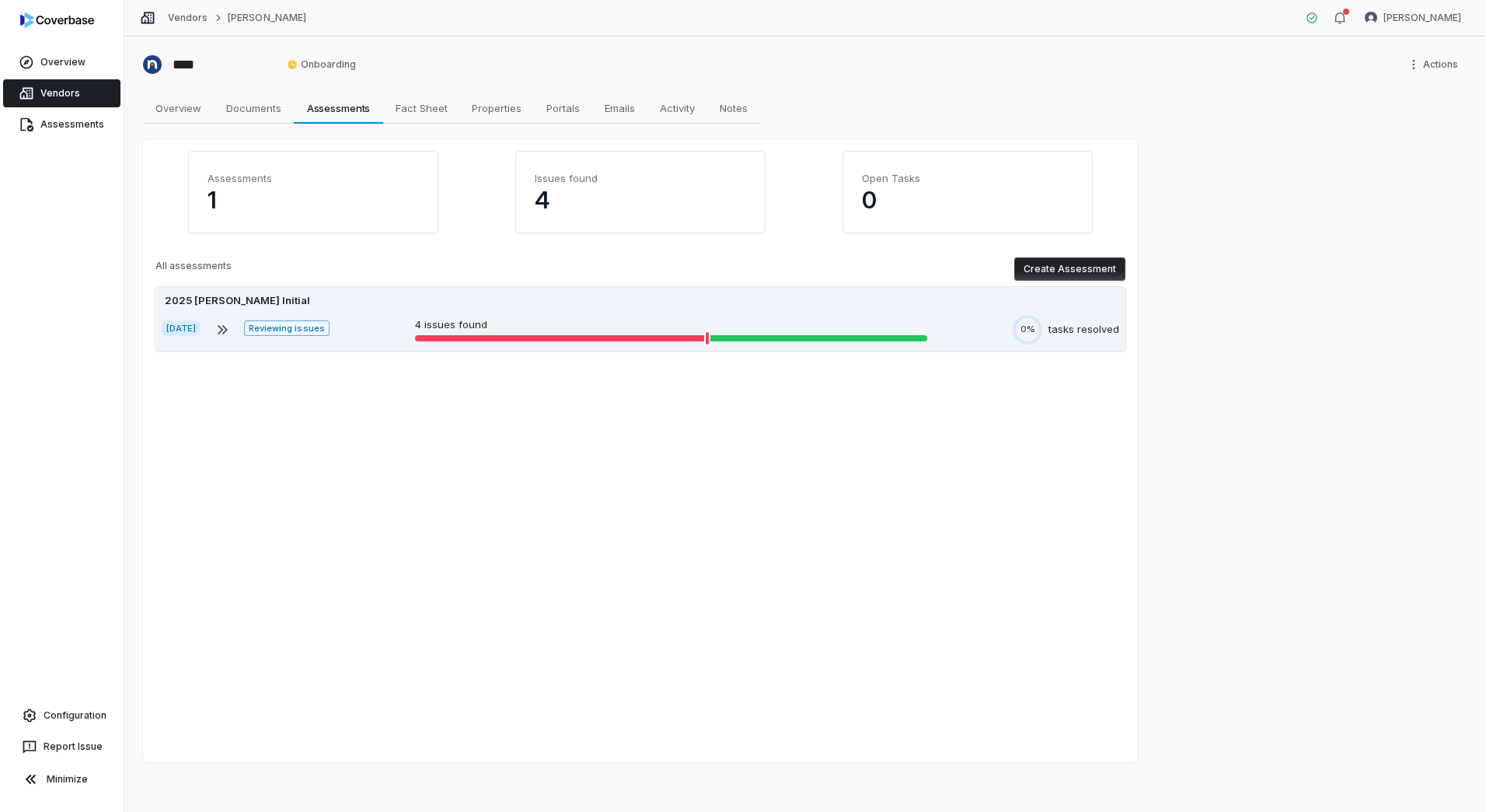
click at [388, 330] on div "[DATE] Reviewing issues 4 issues found 0% tasks resolved" at bounding box center [640, 329] width 958 height 29
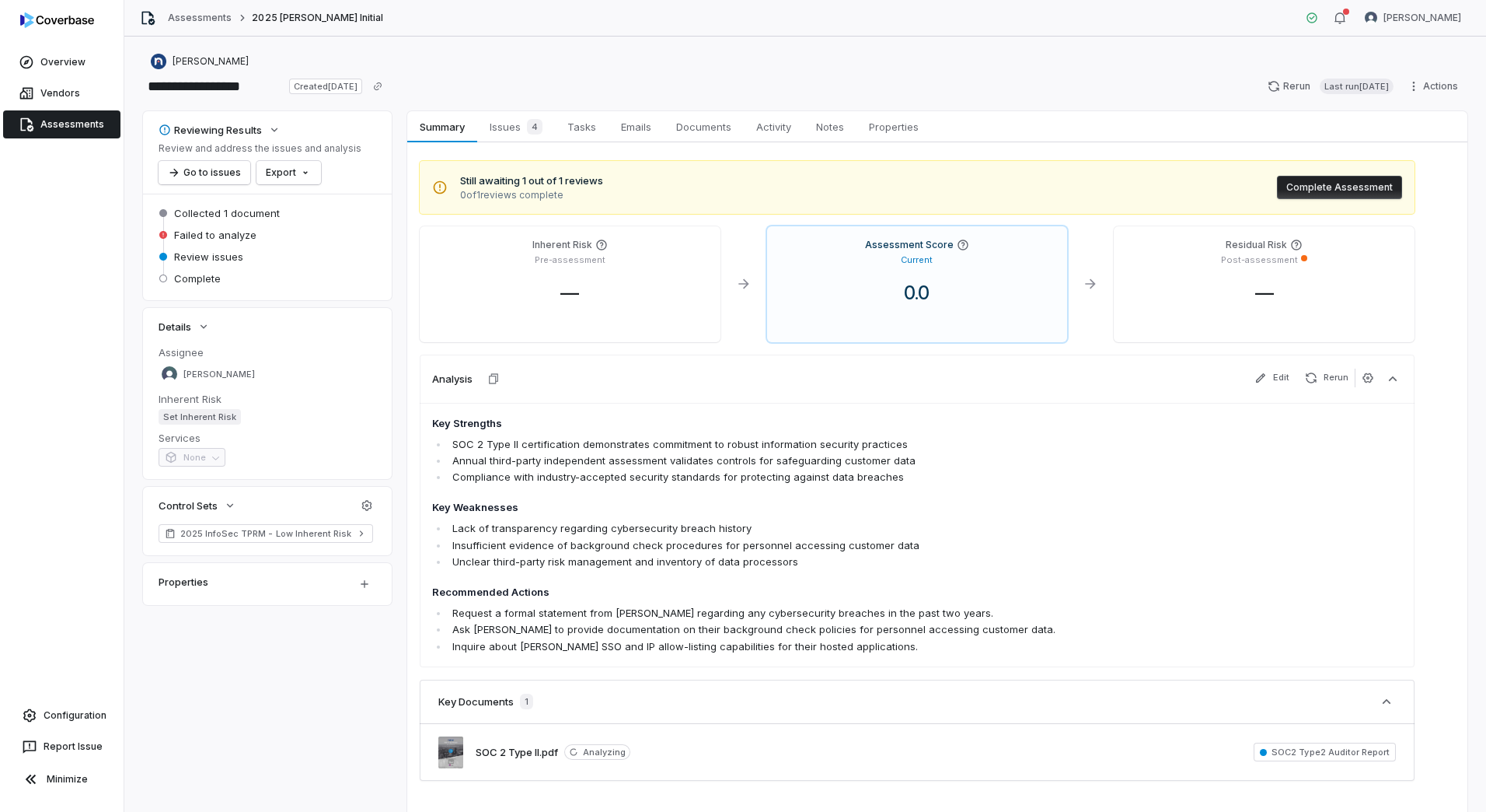
click at [55, 122] on span "Assessments" at bounding box center [72, 124] width 63 height 12
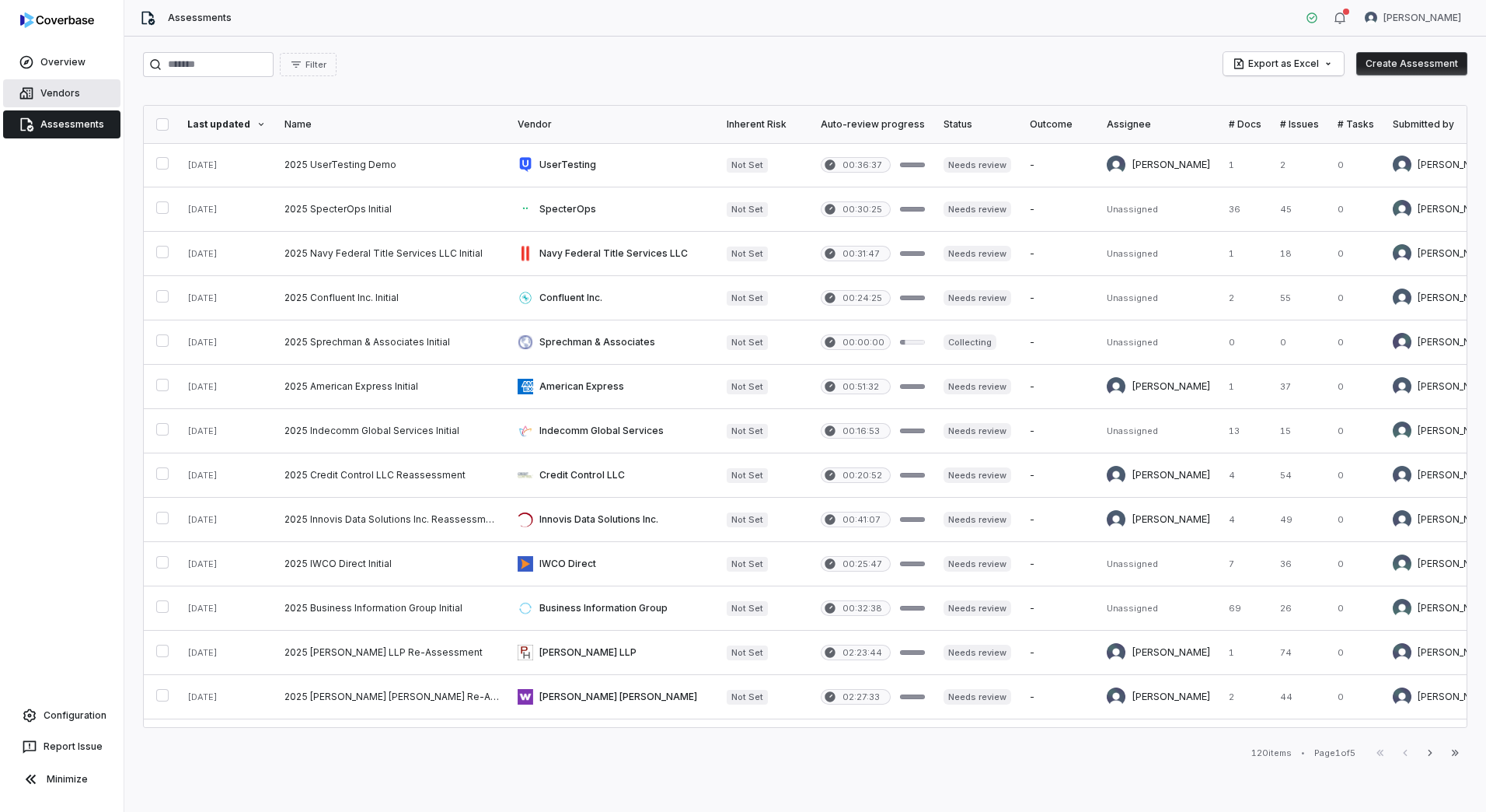
click at [47, 91] on span "Vendors" at bounding box center [60, 93] width 40 height 12
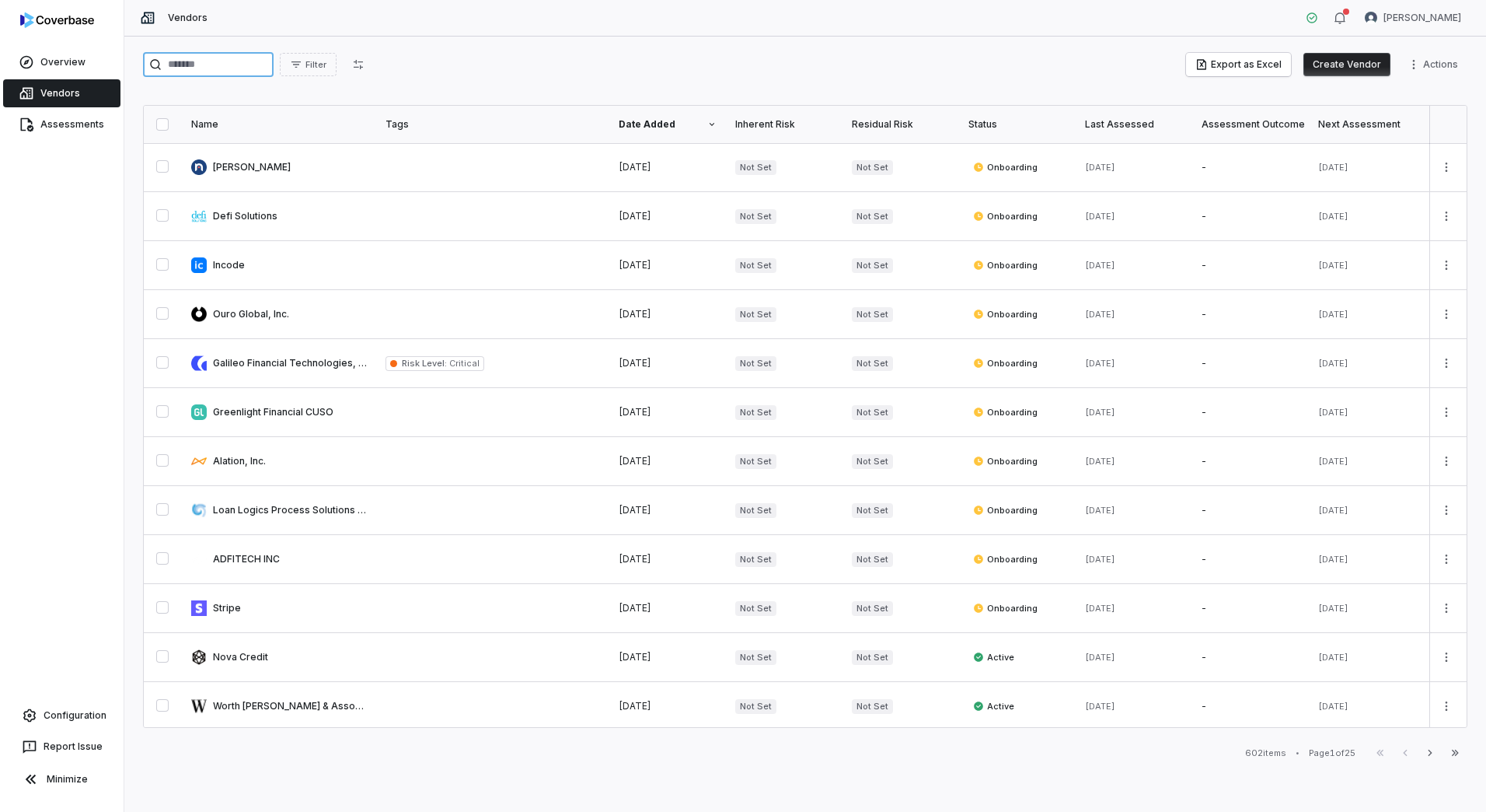
click at [273, 68] on input "search" at bounding box center [208, 64] width 130 height 25
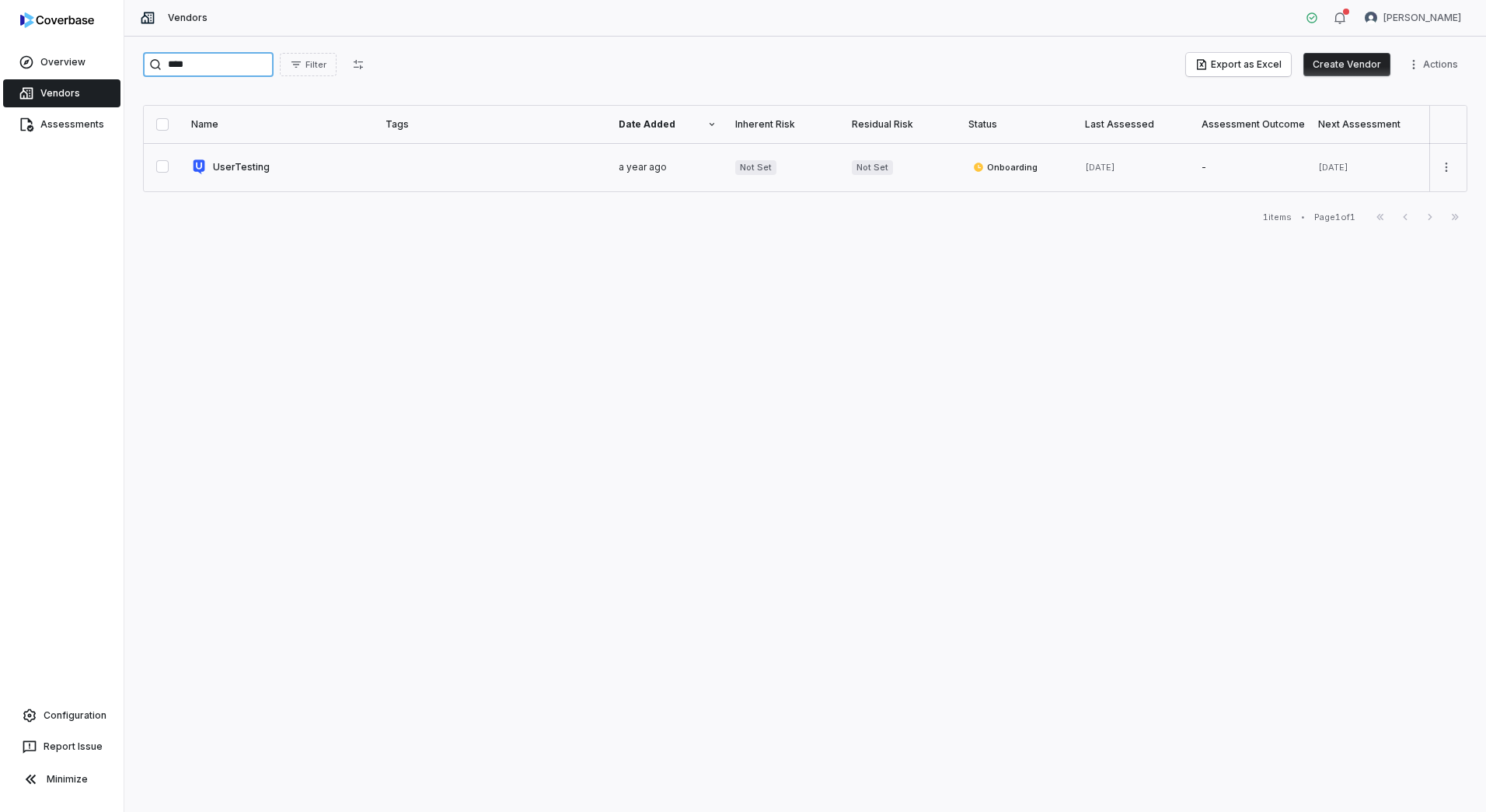
type input "****"
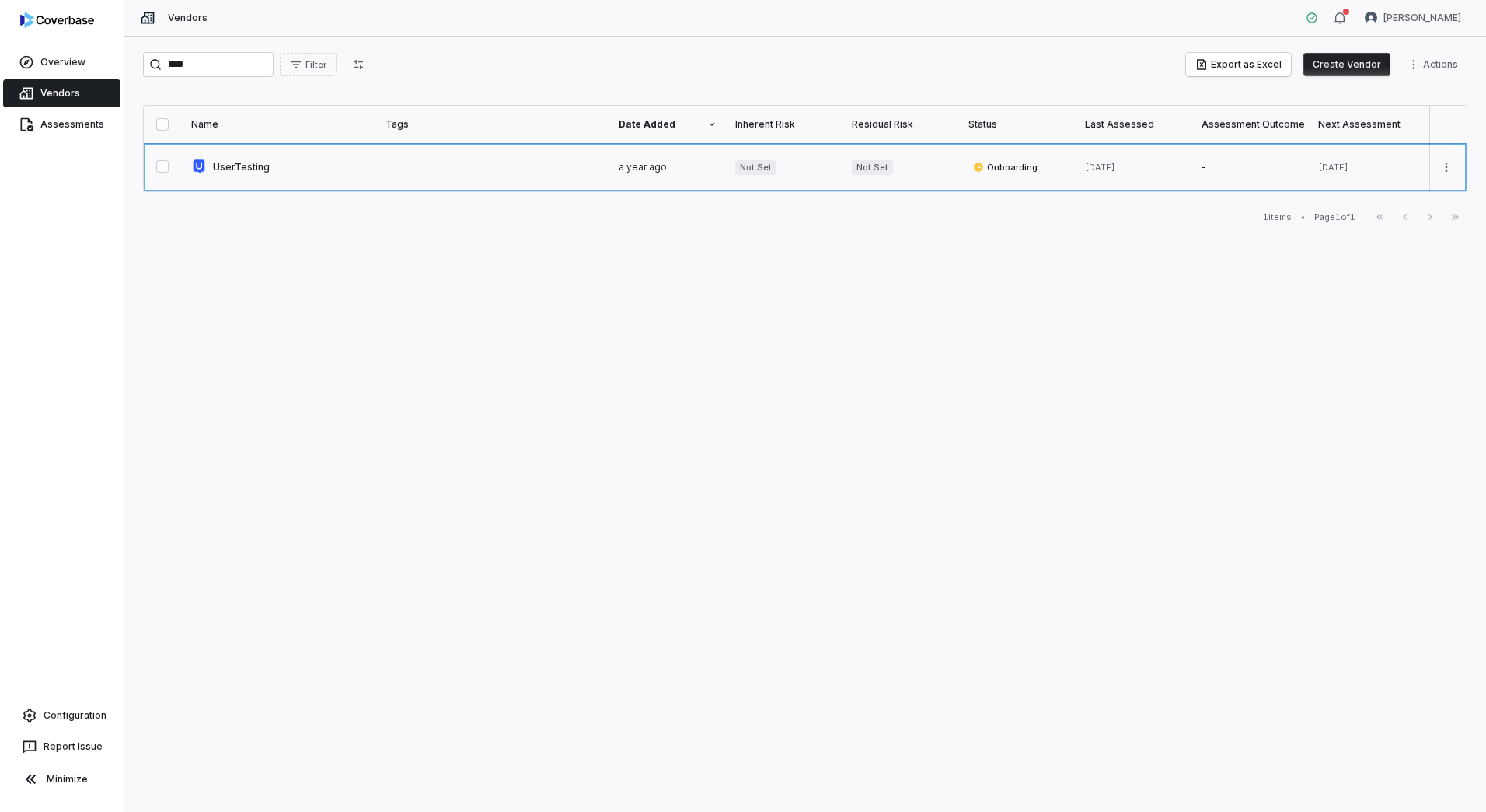
click at [248, 171] on link at bounding box center [279, 166] width 195 height 48
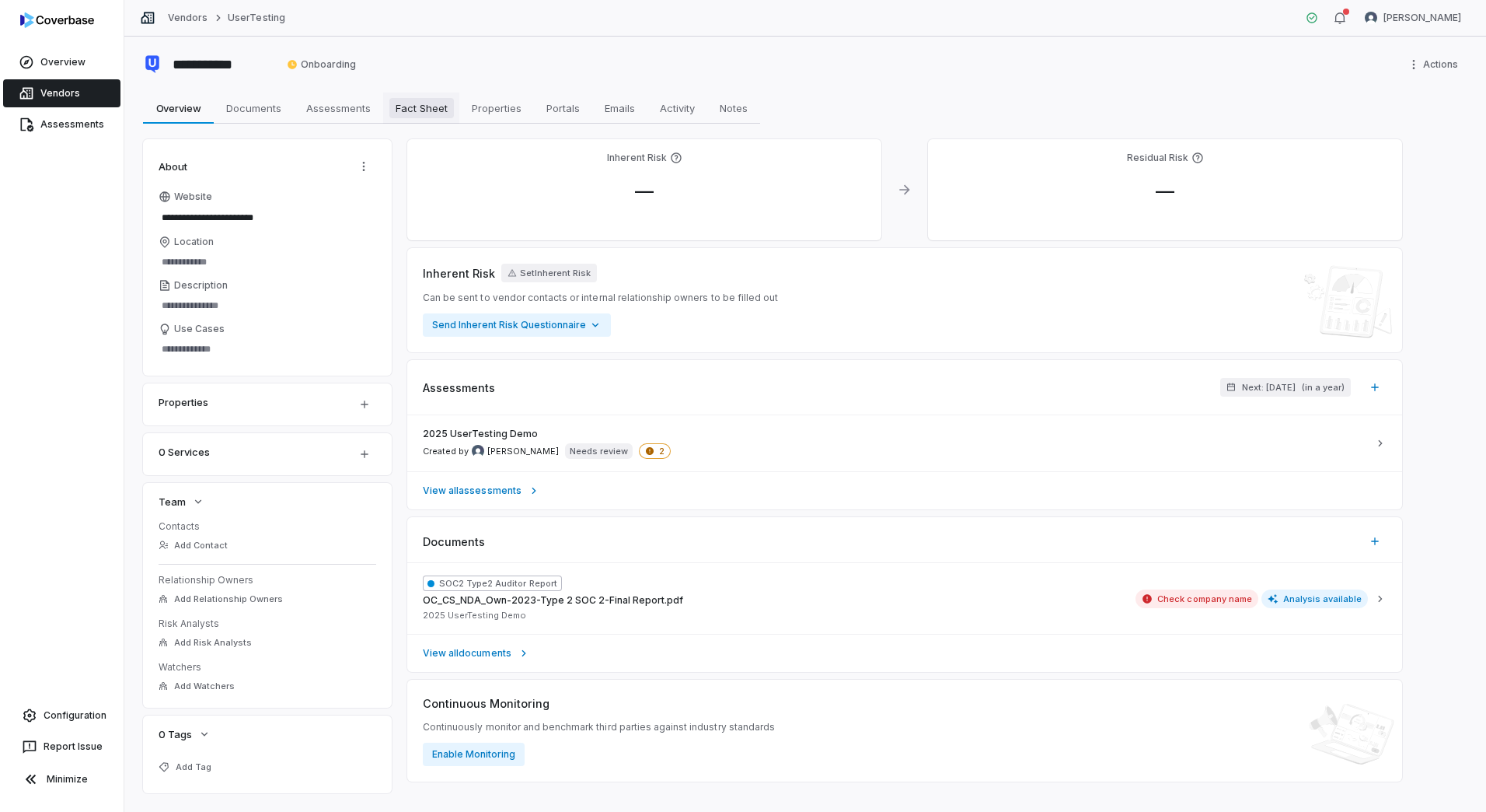
click at [423, 112] on span "Fact Sheet" at bounding box center [422, 108] width 64 height 20
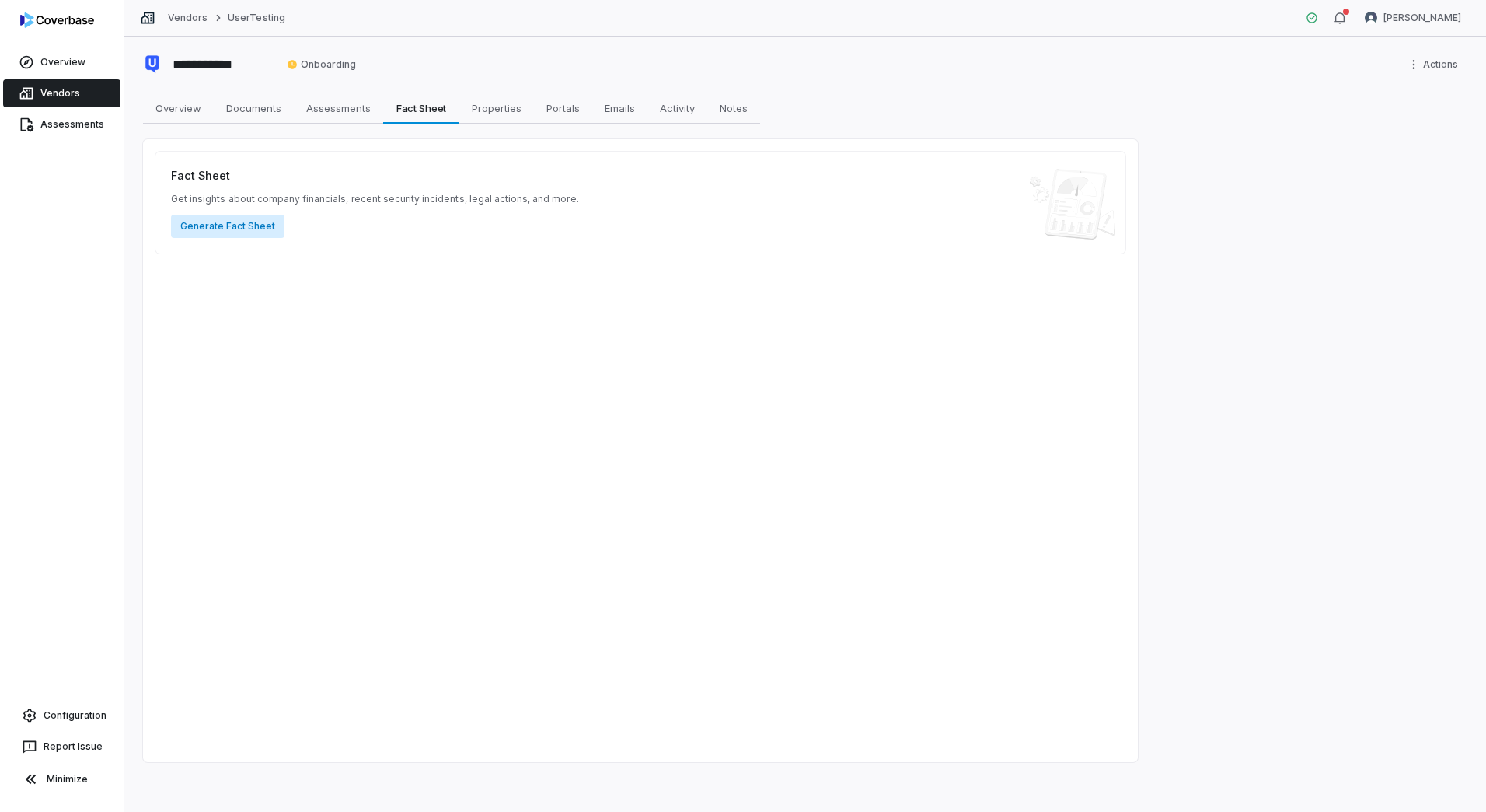
click at [255, 226] on button "Generate Fact Sheet" at bounding box center [228, 226] width 113 height 24
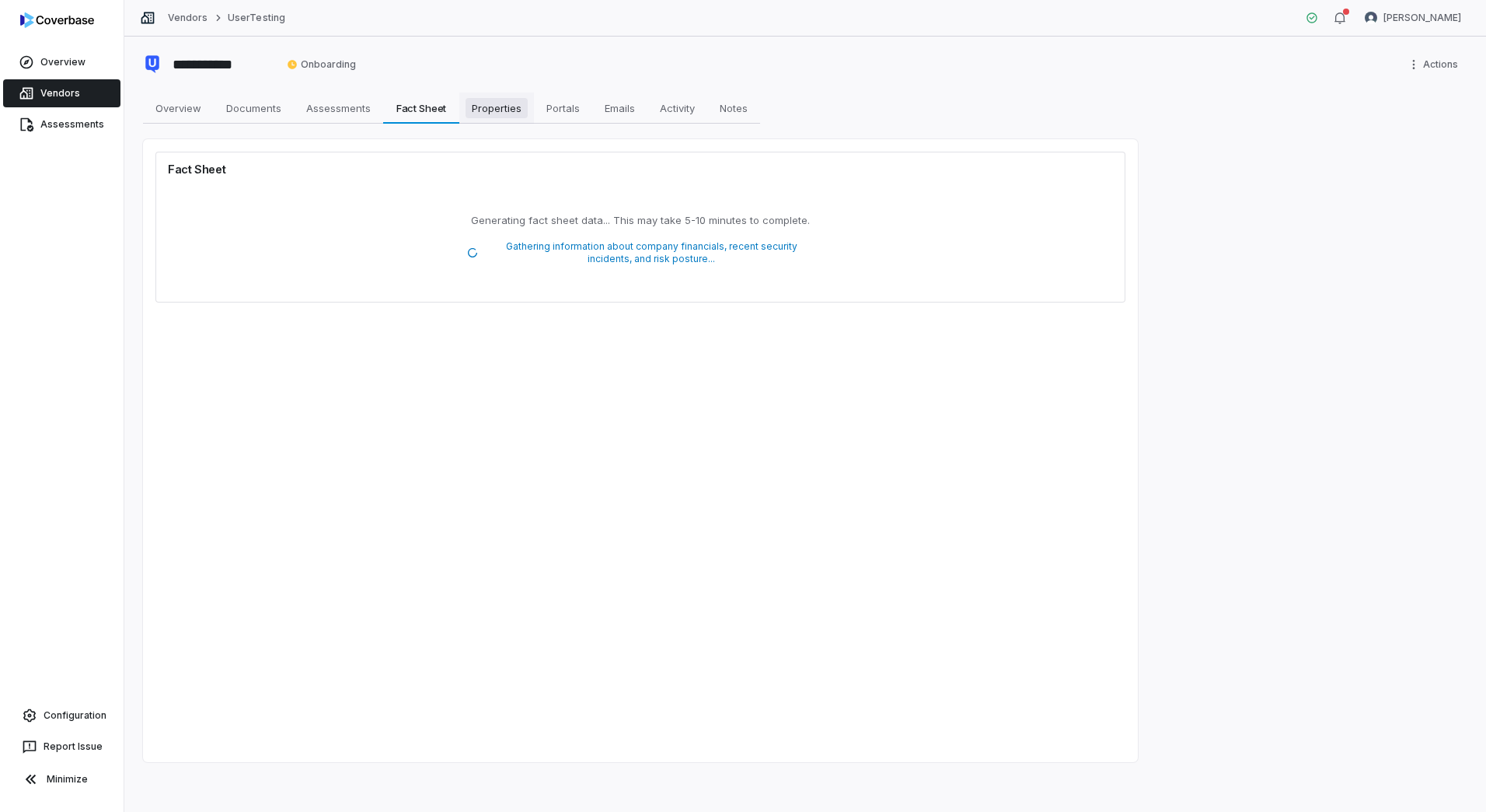
click at [475, 112] on span "Properties" at bounding box center [497, 108] width 62 height 20
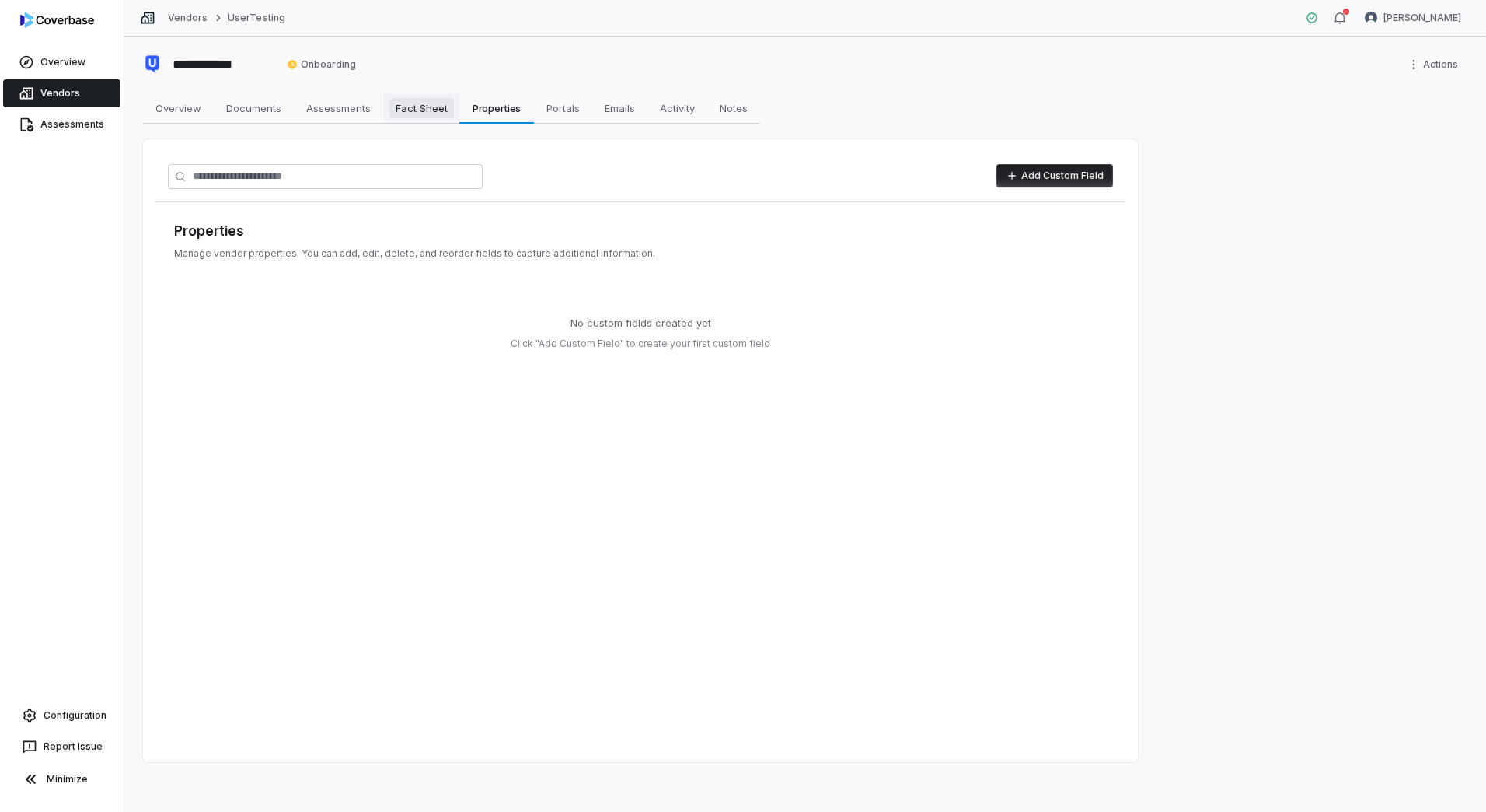
click at [406, 111] on span "Fact Sheet" at bounding box center [422, 108] width 64 height 20
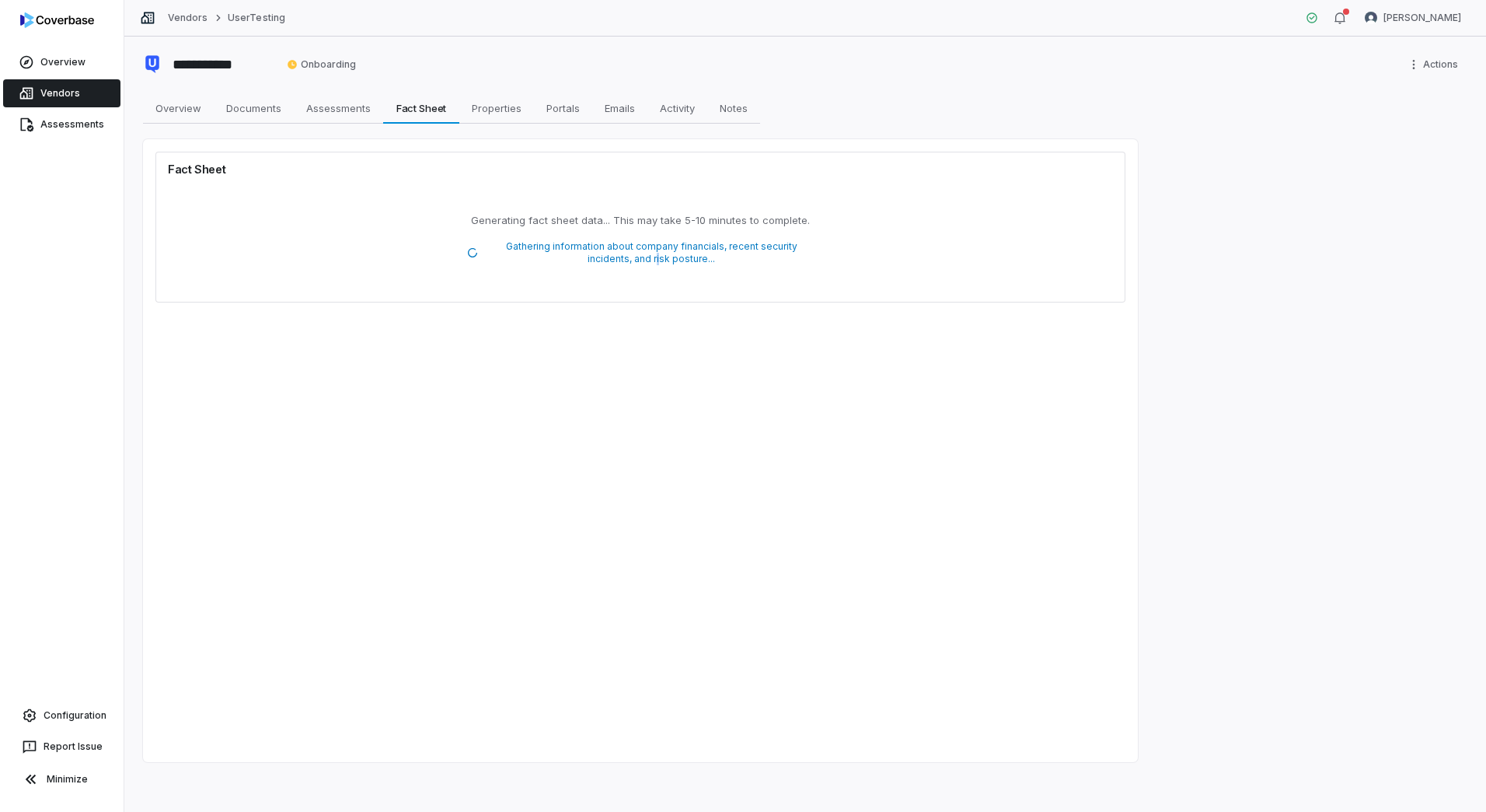
click at [659, 256] on span "Gathering information about company financials, recent security incidents, and …" at bounding box center [650, 252] width 326 height 25
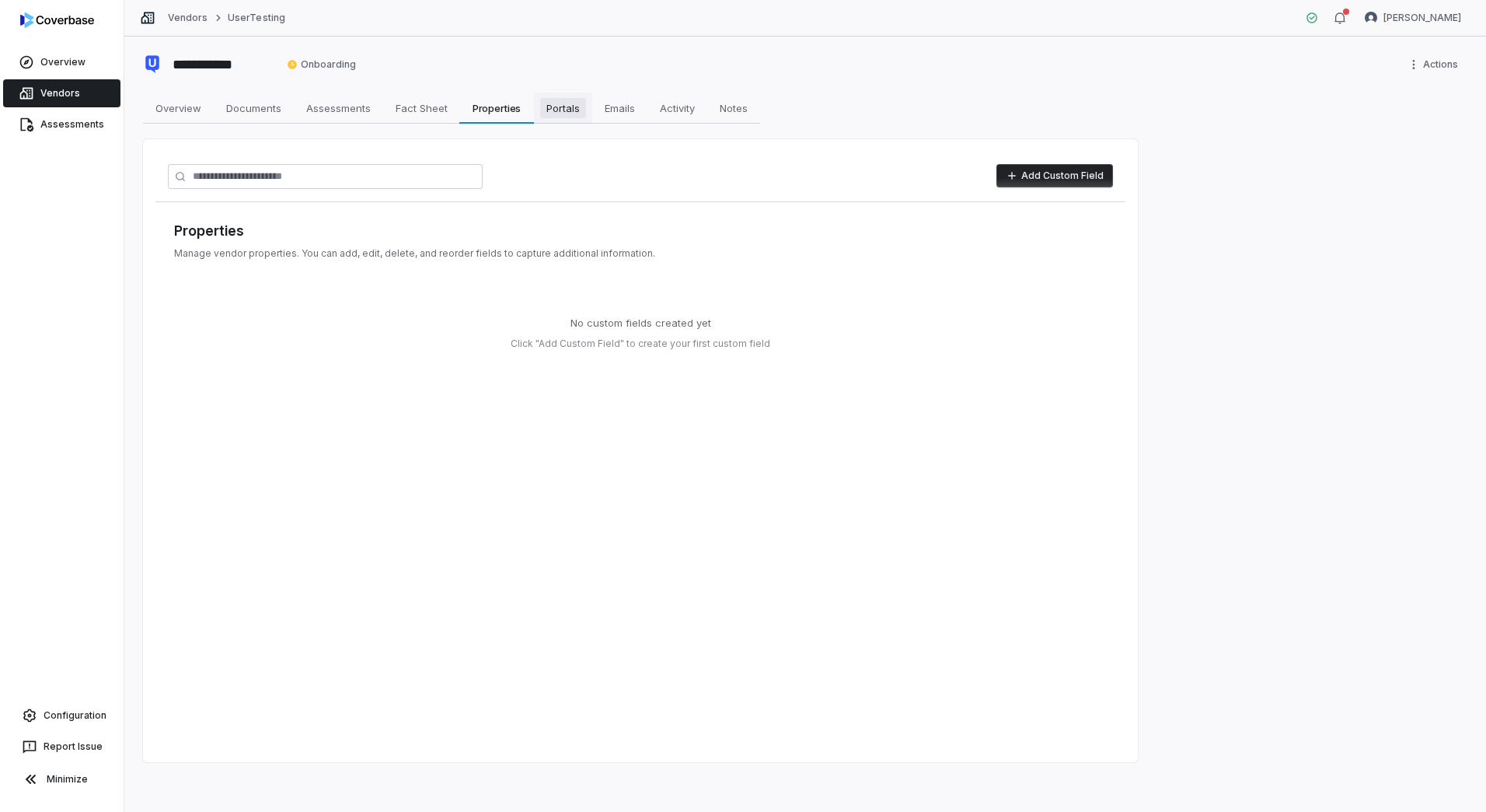
click at [576, 104] on span "Portals" at bounding box center [563, 108] width 46 height 20
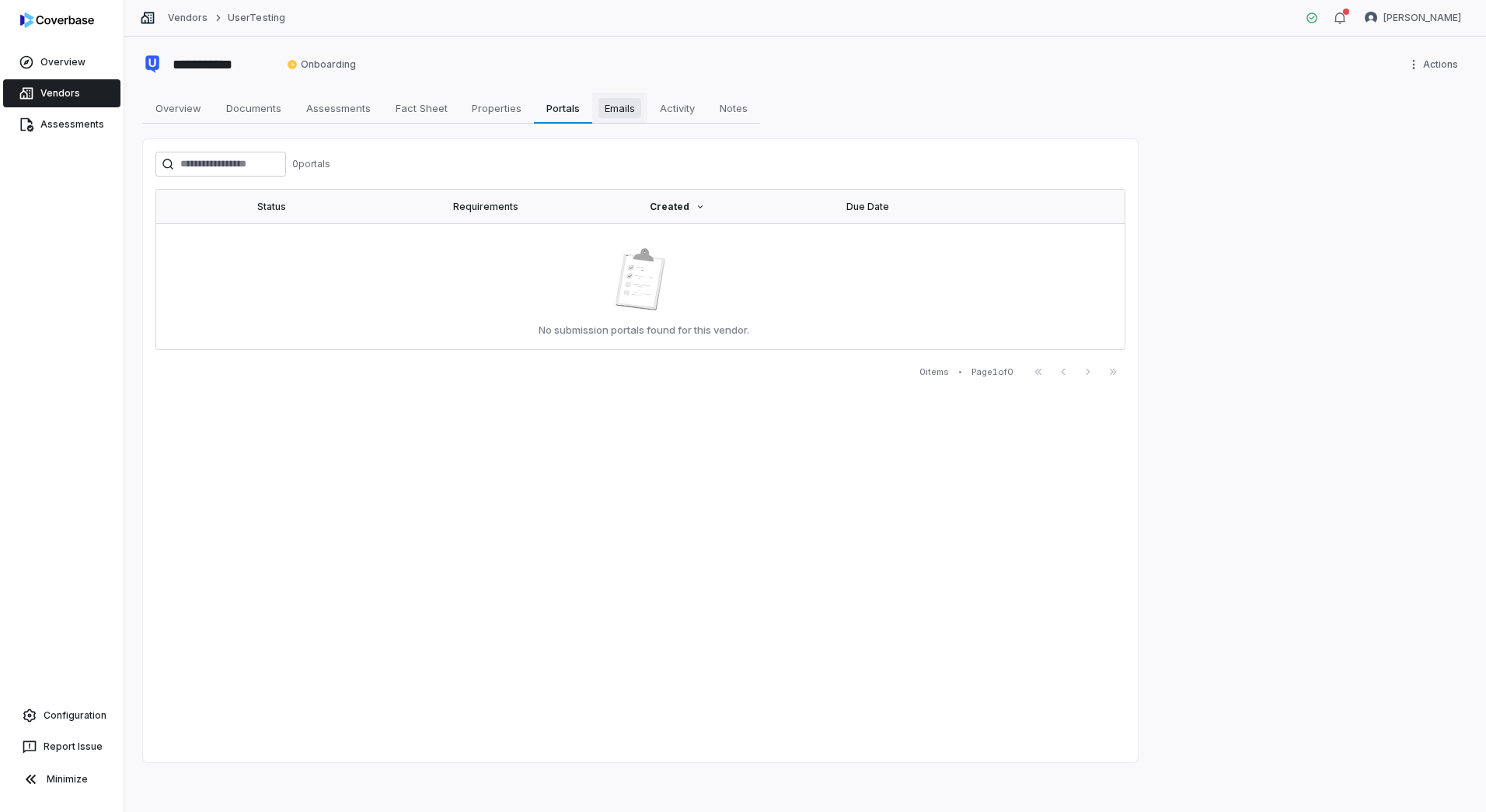
click at [617, 101] on span "Emails" at bounding box center [619, 108] width 43 height 20
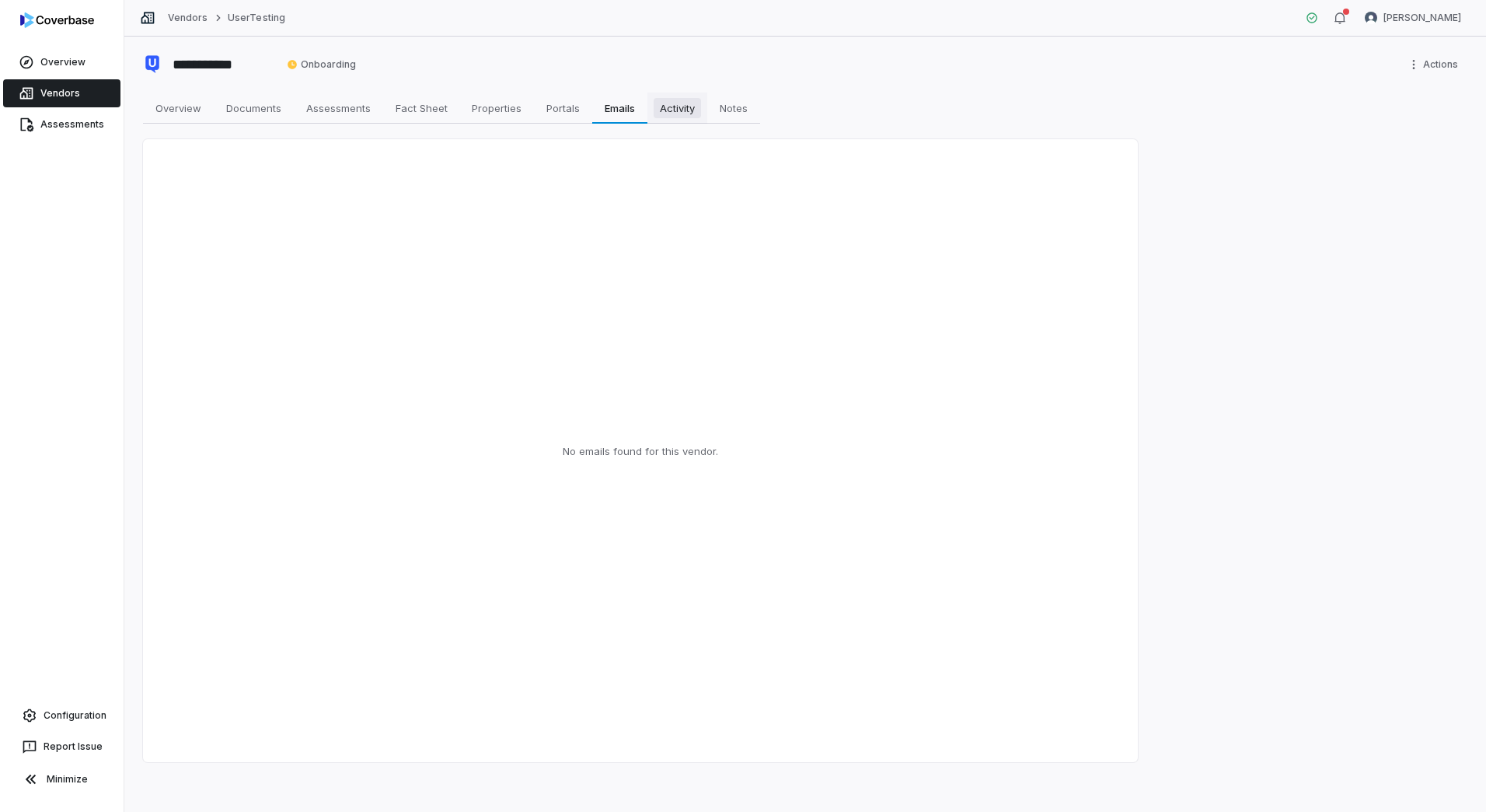
click at [679, 113] on span "Activity" at bounding box center [678, 108] width 47 height 20
click at [749, 112] on span "Notes" at bounding box center [734, 108] width 41 height 20
click at [181, 112] on span "Overview" at bounding box center [179, 108] width 59 height 20
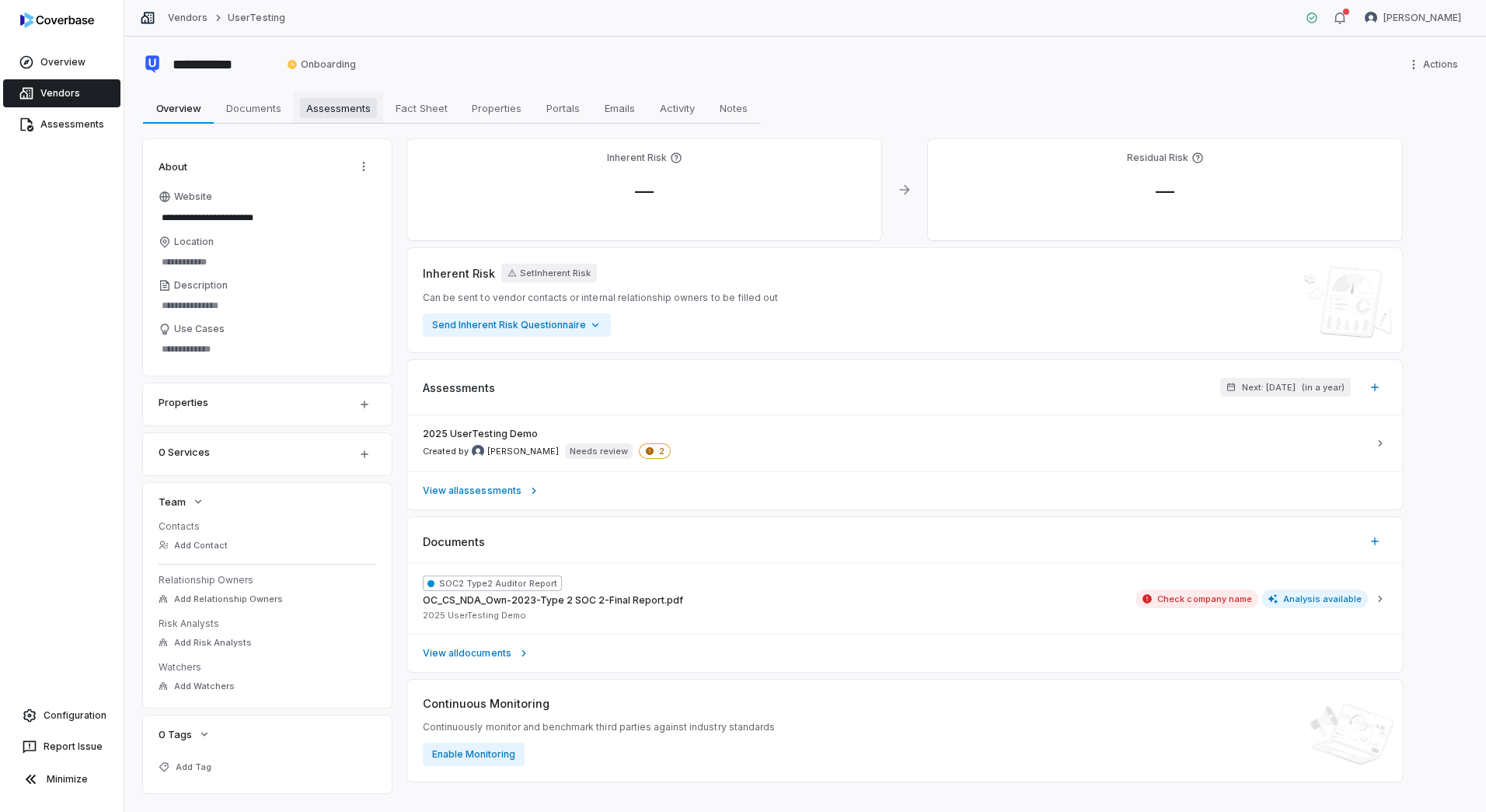
click at [354, 100] on span "Assessments" at bounding box center [337, 108] width 77 height 20
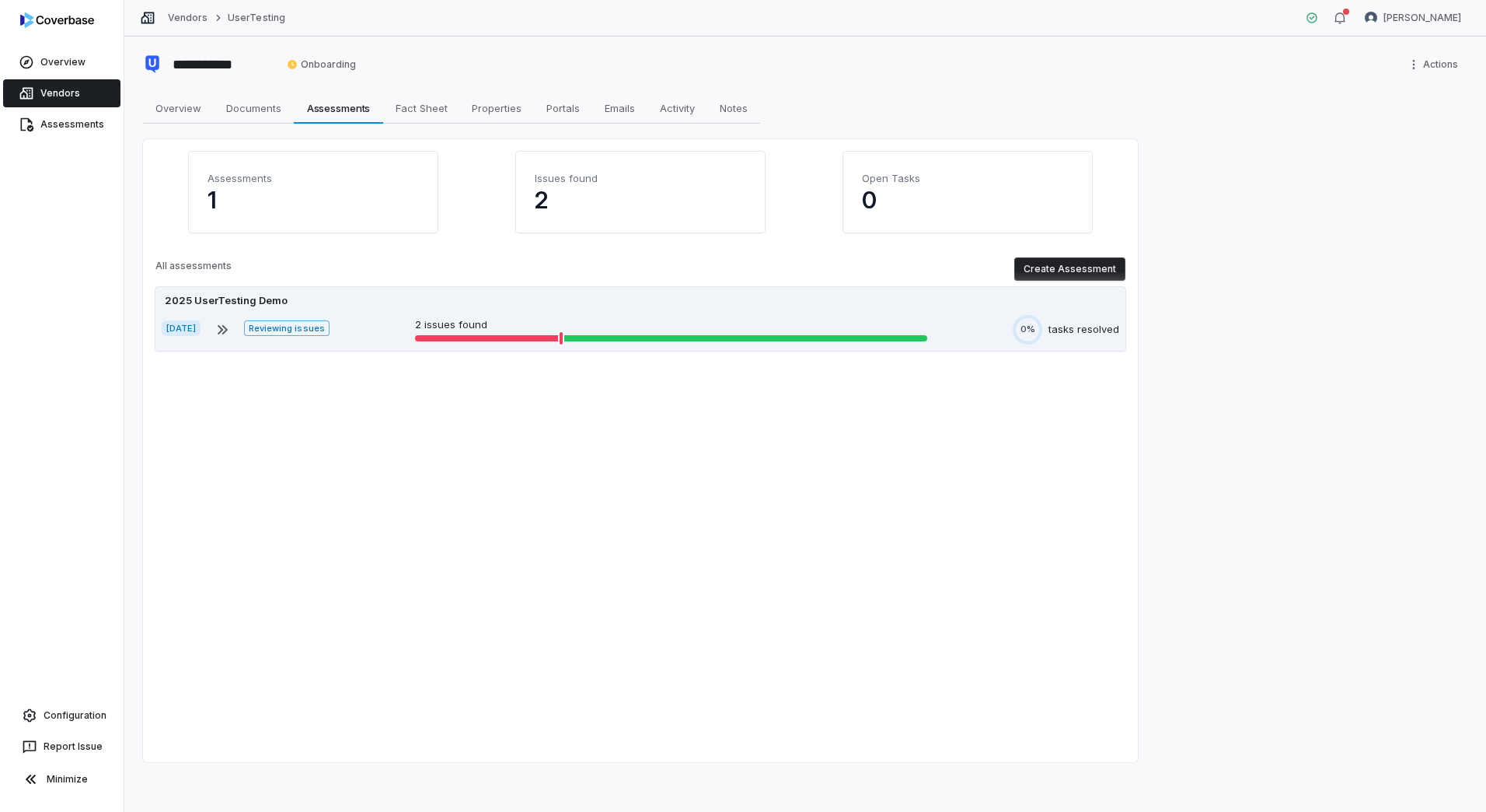
click at [992, 319] on div "[DATE] Reviewing issues 2 issues found 0% tasks resolved" at bounding box center [640, 329] width 958 height 29
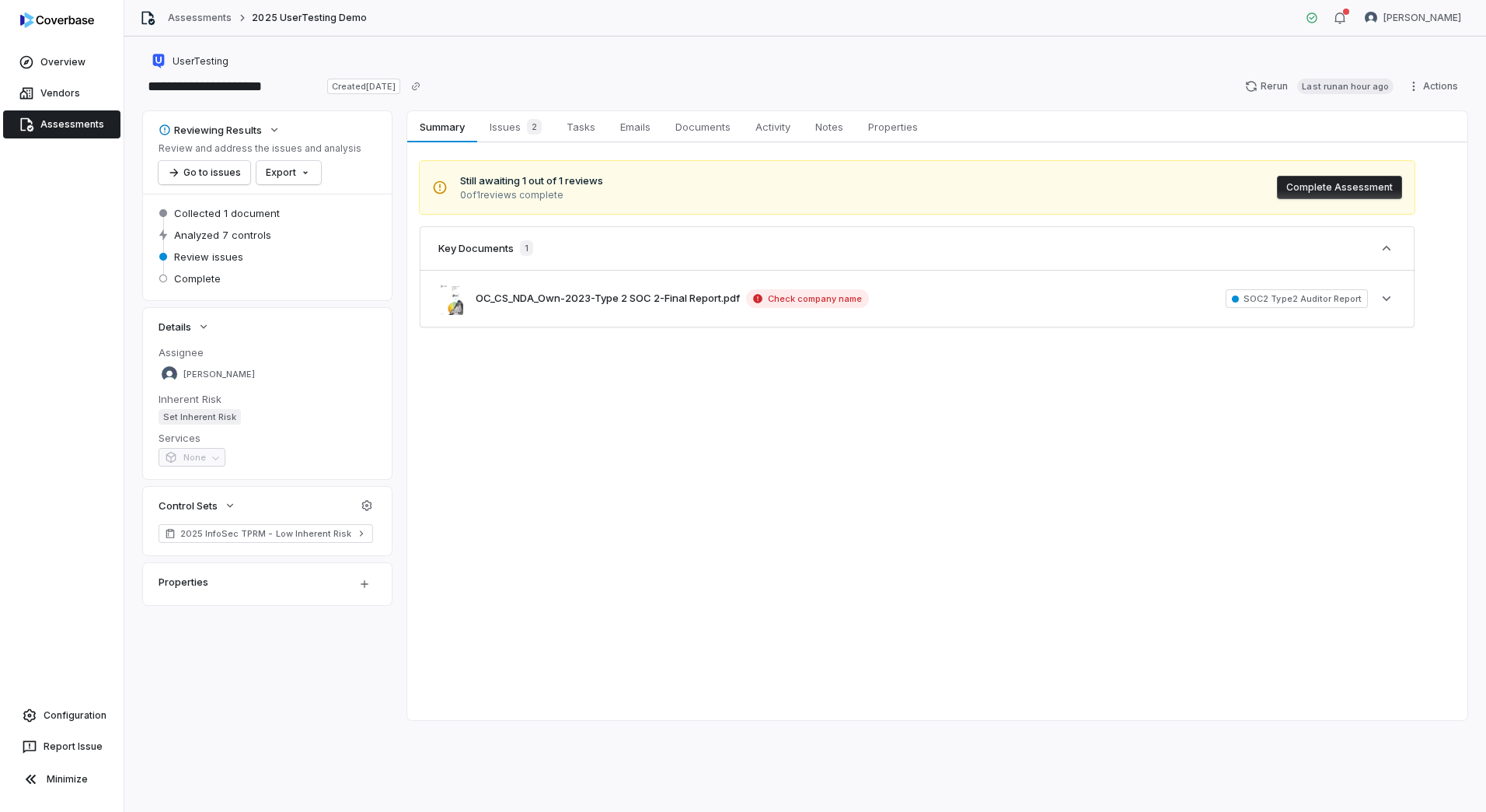
click at [77, 125] on span "Assessments" at bounding box center [72, 124] width 63 height 12
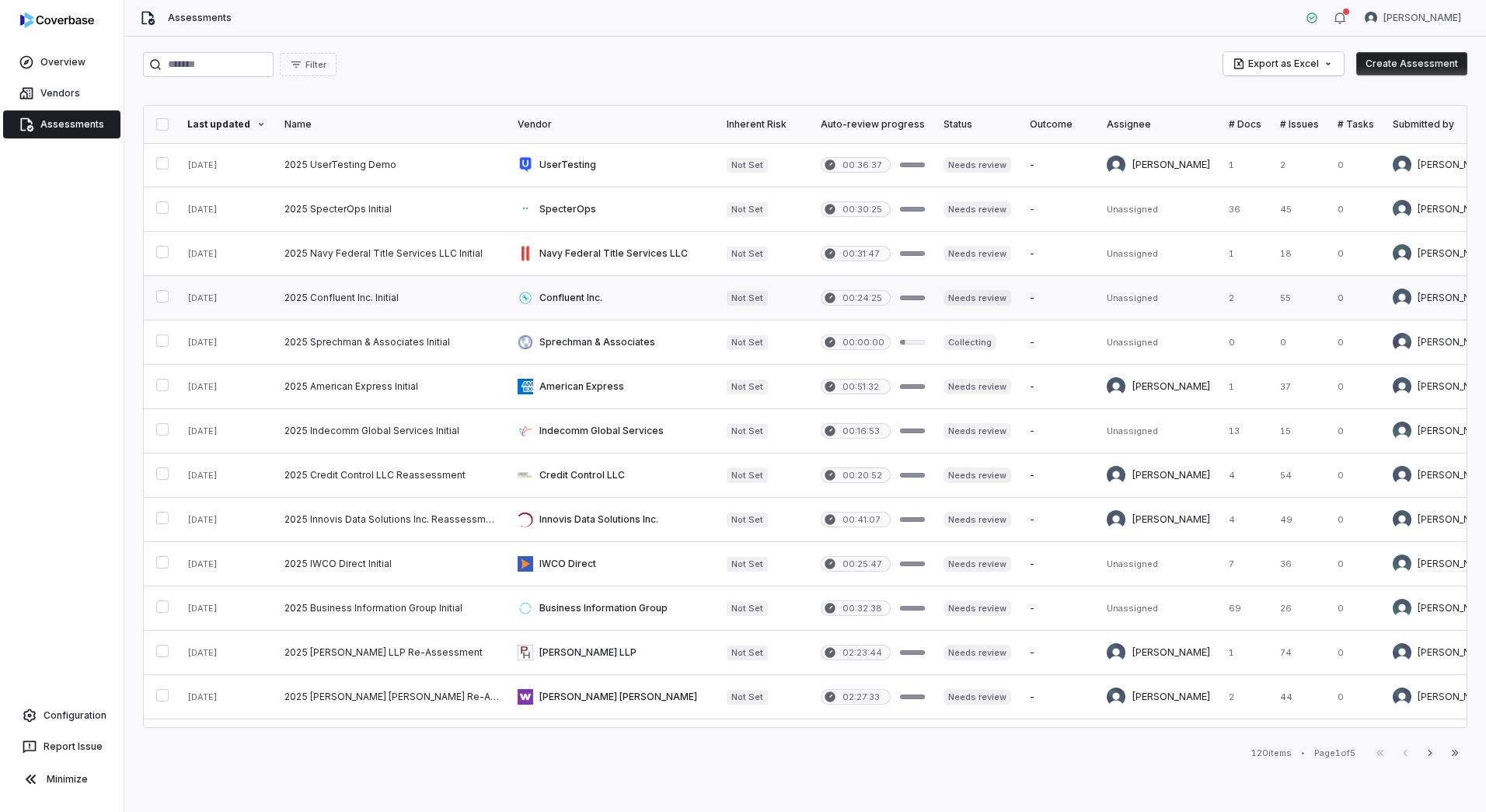
click at [544, 300] on link at bounding box center [613, 298] width 209 height 43
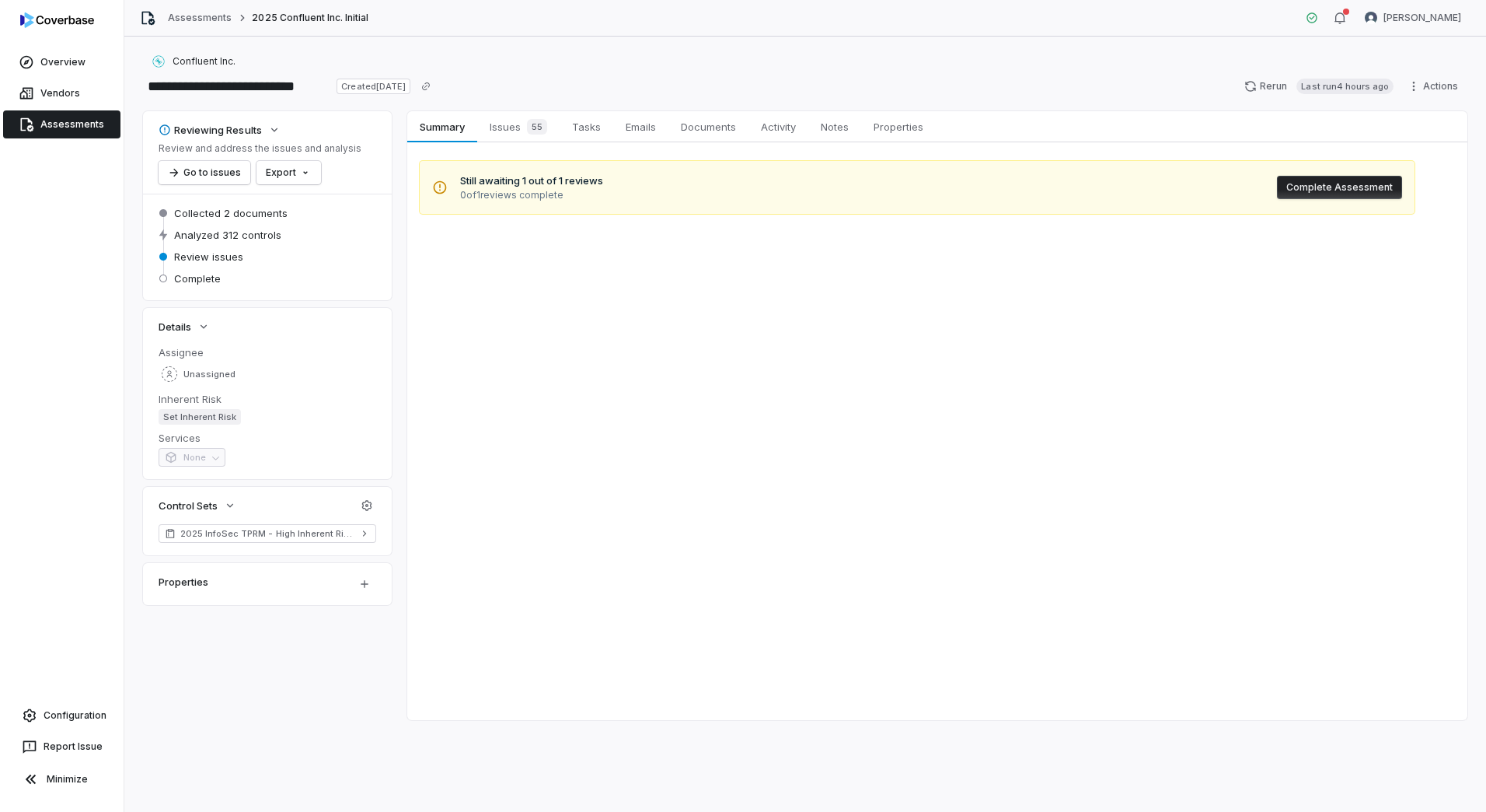
click at [65, 123] on span "Assessments" at bounding box center [72, 124] width 63 height 12
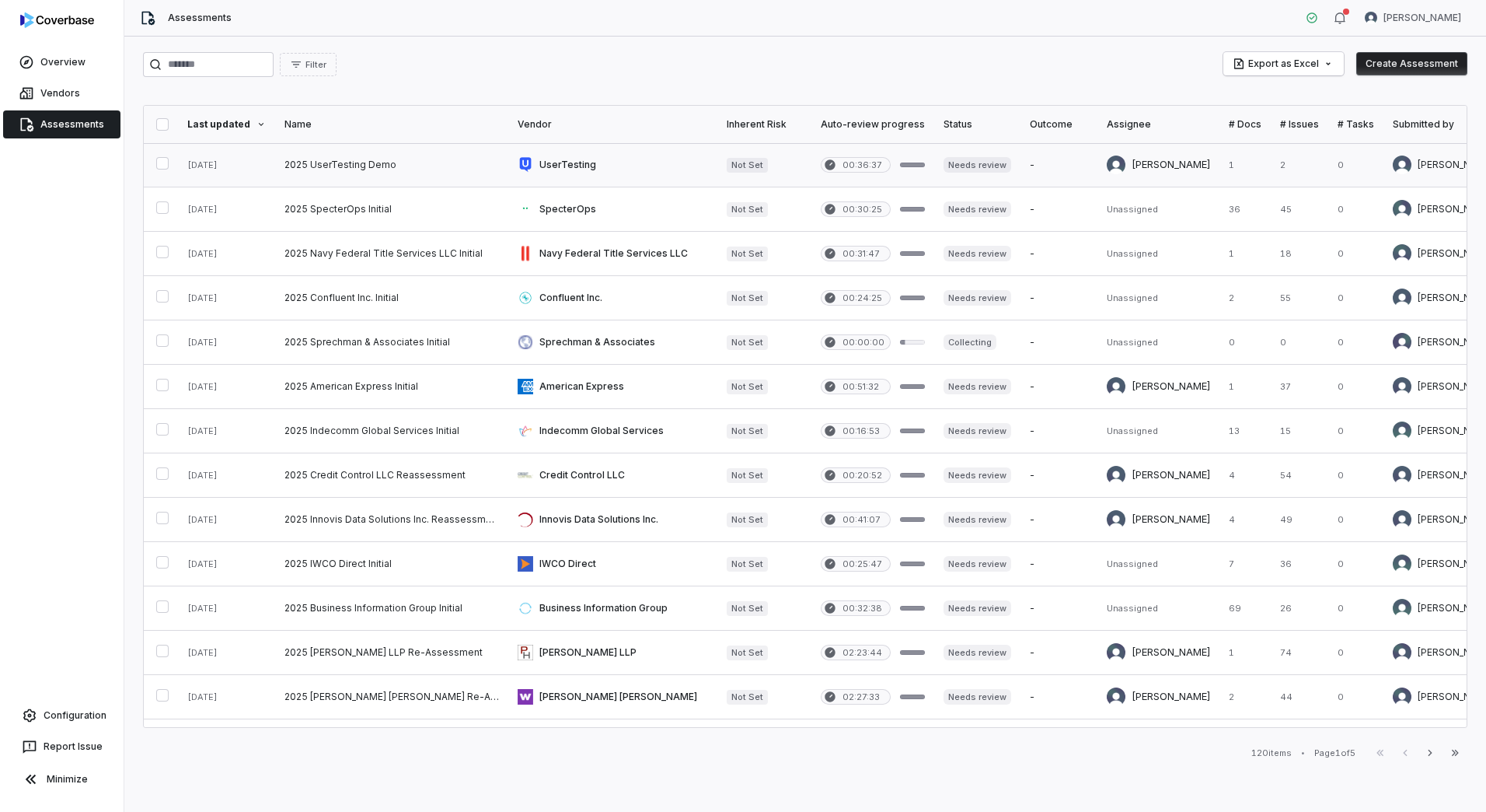
click at [339, 167] on link at bounding box center [391, 164] width 233 height 43
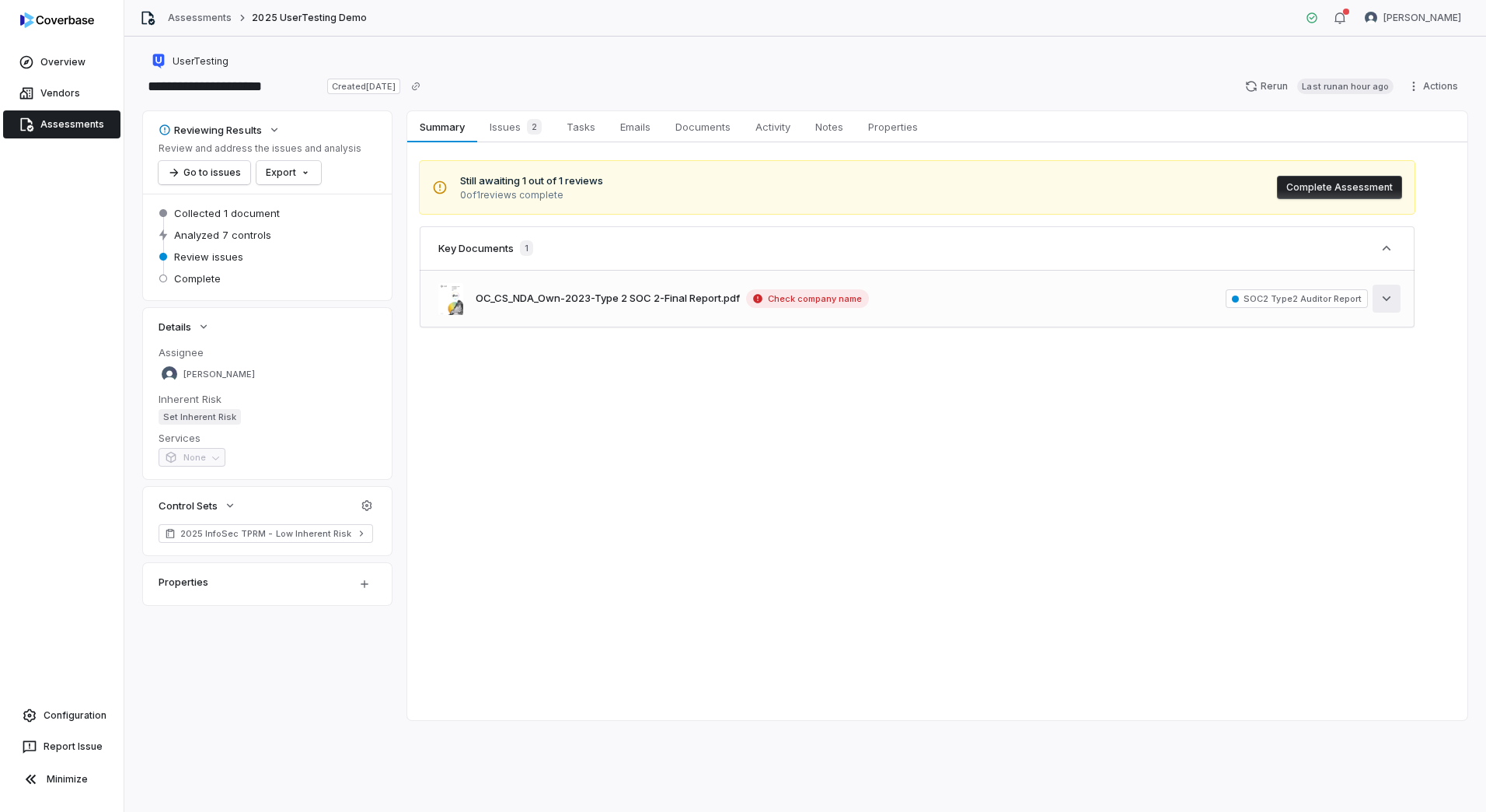
click at [1388, 300] on icon "button" at bounding box center [1387, 298] width 9 height 5
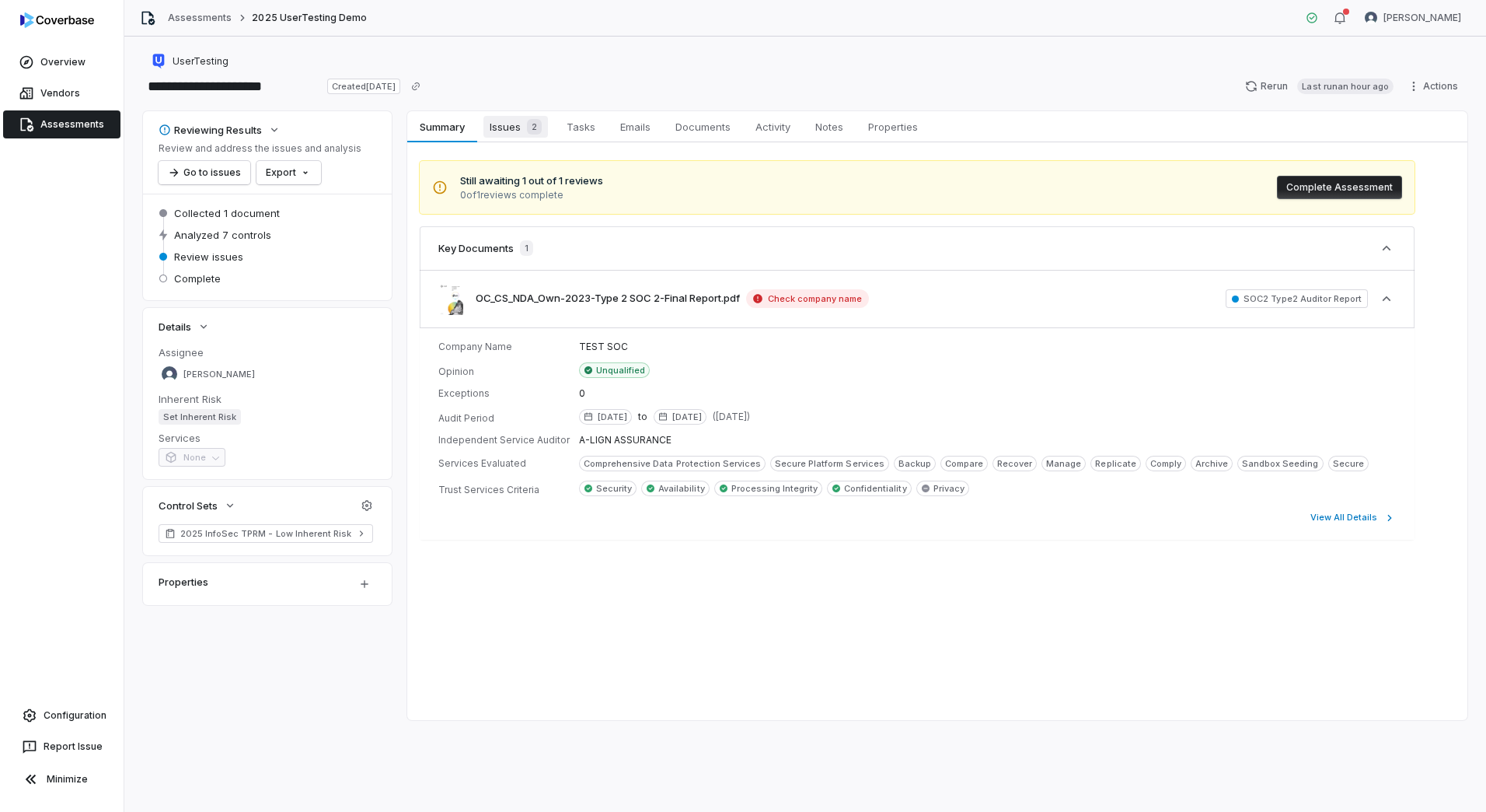
click at [519, 122] on span "Issues 2" at bounding box center [515, 127] width 64 height 22
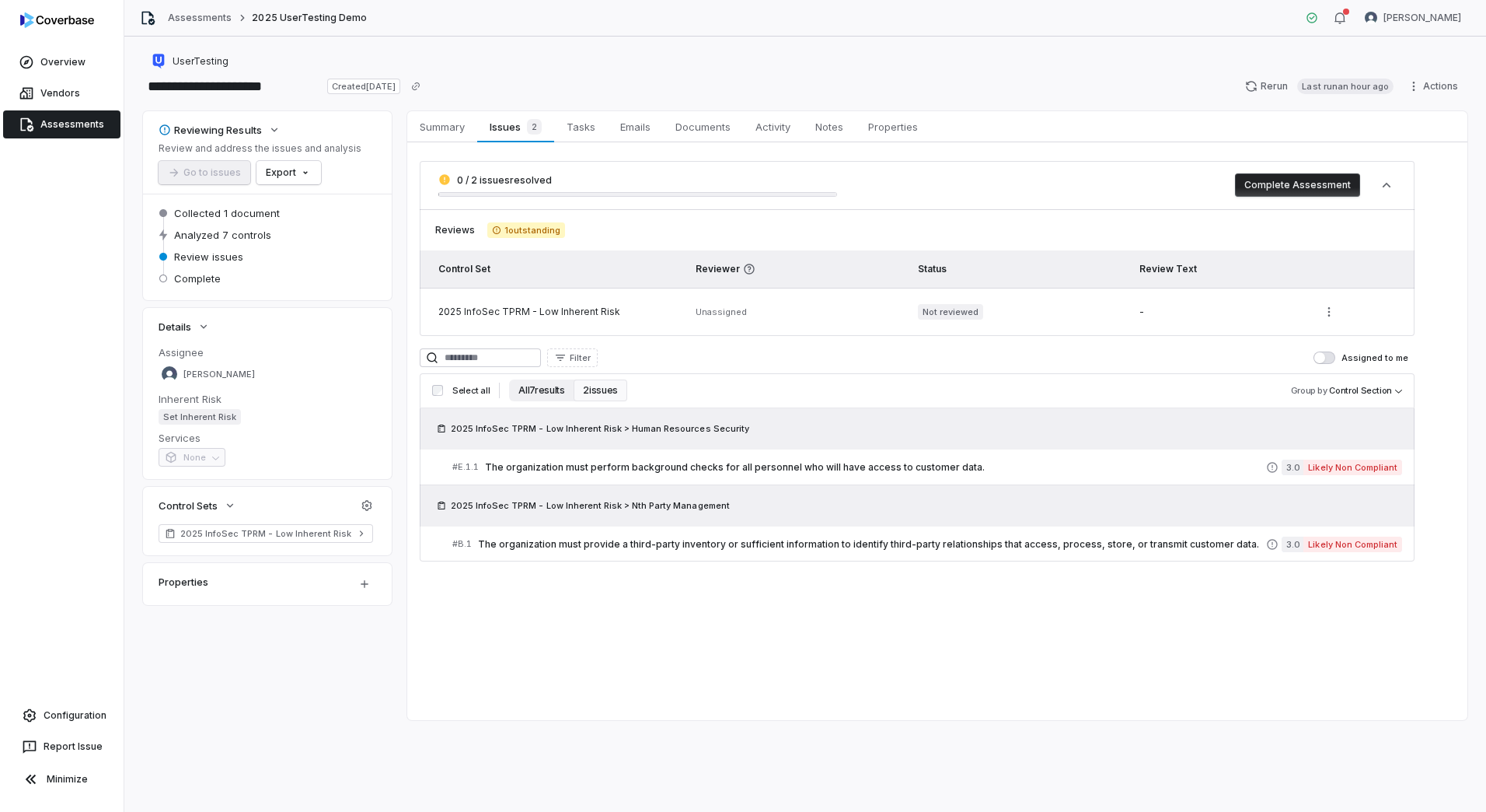
click at [538, 389] on button "All 7 results" at bounding box center [542, 389] width 64 height 22
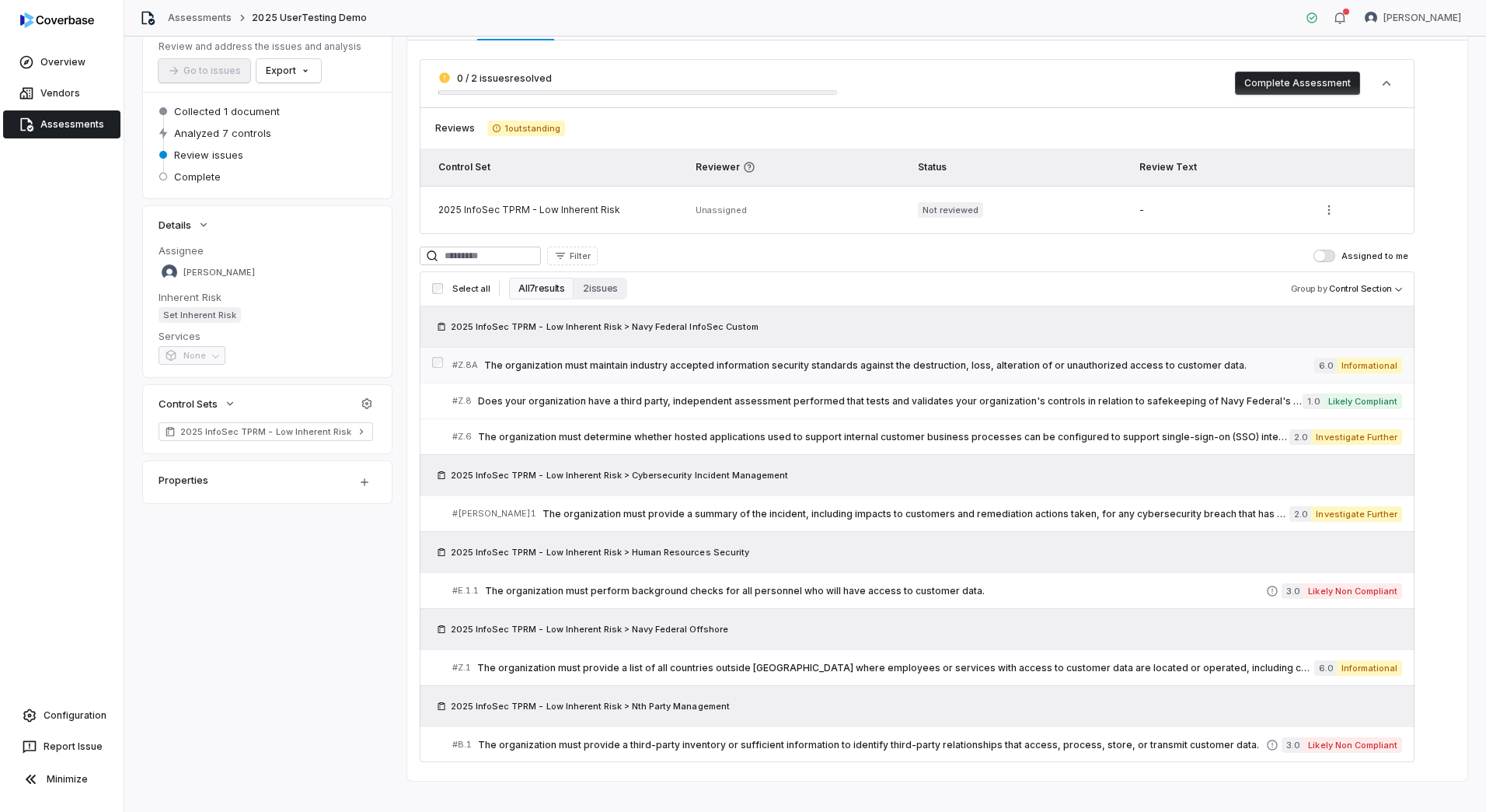
scroll to position [120, 0]
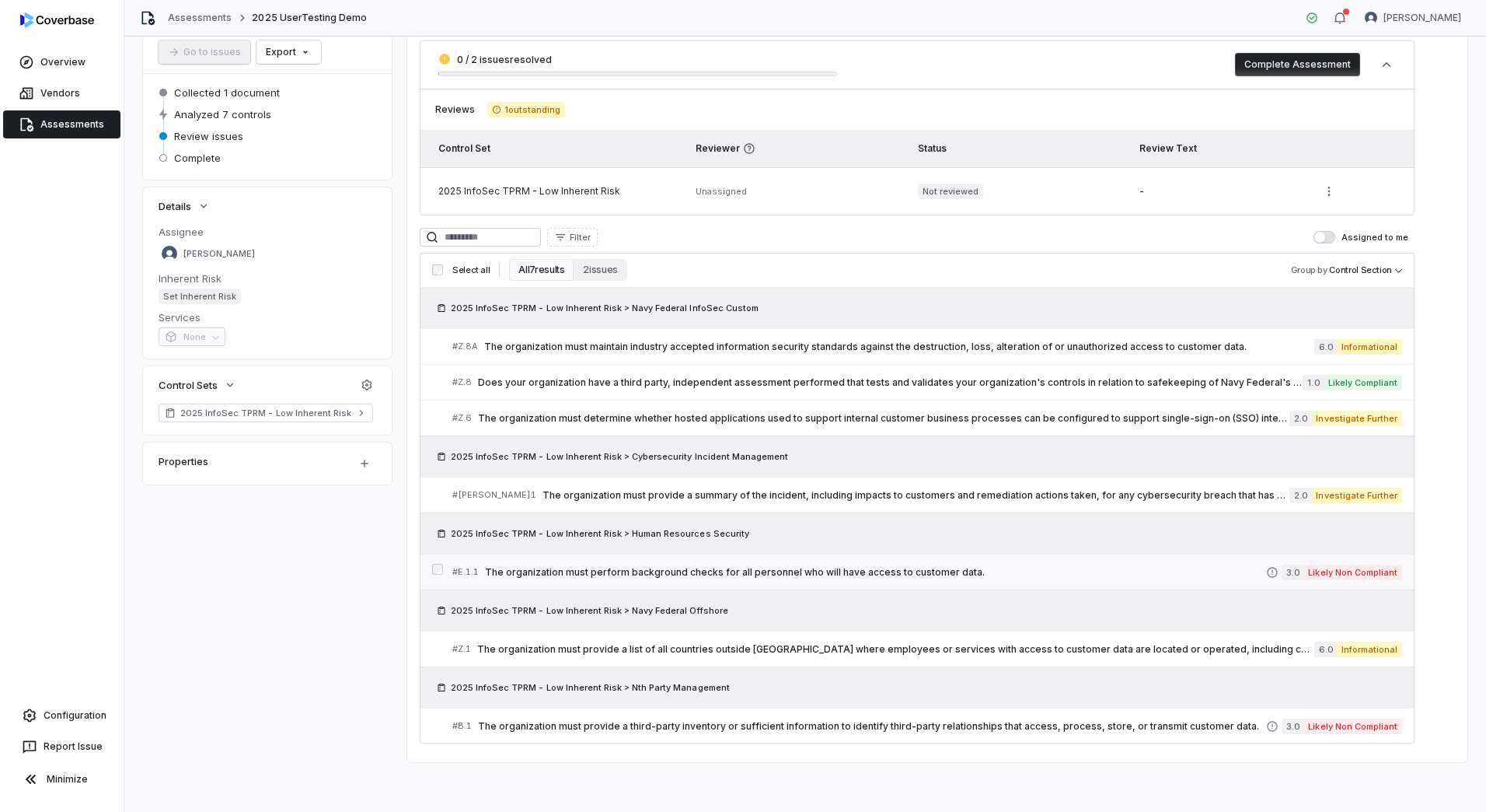
click at [690, 562] on link "# E.1.1 The organization must perform background checks for all personnel who w…" at bounding box center [927, 571] width 950 height 35
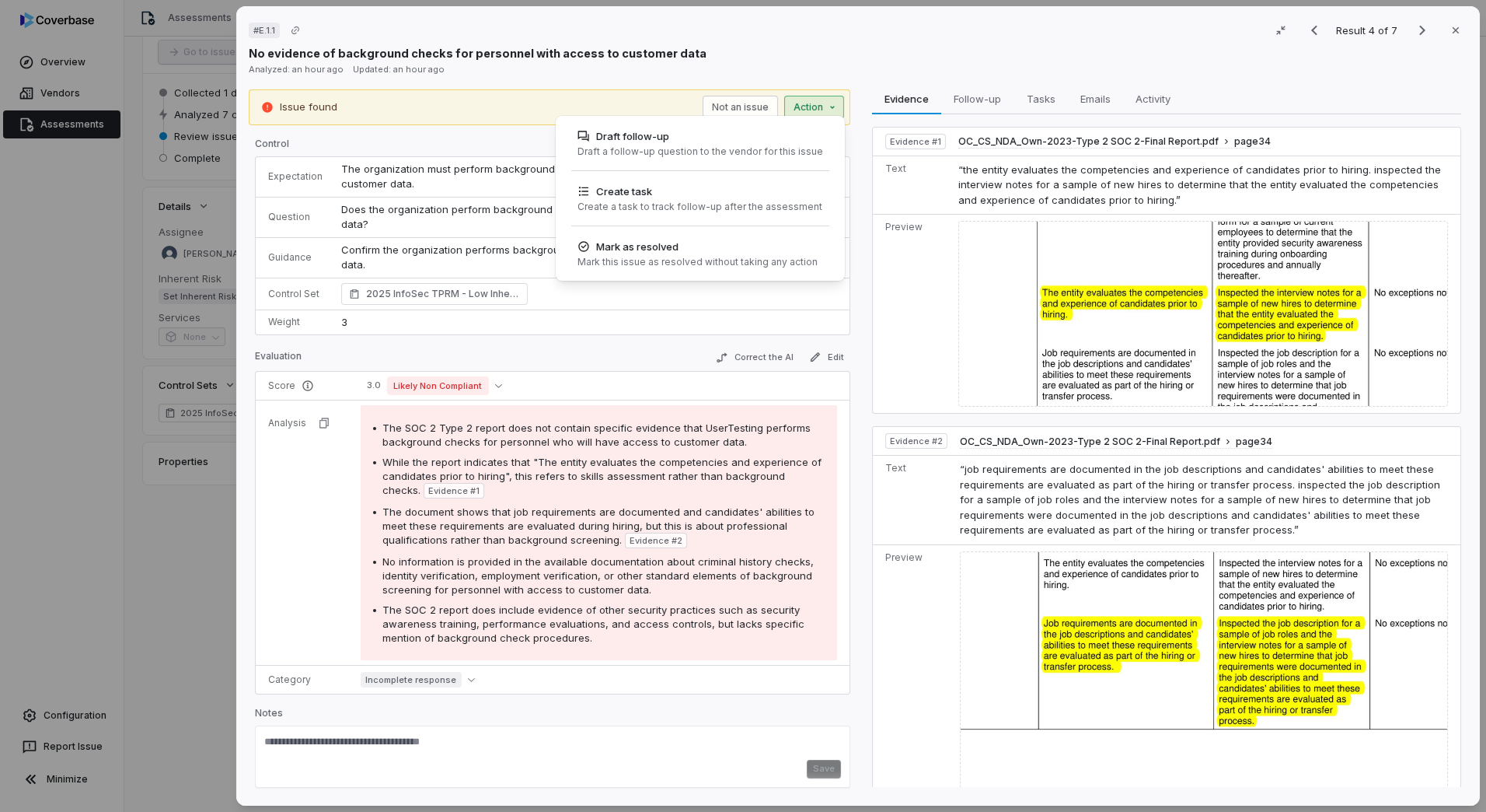
click at [822, 112] on div "# E.1.1 Result 4 of 7 Close No evidence of background checks for personnel with…" at bounding box center [743, 406] width 1486 height 812
click at [842, 36] on div "# E.1.1 Result 4 of 7 Close No evidence of background checks for personnel with…" at bounding box center [743, 406] width 1486 height 812
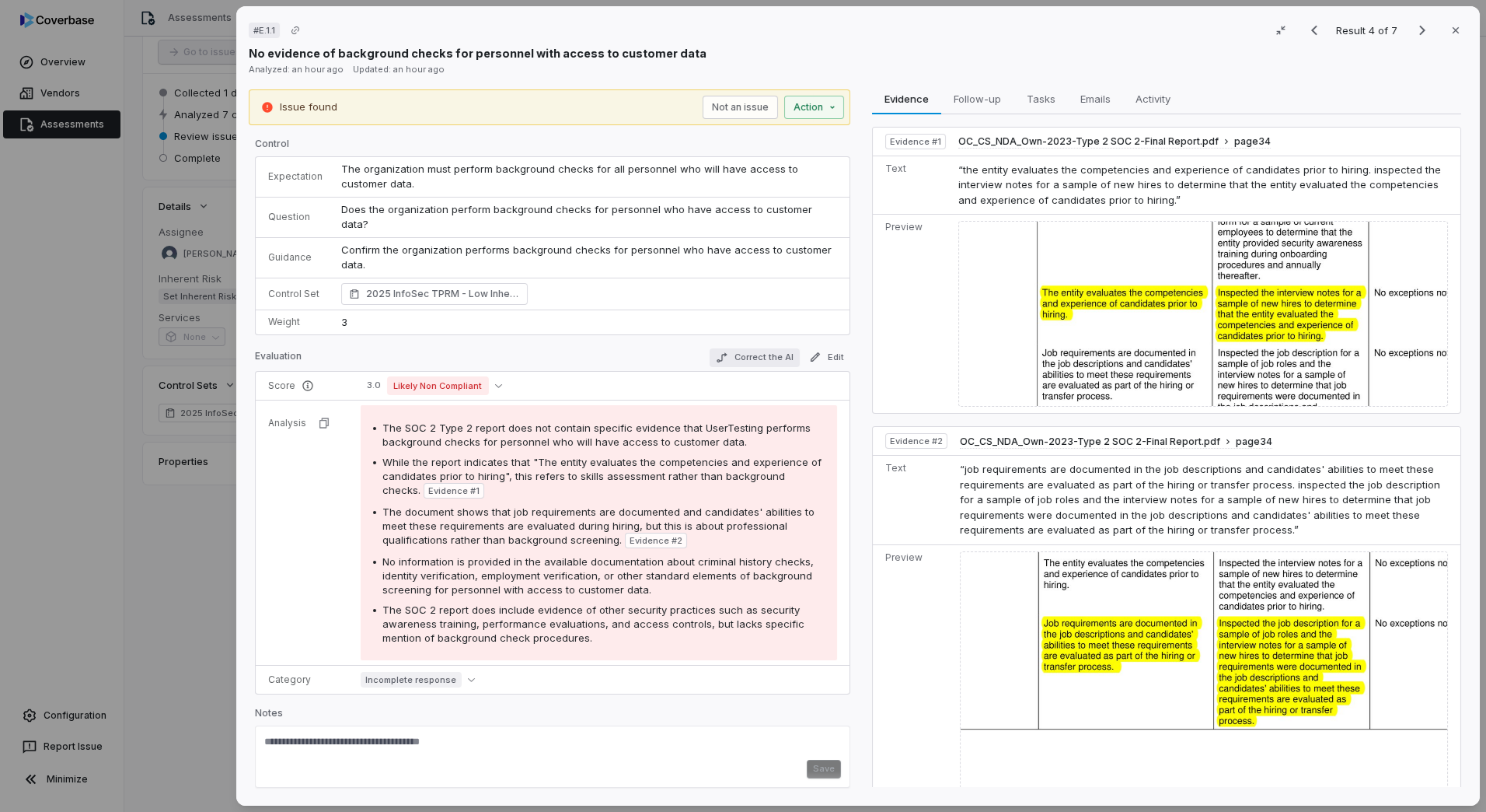
click at [777, 348] on button "Correct the AI" at bounding box center [754, 357] width 90 height 19
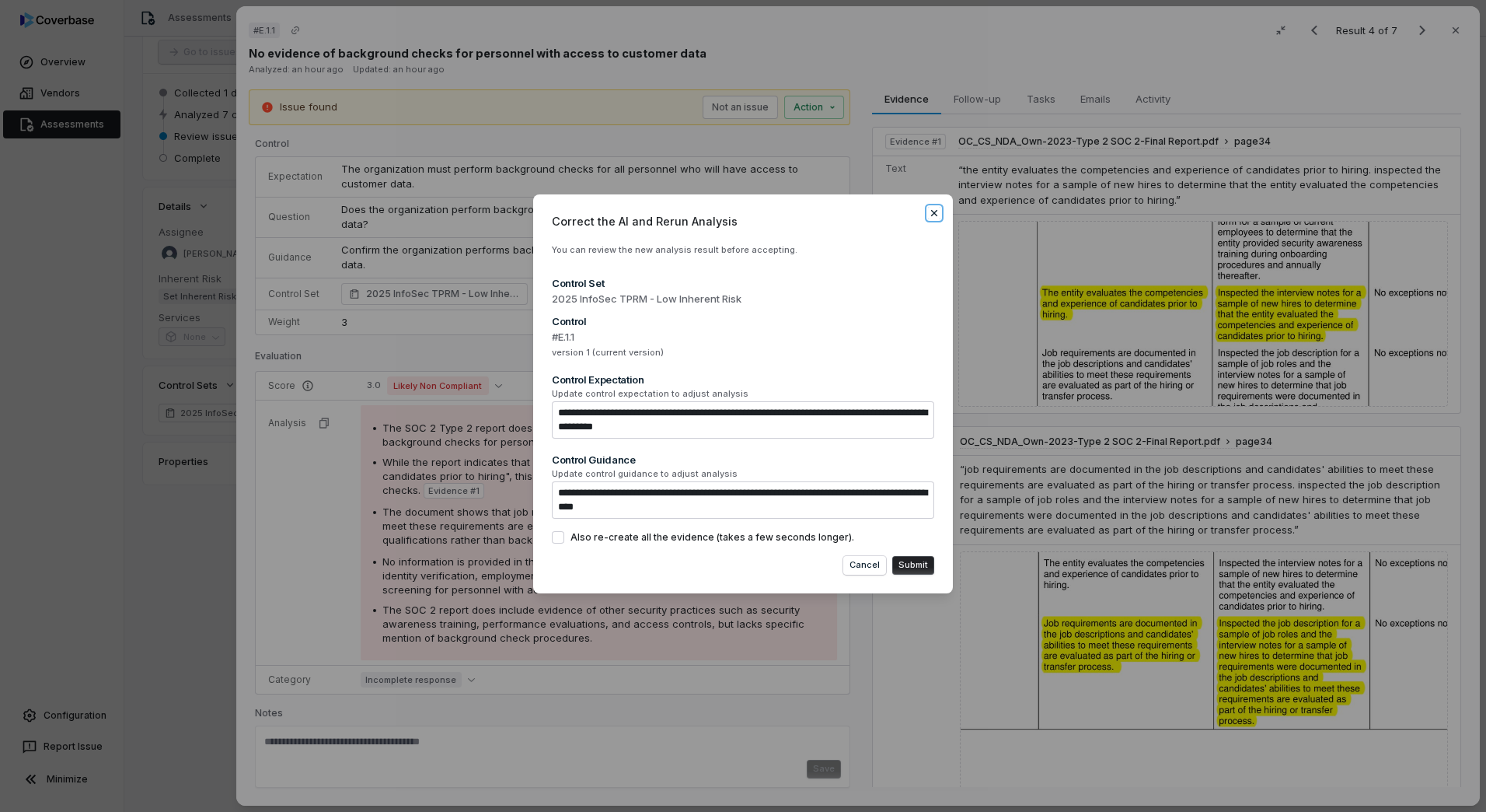
click at [934, 214] on icon "button" at bounding box center [934, 213] width 7 height 7
type textarea "*"
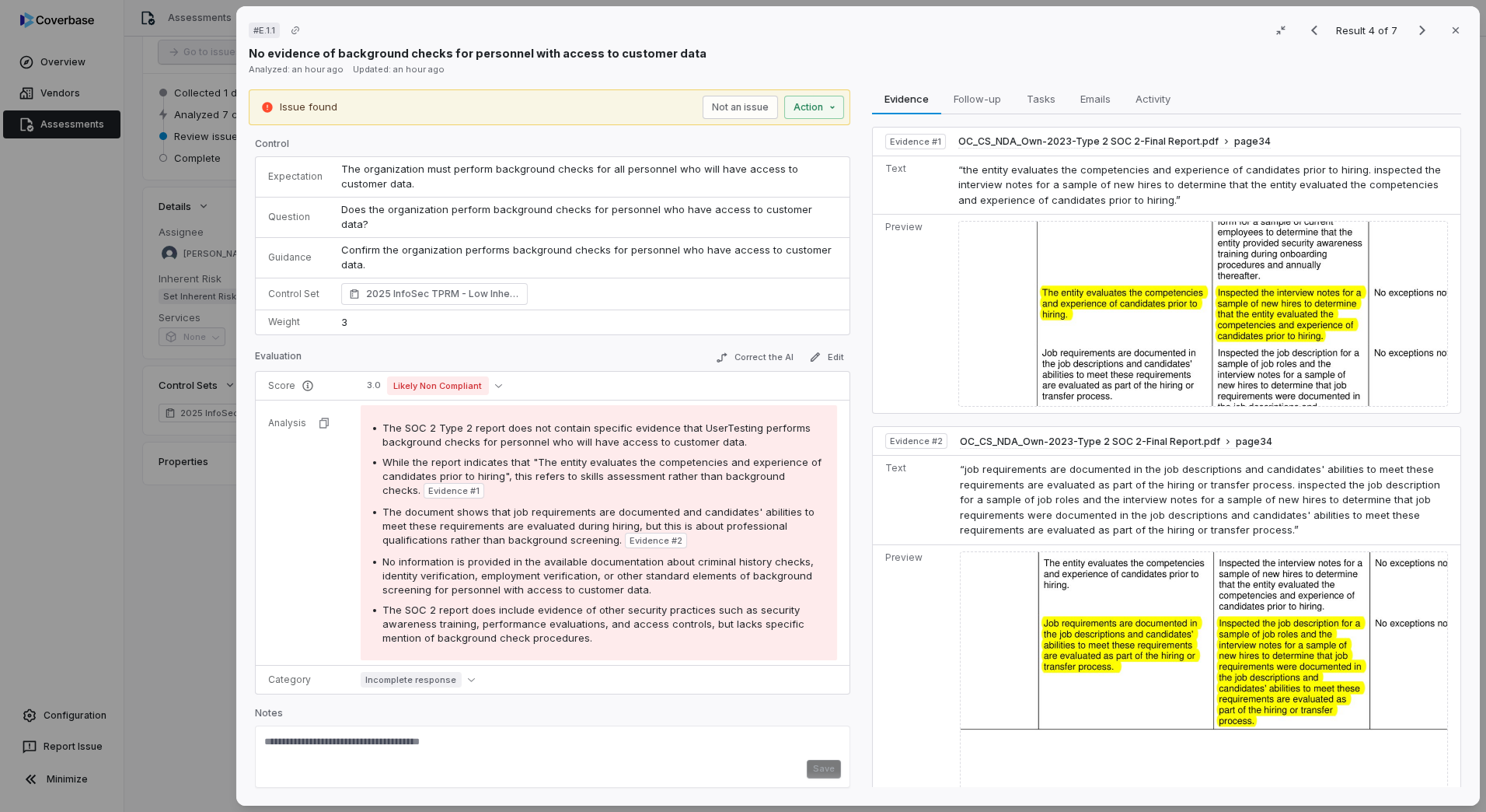
scroll to position [15, 0]
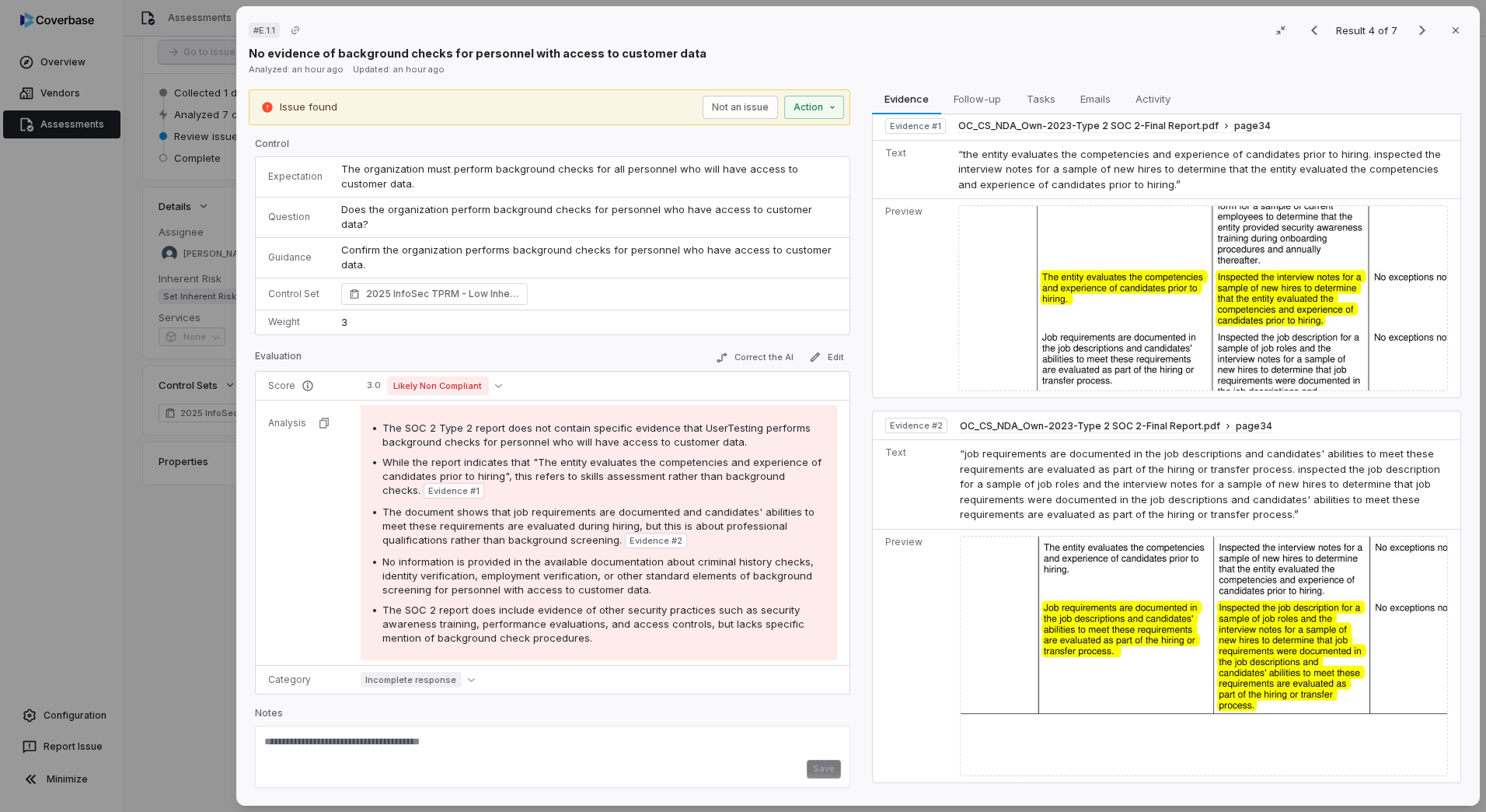
click at [1070, 256] on img at bounding box center [1203, 298] width 490 height 186
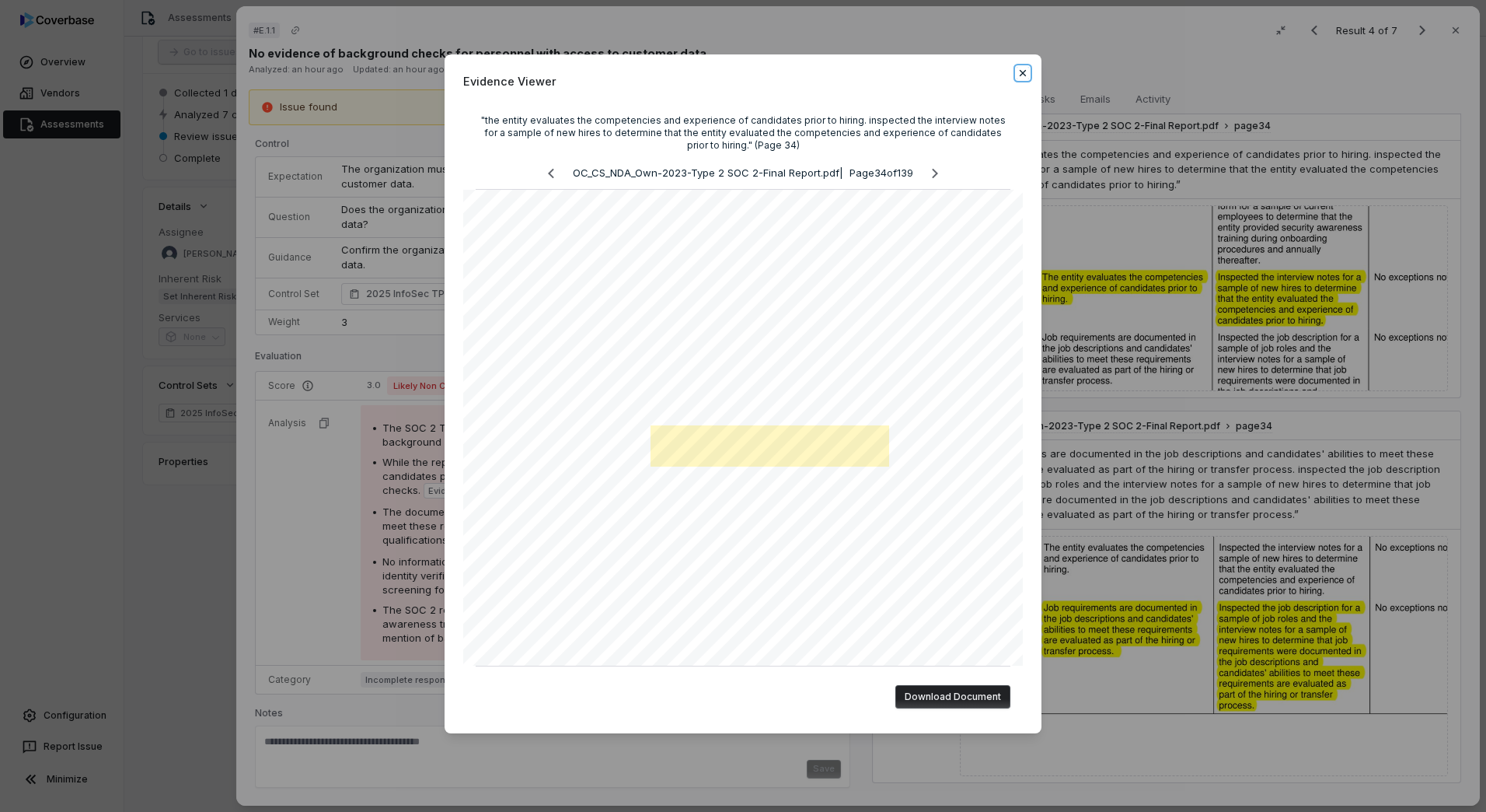
click at [1026, 72] on icon "button" at bounding box center [1023, 73] width 7 height 7
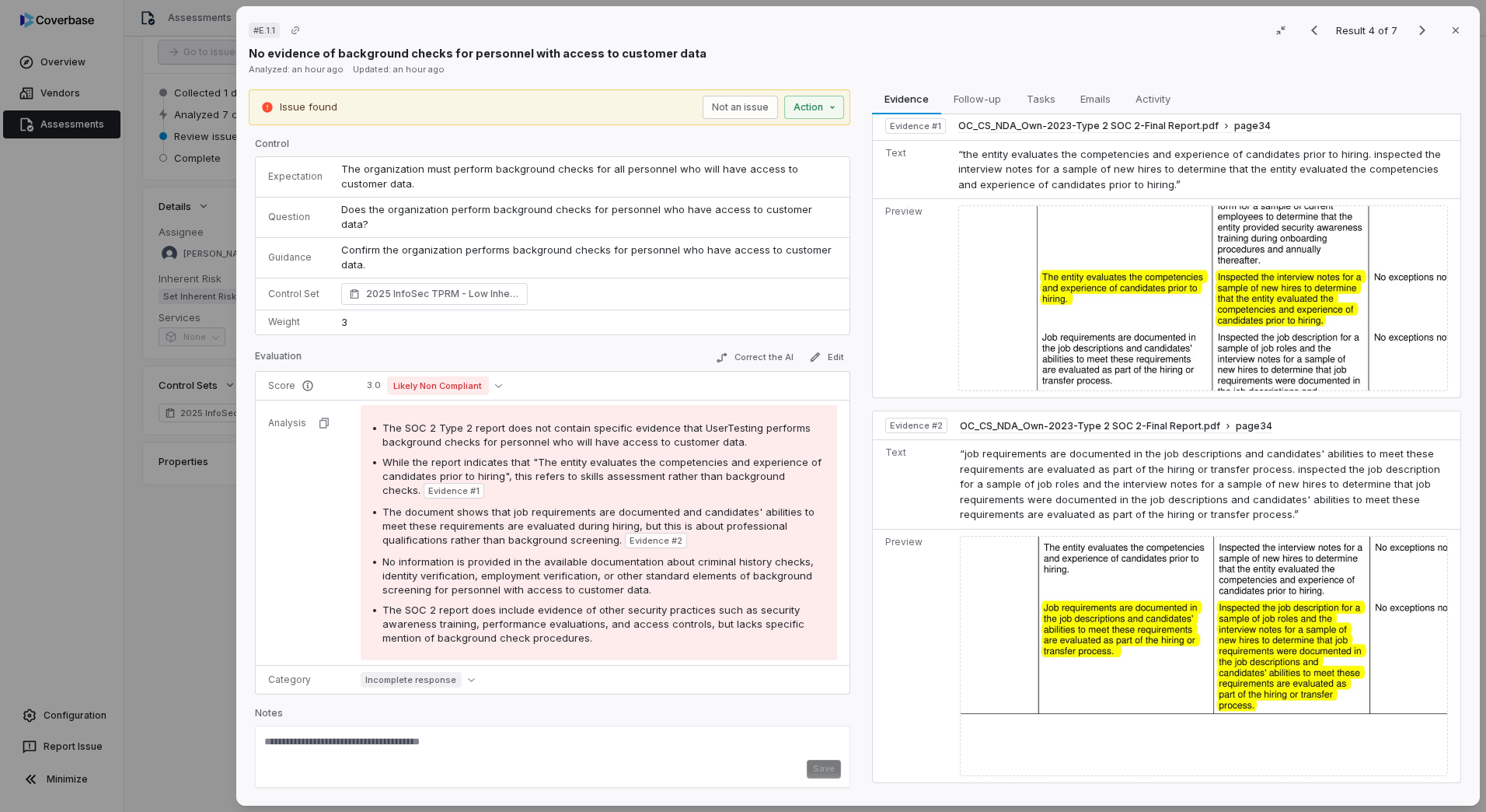
scroll to position [0, 0]
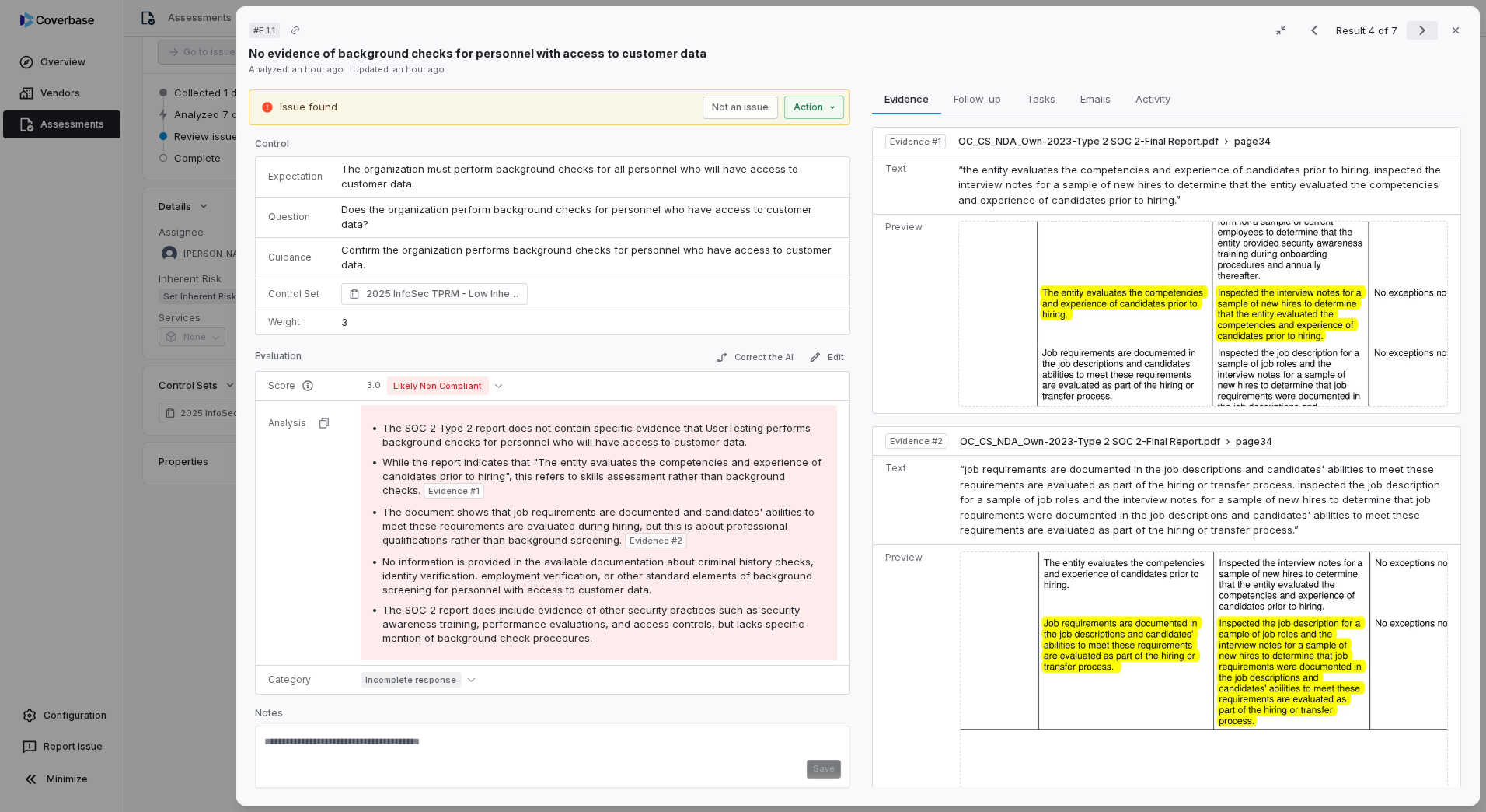
click at [1420, 28] on icon "Next result" at bounding box center [1423, 30] width 19 height 19
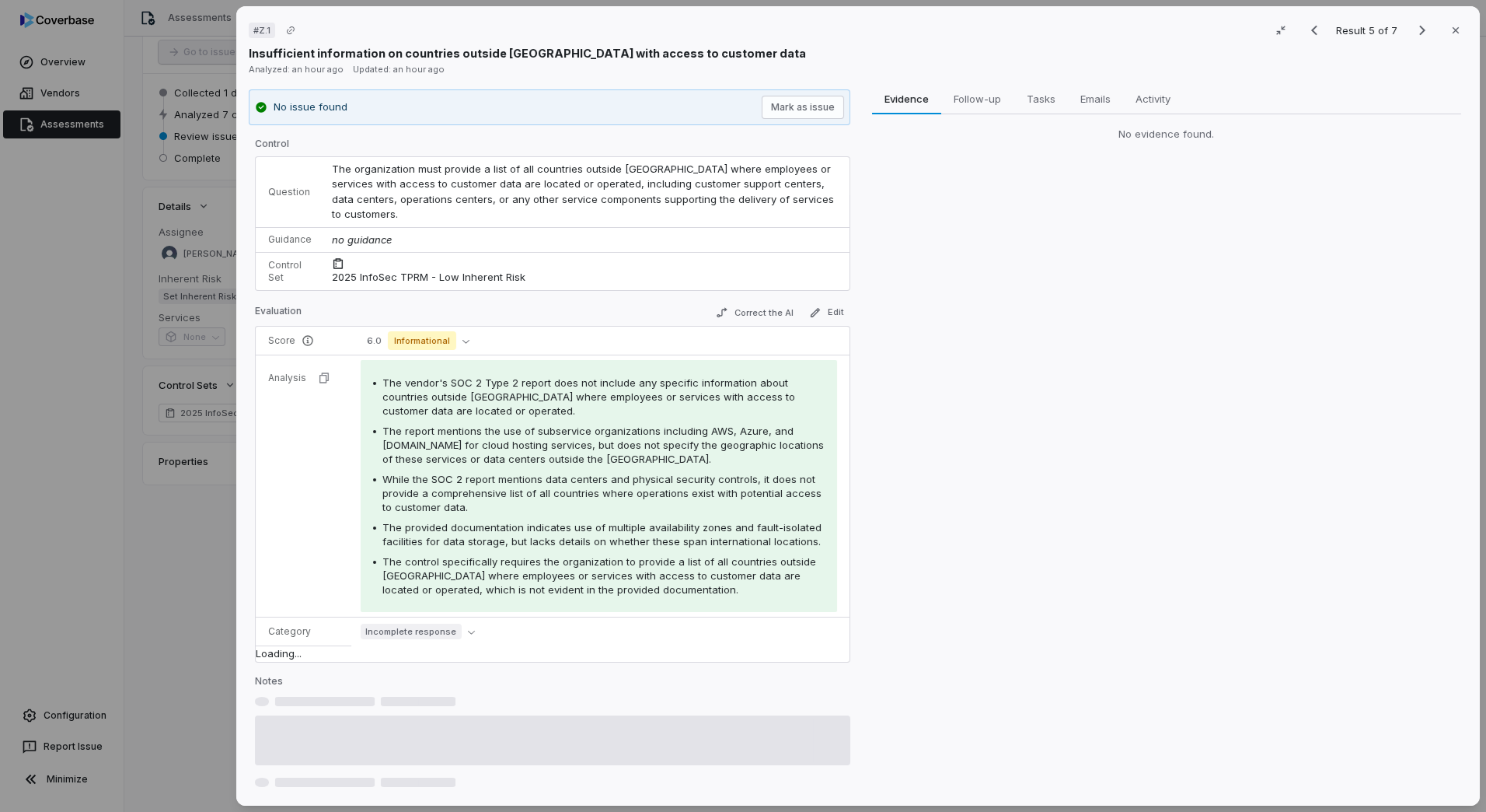
click at [171, 536] on div "# Z.1 Result 5 of 7 Close Insufficient information on countries outside [GEOGRA…" at bounding box center [743, 406] width 1486 height 812
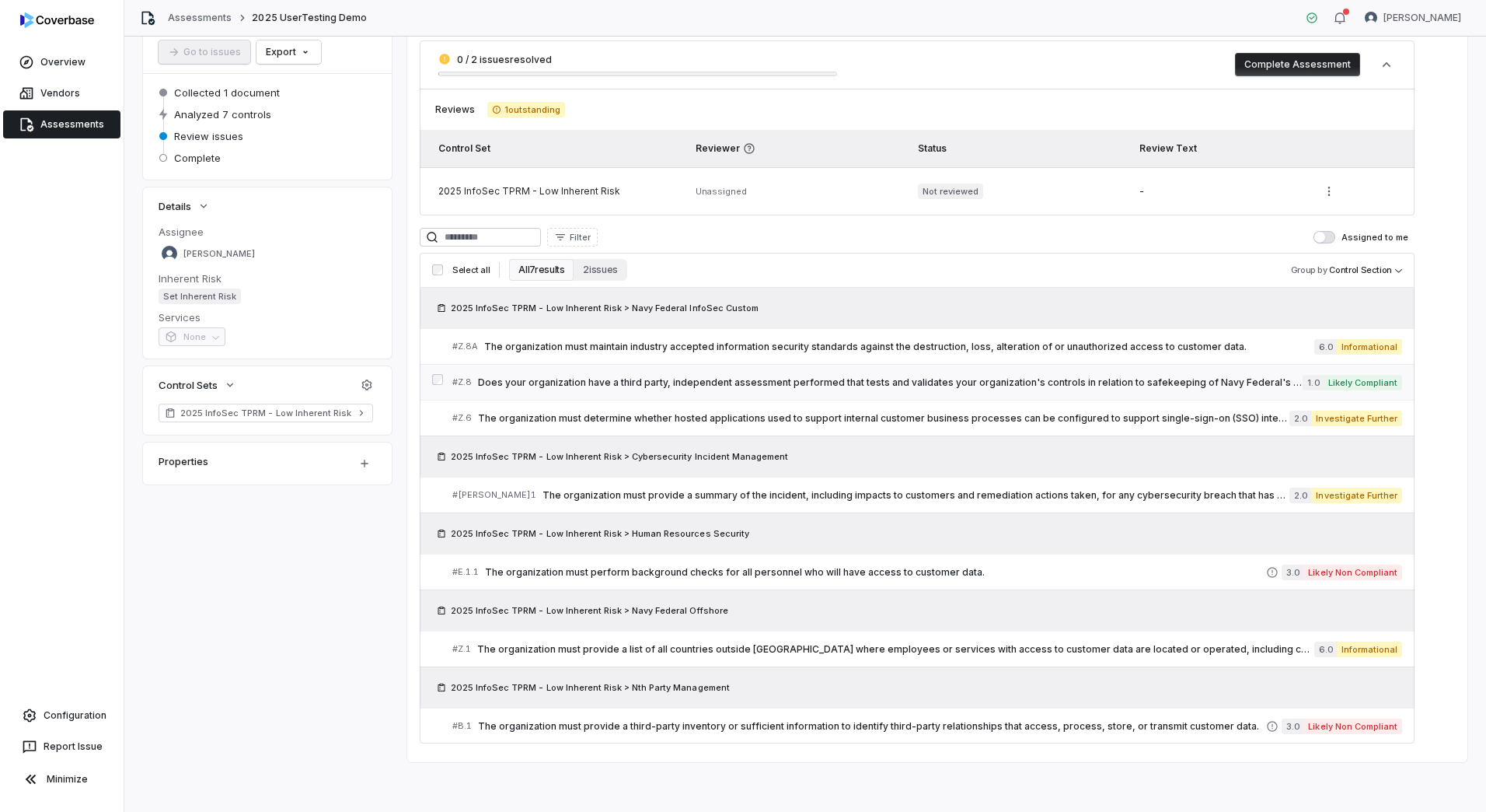
click at [1065, 366] on link "# Z.8 Does your organization have a third party, independent assessment perform…" at bounding box center [927, 382] width 950 height 35
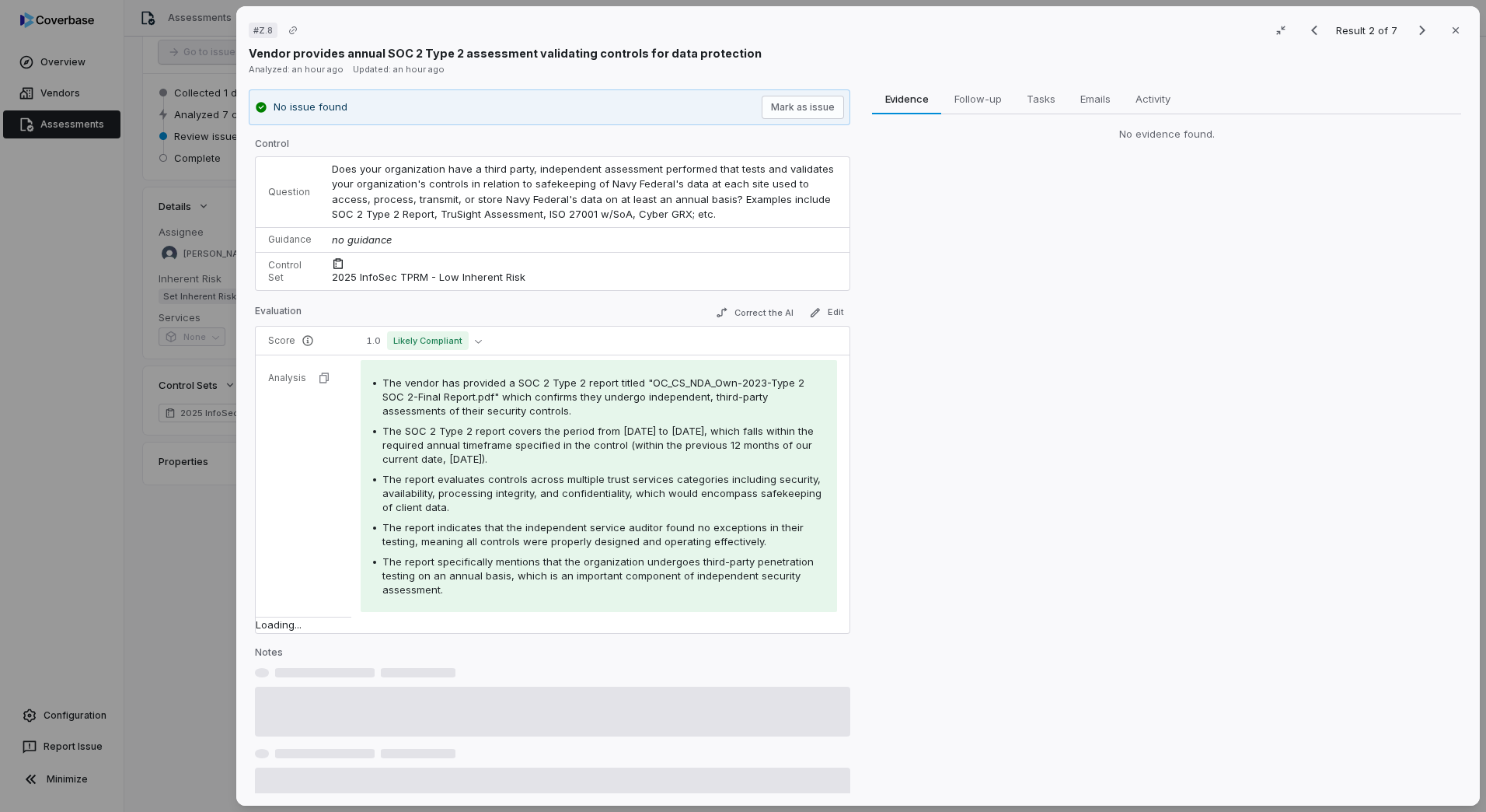
click at [1416, 41] on div "Result 2 of 7 Close" at bounding box center [1383, 30] width 168 height 24
click at [1416, 37] on icon "Next result" at bounding box center [1423, 30] width 19 height 19
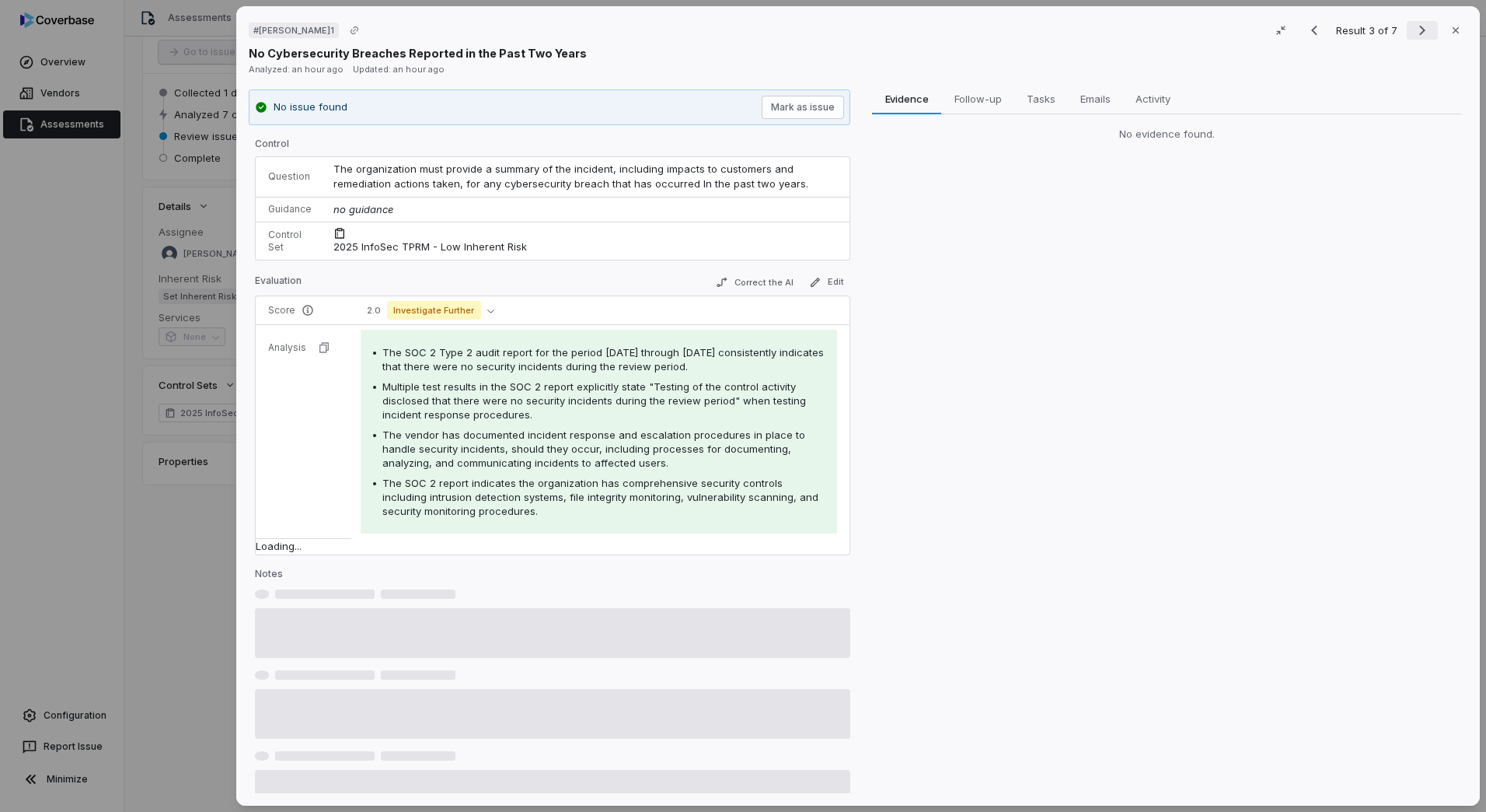
click at [1416, 37] on icon "Next result" at bounding box center [1423, 30] width 19 height 19
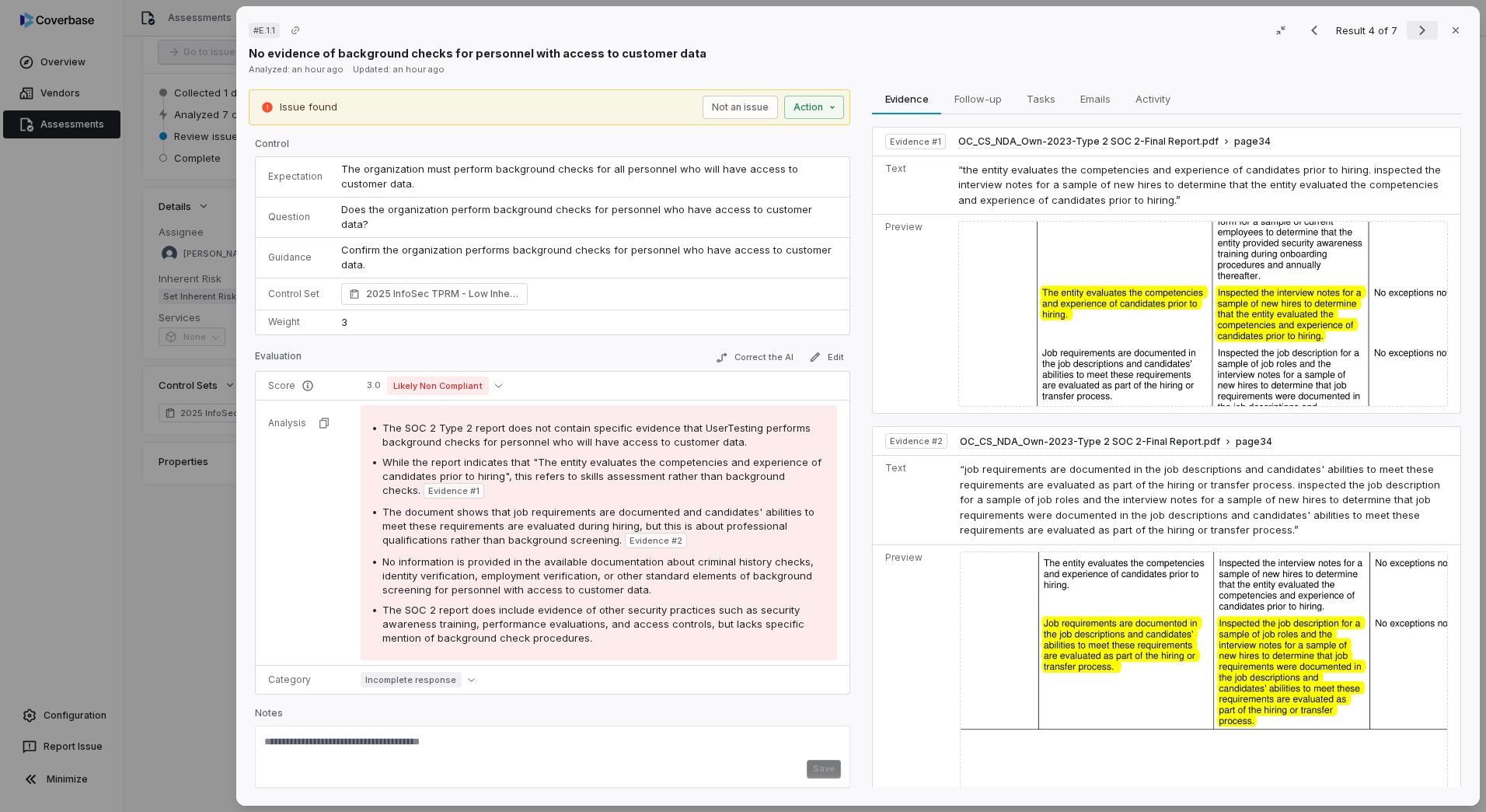
click at [1416, 37] on icon "Next result" at bounding box center [1423, 30] width 19 height 19
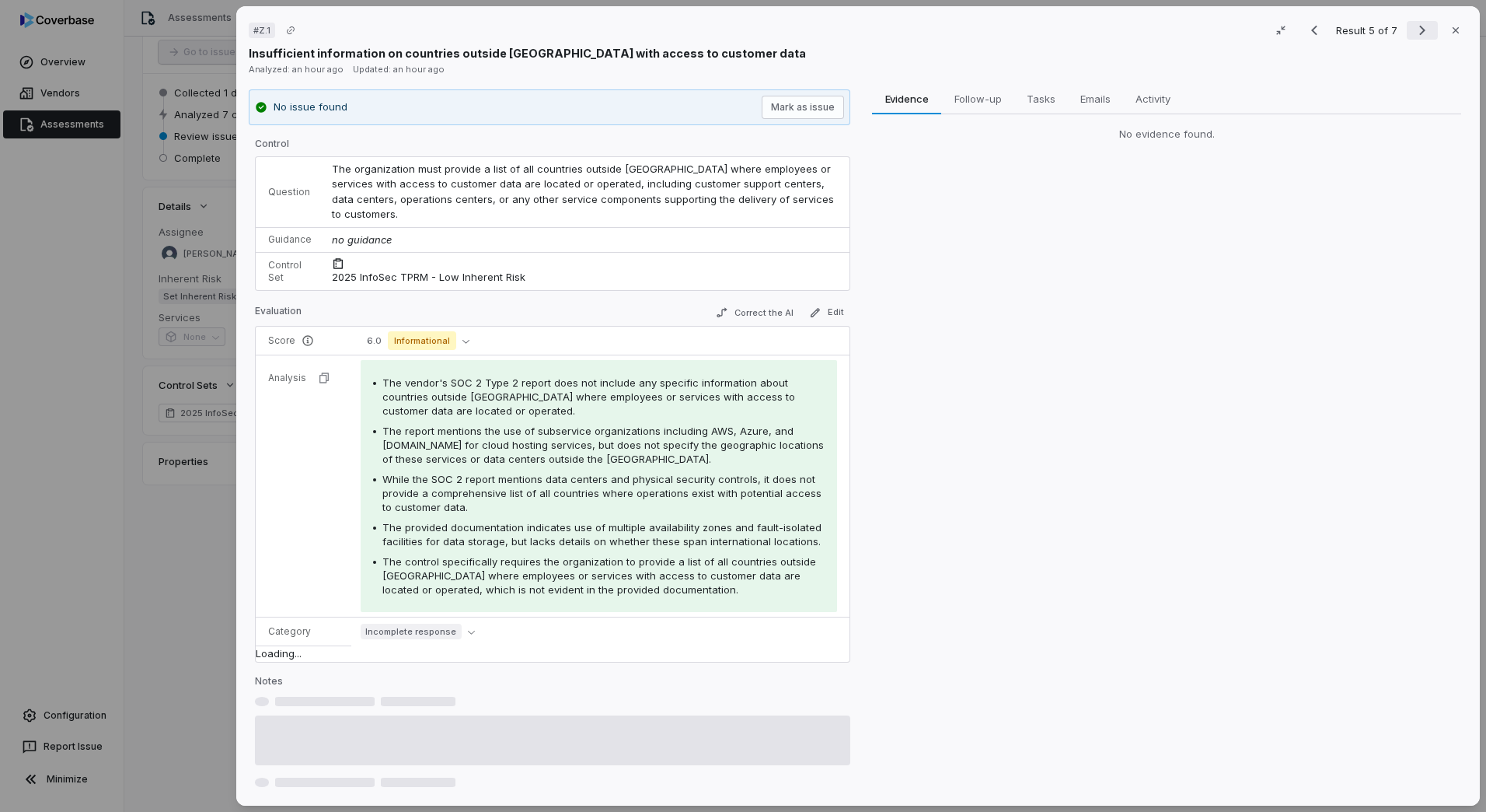
click at [1416, 37] on icon "Next result" at bounding box center [1423, 30] width 19 height 19
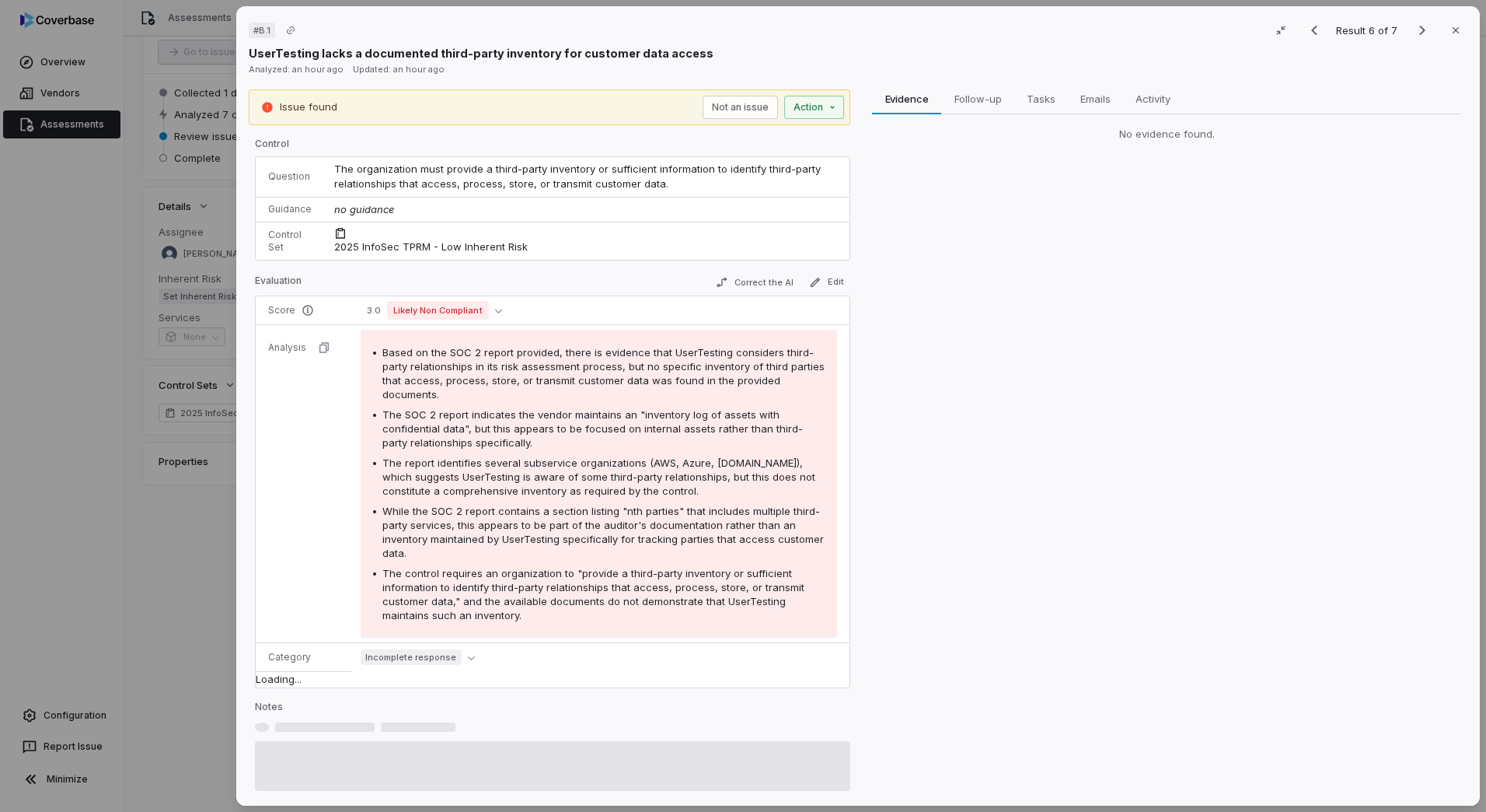
click at [557, 475] on span "The report identifies several subservice organizations (AWS, Azure, [DOMAIN_NAM…" at bounding box center [599, 476] width 433 height 41
click at [189, 567] on div "# B.1 Result 6 of 7 Close UserTesting lacks a documented third-party inventory …" at bounding box center [743, 406] width 1486 height 812
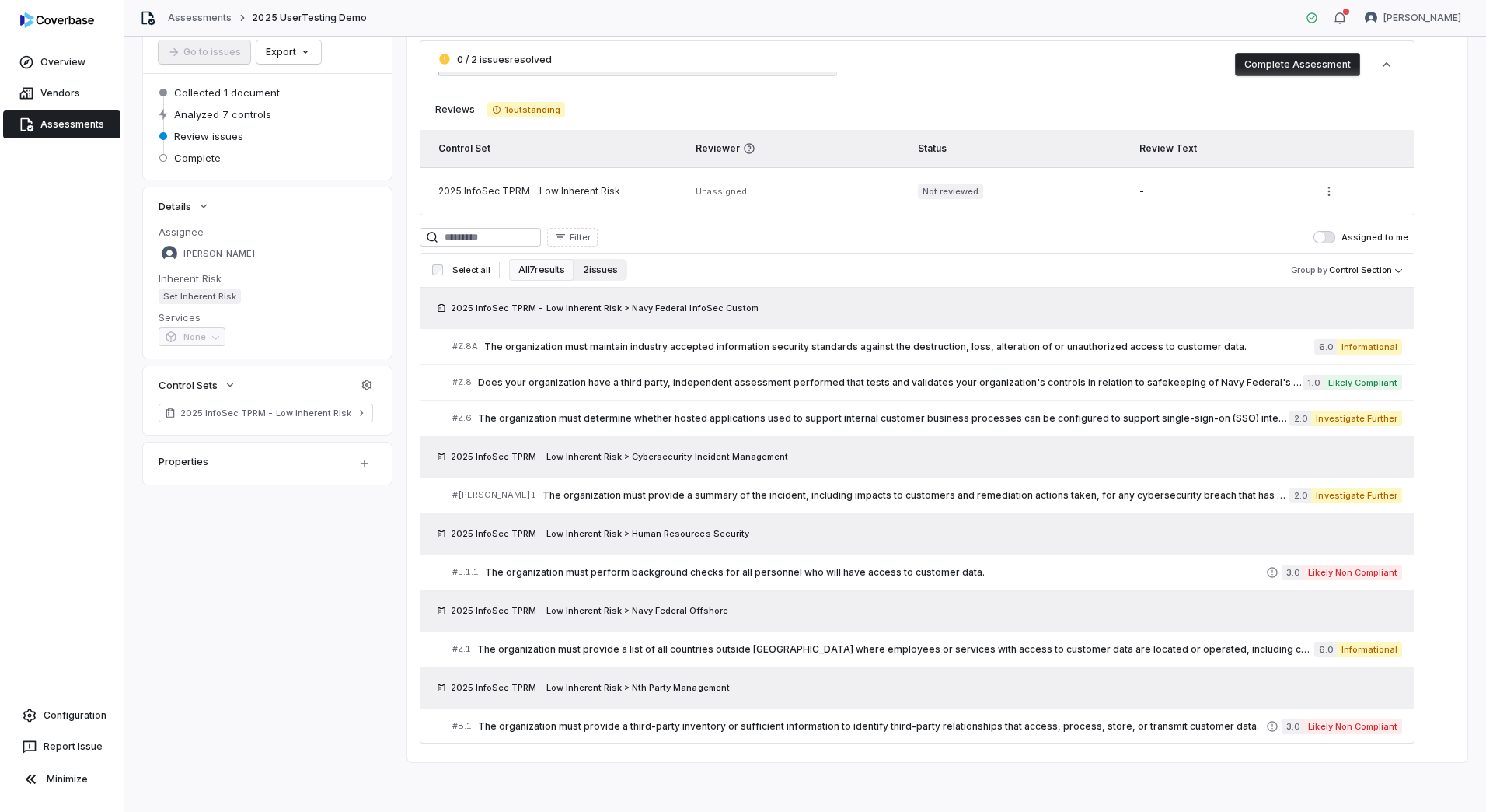
click at [602, 276] on button "2 issues" at bounding box center [600, 269] width 53 height 22
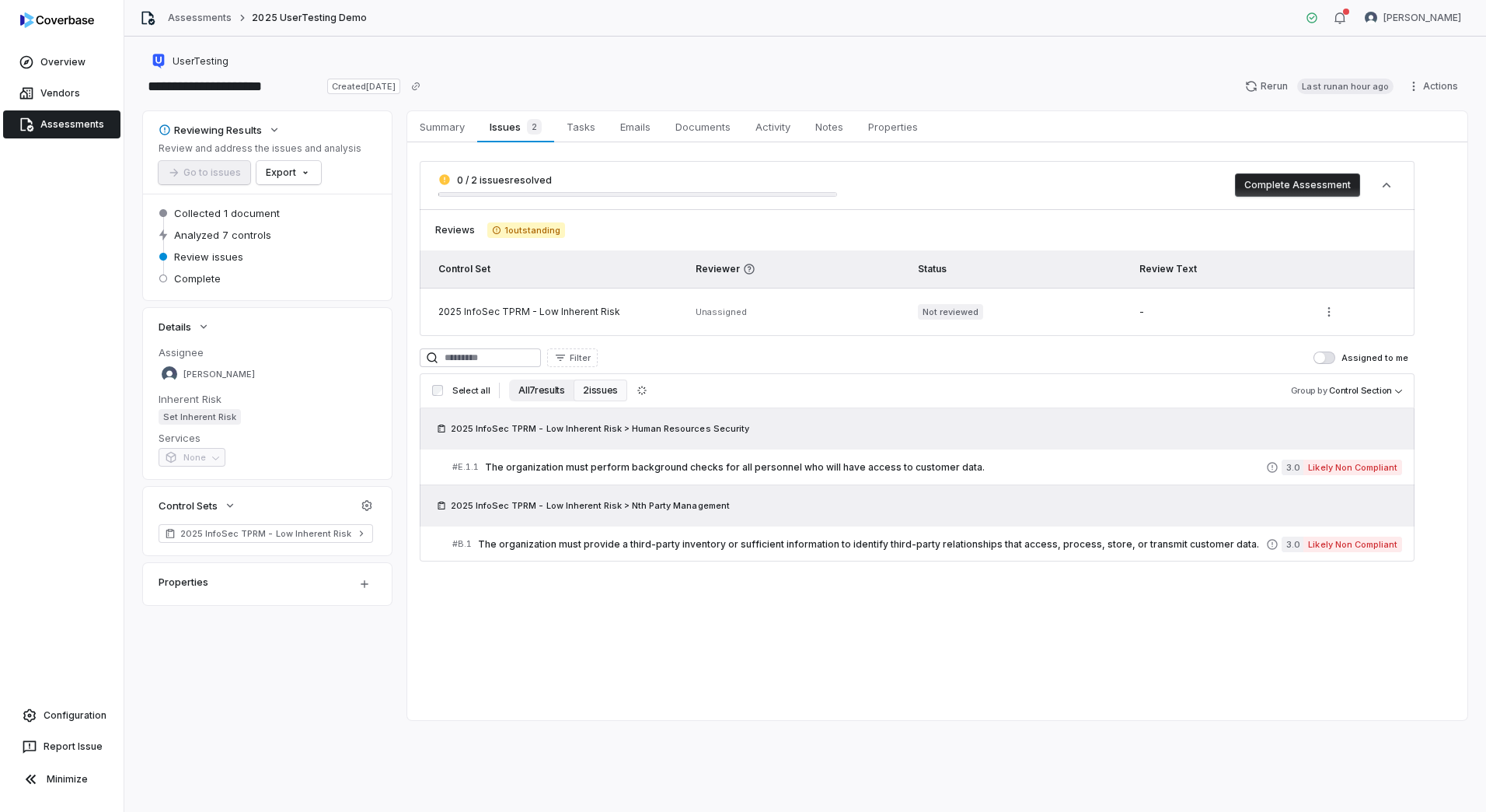
click at [549, 387] on button "All 7 results" at bounding box center [542, 389] width 64 height 22
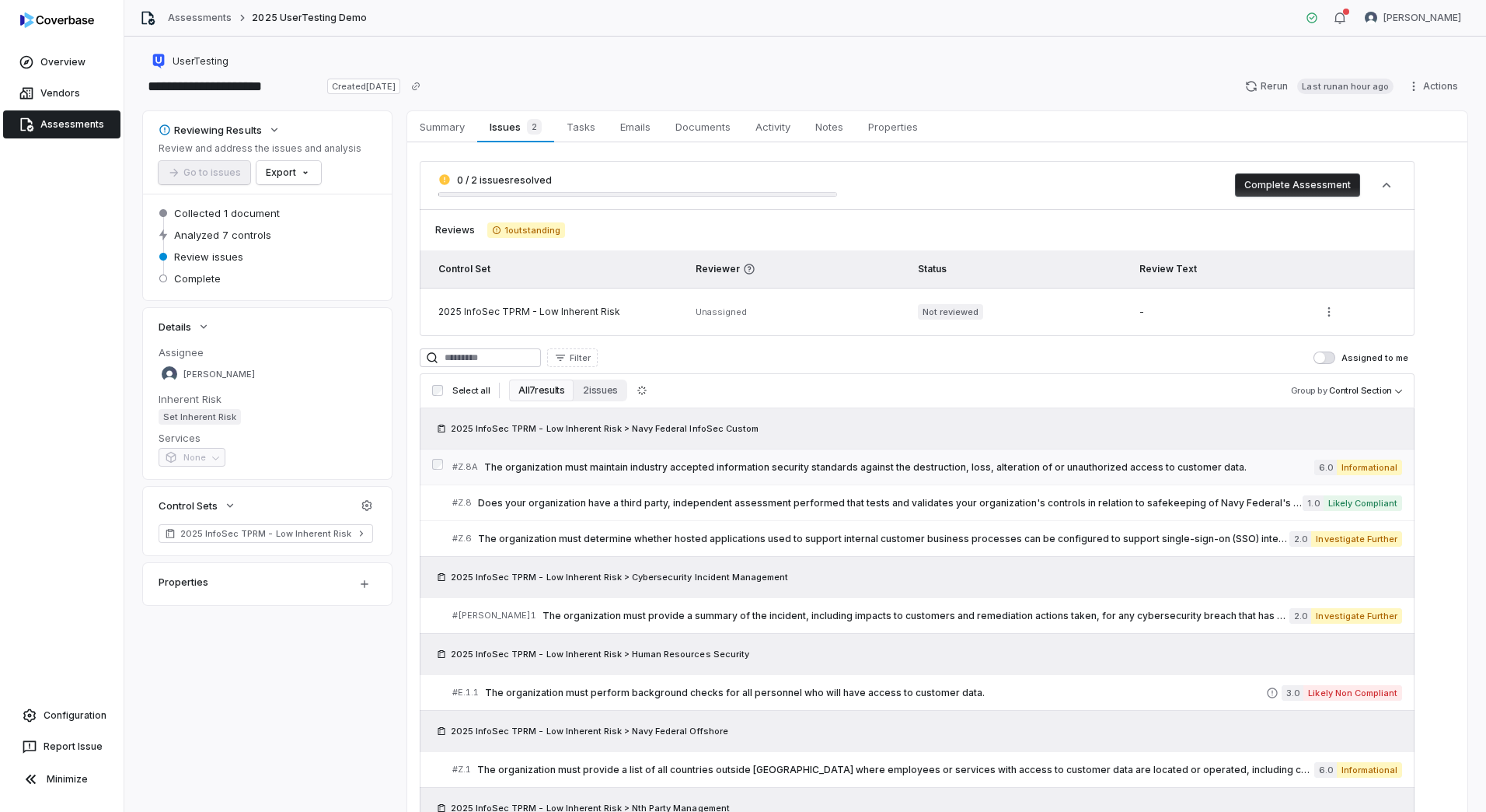
click at [689, 466] on span "The organization must maintain industry accepted information security standards…" at bounding box center [899, 467] width 830 height 12
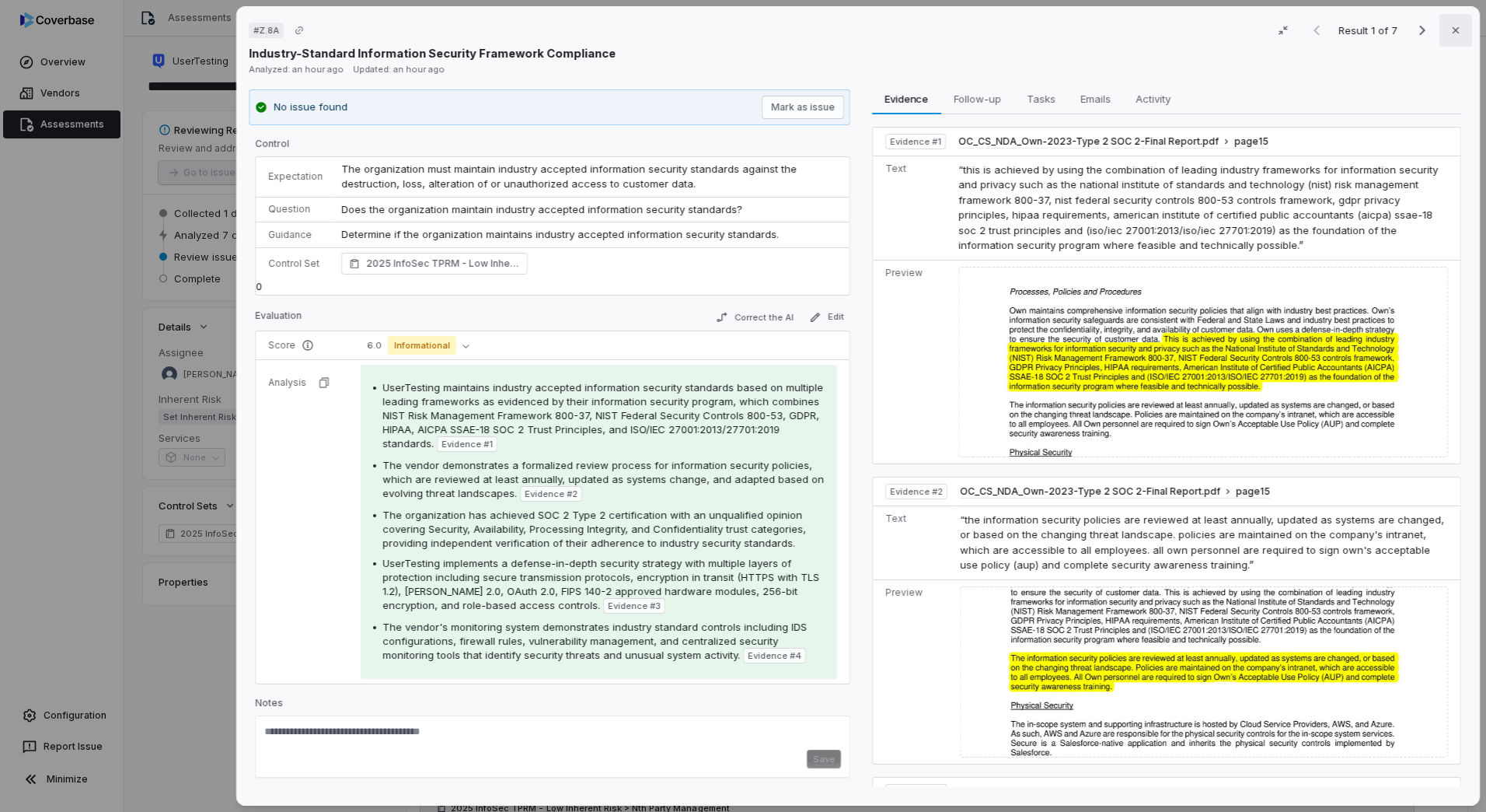
click at [1448, 39] on button "Close" at bounding box center [1456, 30] width 33 height 33
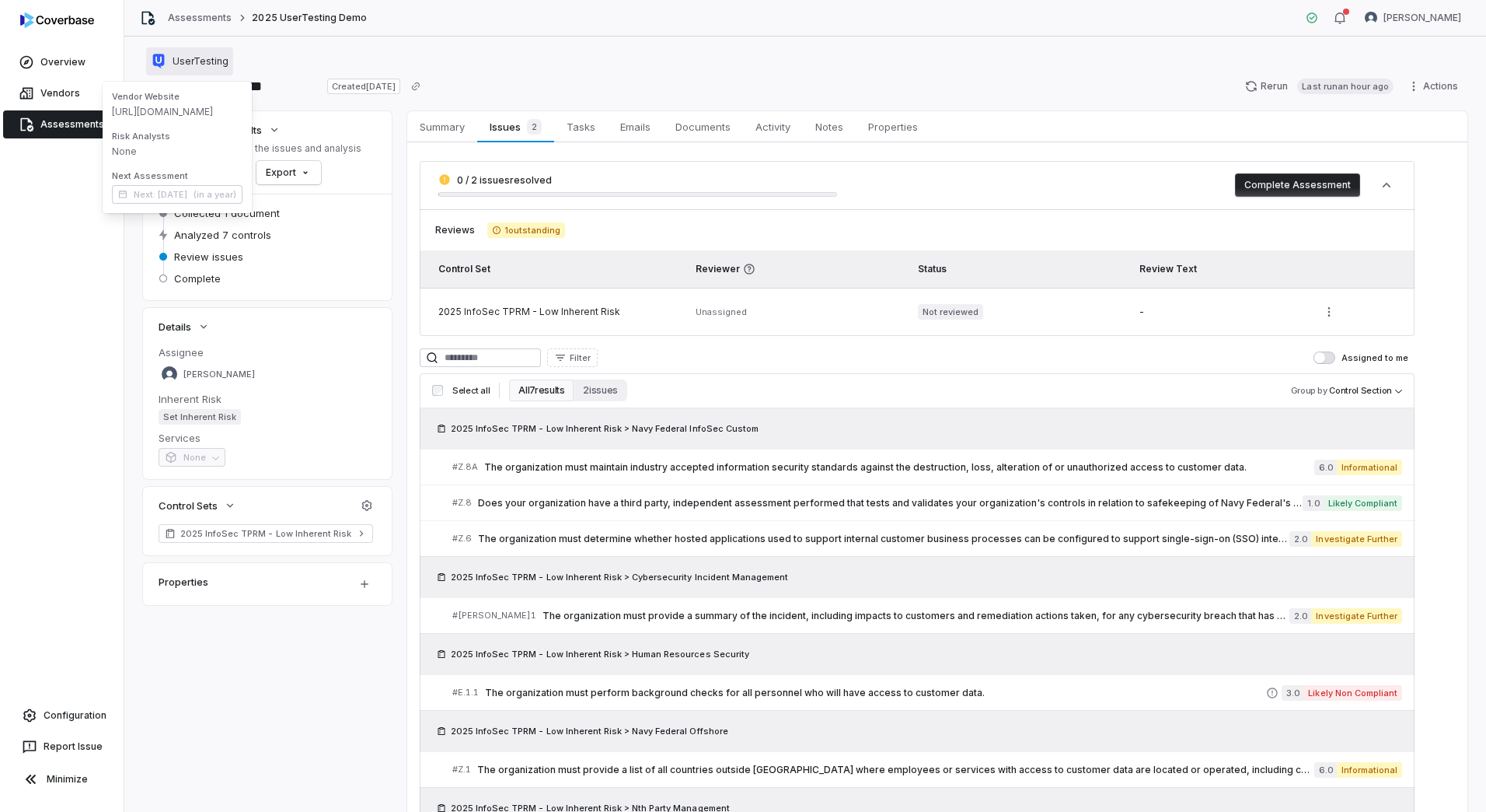
click at [218, 60] on span "UserTesting" at bounding box center [200, 60] width 56 height 12
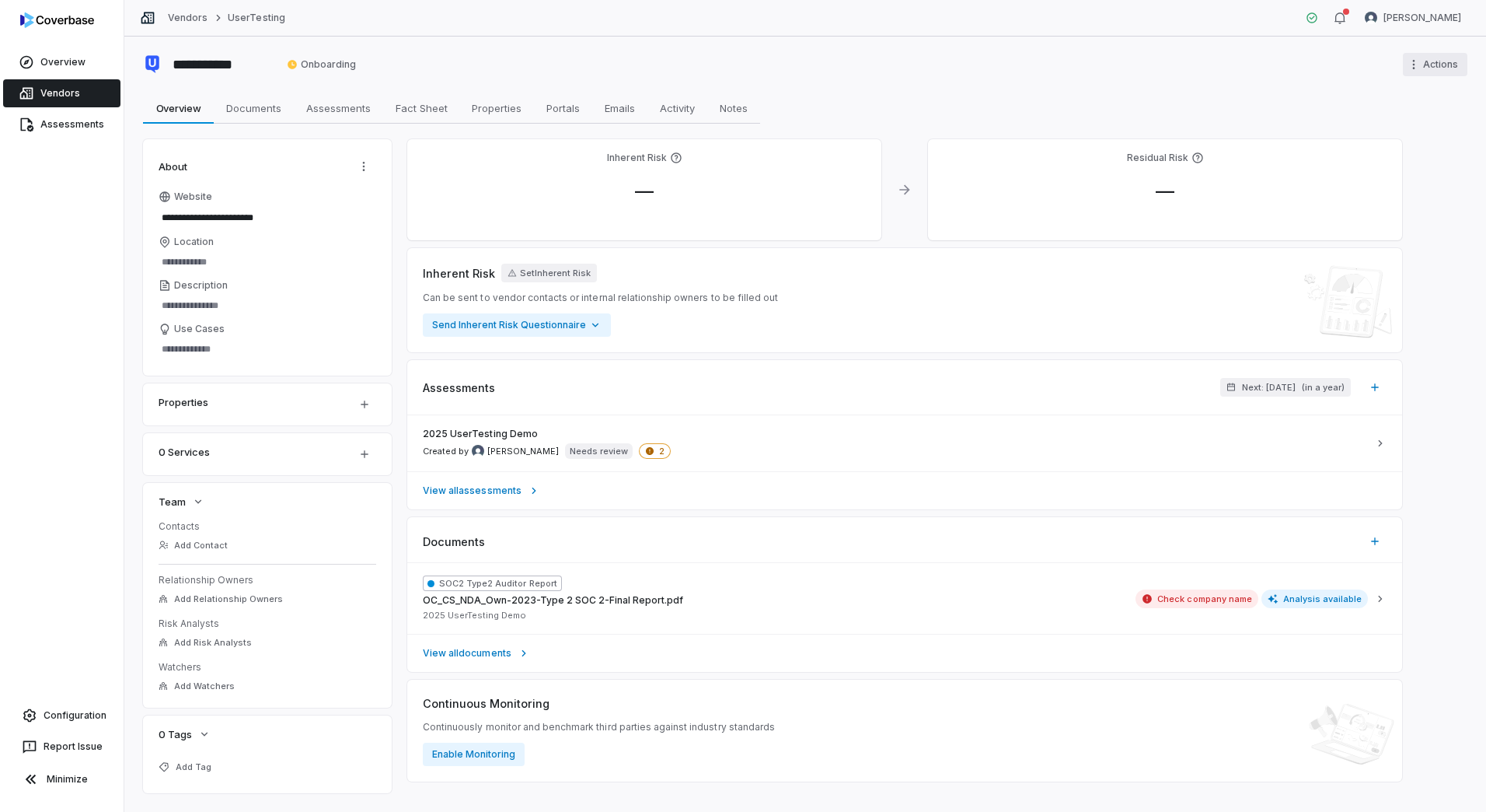
click at [1425, 71] on html "**********" at bounding box center [743, 406] width 1486 height 812
click at [1292, 61] on html "**********" at bounding box center [743, 406] width 1486 height 812
click at [1346, 19] on icon "button" at bounding box center [1339, 17] width 12 height 12
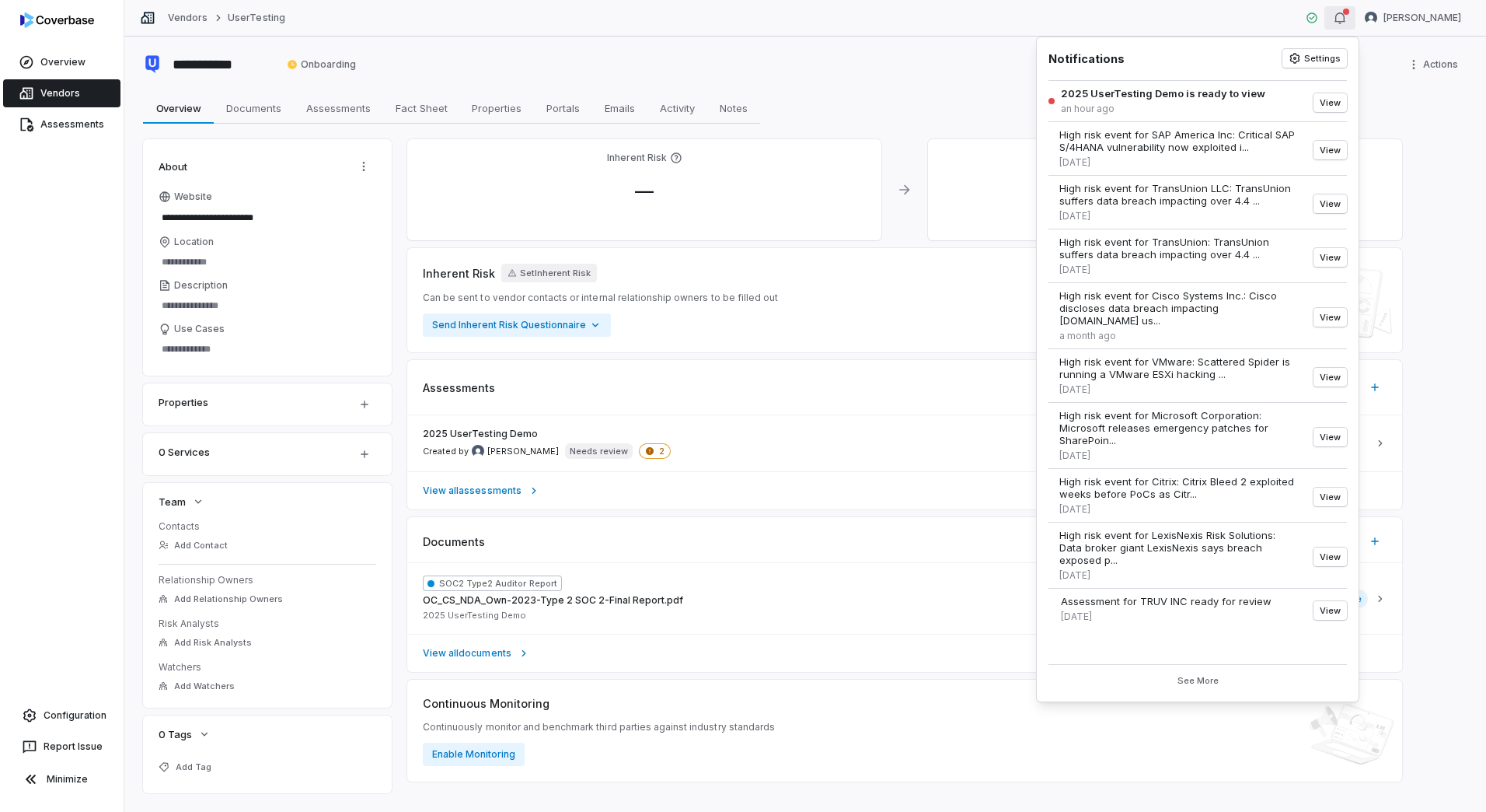
click at [1346, 19] on icon "button" at bounding box center [1339, 17] width 12 height 12
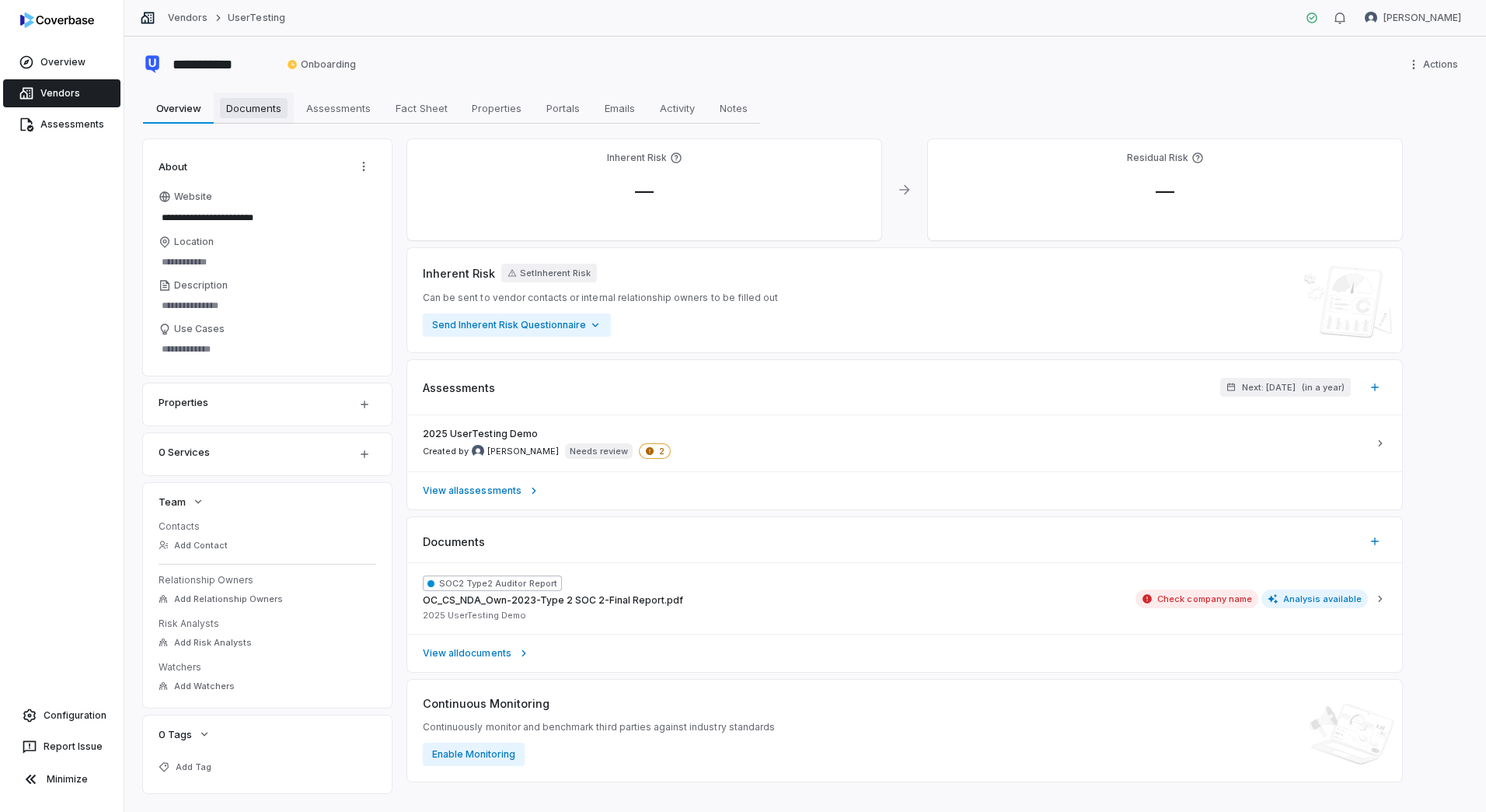
click at [238, 104] on span "Documents" at bounding box center [254, 108] width 68 height 20
type textarea "*"
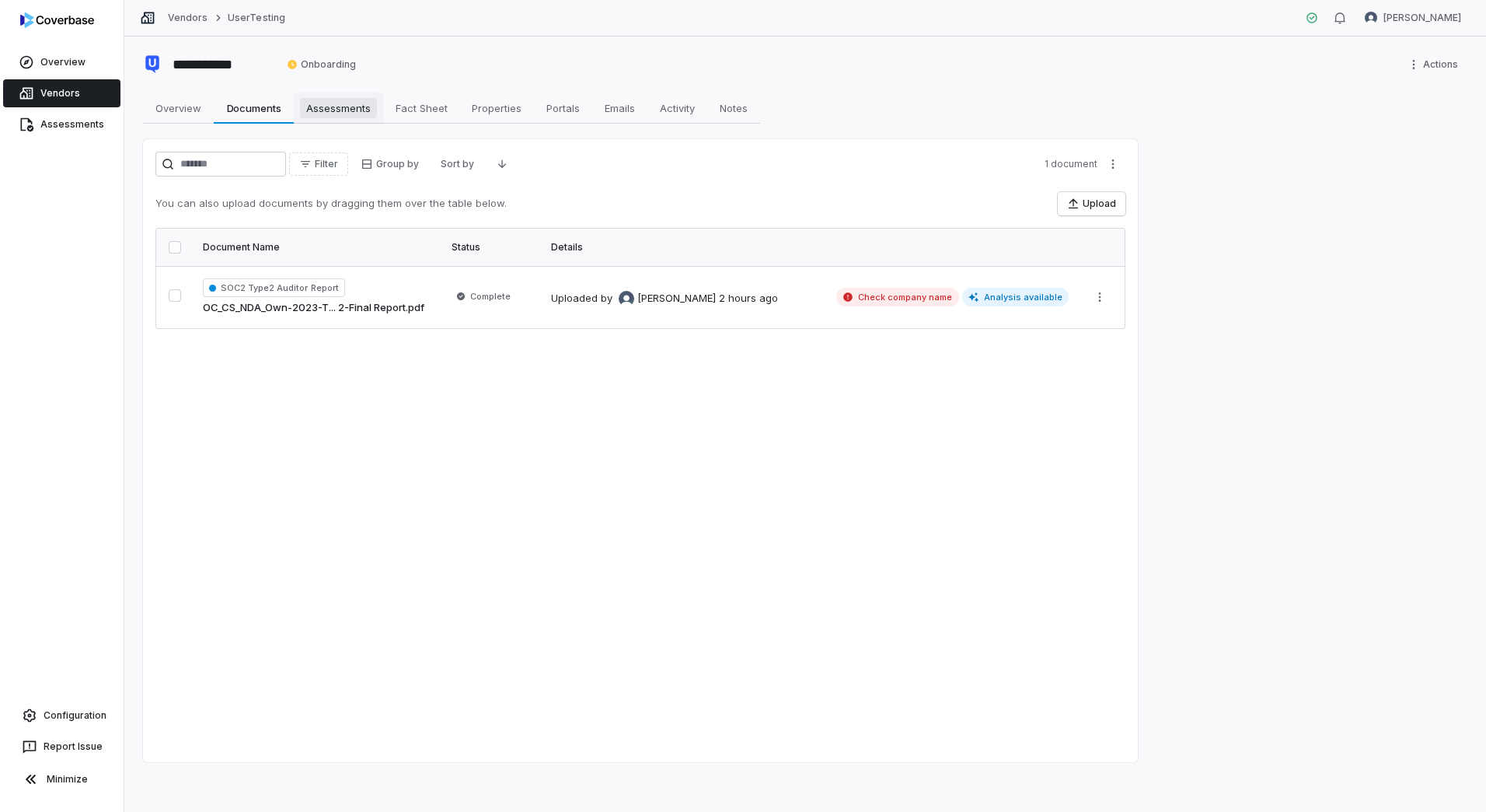
click at [357, 109] on span "Assessments" at bounding box center [337, 108] width 77 height 20
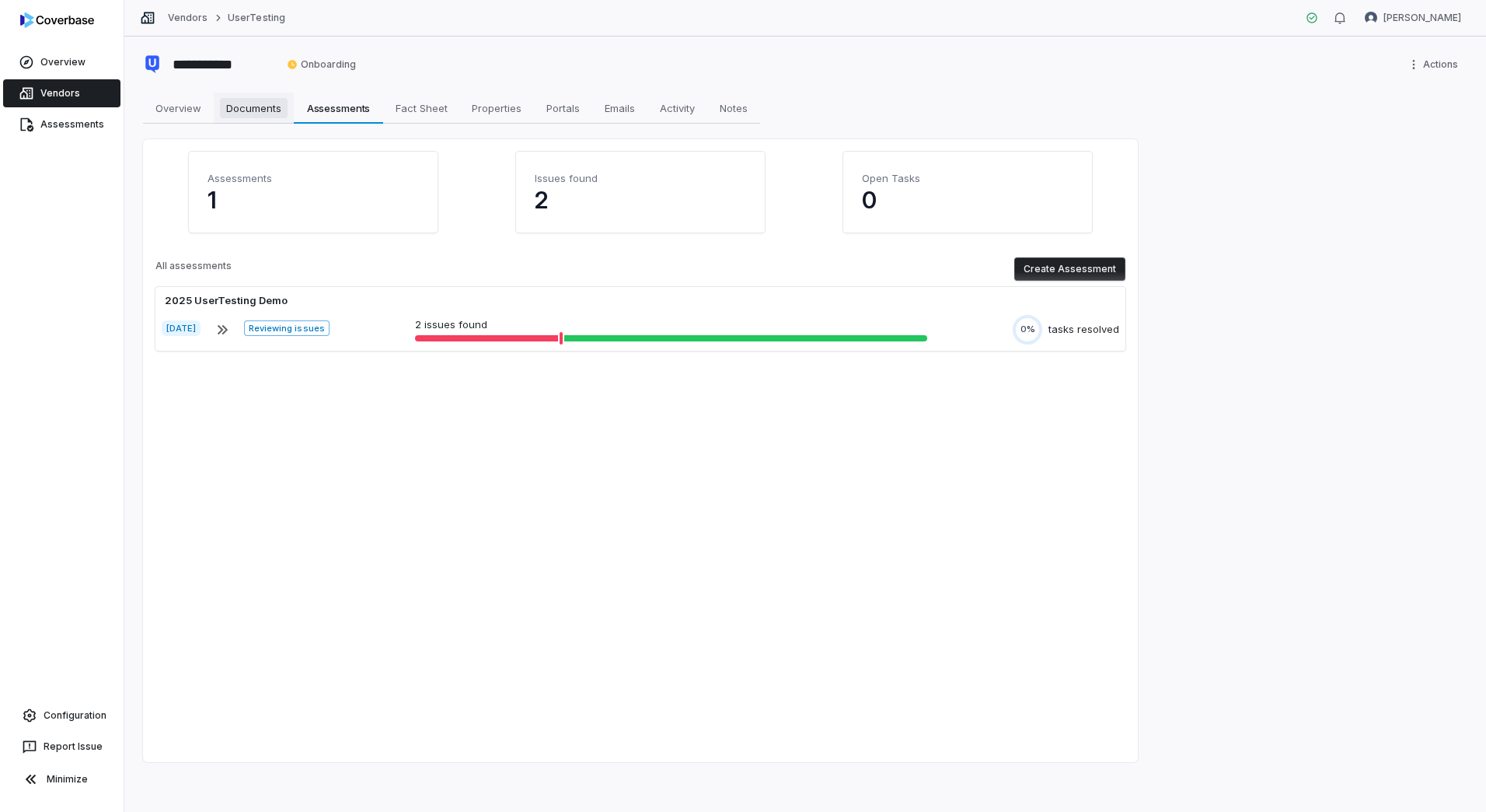
click at [270, 103] on span "Documents" at bounding box center [254, 108] width 68 height 20
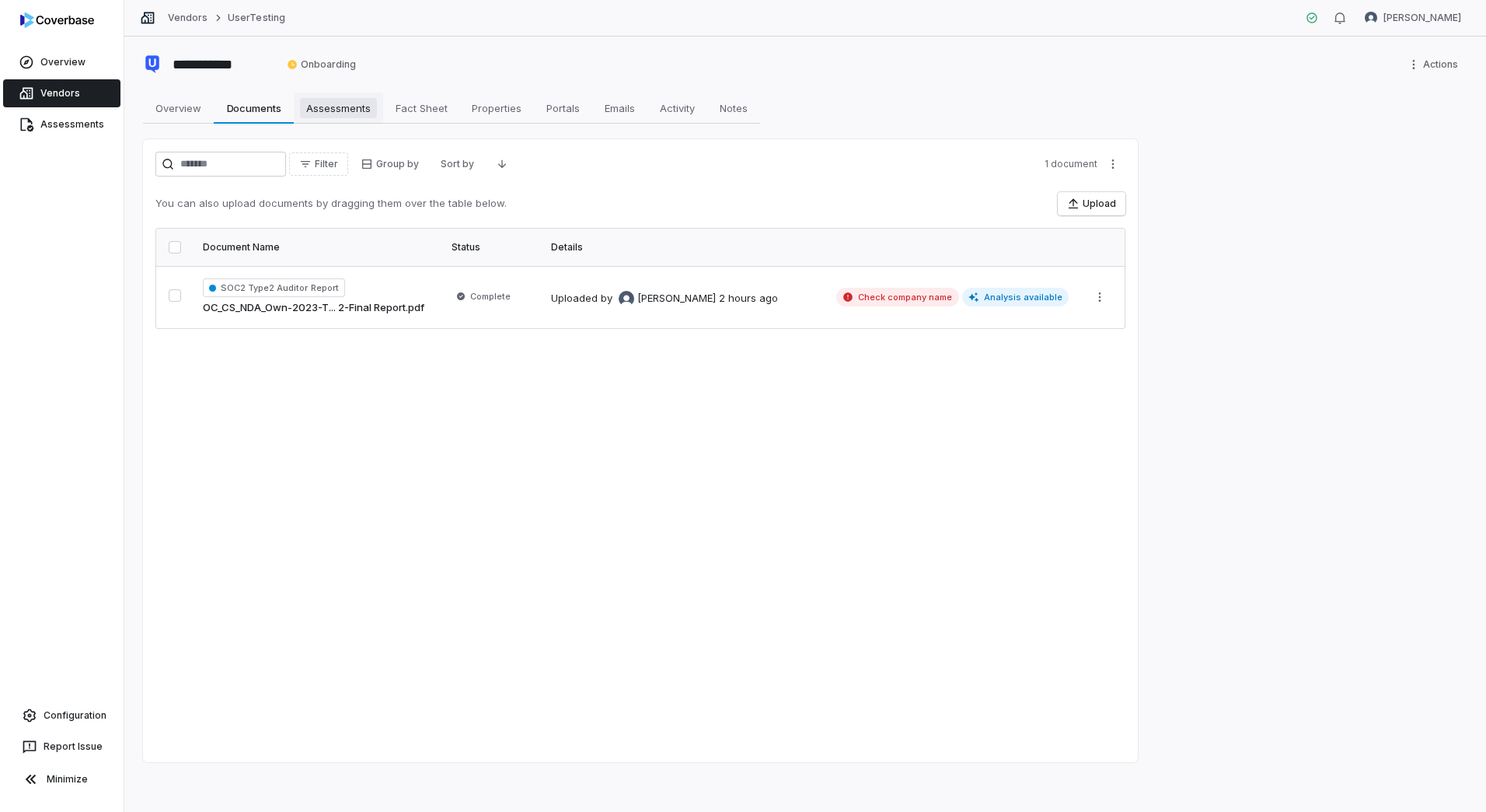
click at [323, 104] on span "Assessments" at bounding box center [337, 108] width 77 height 20
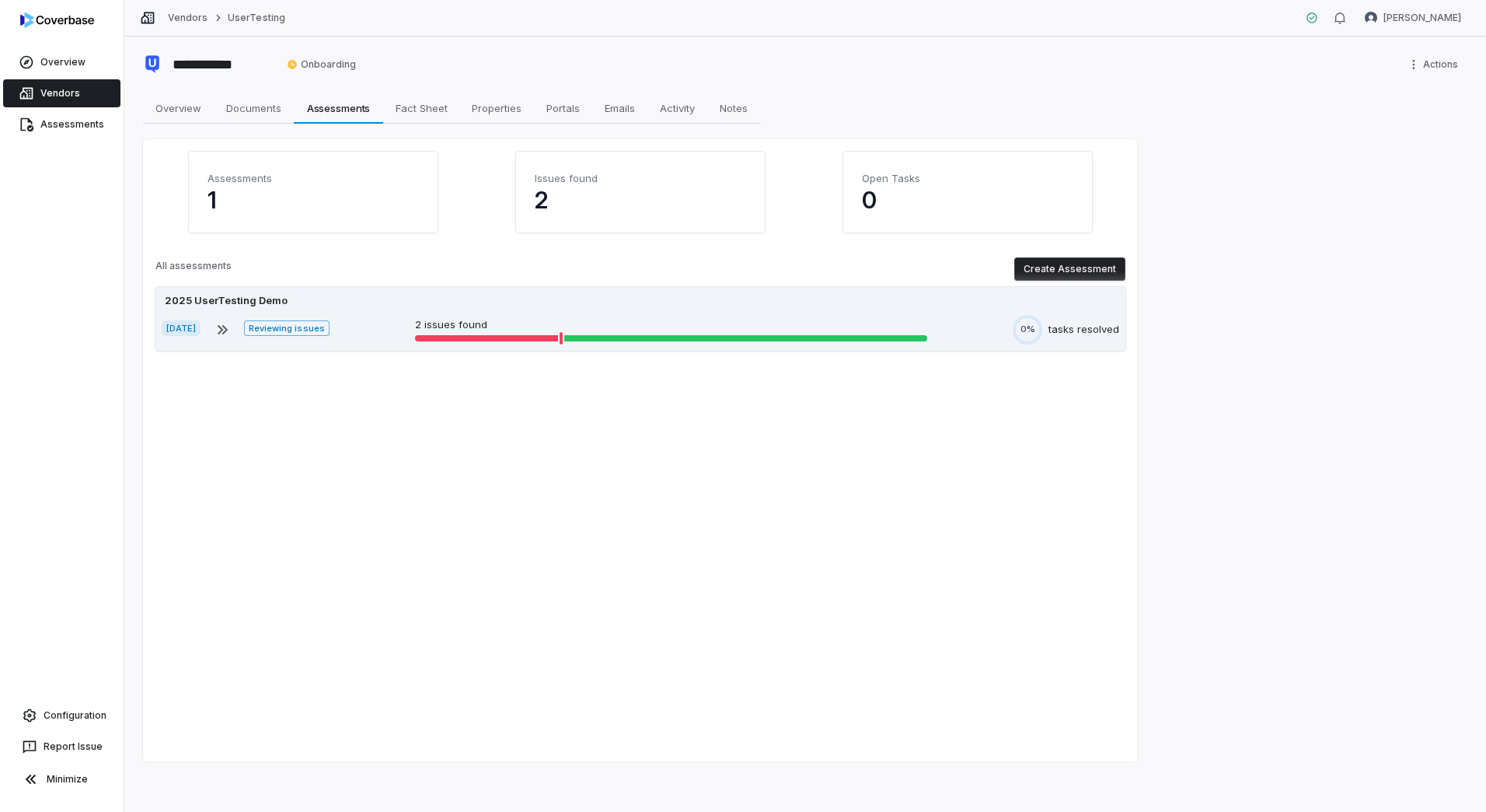
click at [496, 318] on p "2 issues found" at bounding box center [671, 325] width 512 height 15
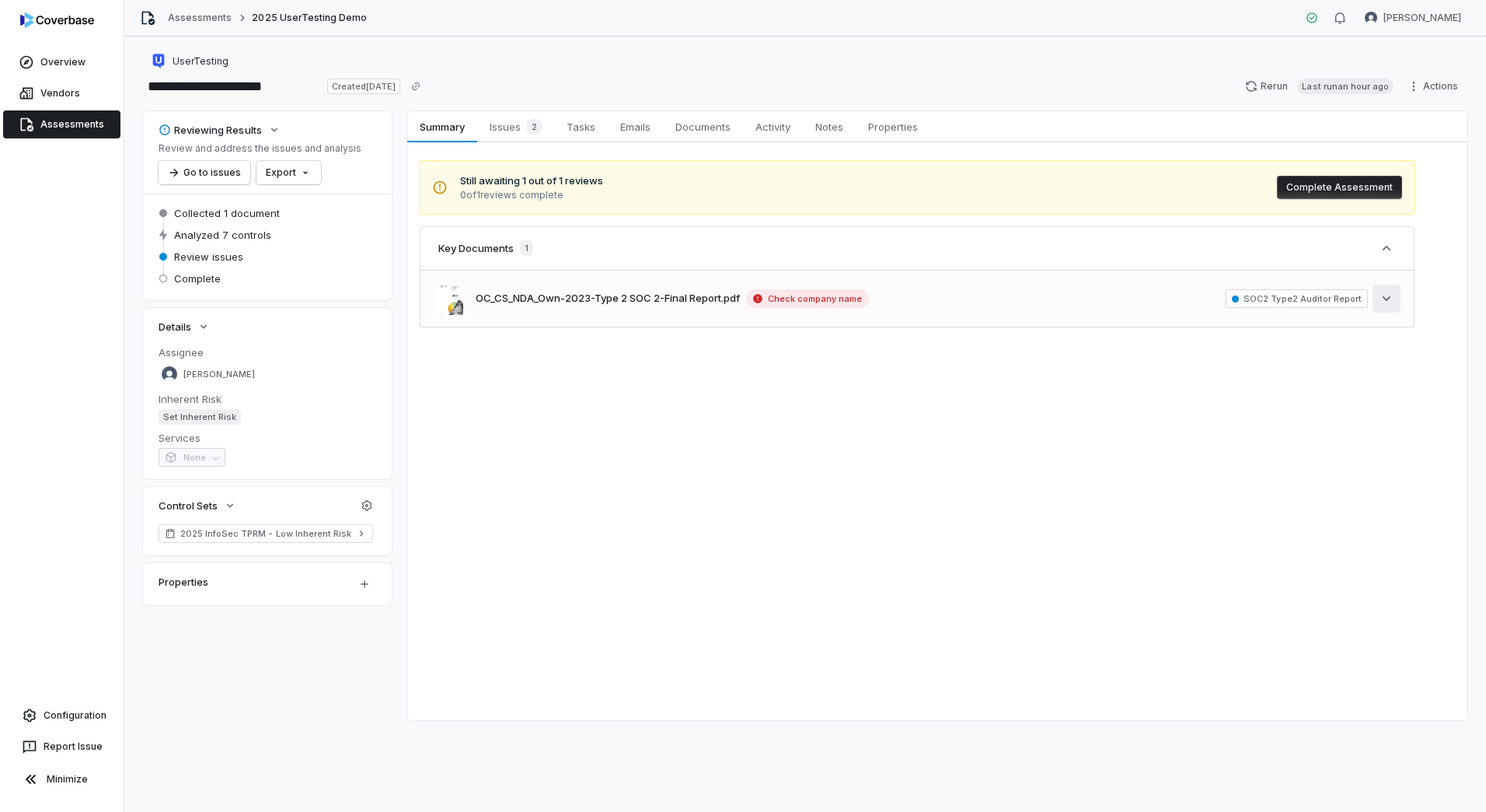
click at [1394, 300] on button "See more" at bounding box center [1387, 299] width 28 height 28
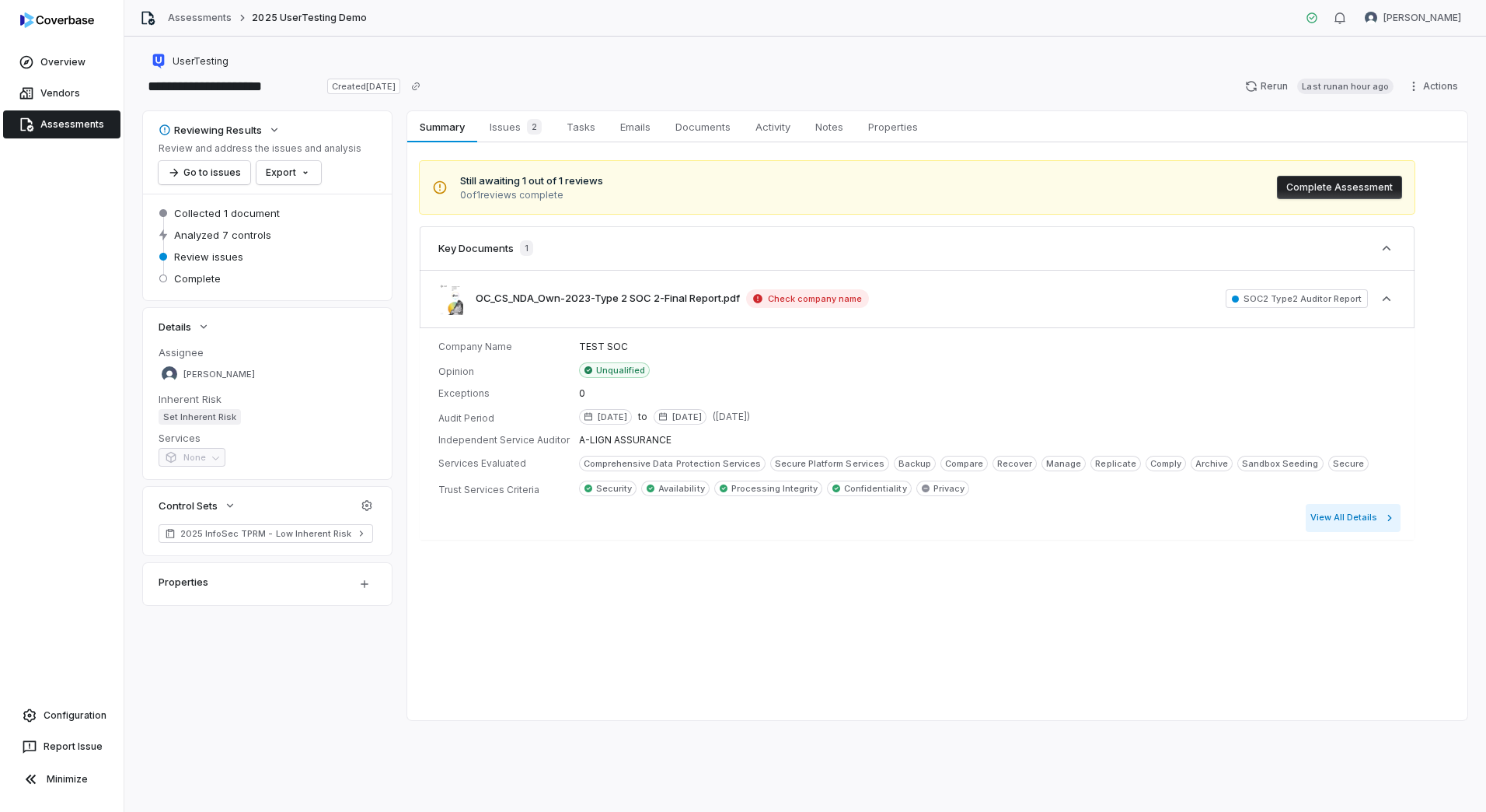
click at [1328, 520] on button "View All Details" at bounding box center [1354, 518] width 95 height 28
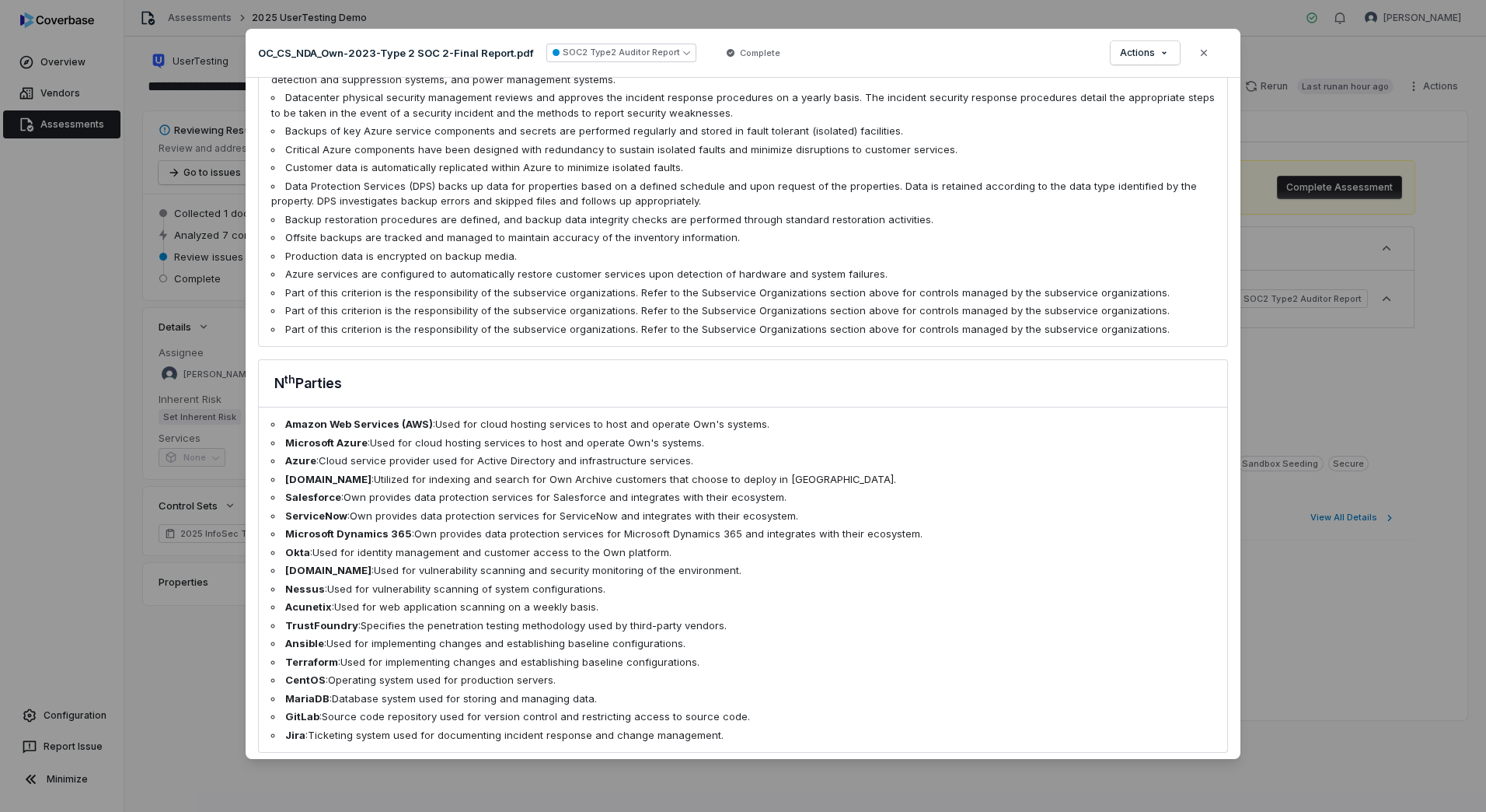
scroll to position [2366, 0]
click at [1215, 56] on button "Close" at bounding box center [1204, 53] width 33 height 33
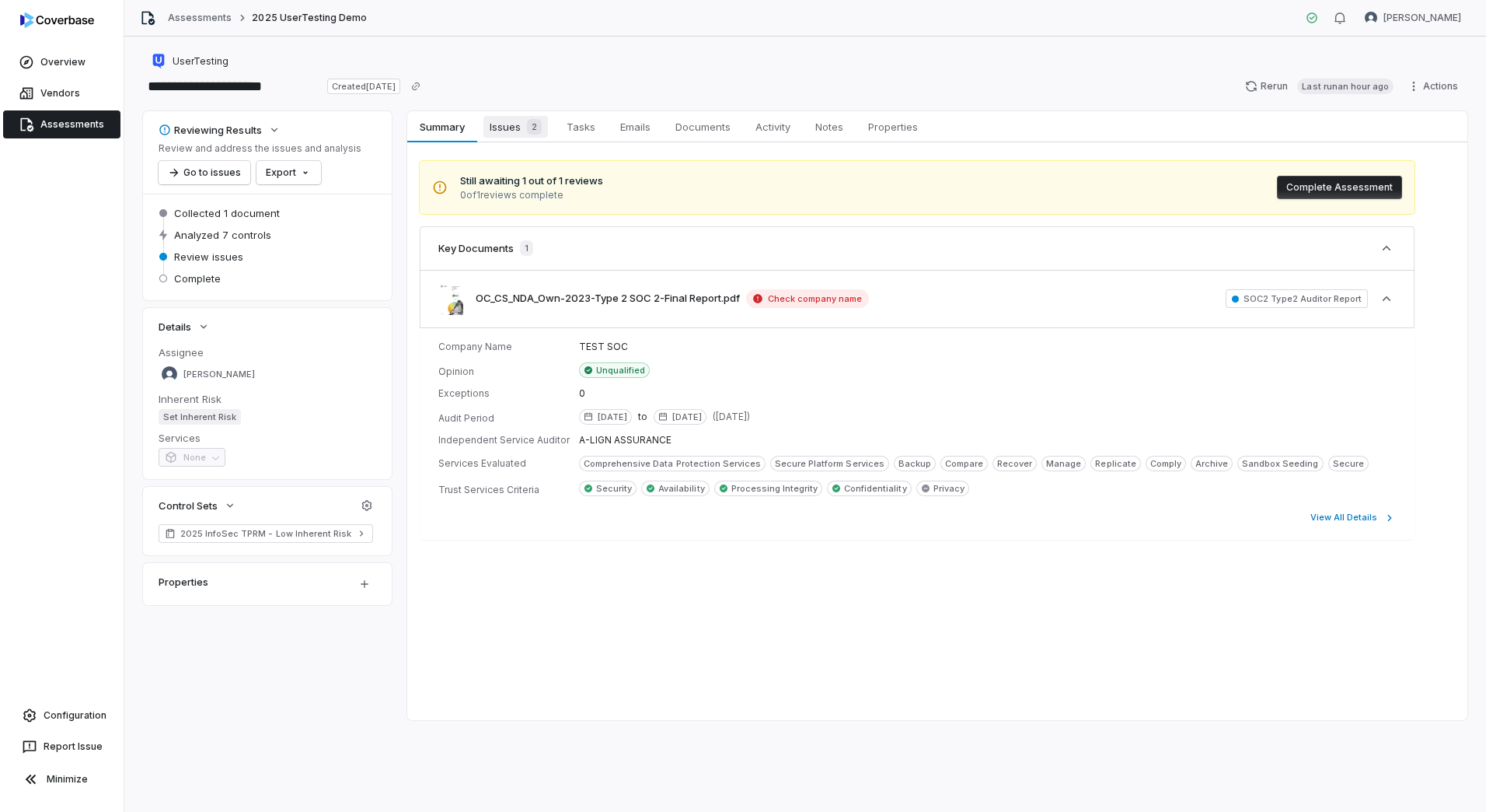
click at [526, 137] on span "Issues 2" at bounding box center [515, 127] width 64 height 22
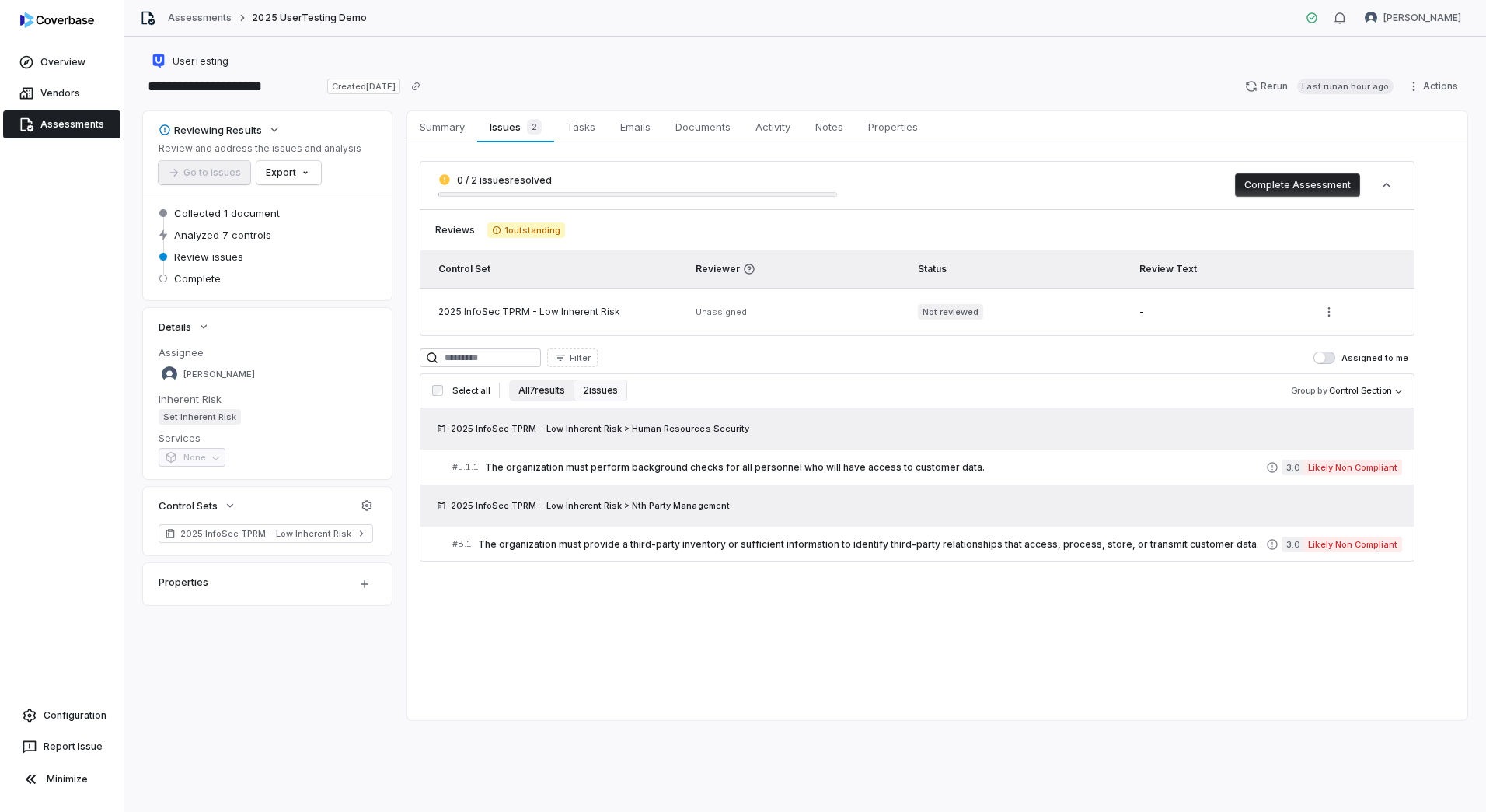
click at [531, 389] on button "All 7 results" at bounding box center [542, 389] width 64 height 22
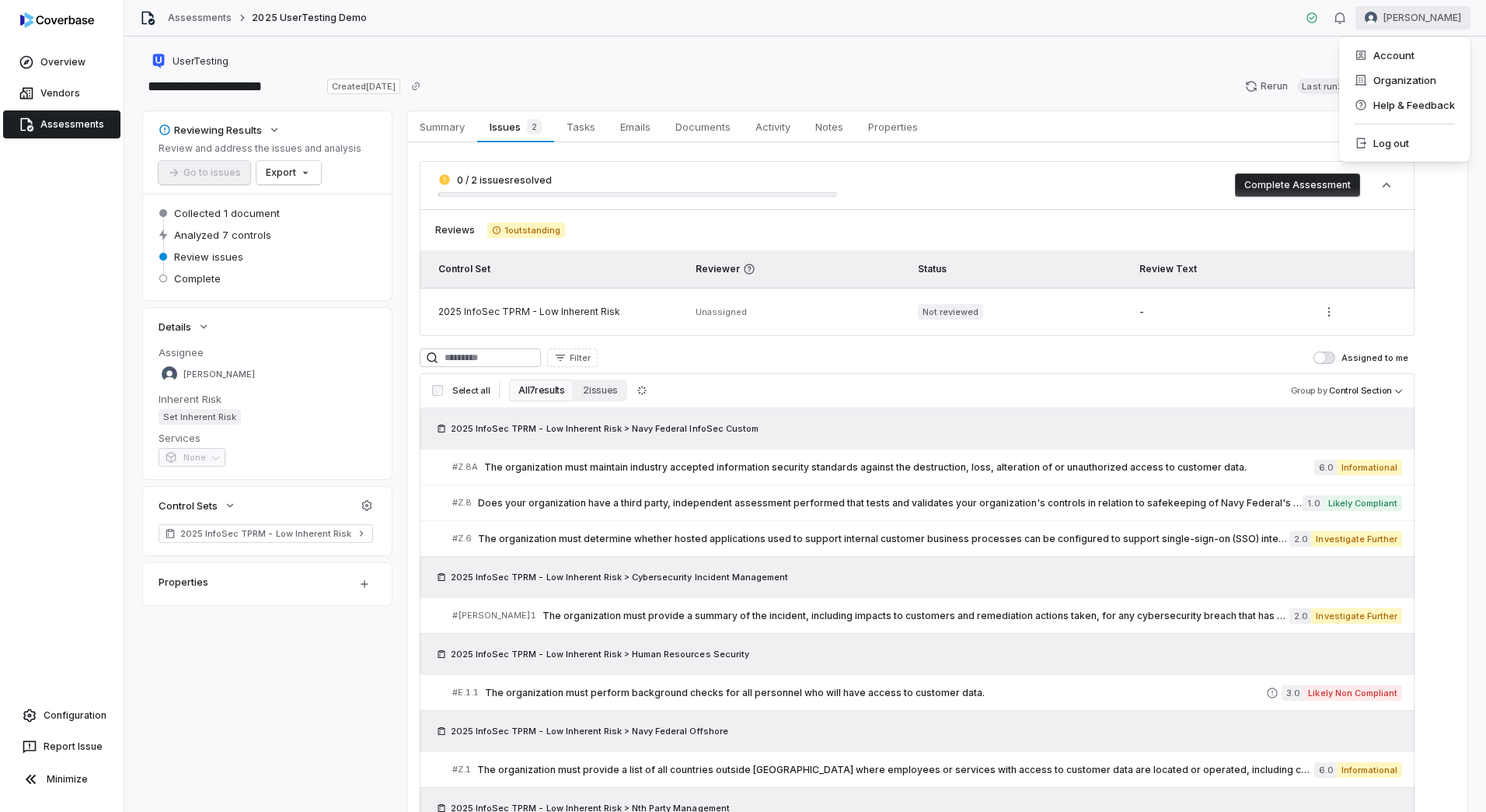
click at [1442, 19] on html "**********" at bounding box center [743, 406] width 1486 height 812
click at [1401, 85] on div "Organization" at bounding box center [1405, 80] width 119 height 25
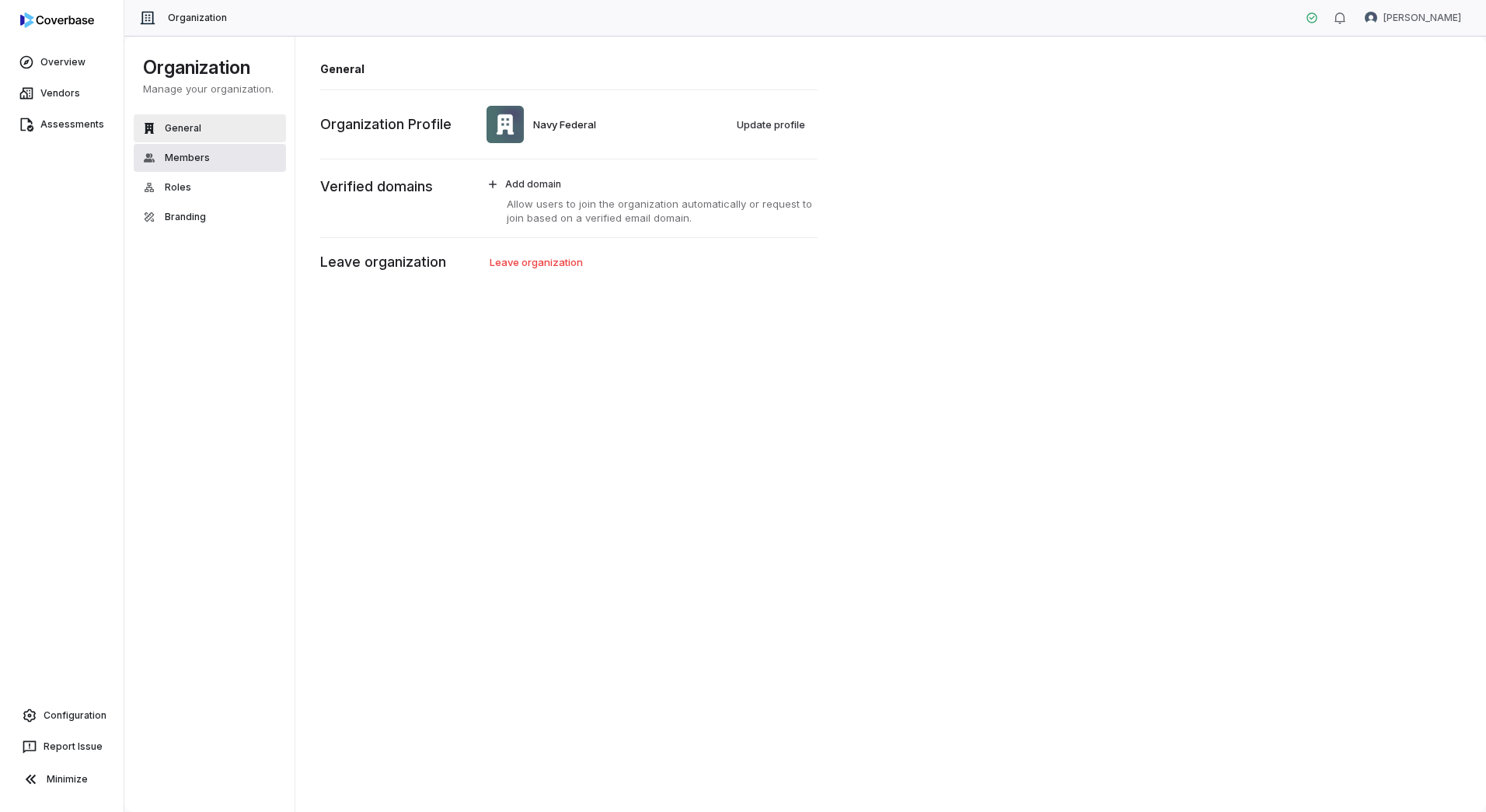
click at [198, 154] on span "Members" at bounding box center [187, 157] width 45 height 12
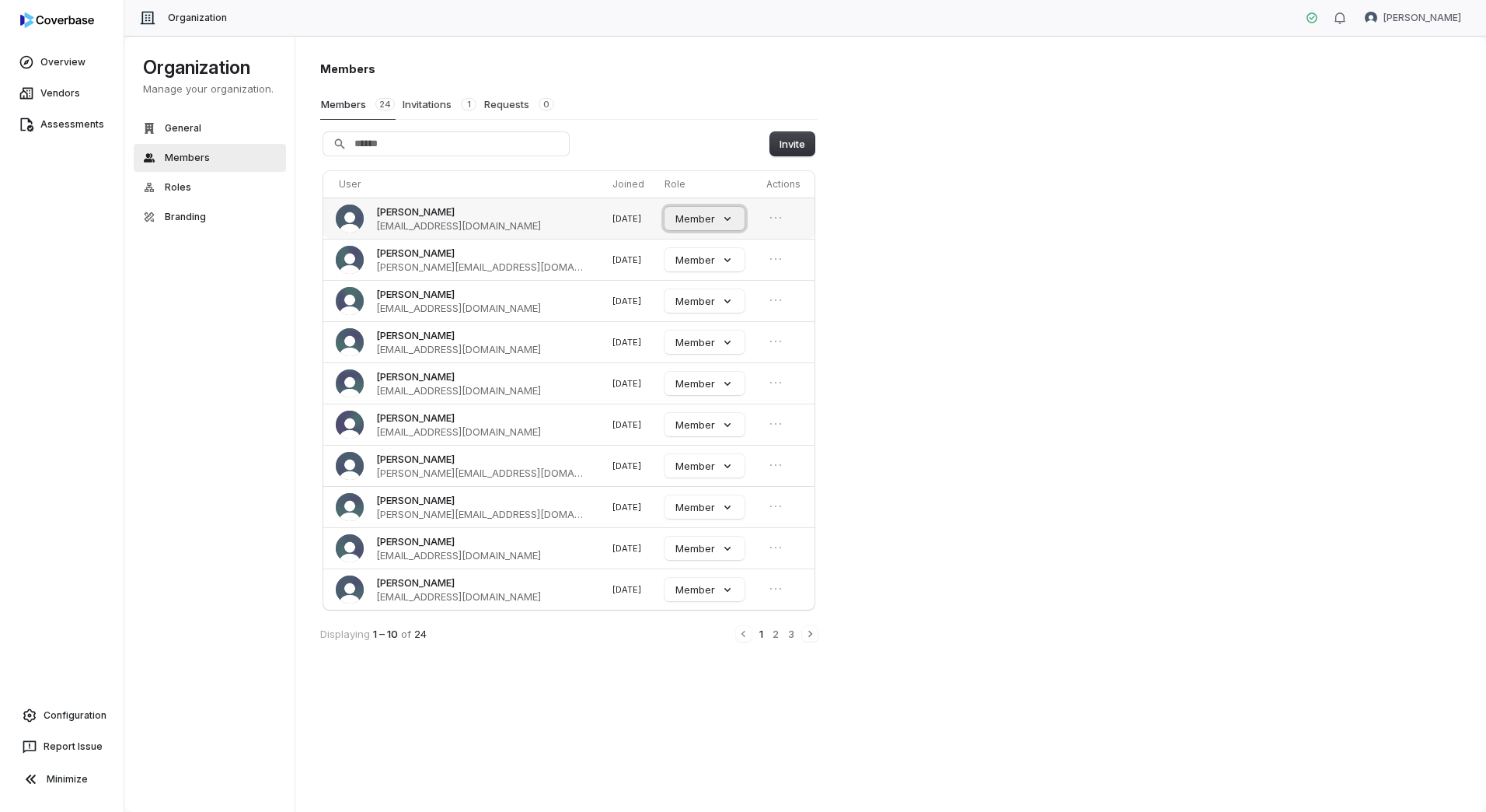
click at [716, 225] on button "Member" at bounding box center [704, 218] width 80 height 24
click at [177, 190] on span "Roles" at bounding box center [178, 187] width 26 height 12
